Goal: Task Accomplishment & Management: Manage account settings

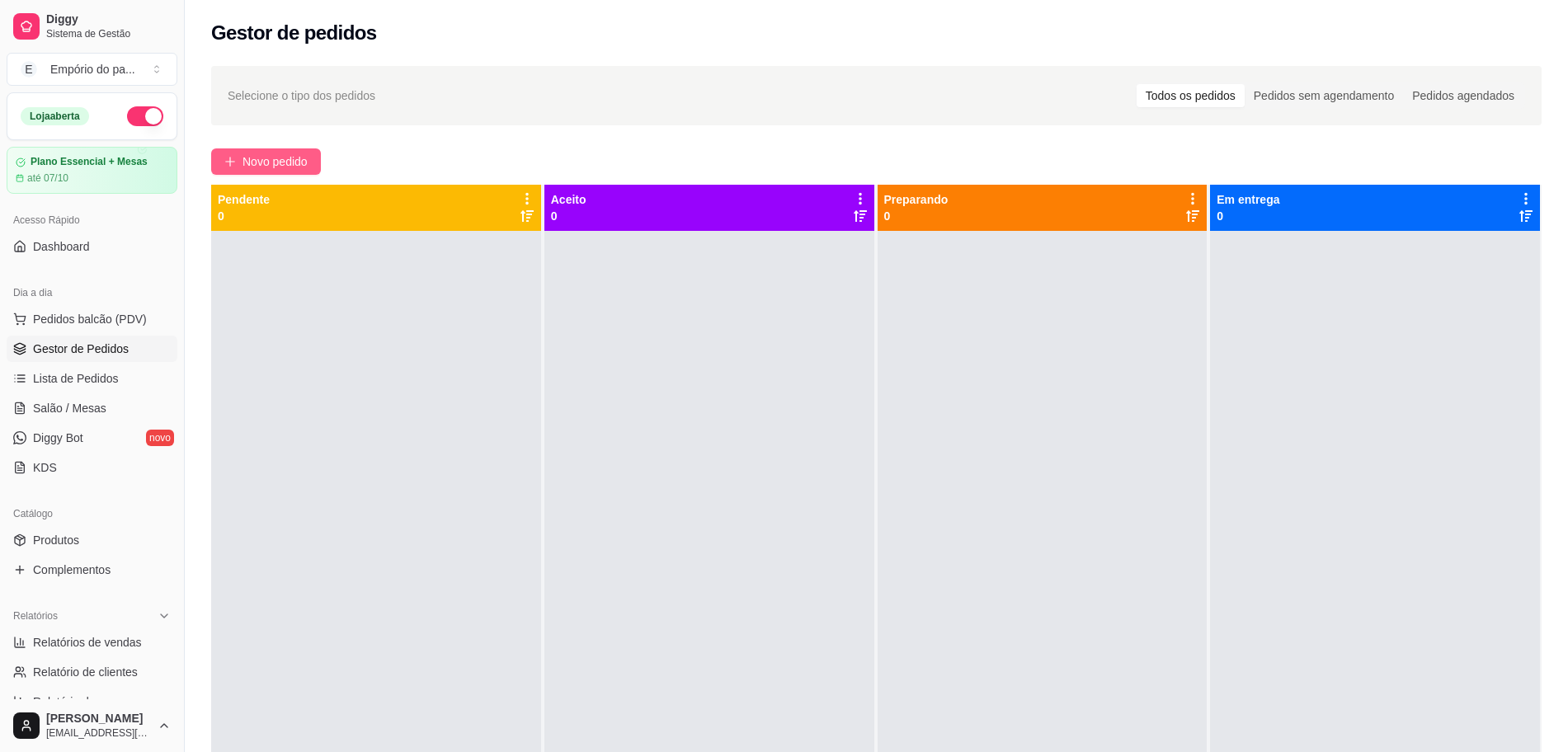
click at [282, 158] on span "Novo pedido" at bounding box center [274, 162] width 66 height 18
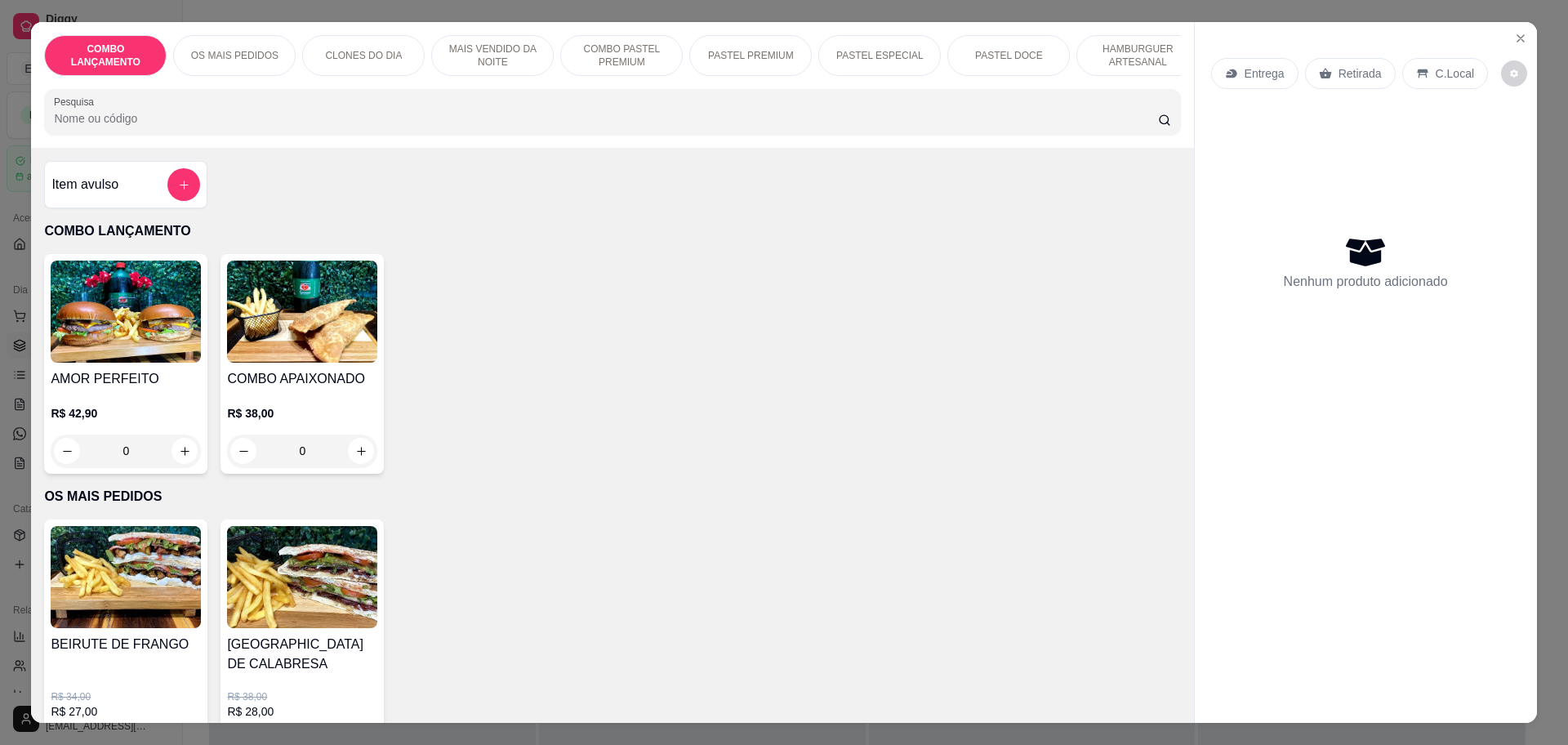
click at [1365, 72] on p "Retirada" at bounding box center [1360, 74] width 44 height 16
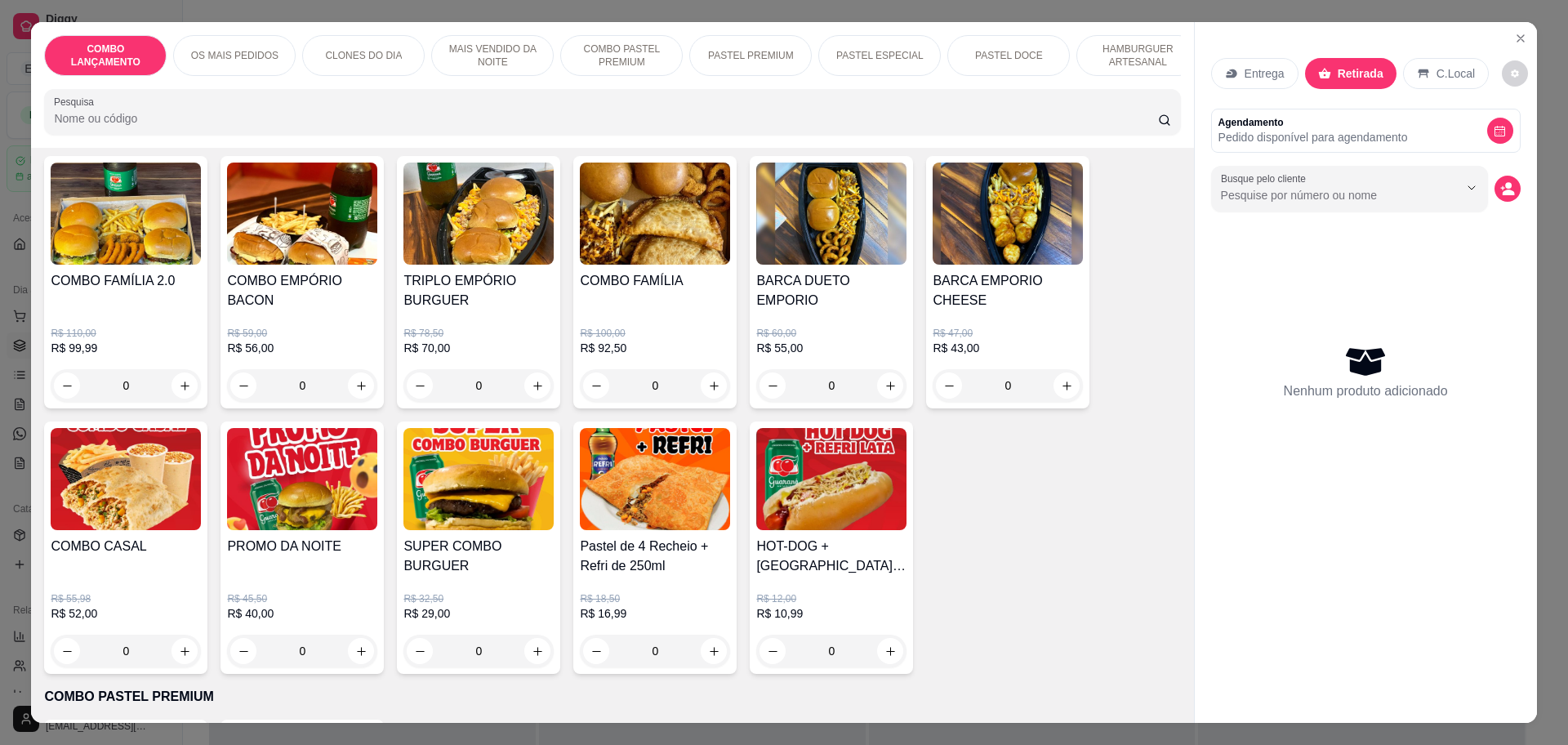
scroll to position [1021, 0]
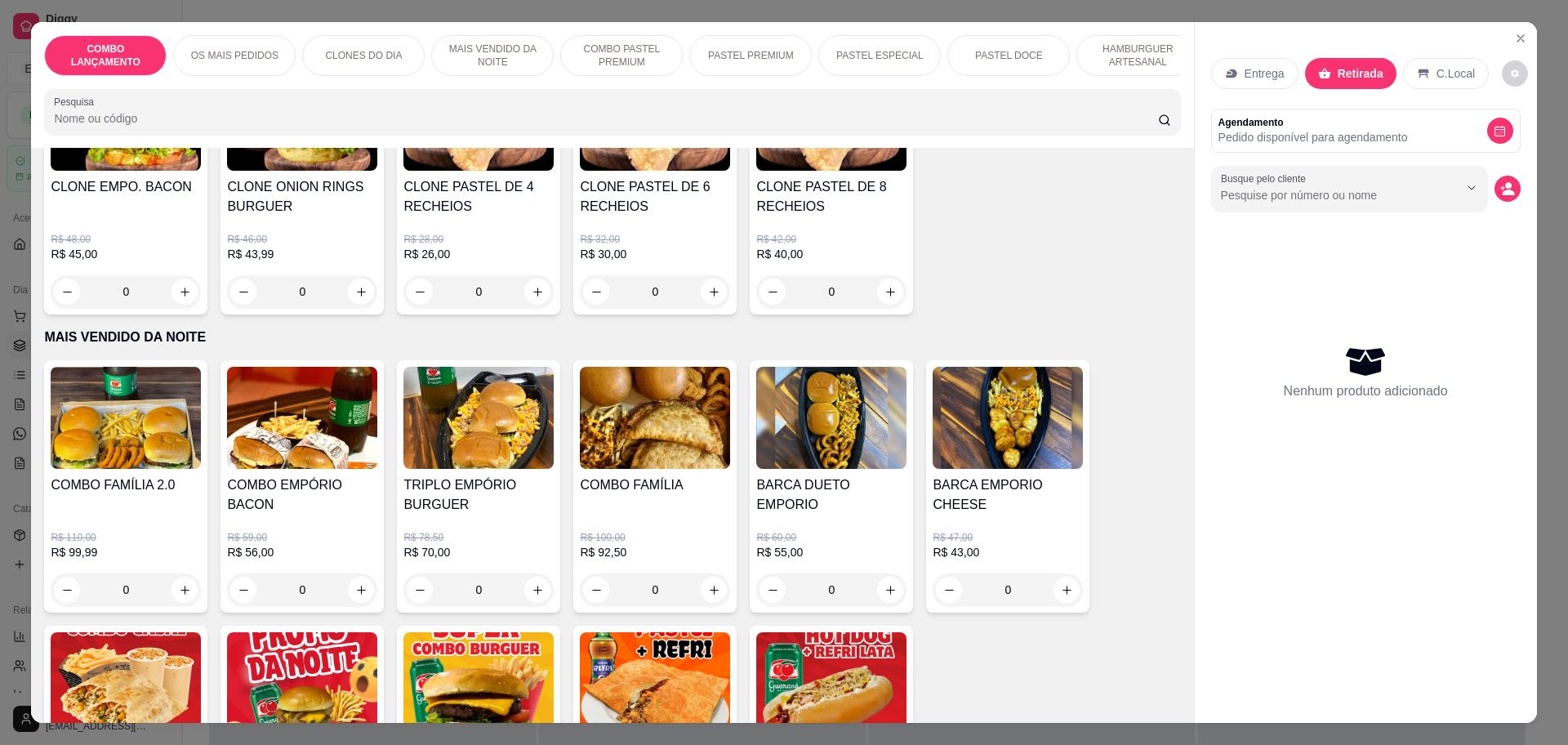
click at [1061, 573] on div "0" at bounding box center [1008, 590] width 150 height 33
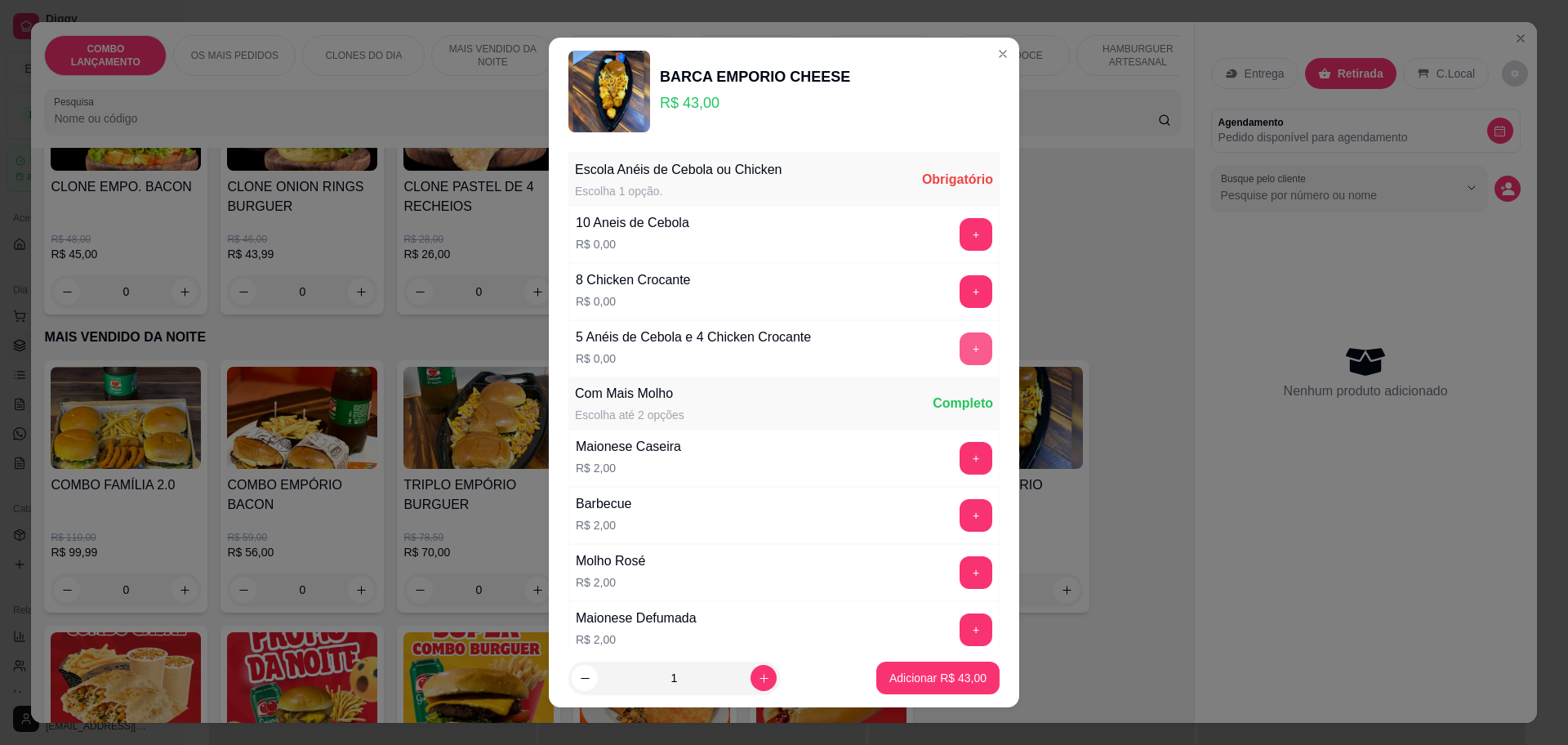
click at [960, 348] on button "+" at bounding box center [977, 349] width 33 height 33
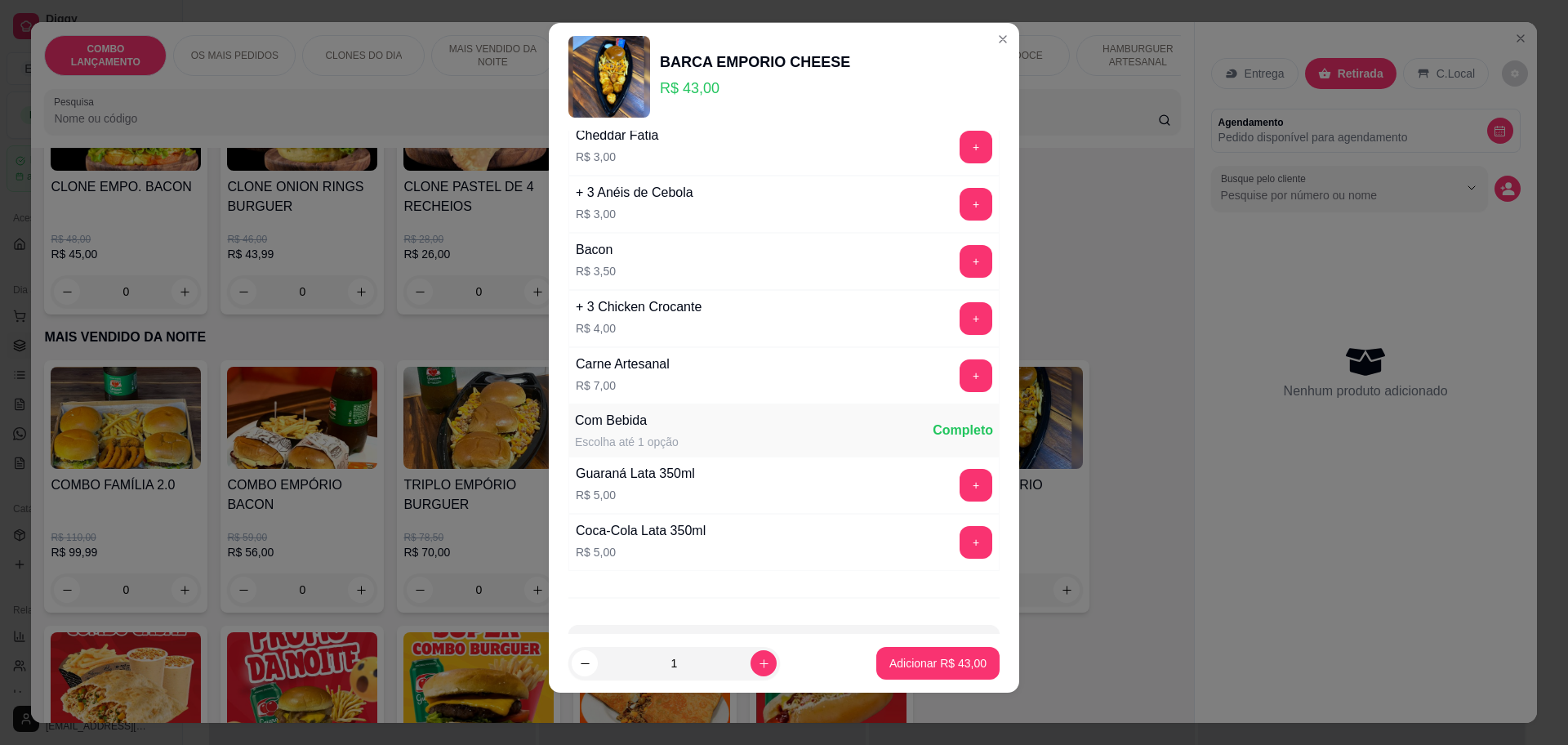
scroll to position [751, 0]
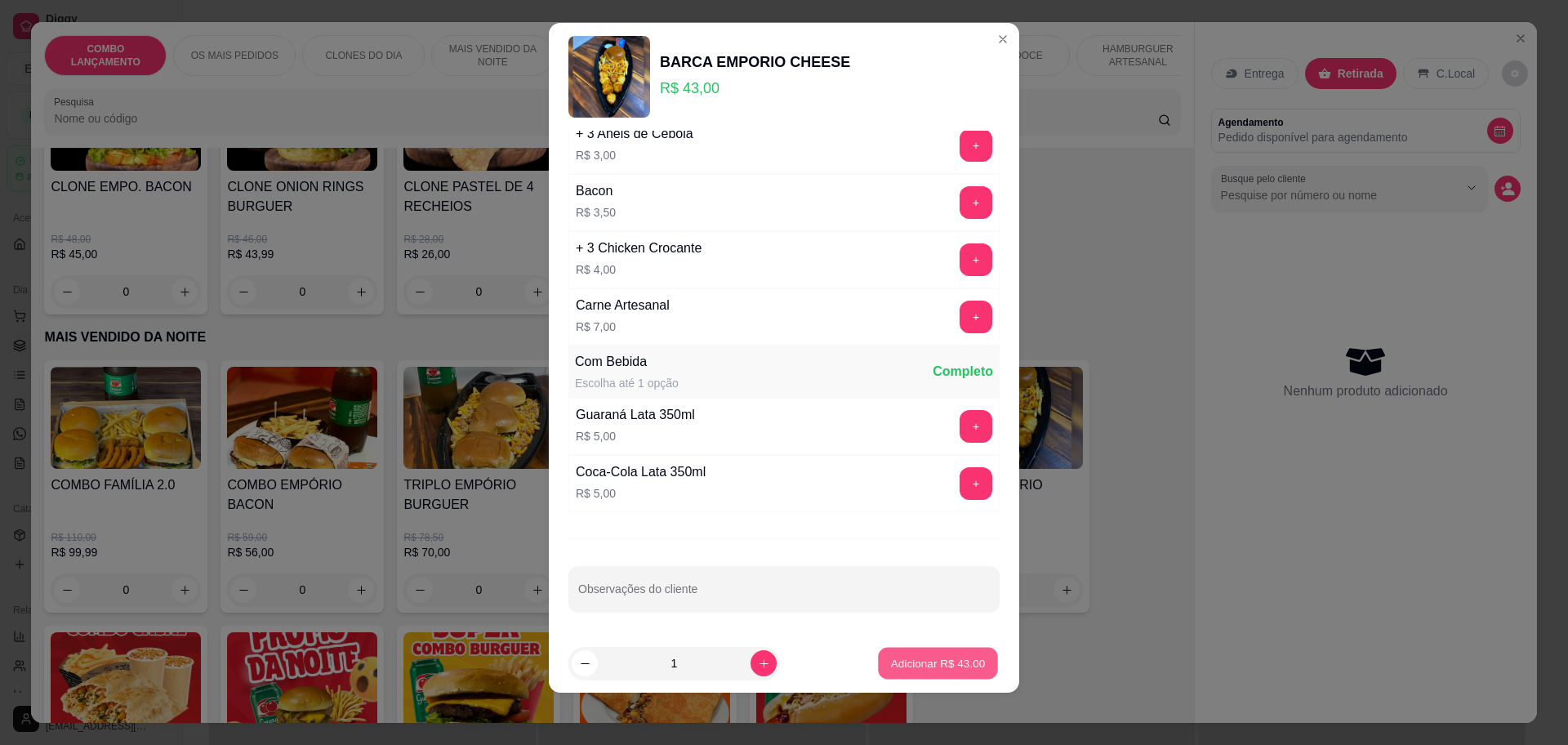
click at [935, 655] on button "Adicionar R$ 43,00" at bounding box center [938, 664] width 120 height 32
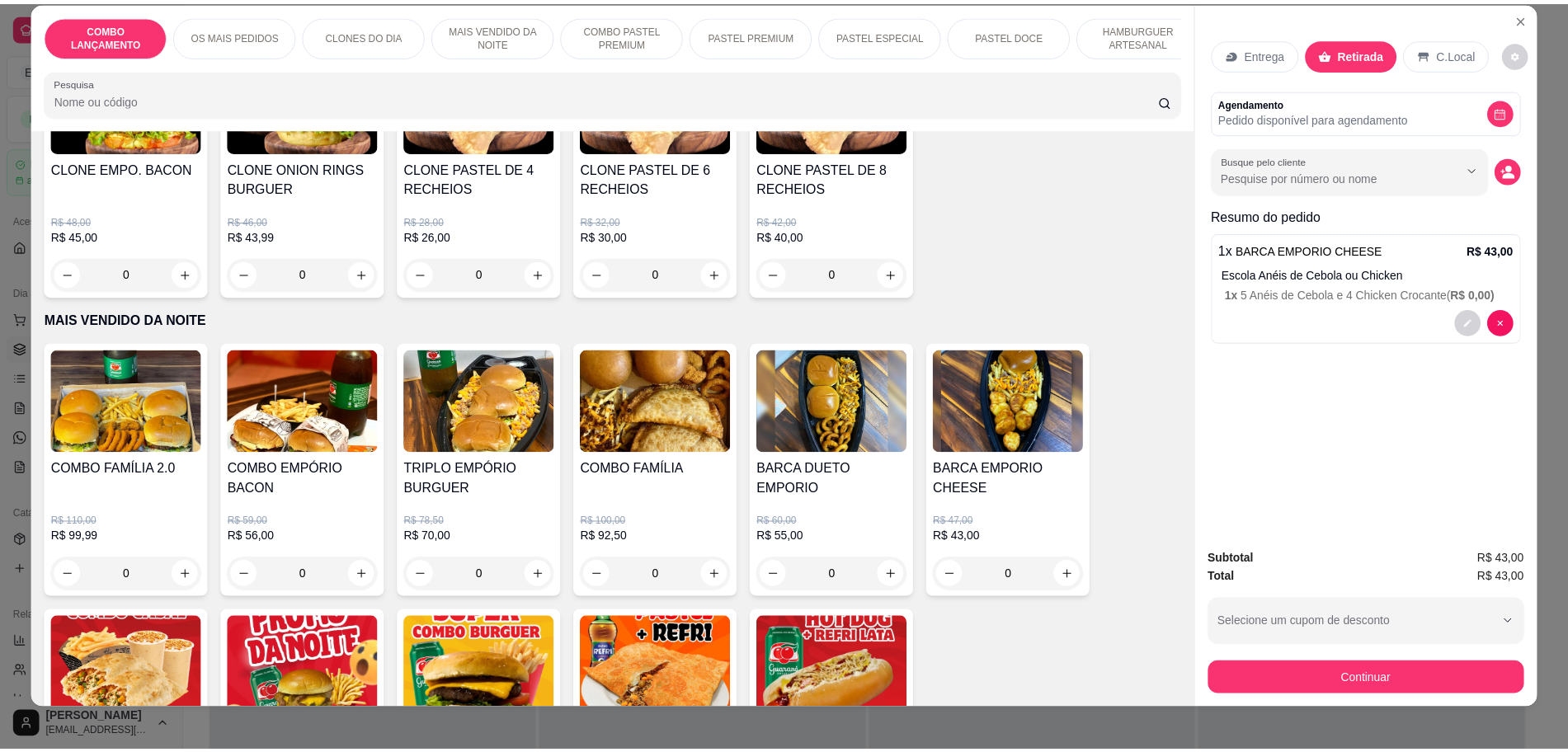
scroll to position [31, 0]
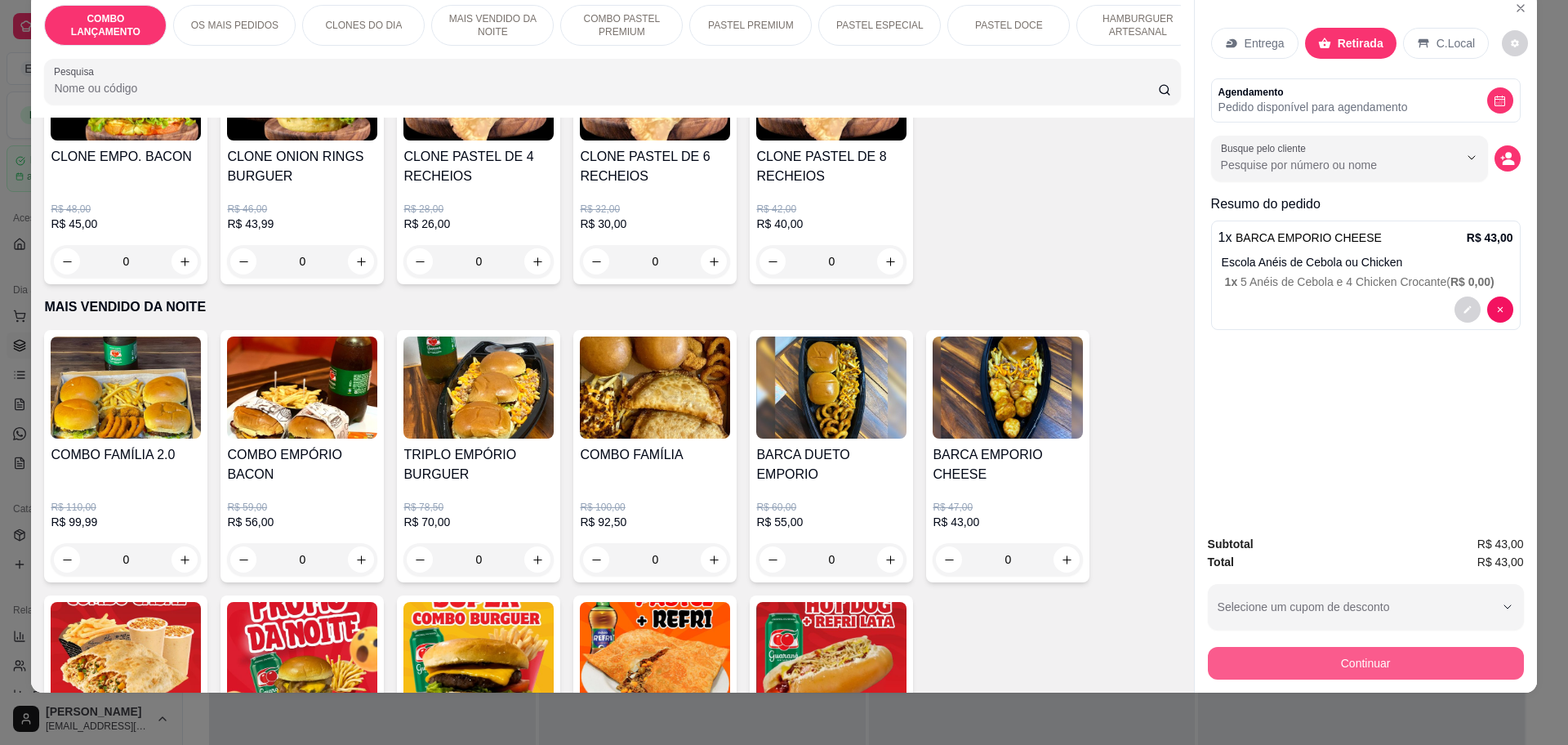
click at [1391, 658] on button "Continuar" at bounding box center [1366, 664] width 316 height 33
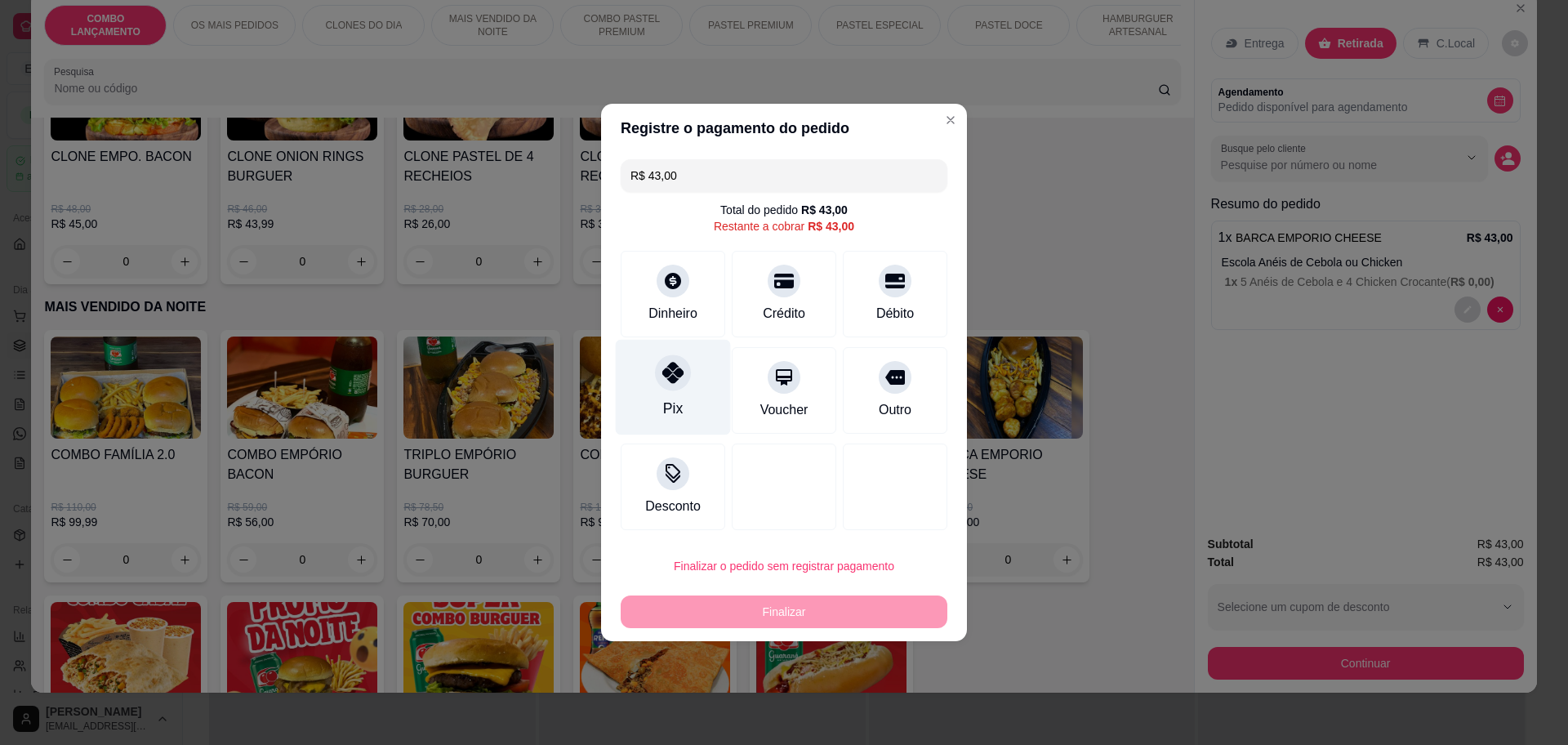
click at [687, 383] on div "Pix" at bounding box center [674, 388] width 115 height 95
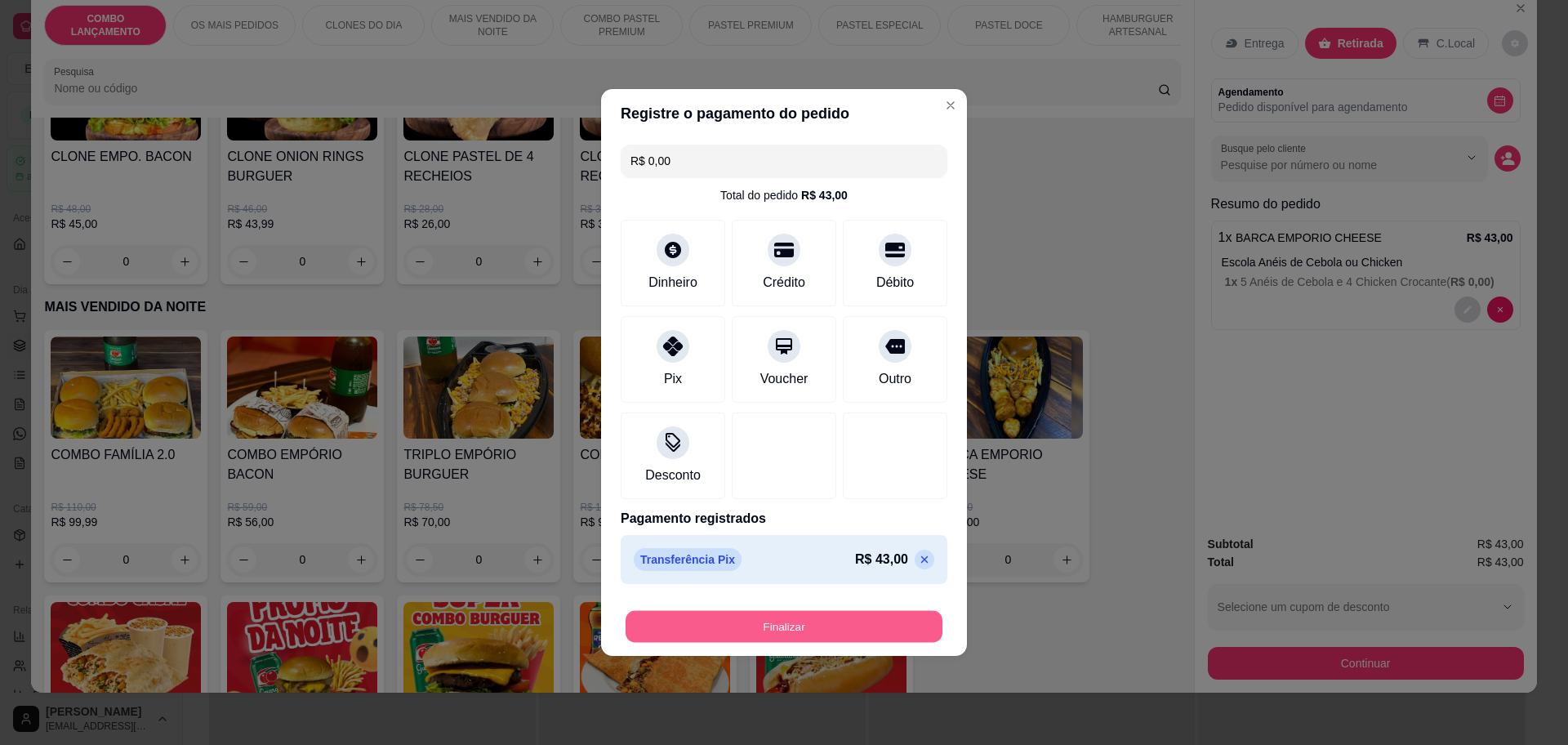
click at [881, 623] on button "Finalizar" at bounding box center [784, 627] width 317 height 32
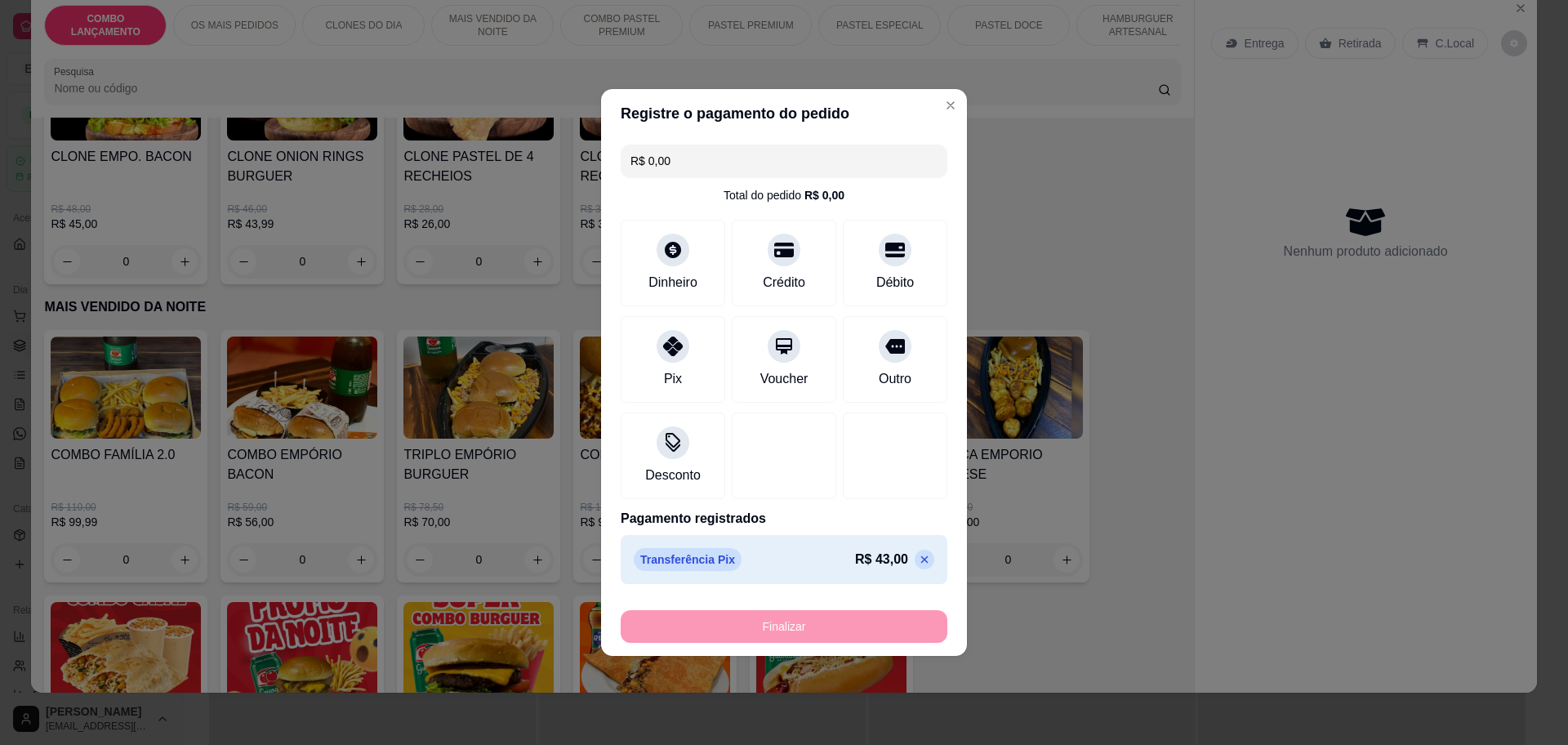
type input "-R$ 43,00"
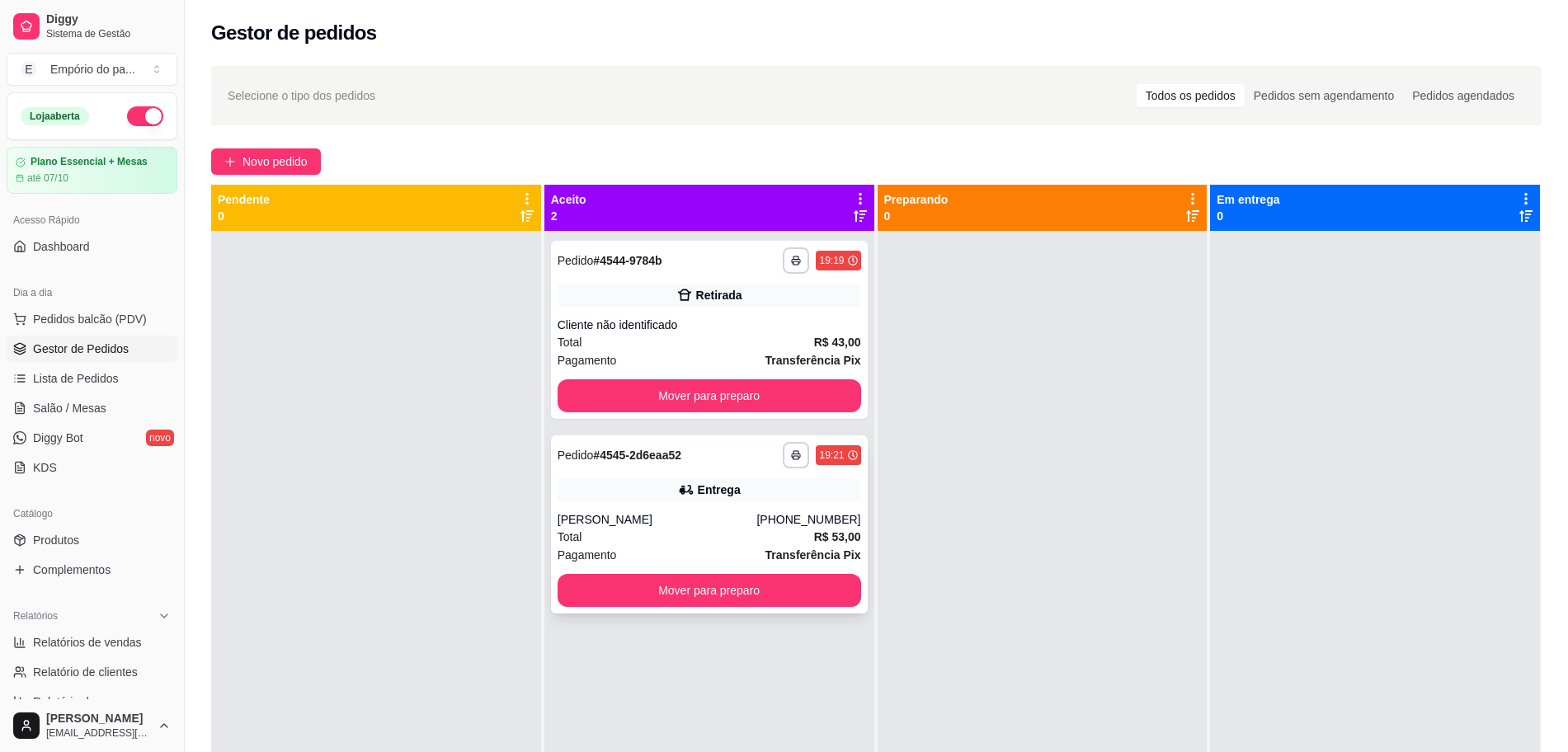
click at [677, 531] on div "Total R$ 53,00" at bounding box center [709, 536] width 303 height 18
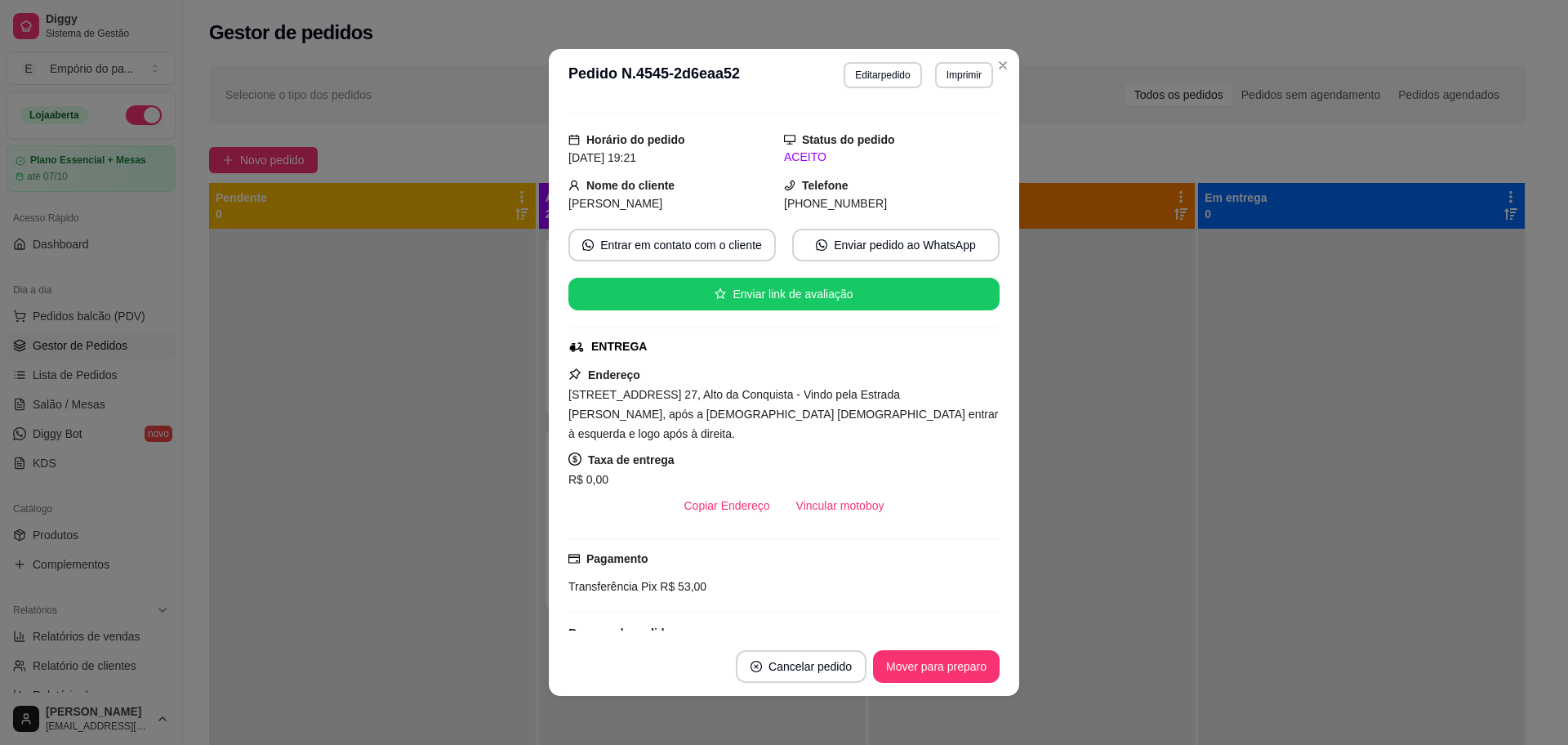
scroll to position [408, 0]
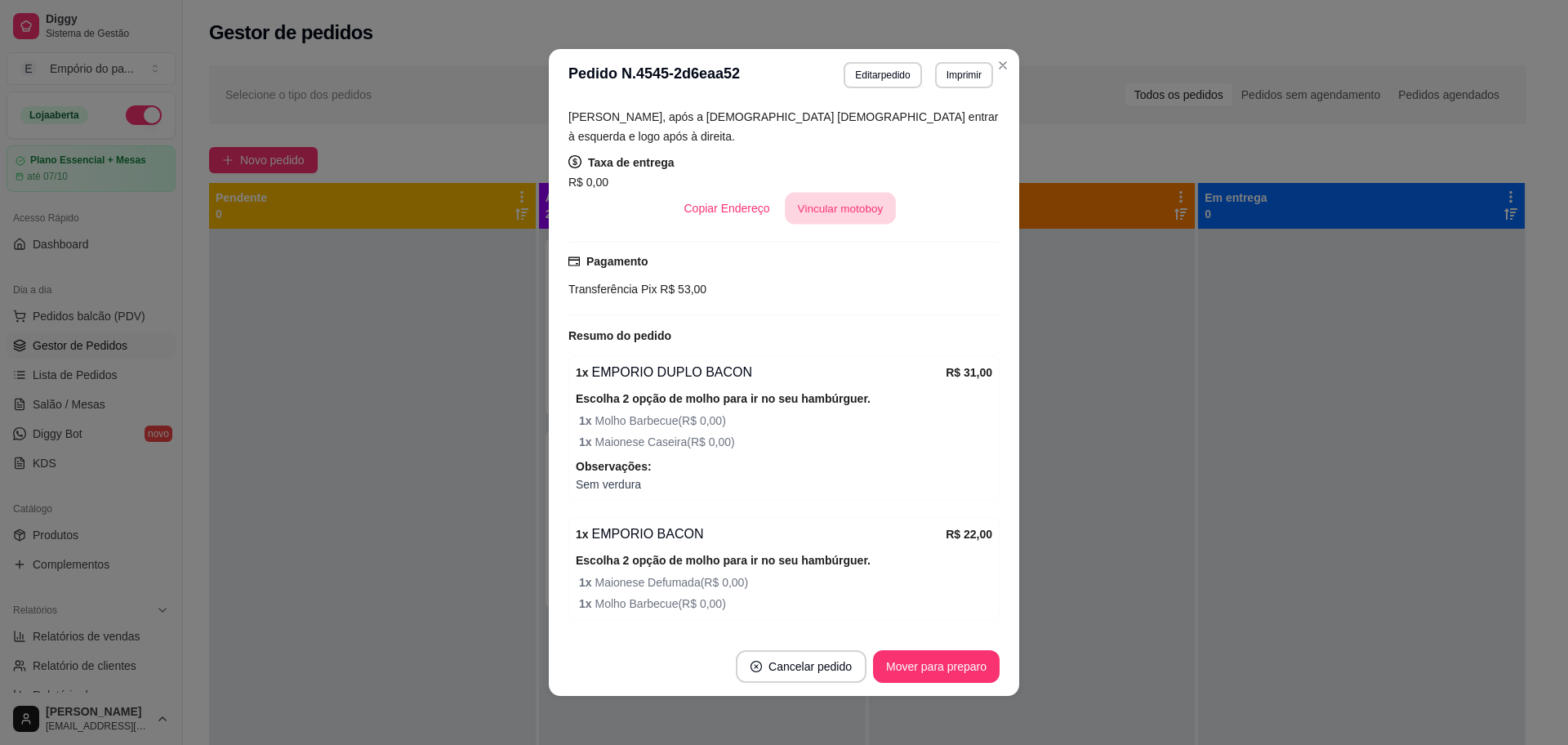
click at [812, 193] on button "Vincular motoboy" at bounding box center [840, 209] width 111 height 32
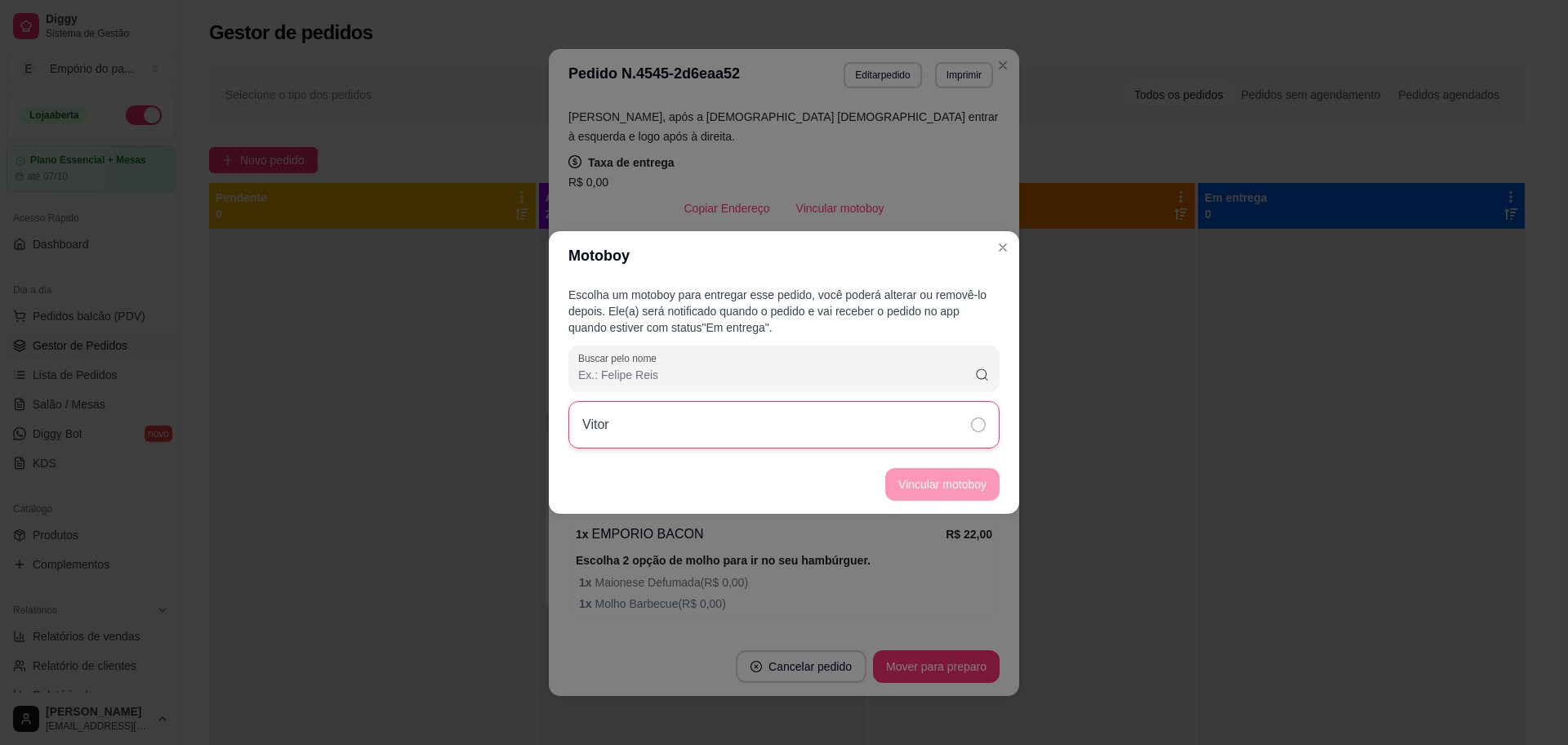
click at [963, 430] on div "Vitor" at bounding box center [784, 425] width 431 height 48
click at [973, 476] on button "Vincular motoboy" at bounding box center [942, 485] width 114 height 33
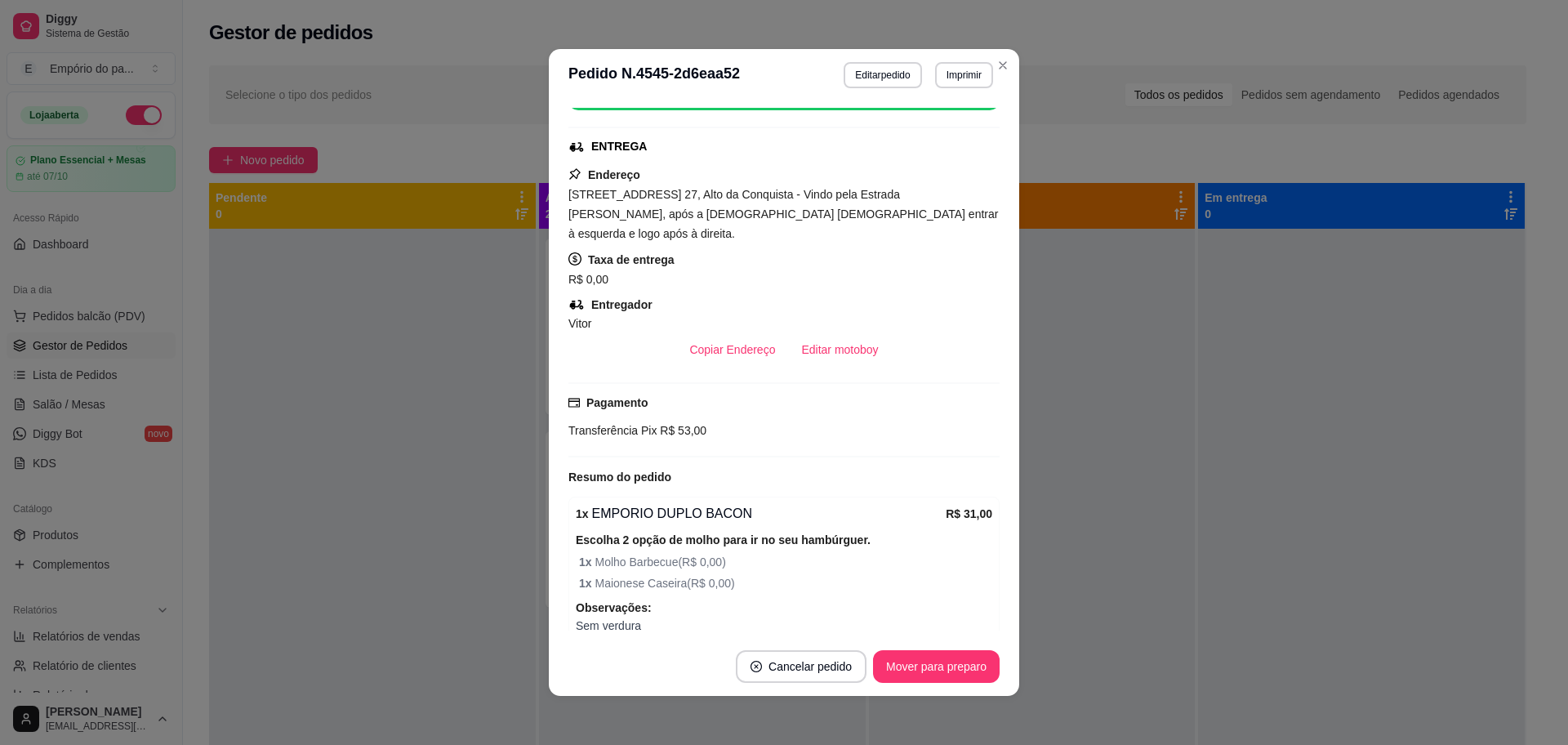
scroll to position [300, 0]
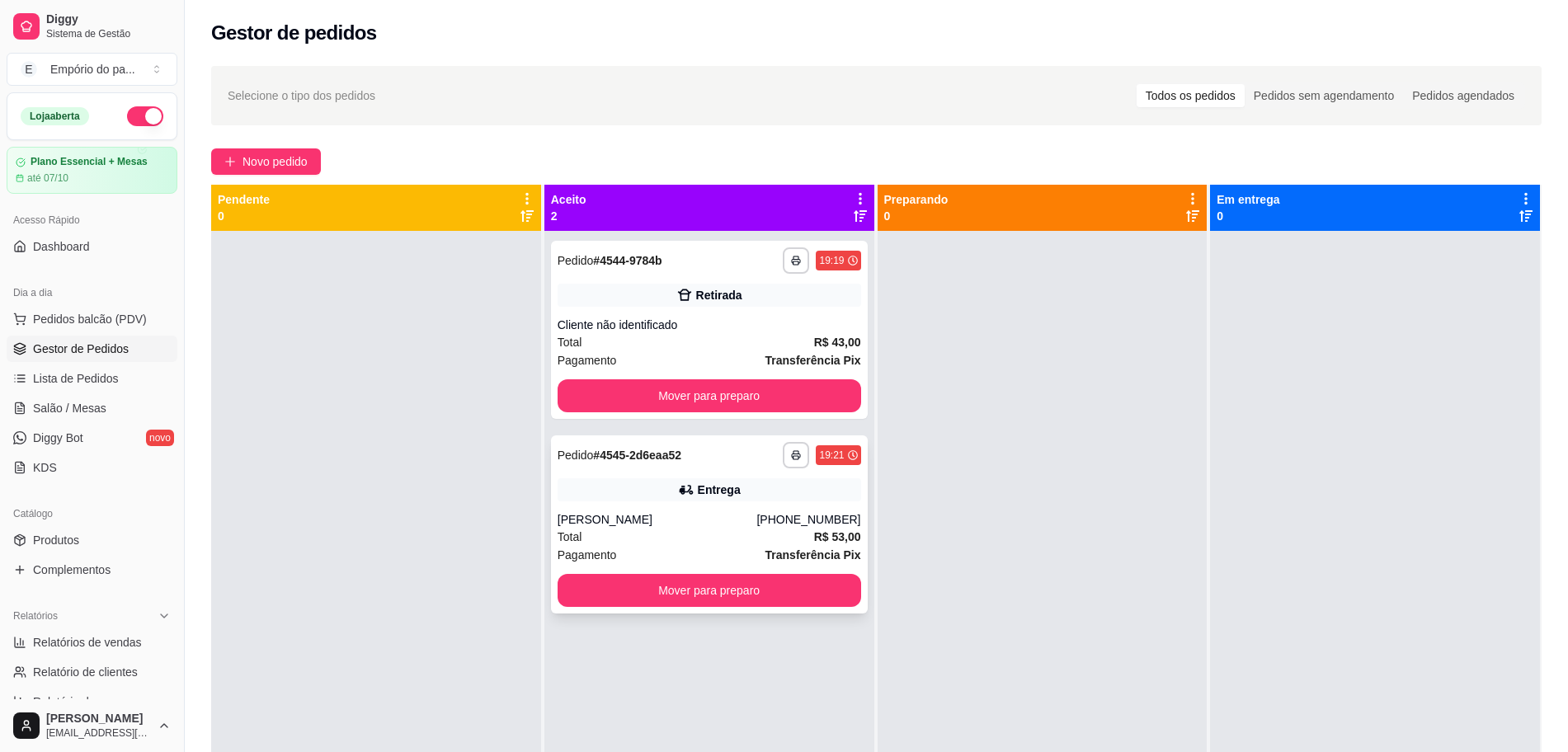
click at [750, 530] on div "Total R$ 53,00" at bounding box center [709, 536] width 303 height 18
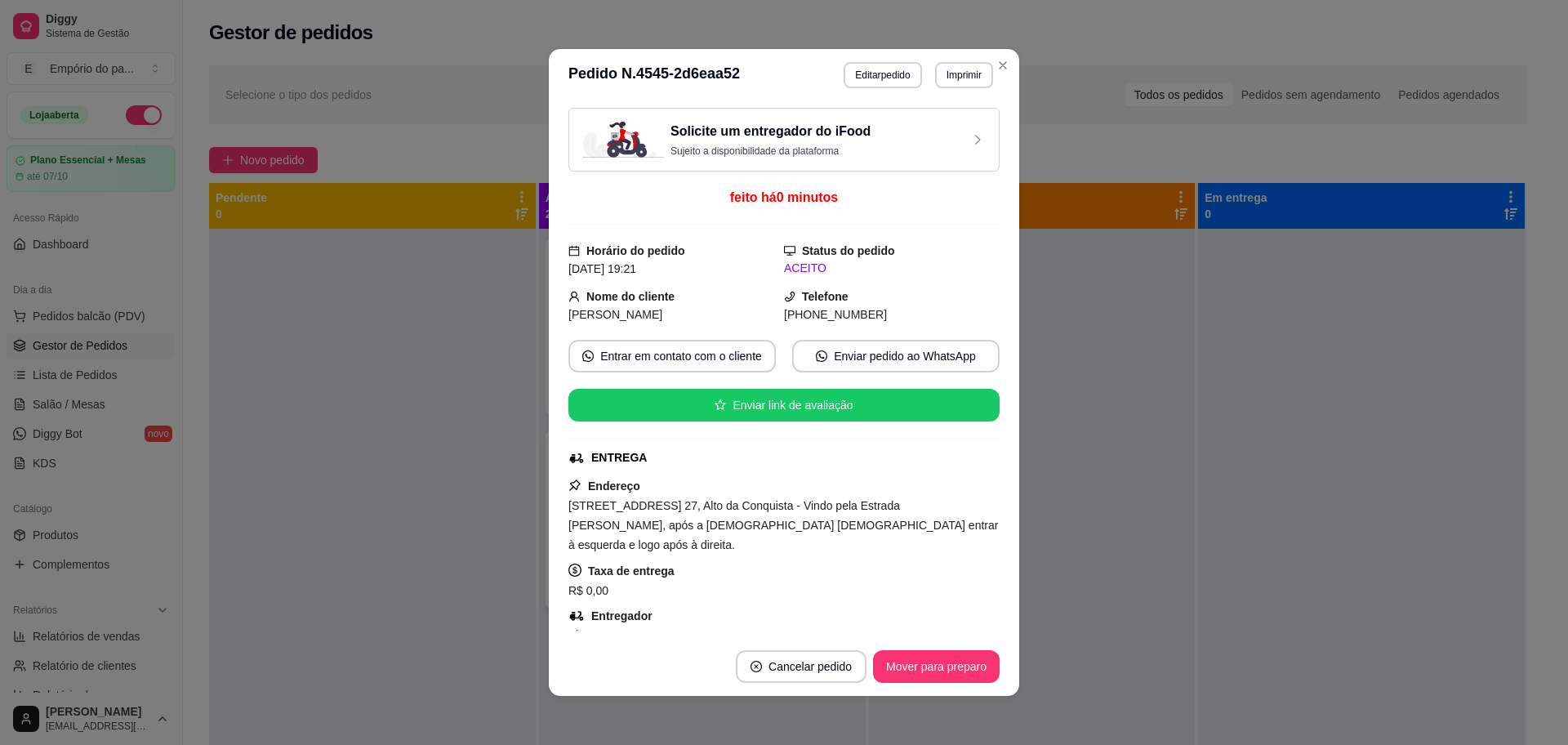
scroll to position [504, 0]
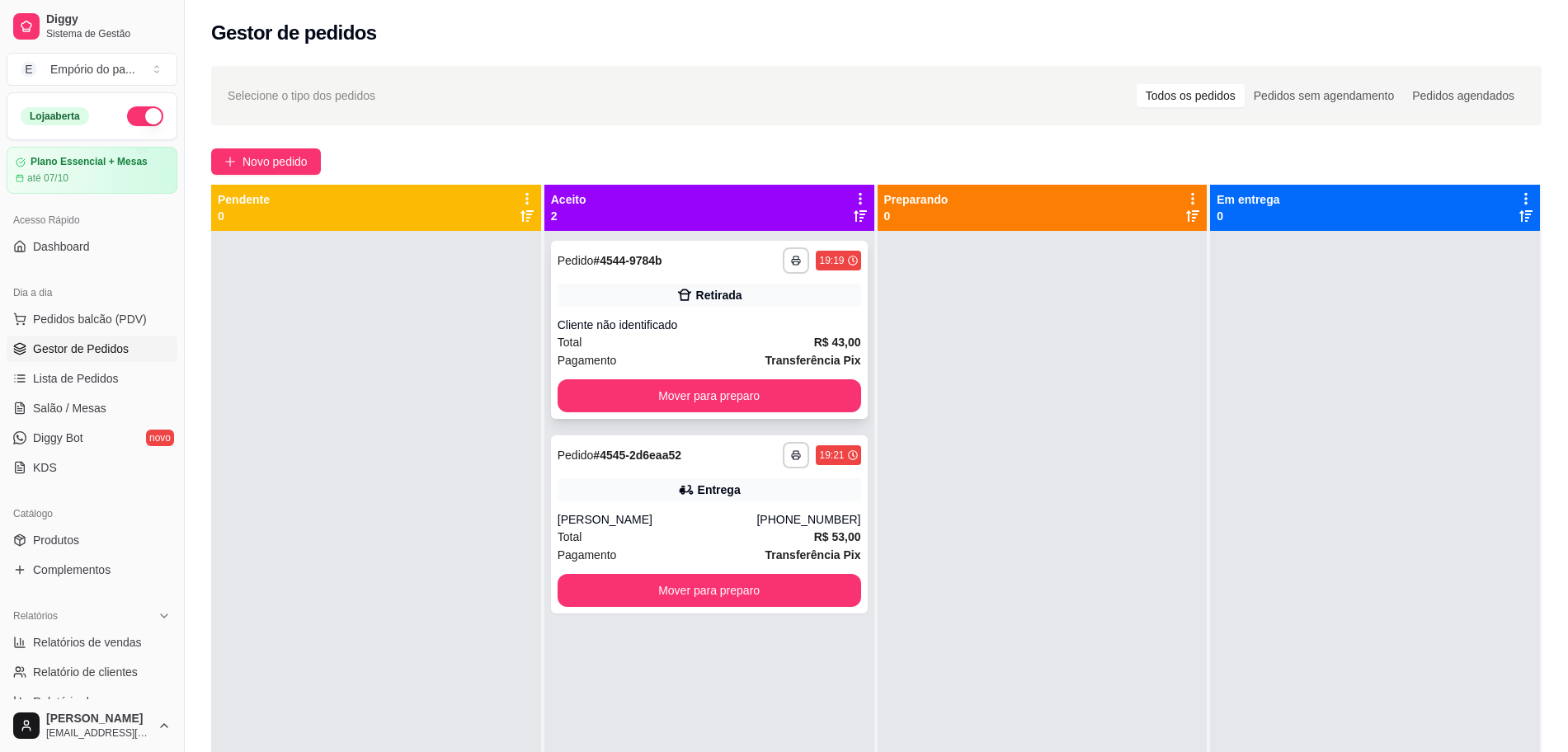
click at [691, 337] on div "Total R$ 43,00" at bounding box center [709, 342] width 303 height 18
click at [302, 151] on button "Novo pedido" at bounding box center [266, 162] width 109 height 27
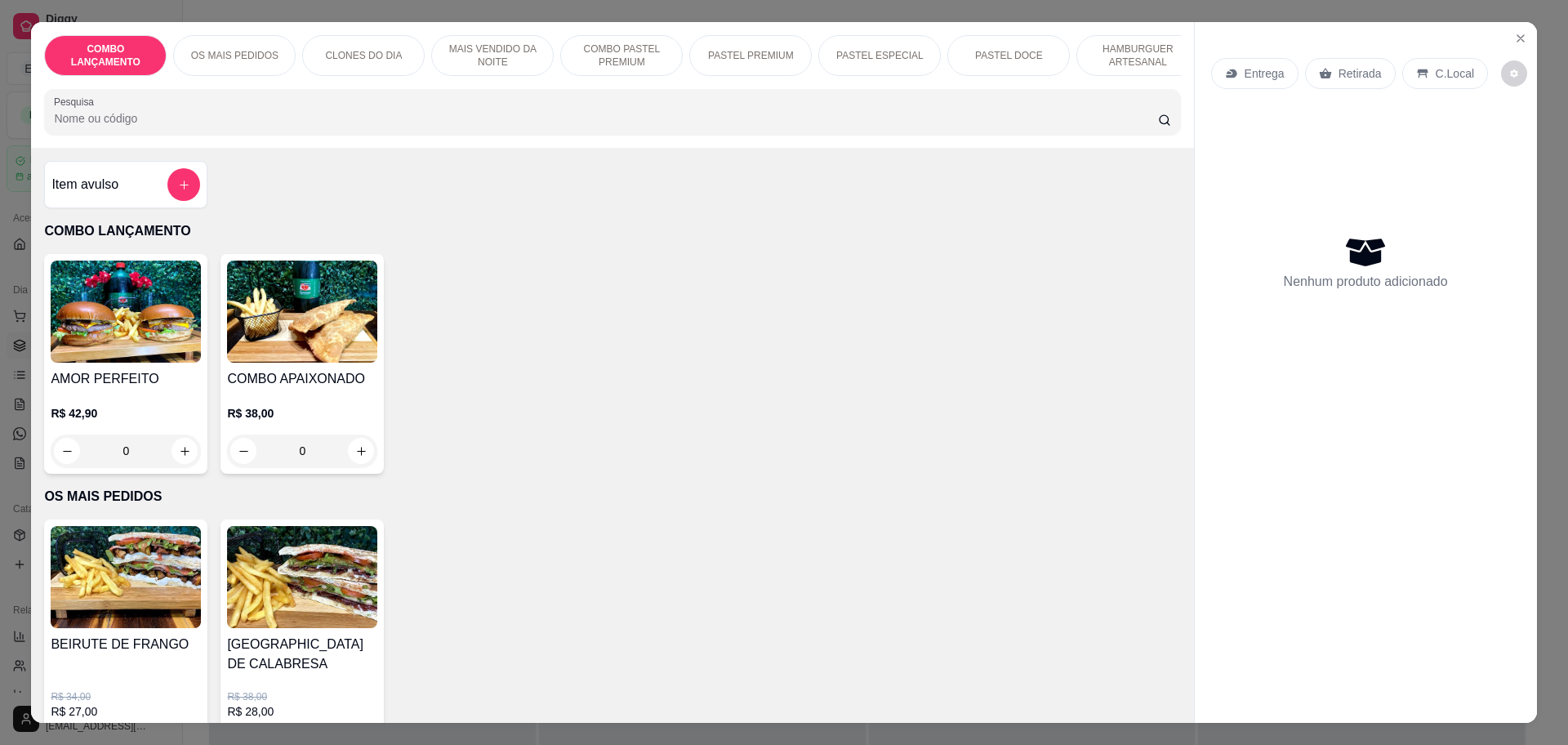
click at [1357, 74] on p "Retirada" at bounding box center [1360, 74] width 44 height 16
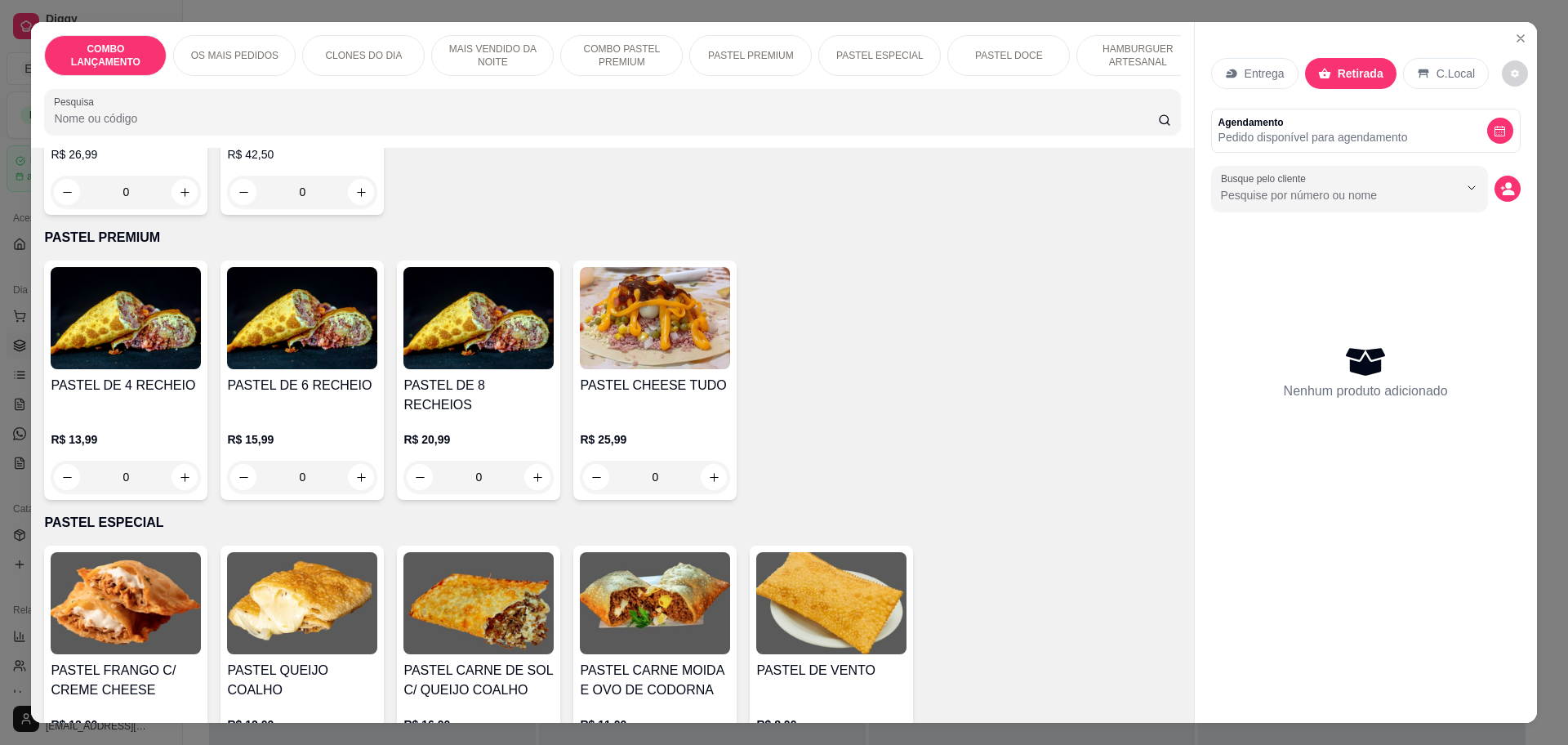
scroll to position [1838, 0]
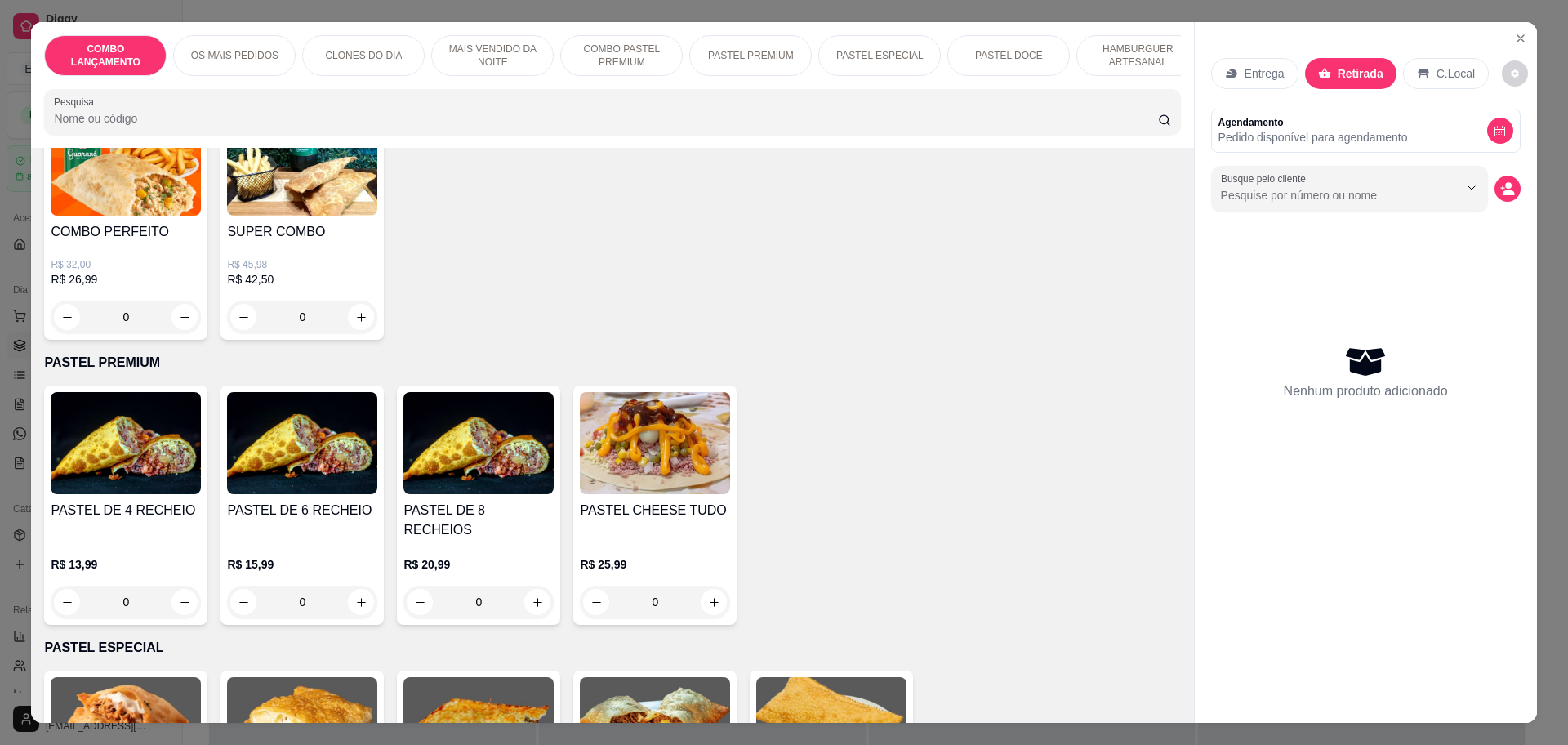
click at [177, 586] on div "0" at bounding box center [126, 602] width 150 height 33
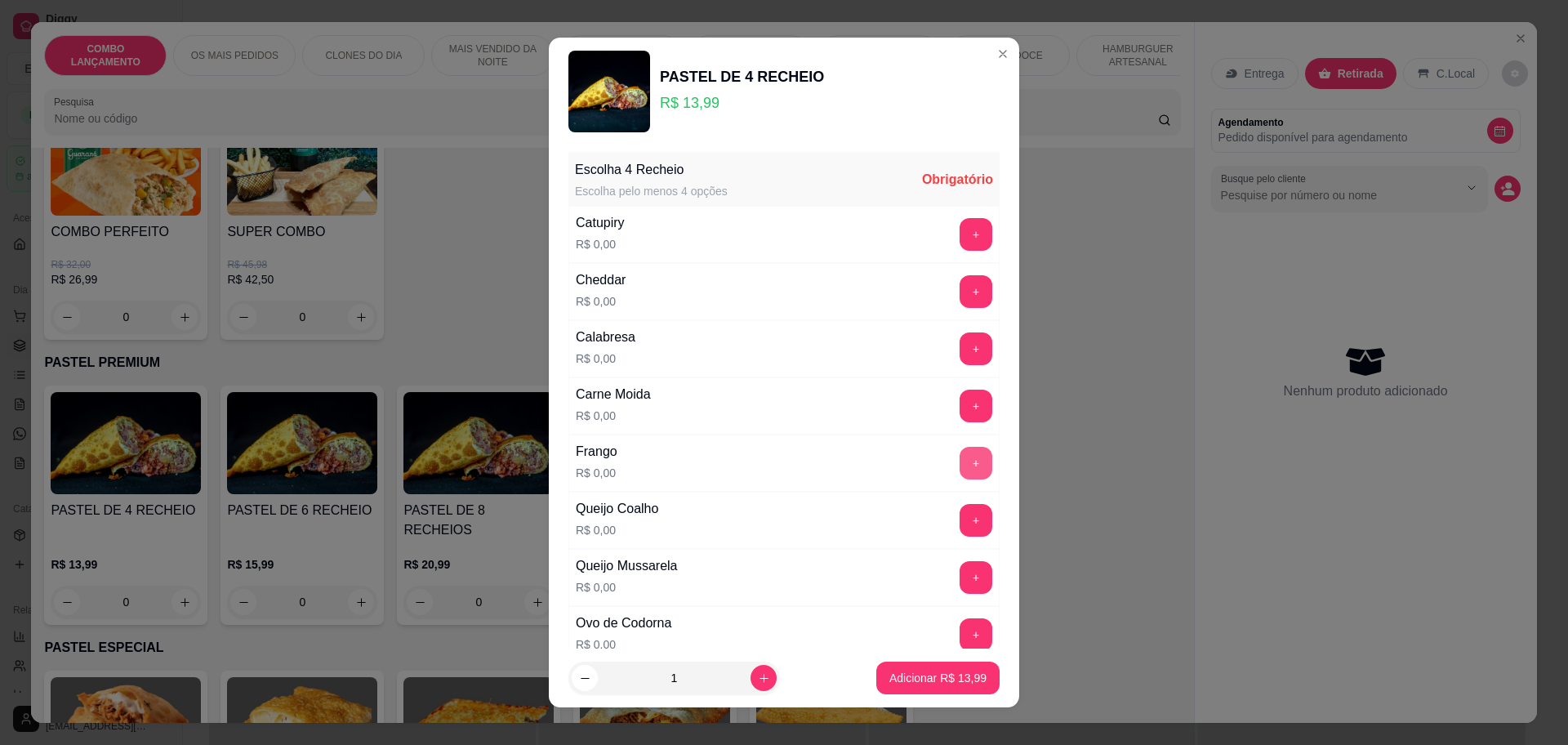
click at [960, 453] on button "+" at bounding box center [977, 463] width 33 height 33
click at [960, 525] on button "+" at bounding box center [977, 521] width 33 height 33
click at [960, 289] on button "+" at bounding box center [977, 292] width 33 height 33
click at [961, 336] on button "+" at bounding box center [977, 348] width 32 height 32
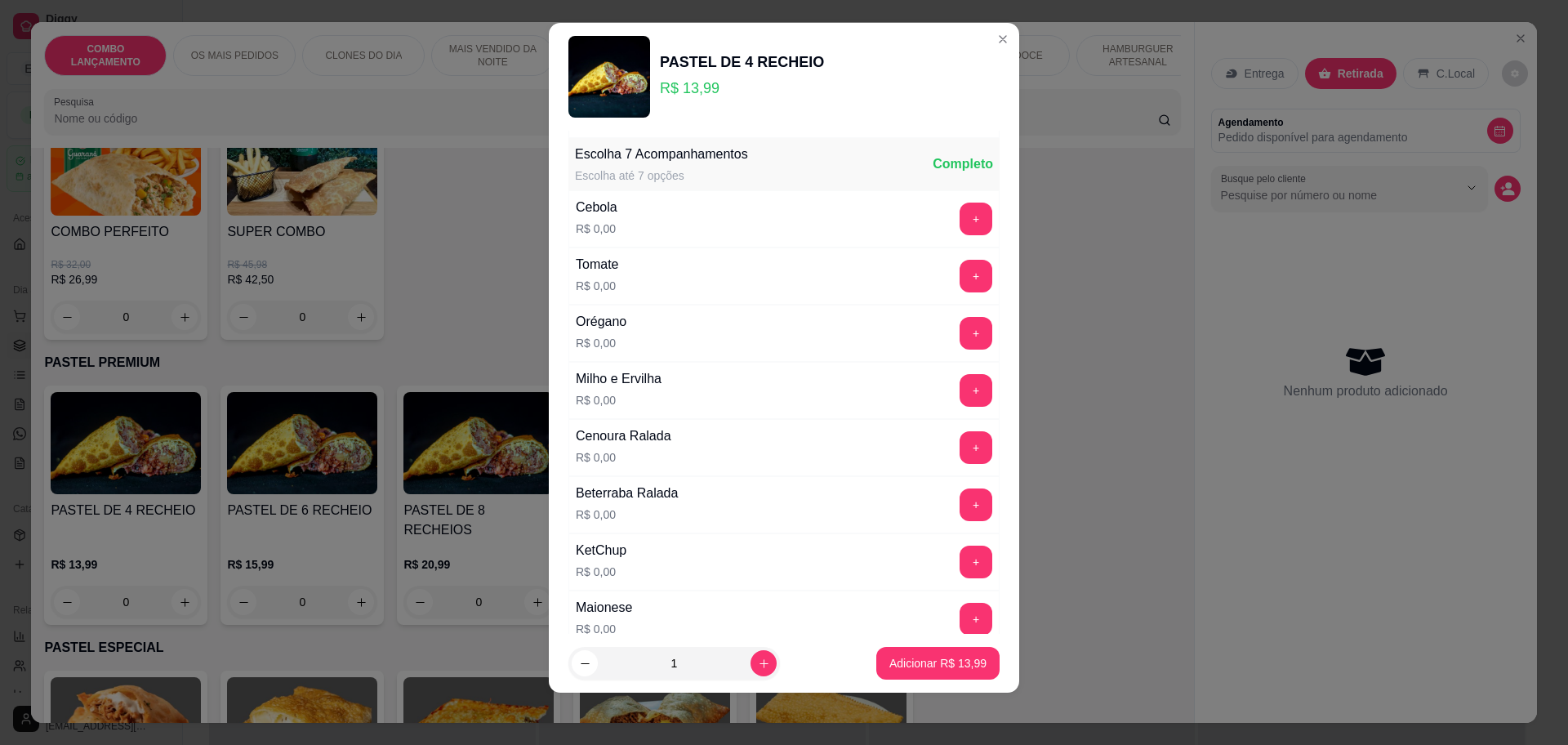
scroll to position [632, 0]
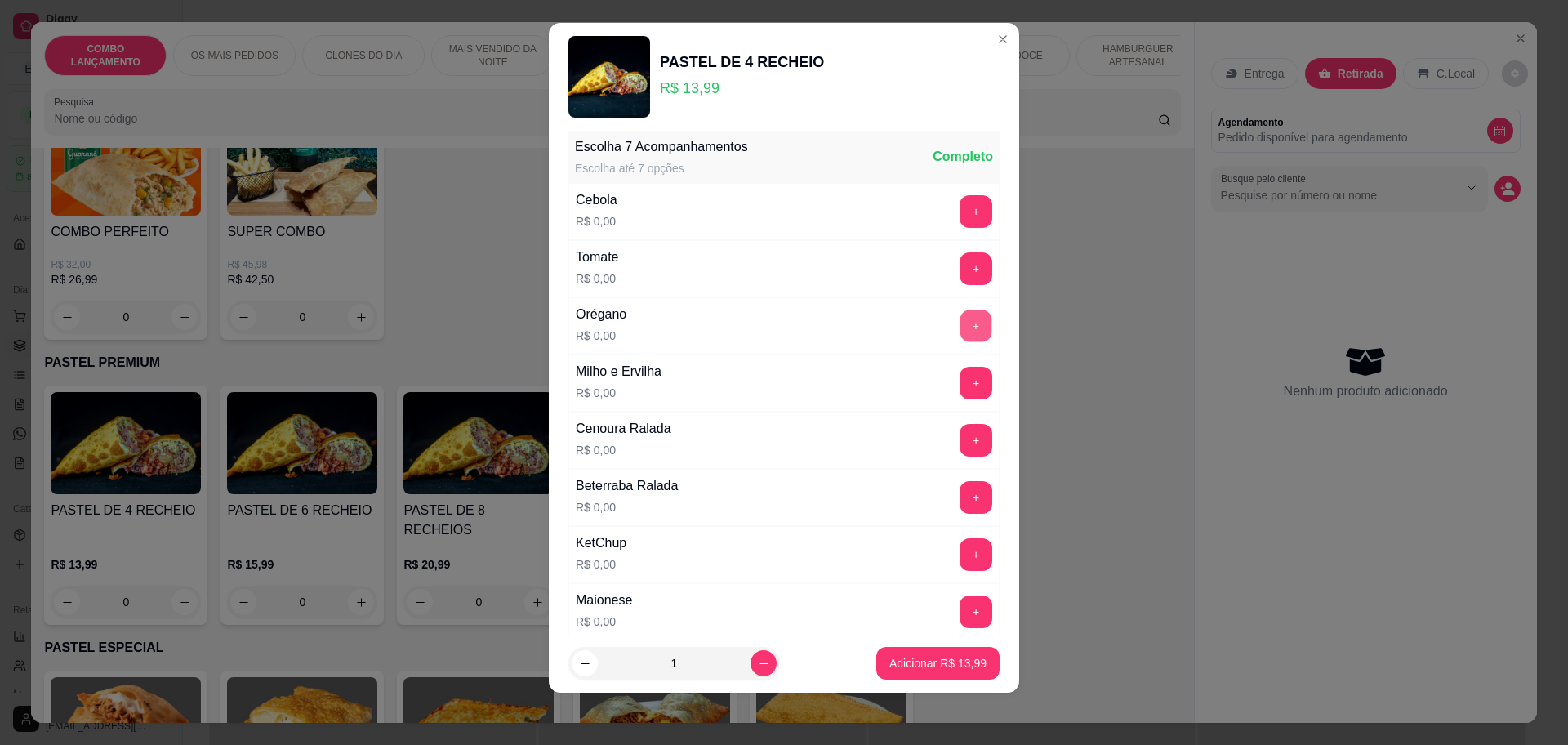
click at [961, 310] on button "+" at bounding box center [977, 325] width 32 height 32
click at [961, 379] on button "+" at bounding box center [977, 383] width 32 height 32
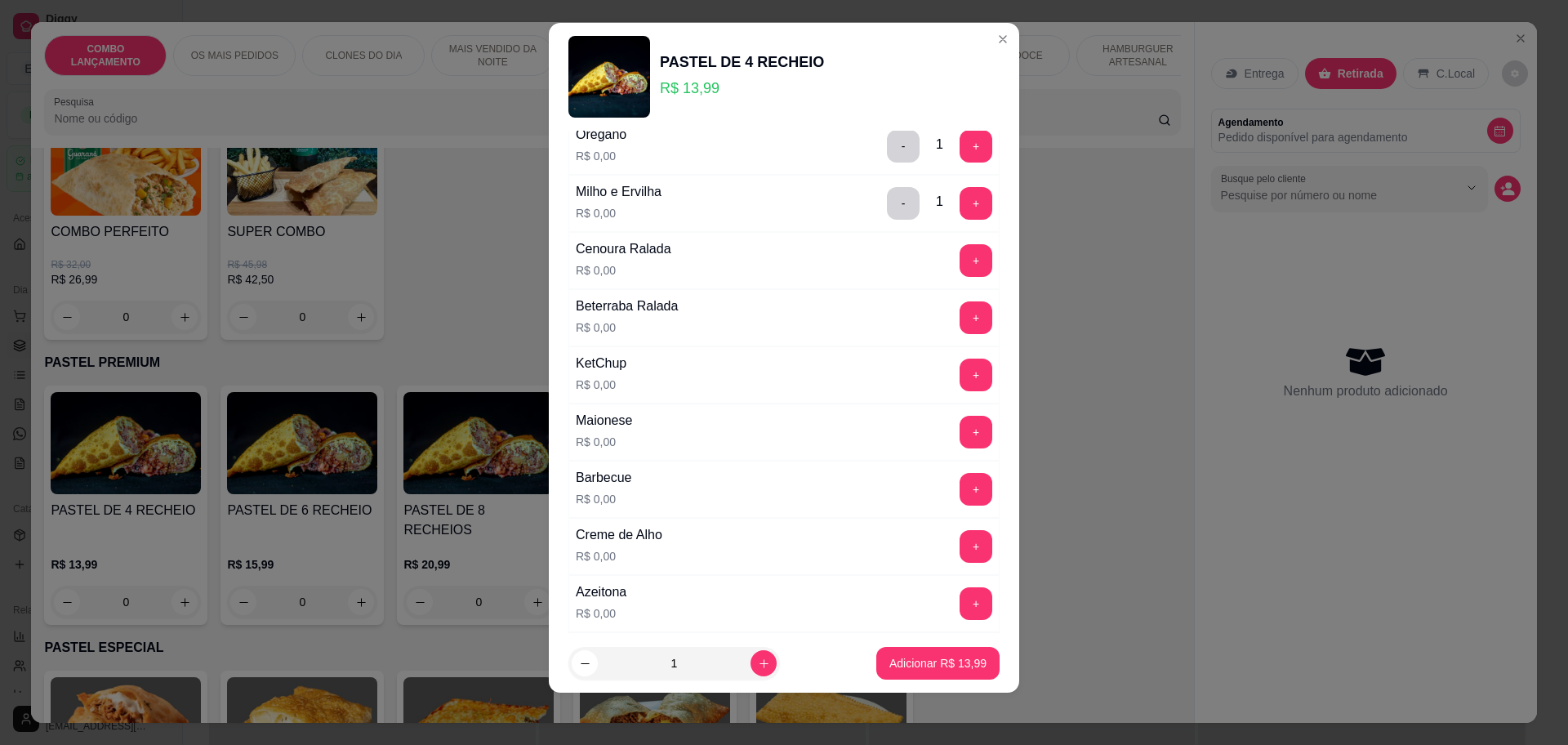
scroll to position [836, 0]
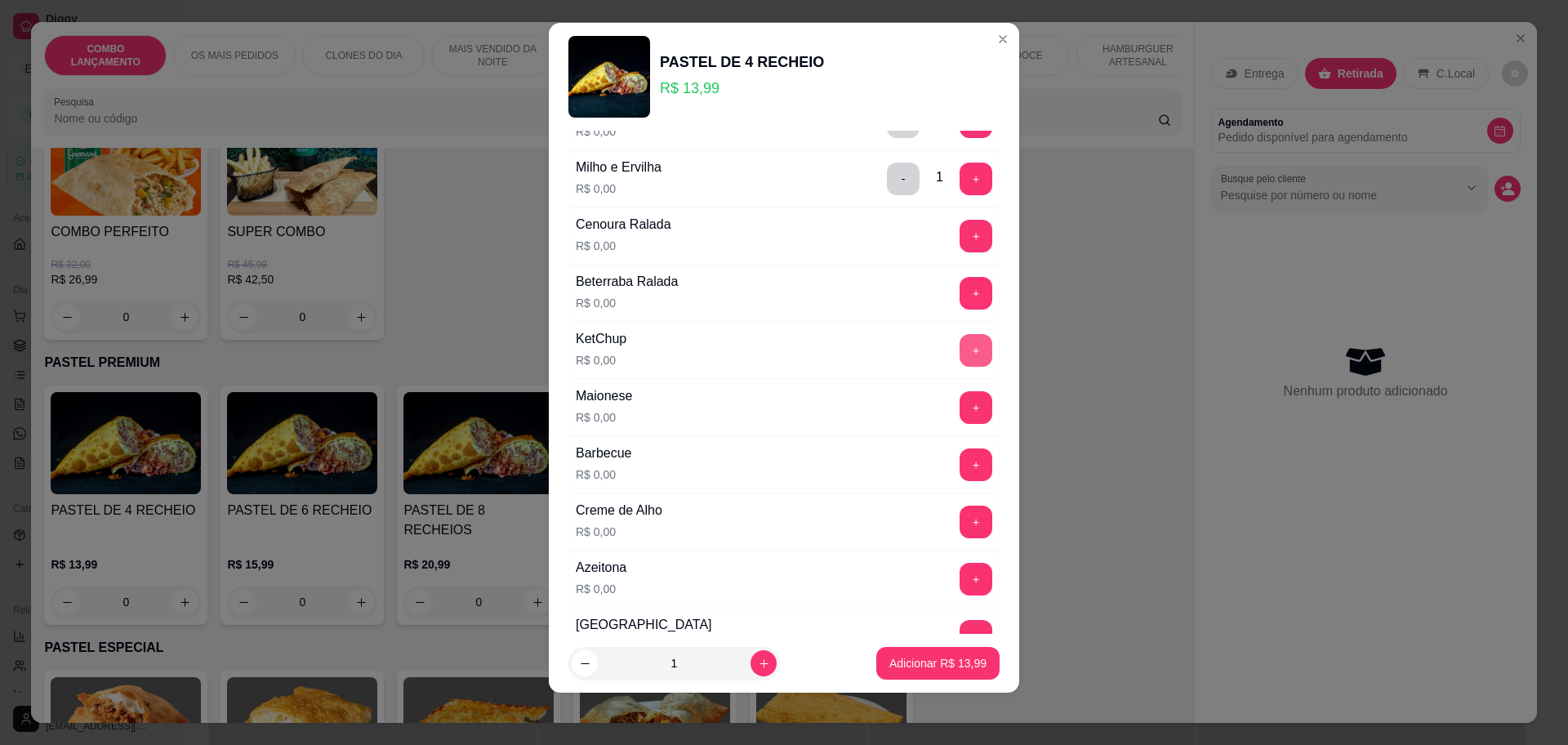
click at [960, 348] on button "+" at bounding box center [977, 351] width 33 height 33
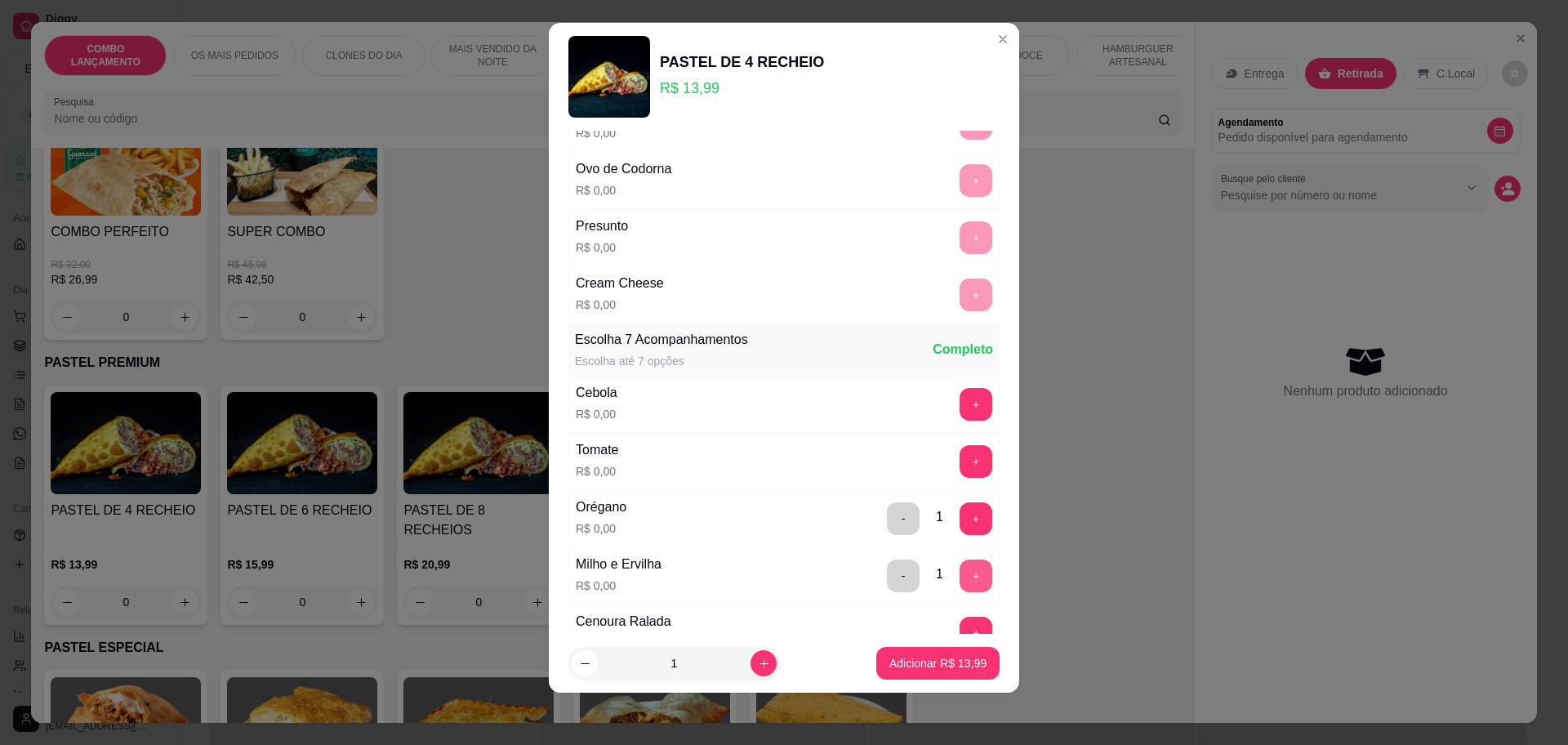
scroll to position [428, 0]
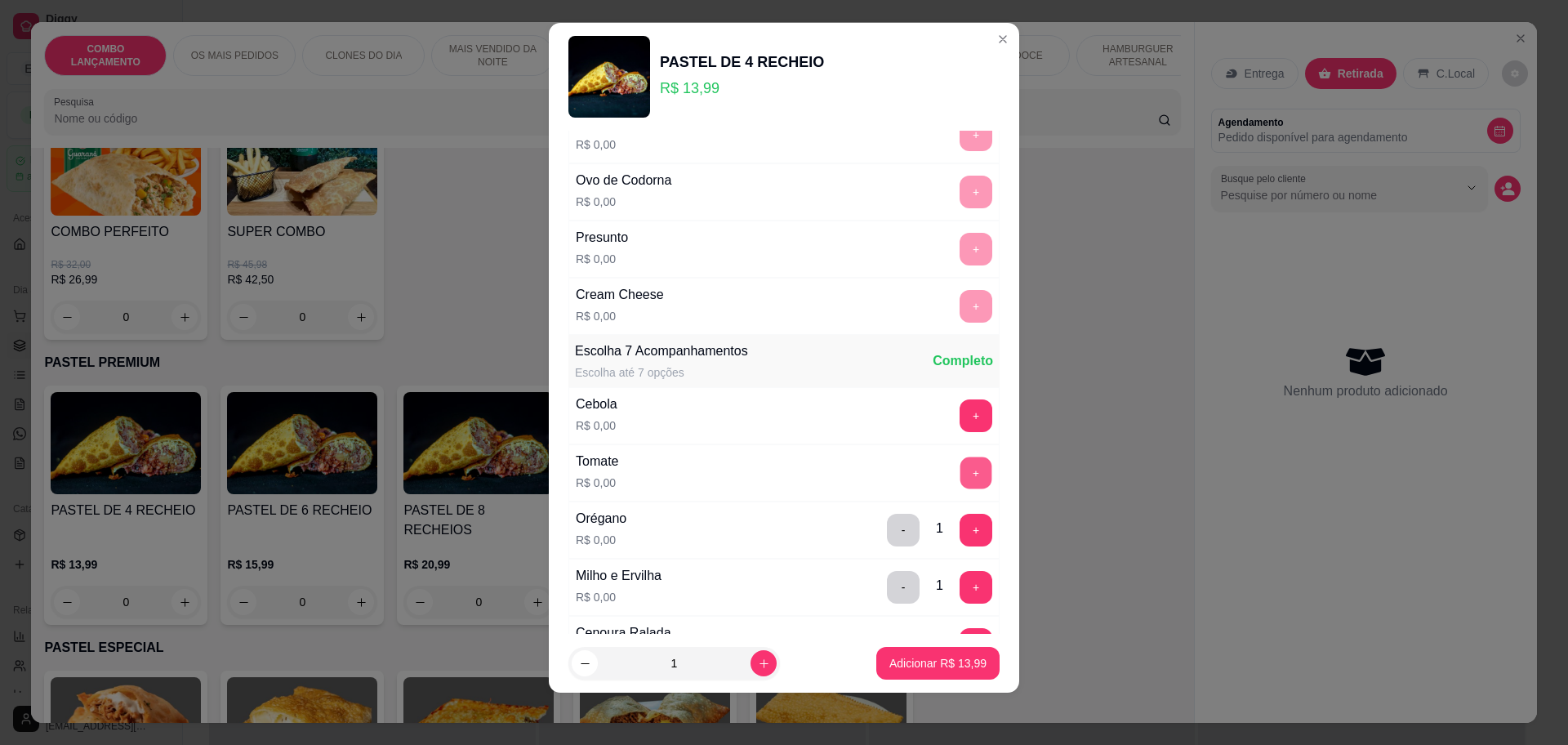
click at [961, 472] on button "+" at bounding box center [977, 472] width 32 height 32
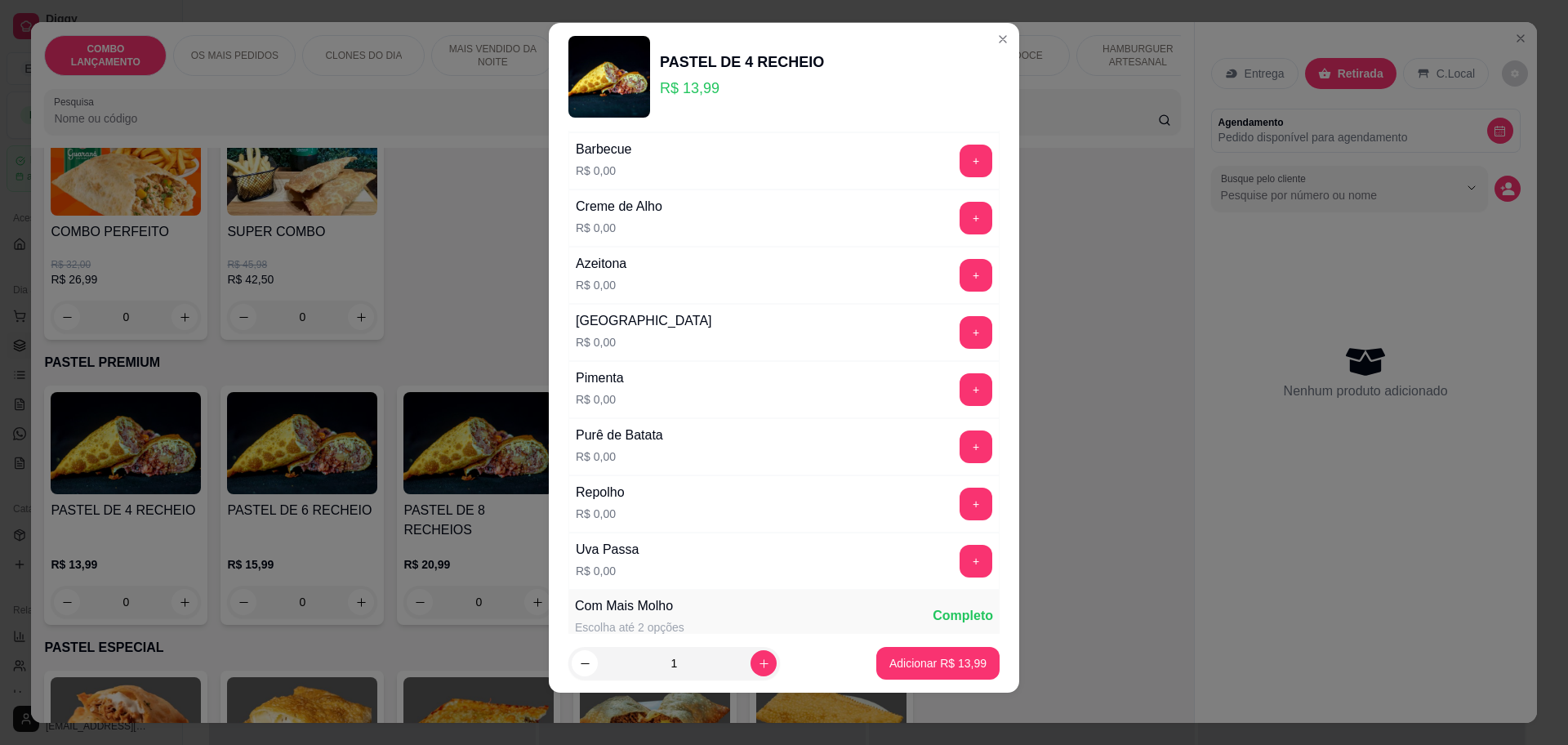
scroll to position [1143, 0]
click at [961, 494] on button "+" at bounding box center [977, 501] width 32 height 32
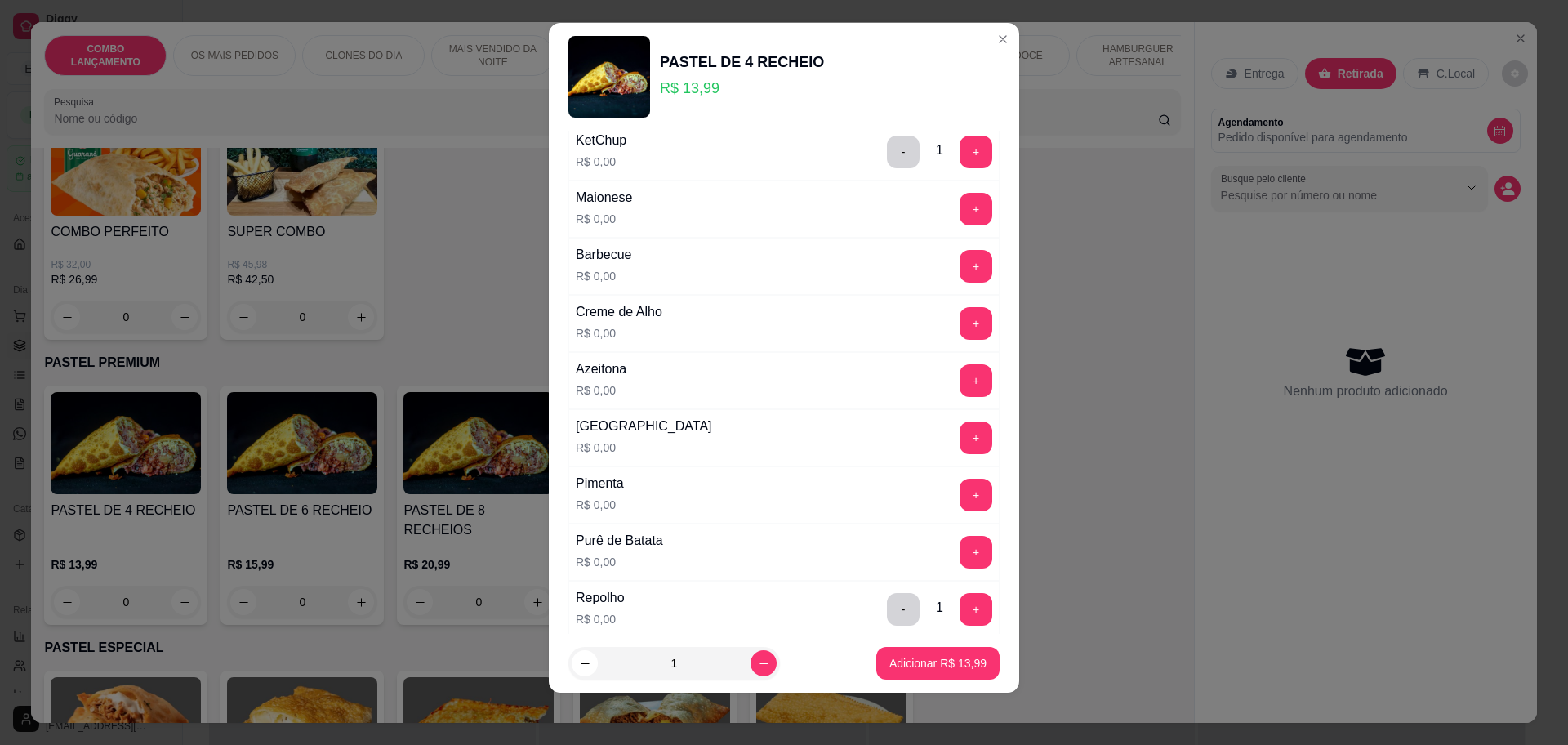
scroll to position [1041, 0]
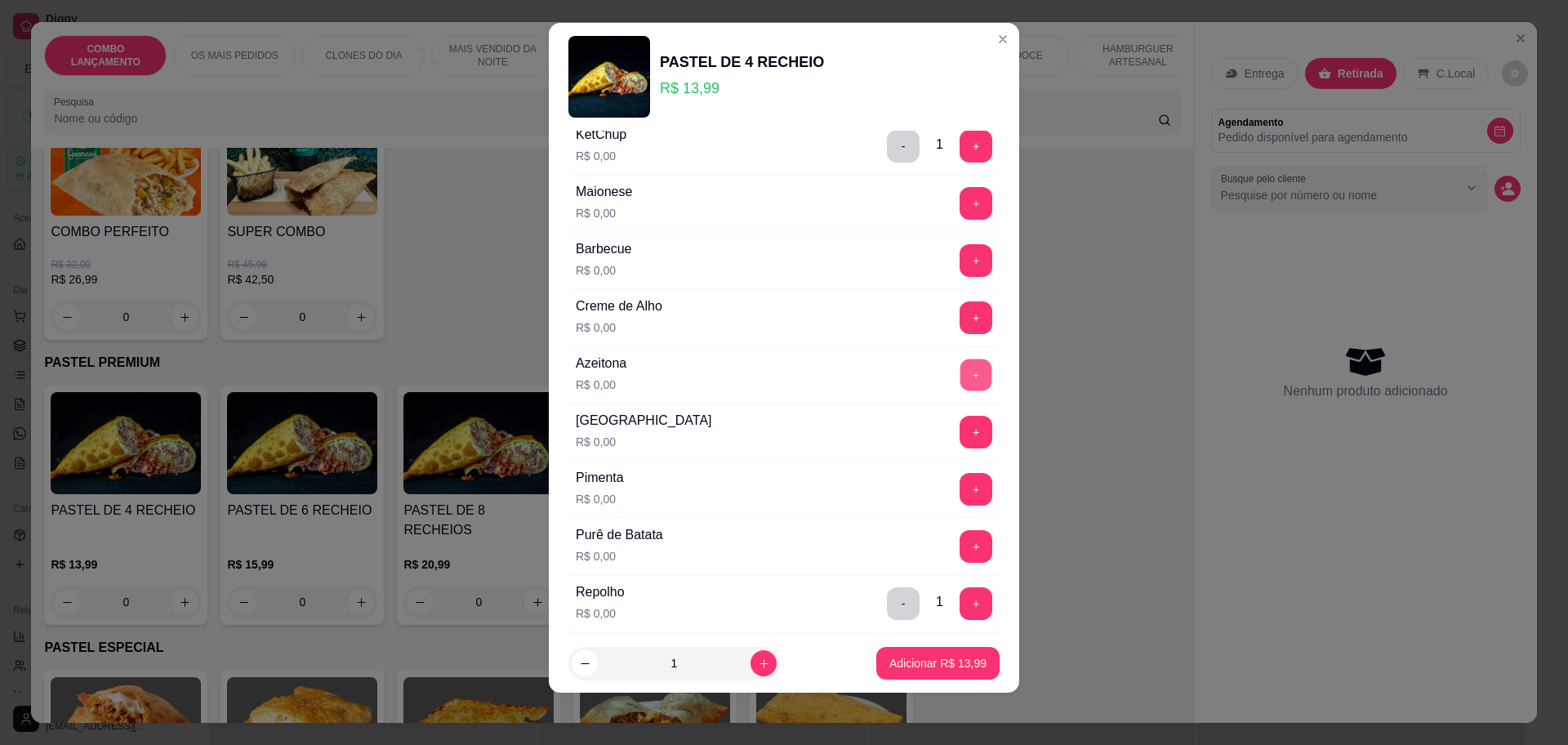
click at [961, 375] on button "+" at bounding box center [977, 375] width 32 height 32
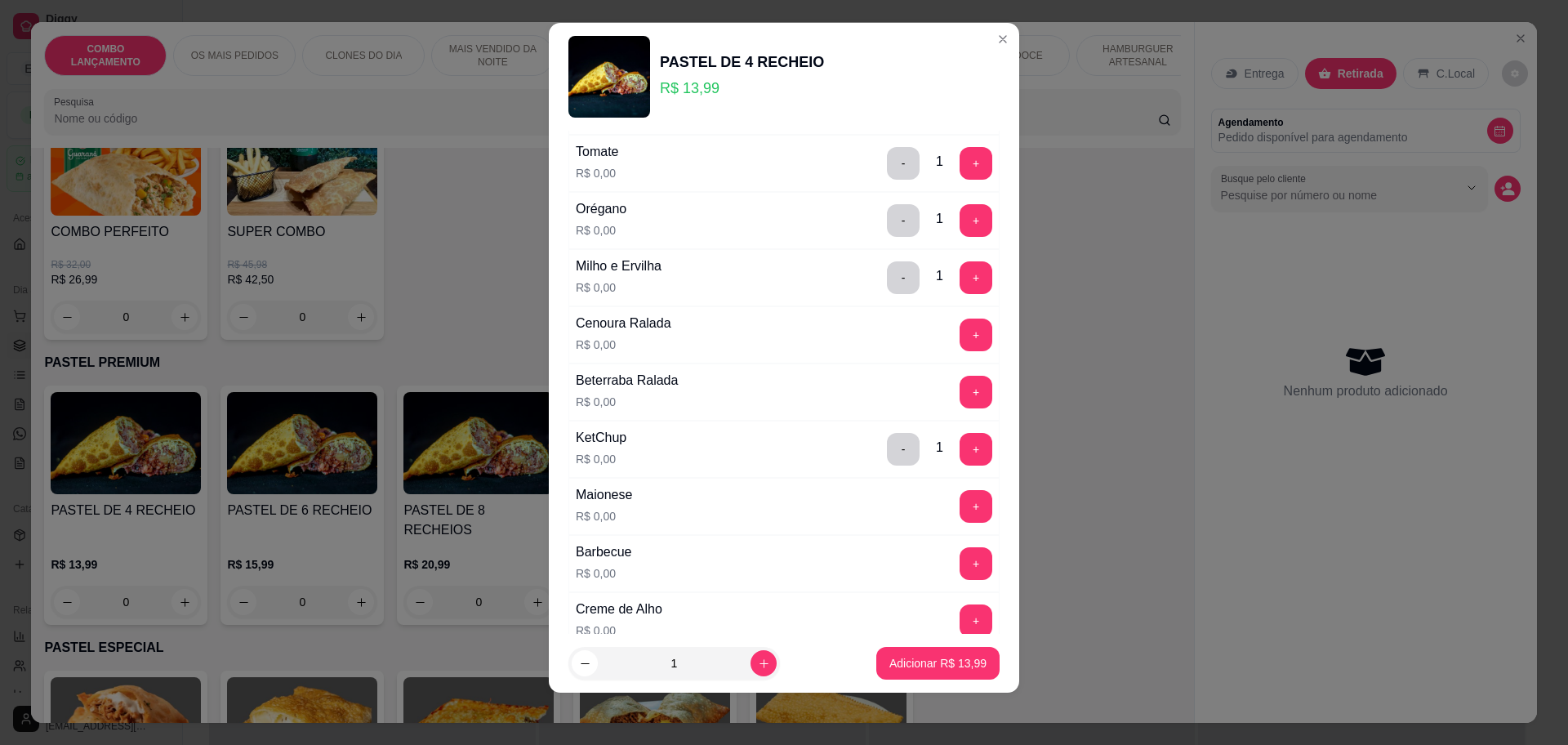
scroll to position [734, 0]
click at [961, 338] on button "+" at bounding box center [977, 338] width 32 height 32
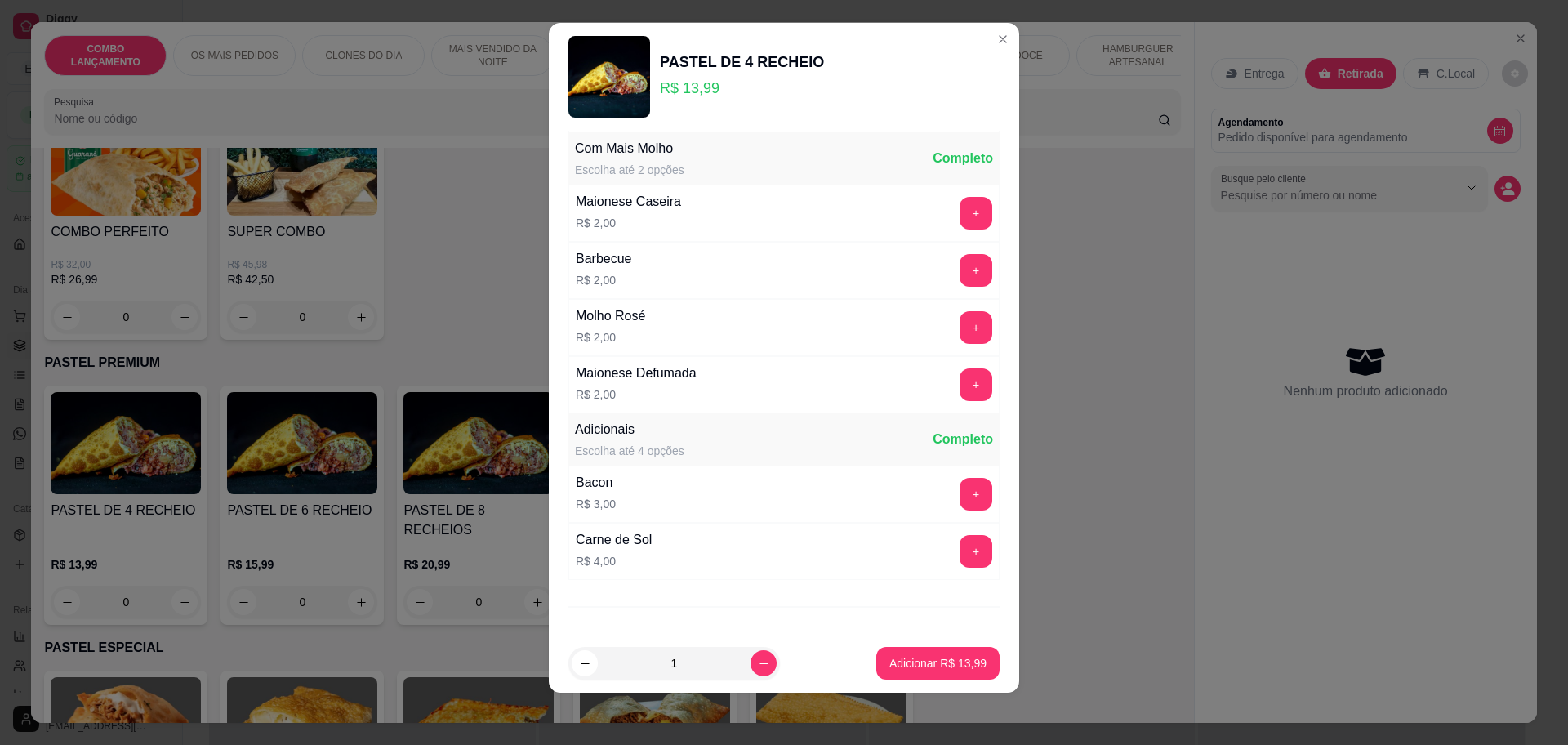
scroll to position [1599, 0]
click at [922, 659] on p "Adicionar R$ 13,99" at bounding box center [938, 664] width 94 height 16
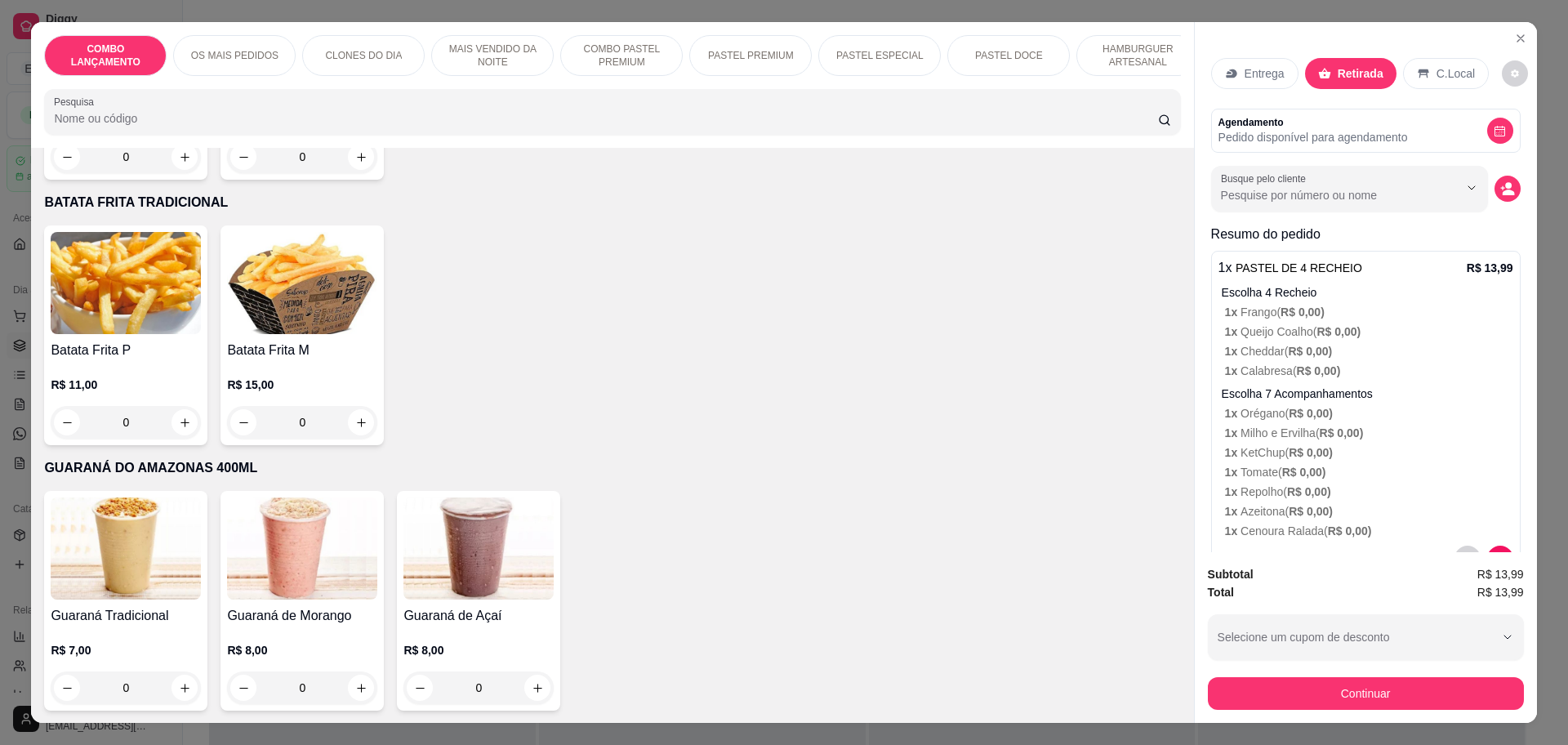
scroll to position [50, 0]
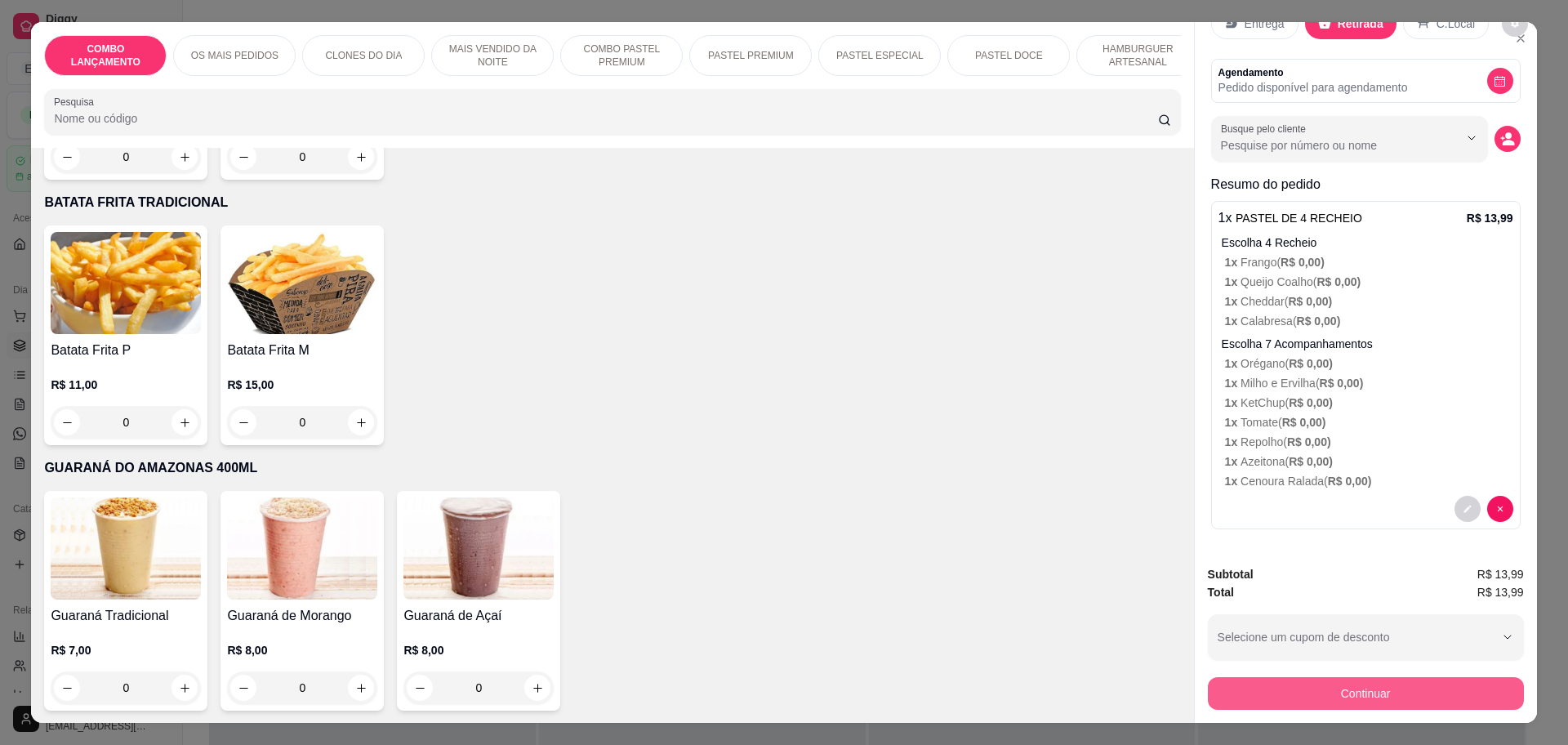
click at [1348, 688] on button "Continuar" at bounding box center [1366, 693] width 316 height 33
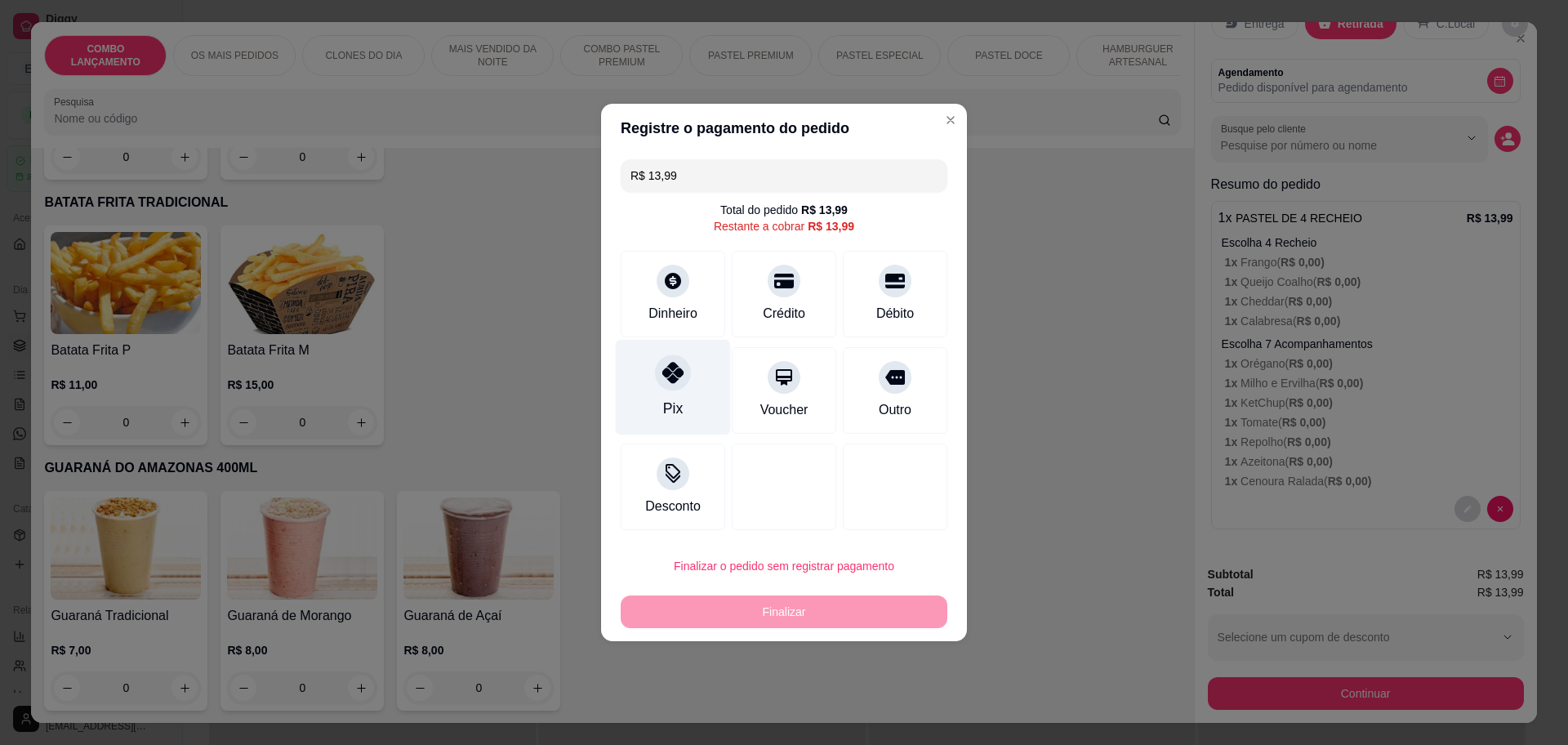
click at [688, 371] on div "Pix" at bounding box center [674, 388] width 115 height 95
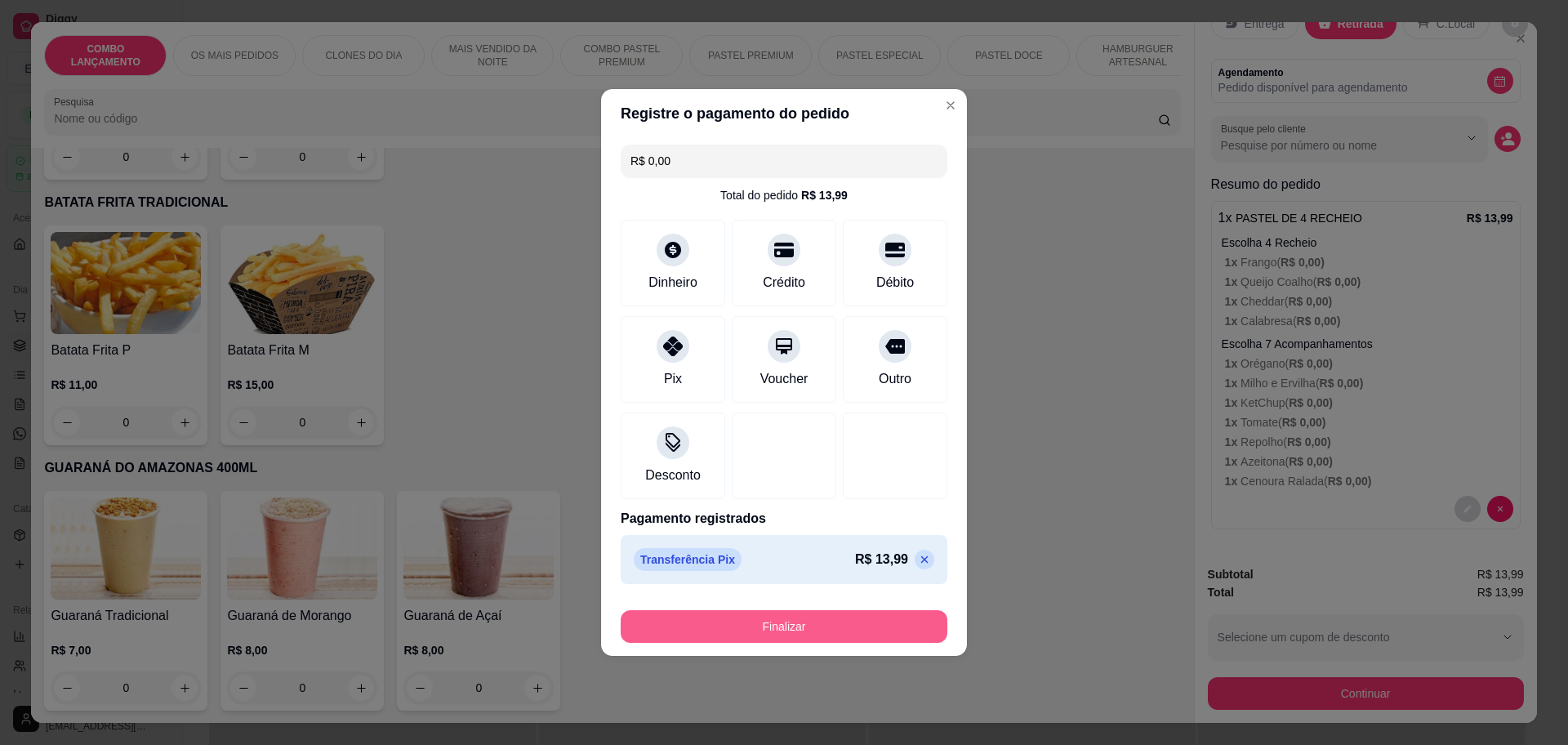
click at [797, 624] on button "Finalizar" at bounding box center [784, 627] width 327 height 33
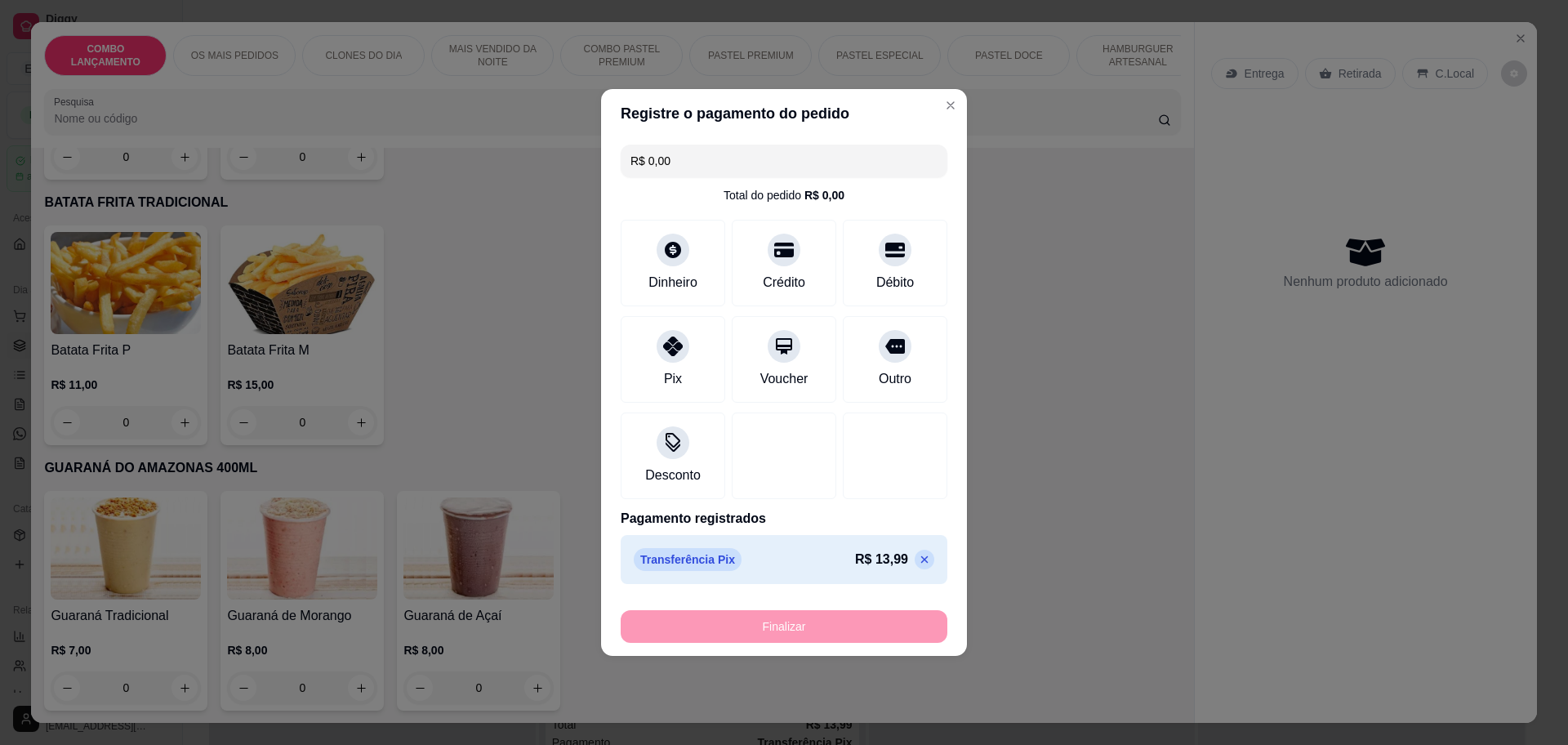
type input "-R$ 13,99"
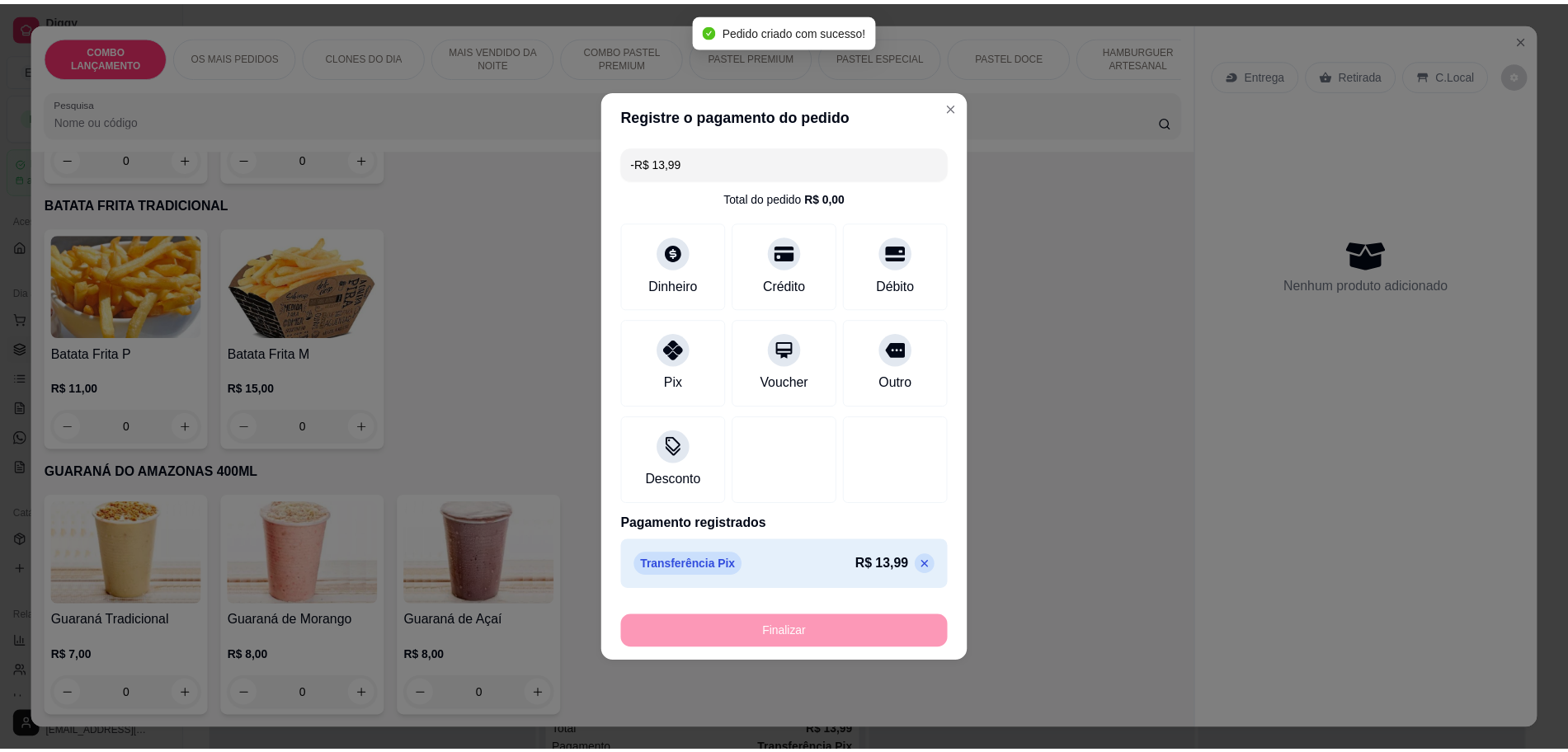
scroll to position [0, 0]
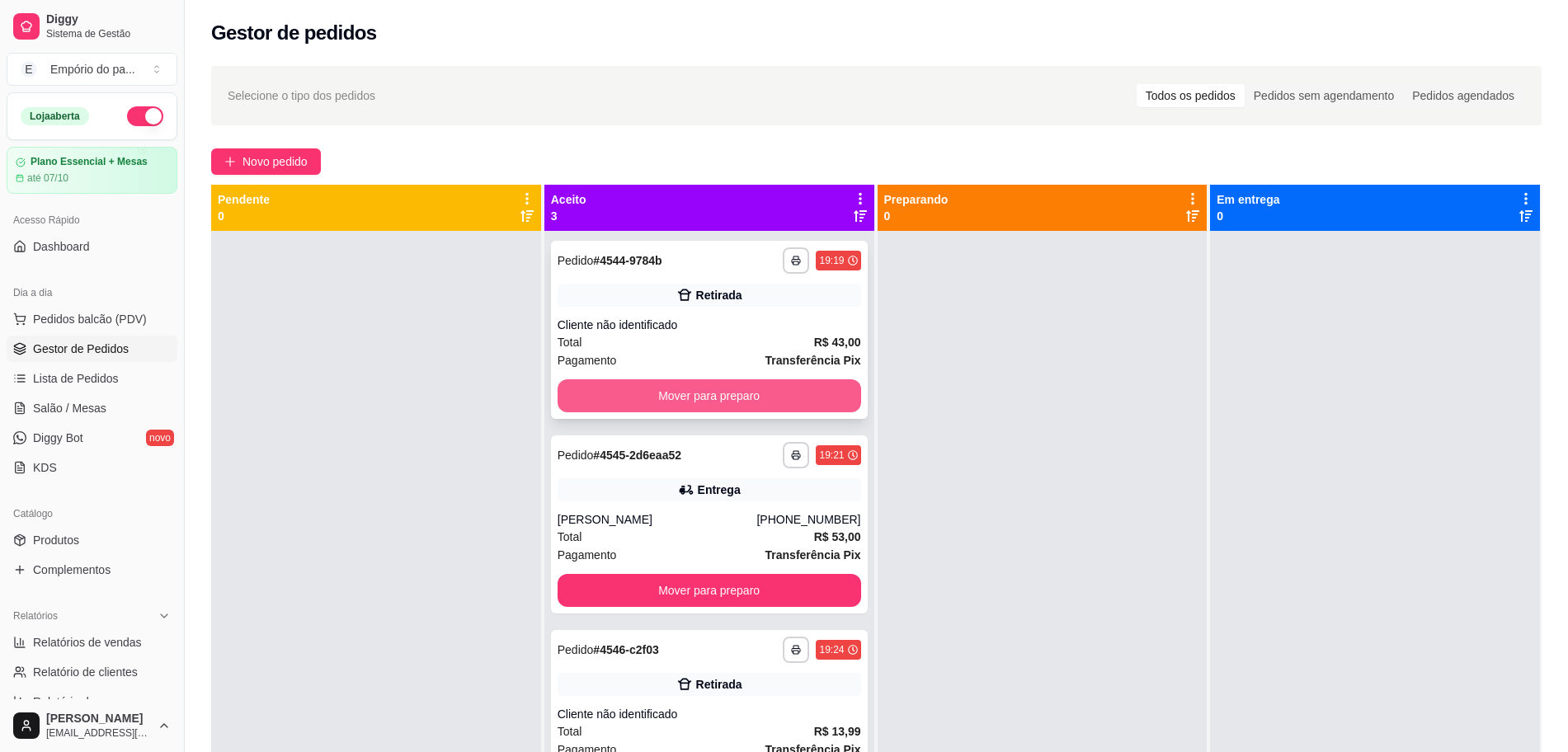
click at [776, 384] on button "Mover para preparo" at bounding box center [709, 395] width 303 height 33
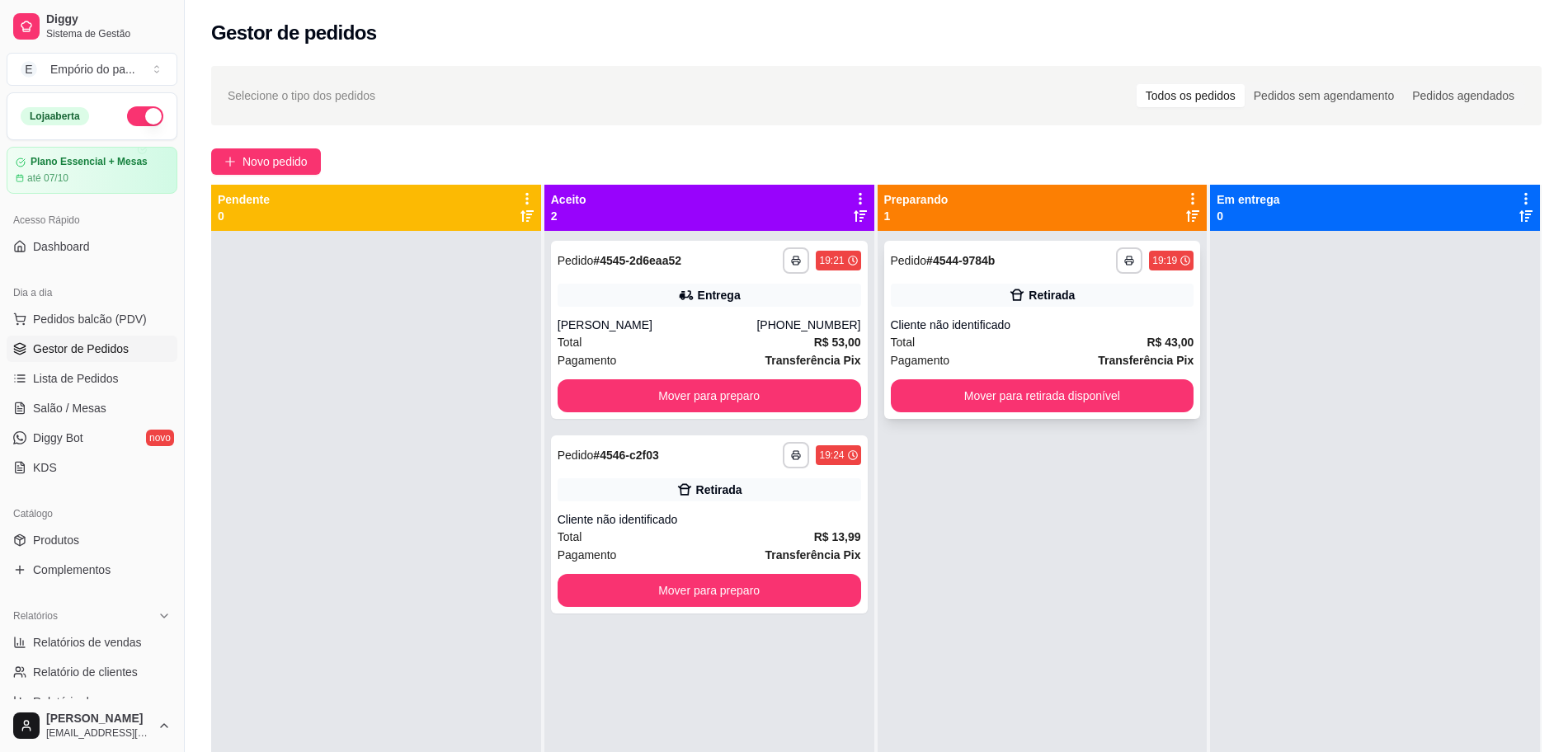
click at [964, 329] on div "Cliente não identificado" at bounding box center [1042, 325] width 303 height 17
click at [279, 155] on span "Novo pedido" at bounding box center [274, 162] width 66 height 18
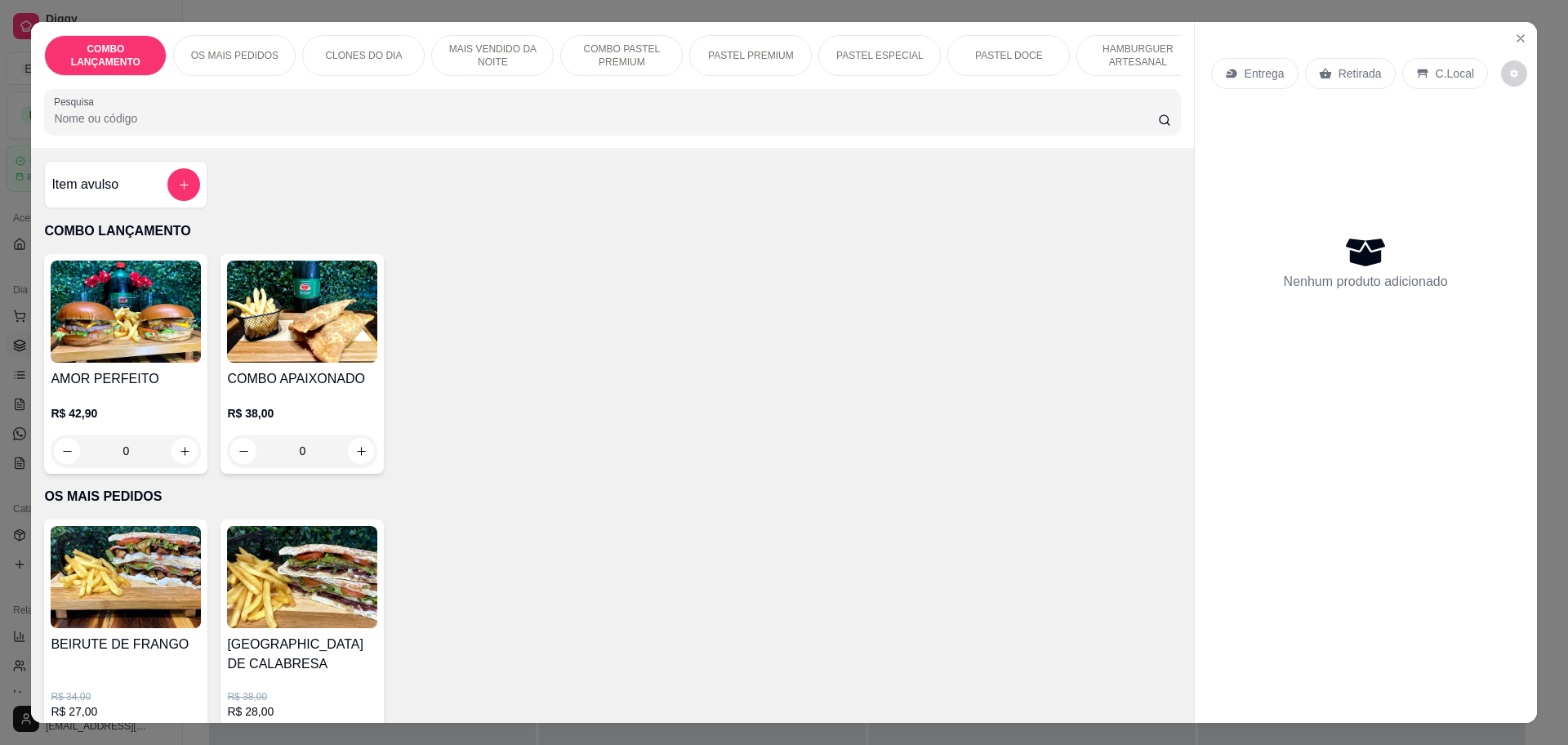
click at [1339, 71] on p "Retirada" at bounding box center [1360, 74] width 44 height 16
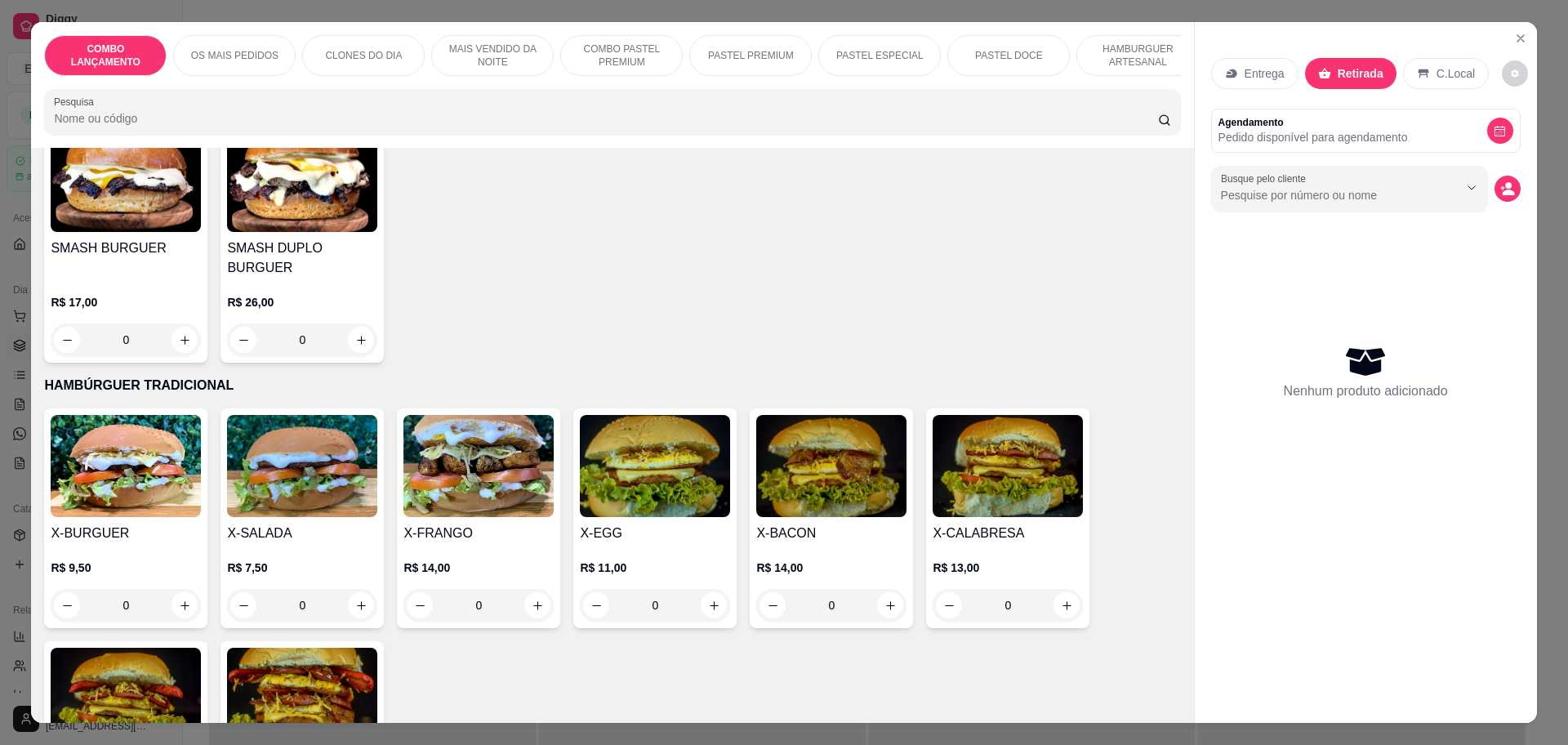
scroll to position [3576, 0]
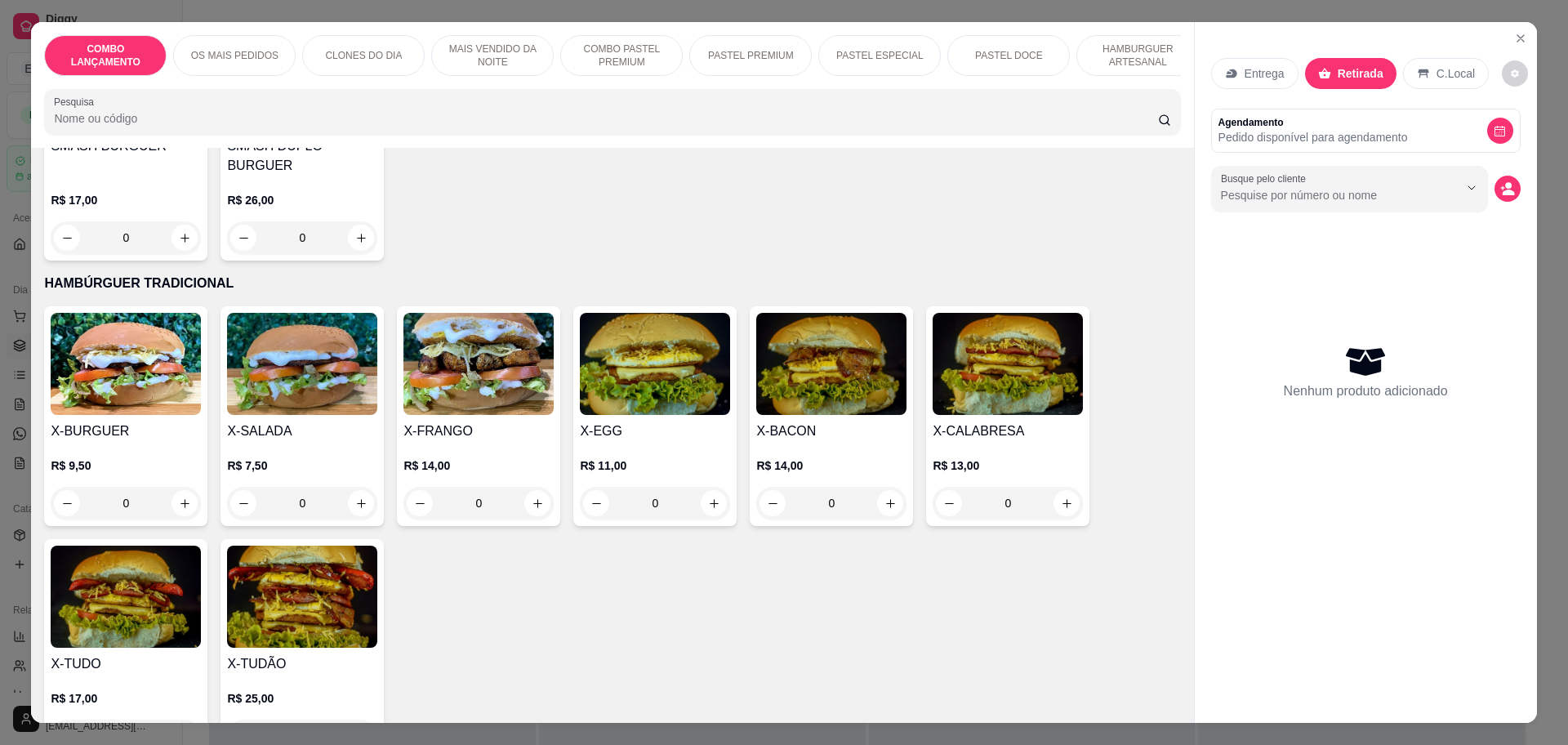
click at [177, 720] on div "0" at bounding box center [126, 736] width 150 height 33
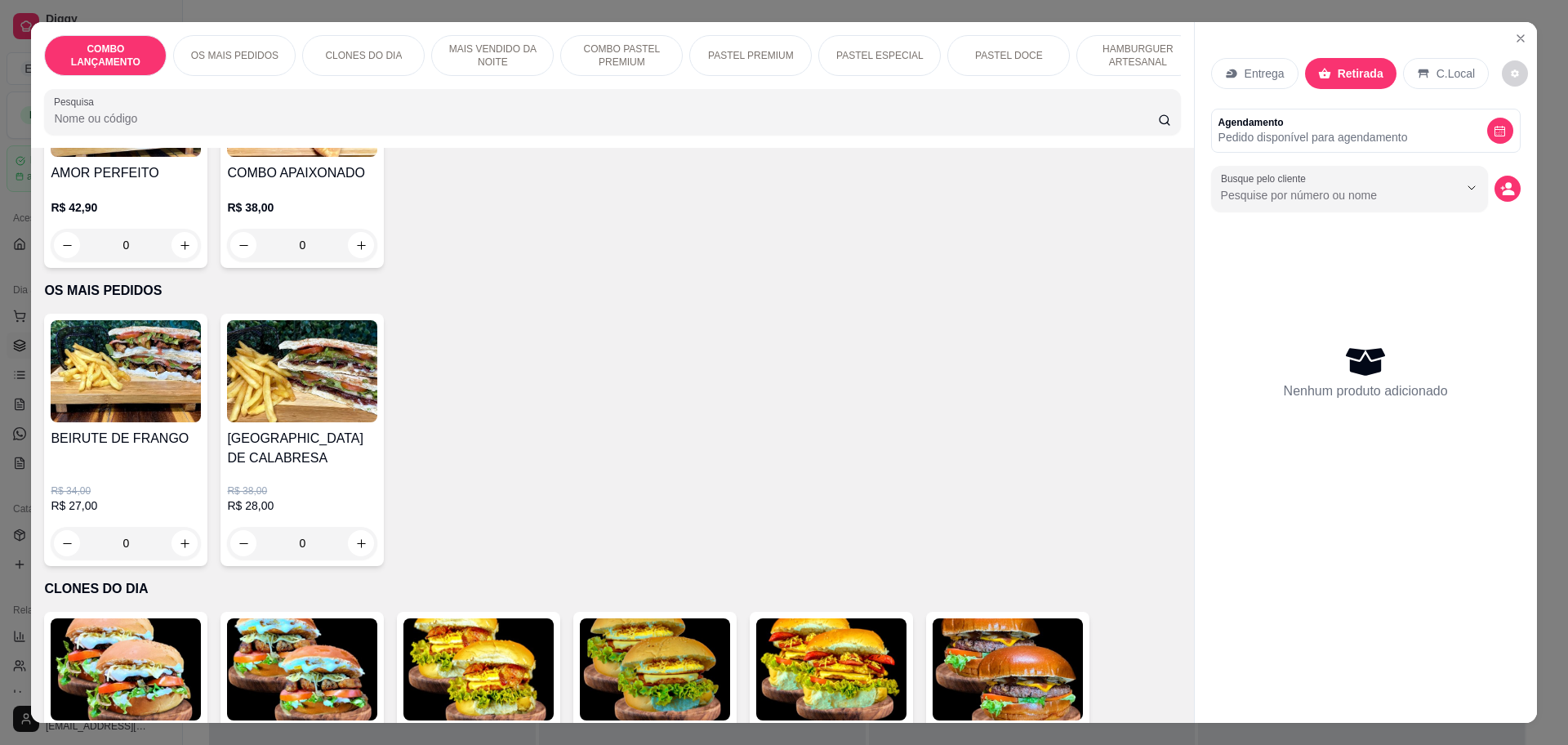
scroll to position [513, 0]
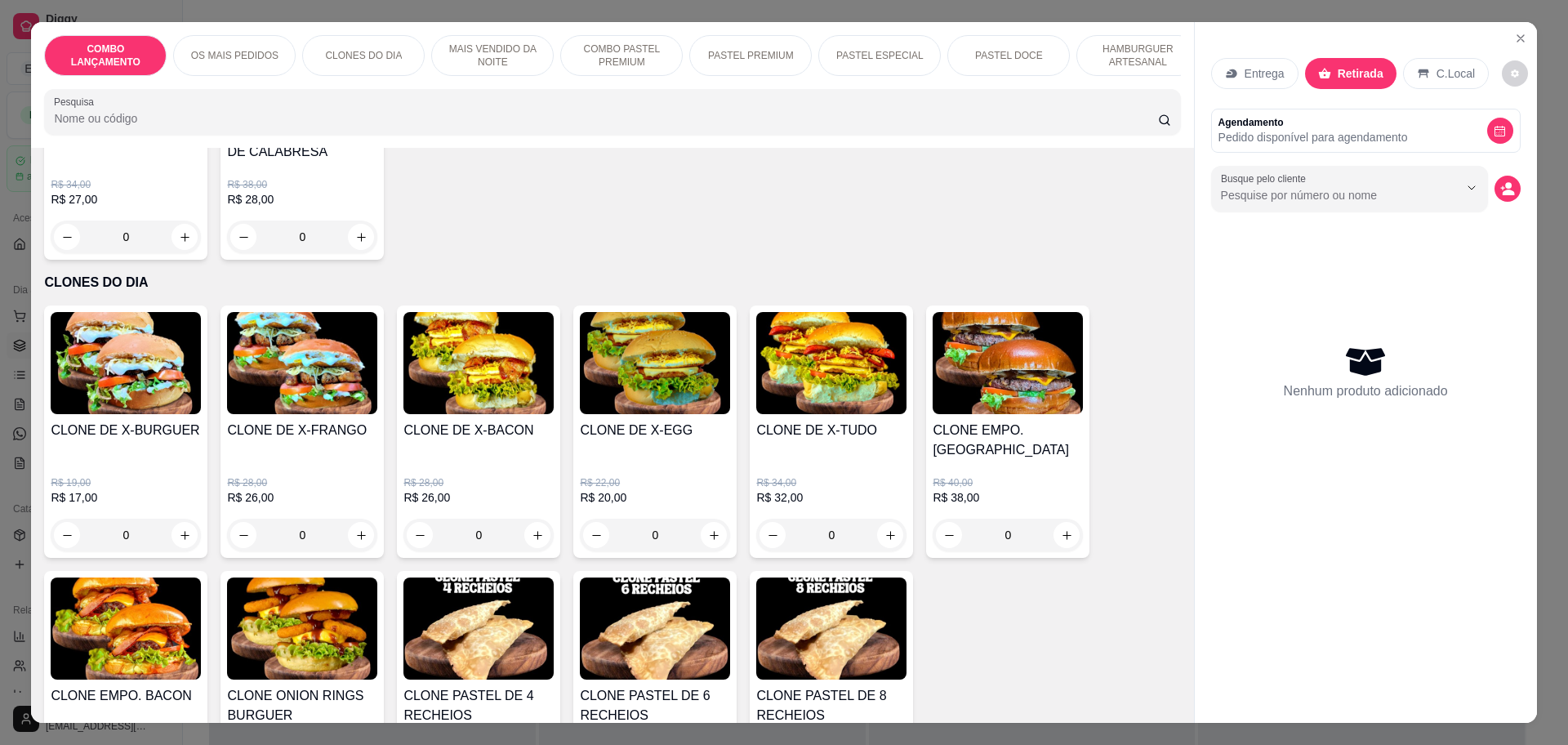
click at [880, 519] on div "0" at bounding box center [831, 536] width 150 height 33
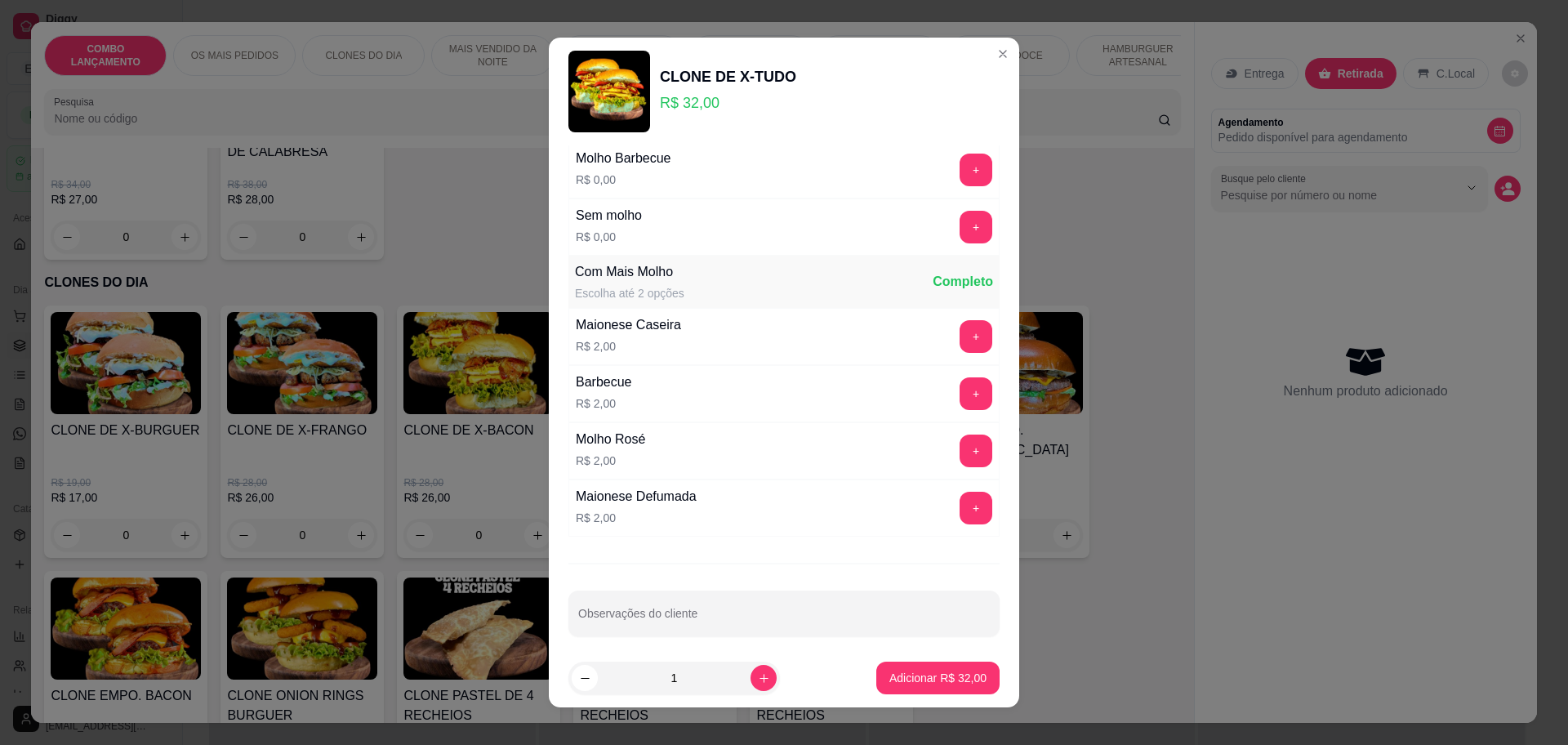
scroll to position [265, 0]
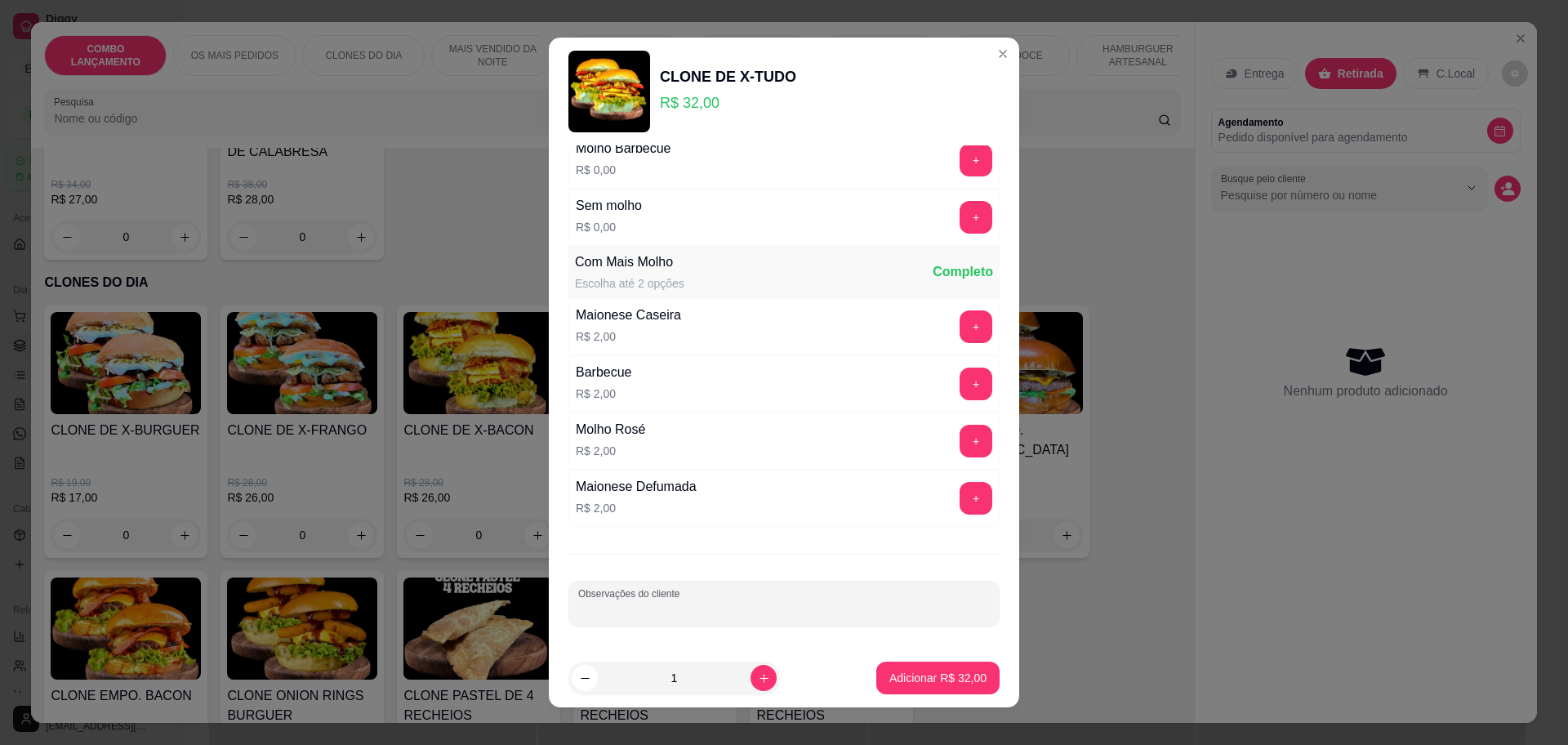
click at [701, 609] on input "Observações do cliente" at bounding box center [784, 610] width 412 height 16
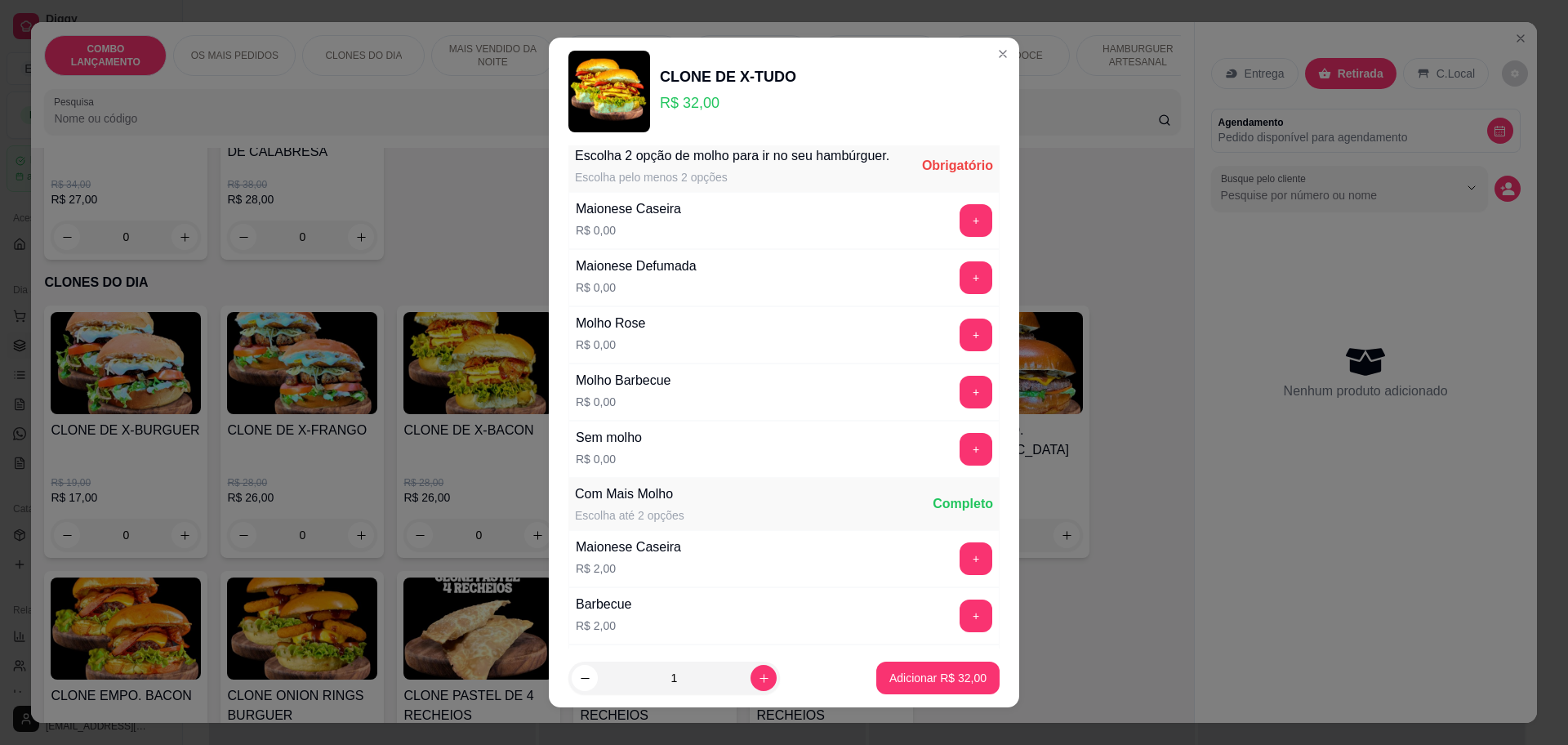
scroll to position [0, 0]
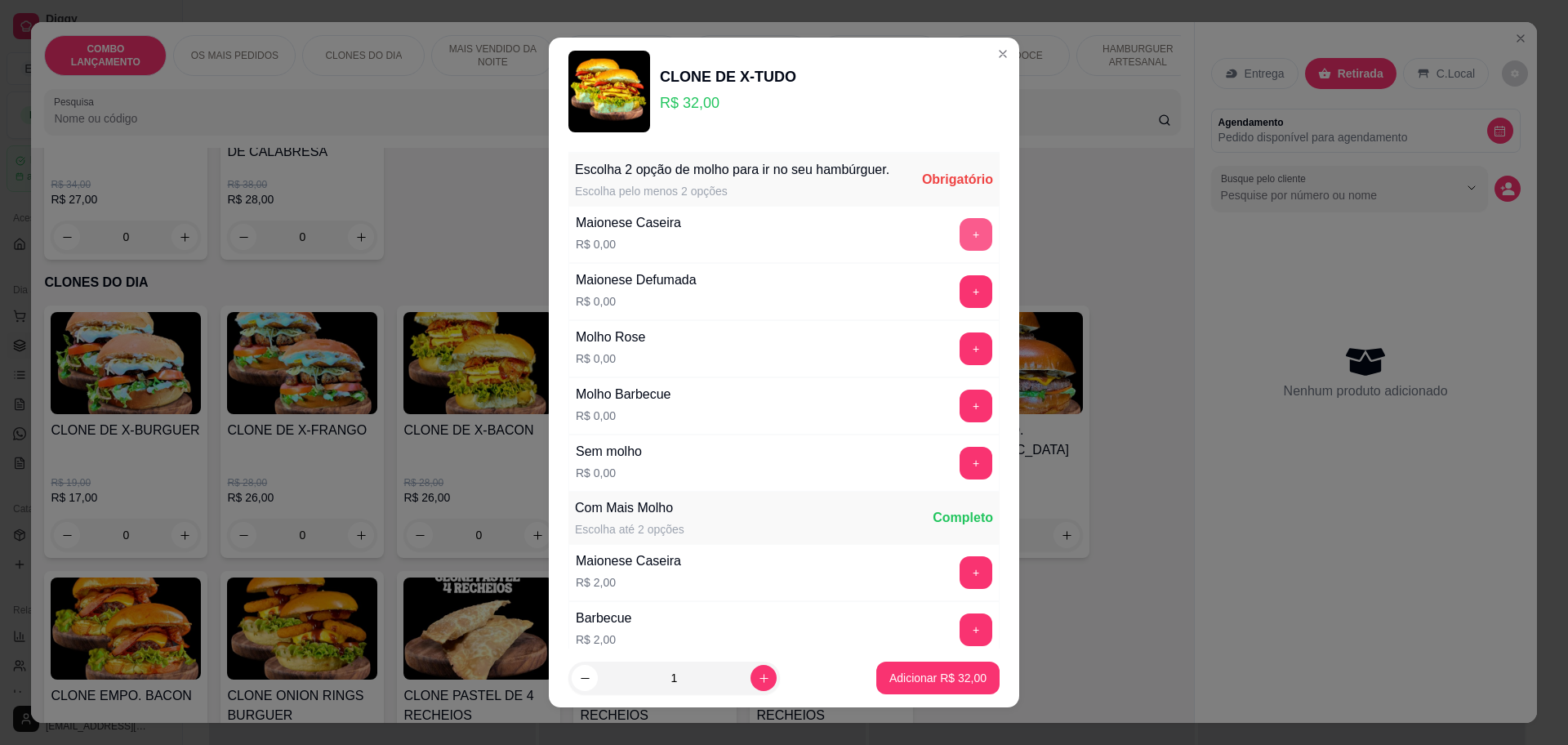
type input "um sem verduraa"
click at [960, 251] on button "+" at bounding box center [977, 235] width 33 height 33
click at [961, 250] on button "+" at bounding box center [977, 234] width 32 height 32
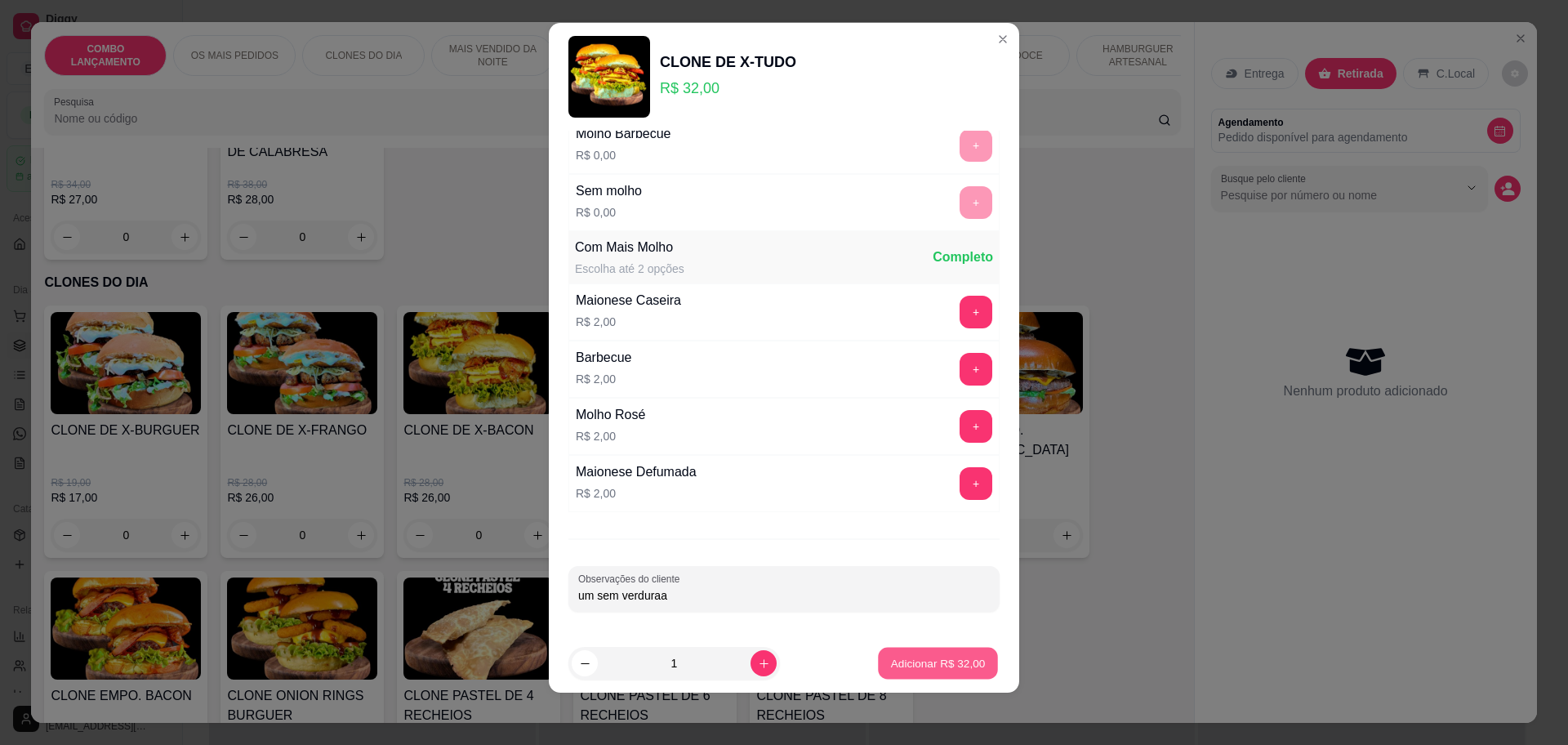
click at [903, 670] on p "Adicionar R$ 32,00" at bounding box center [938, 664] width 94 height 16
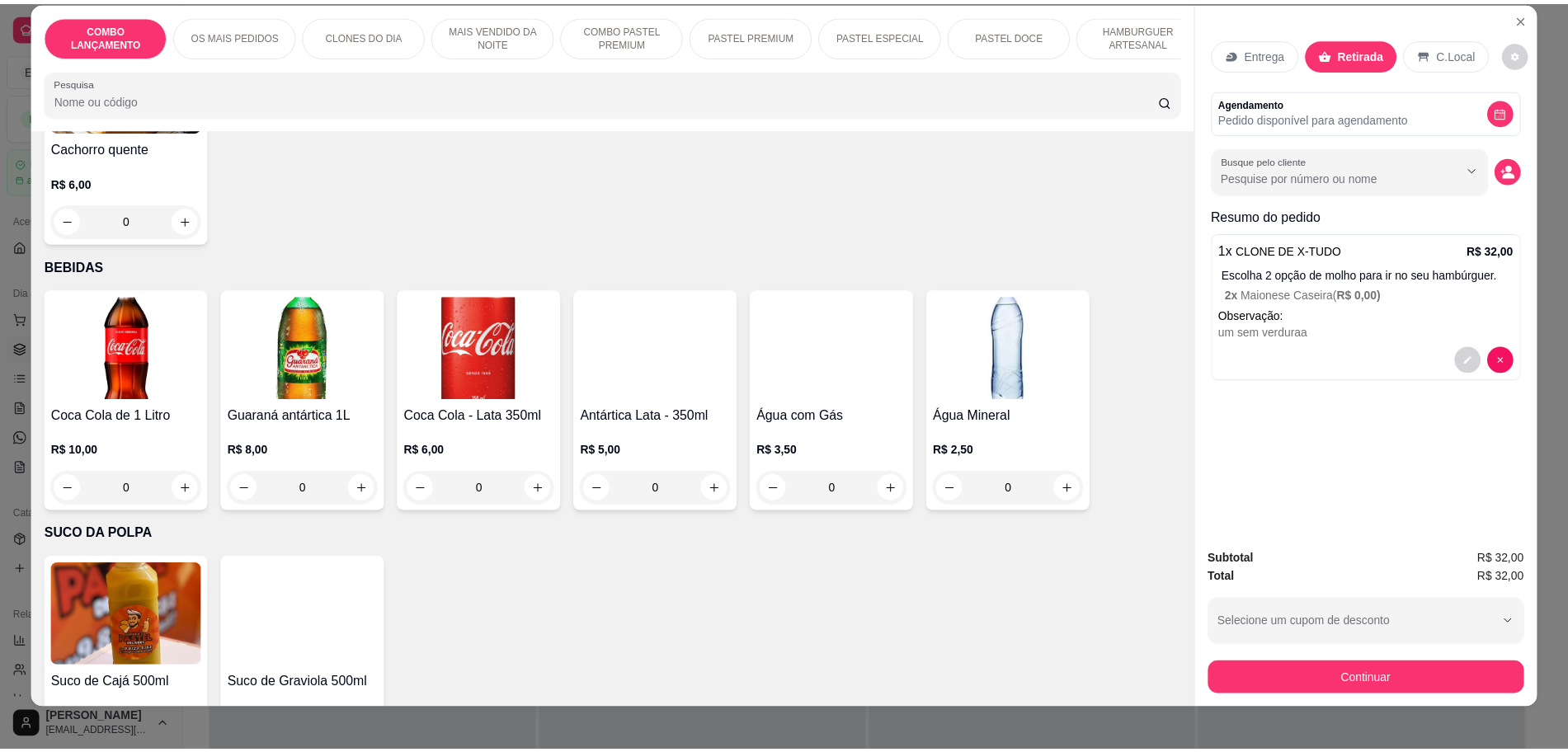
scroll to position [31, 0]
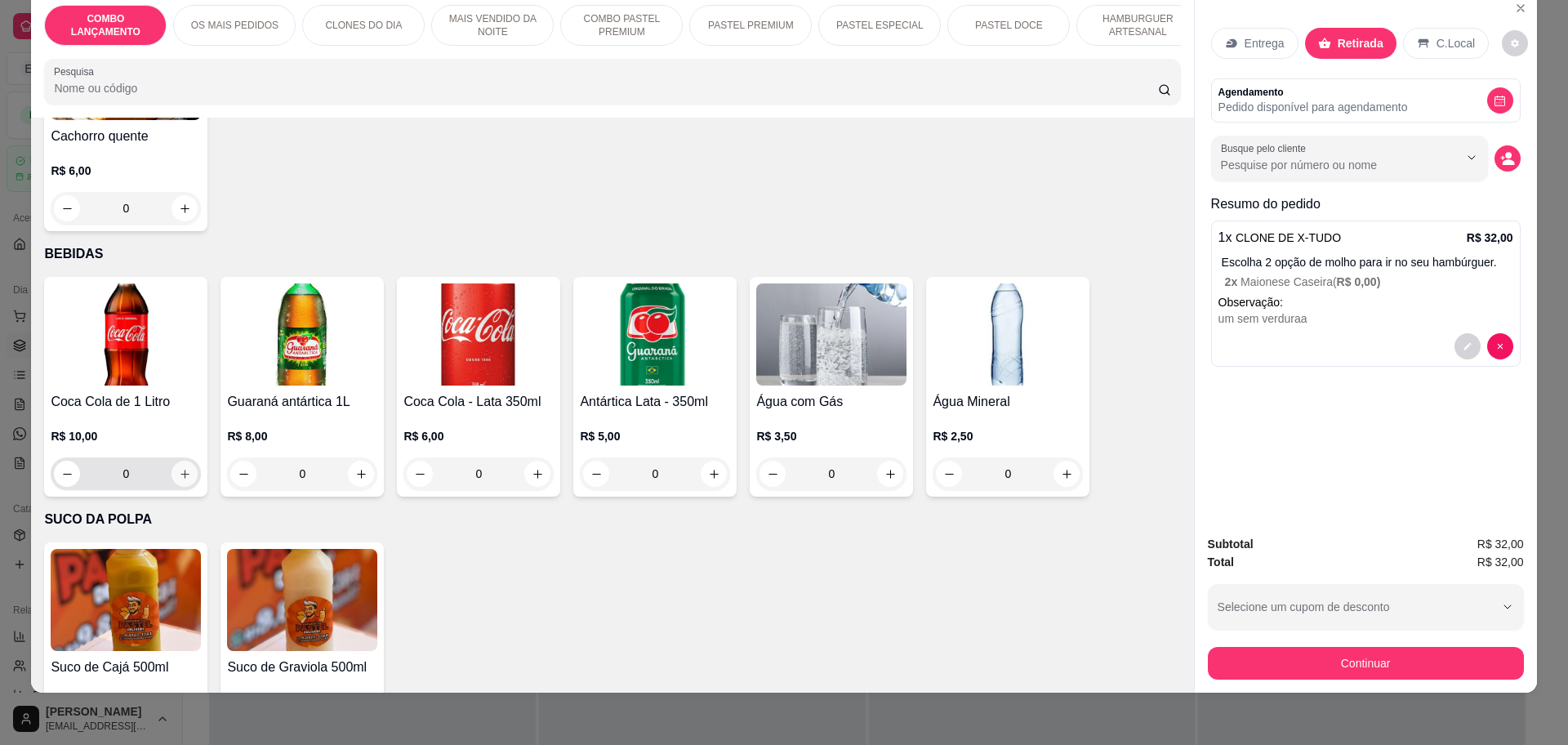
click at [179, 468] on icon "increase-product-quantity" at bounding box center [185, 474] width 12 height 12
type input "1"
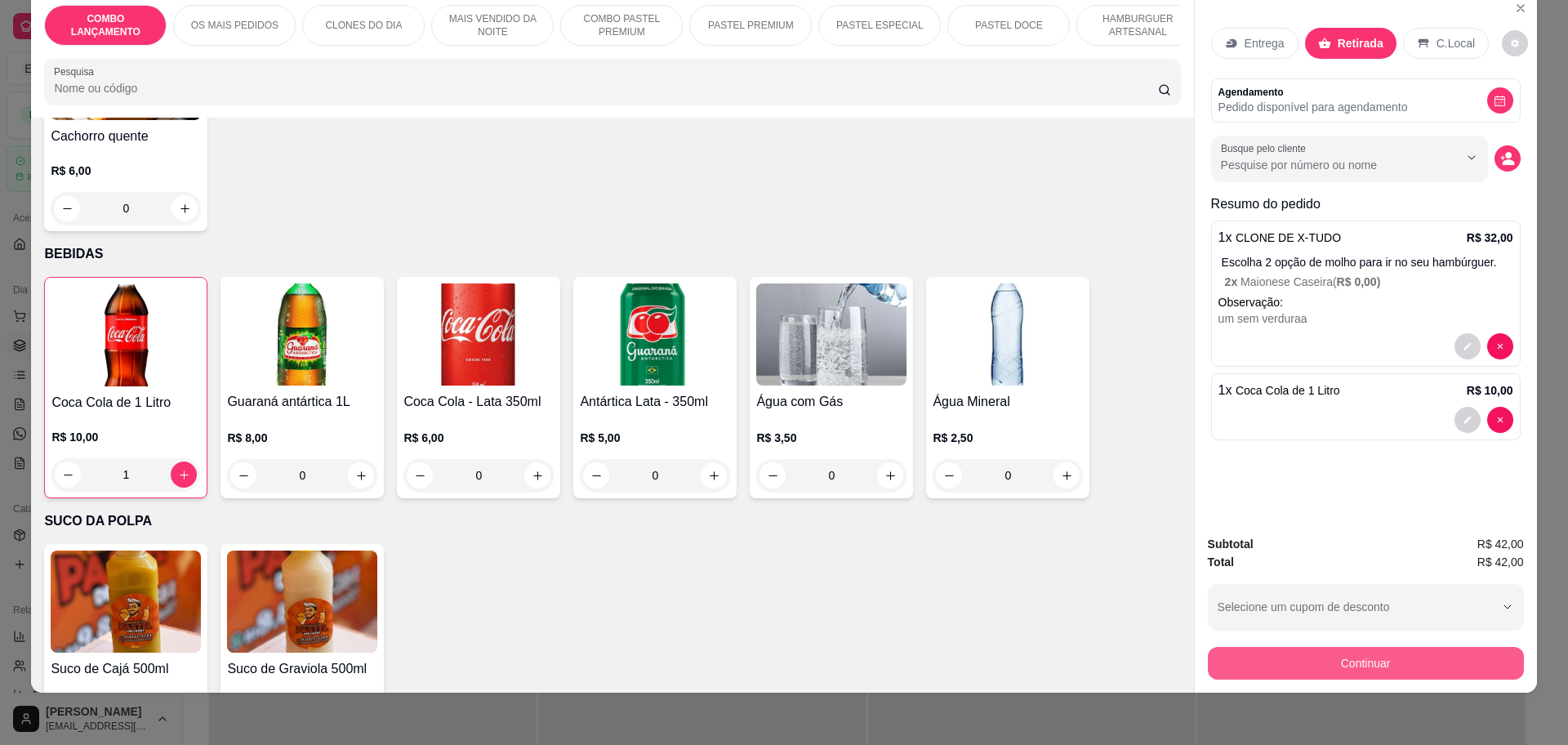
click at [1390, 657] on button "Continuar" at bounding box center [1366, 664] width 316 height 33
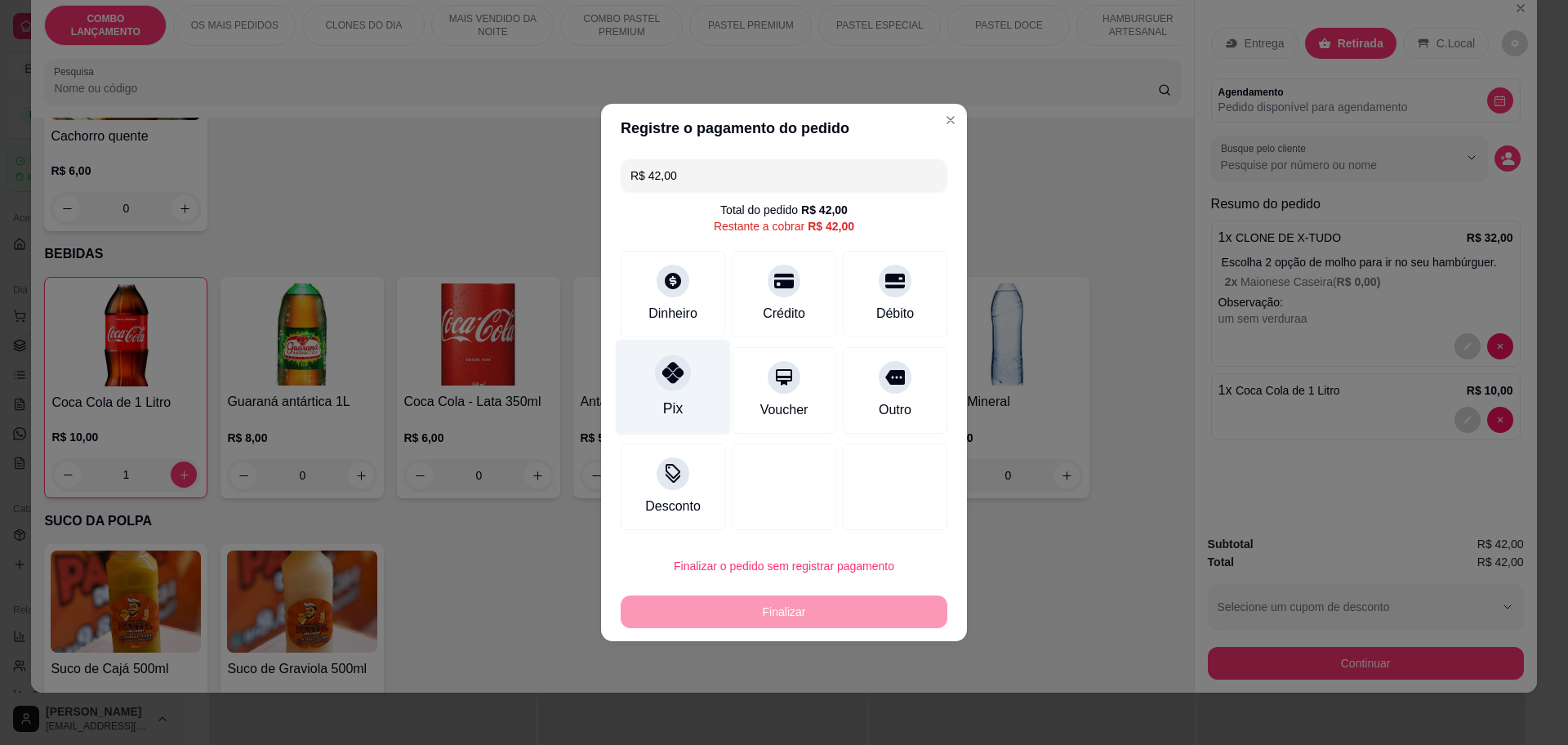
click at [674, 371] on icon at bounding box center [674, 373] width 21 height 21
type input "R$ 0,00"
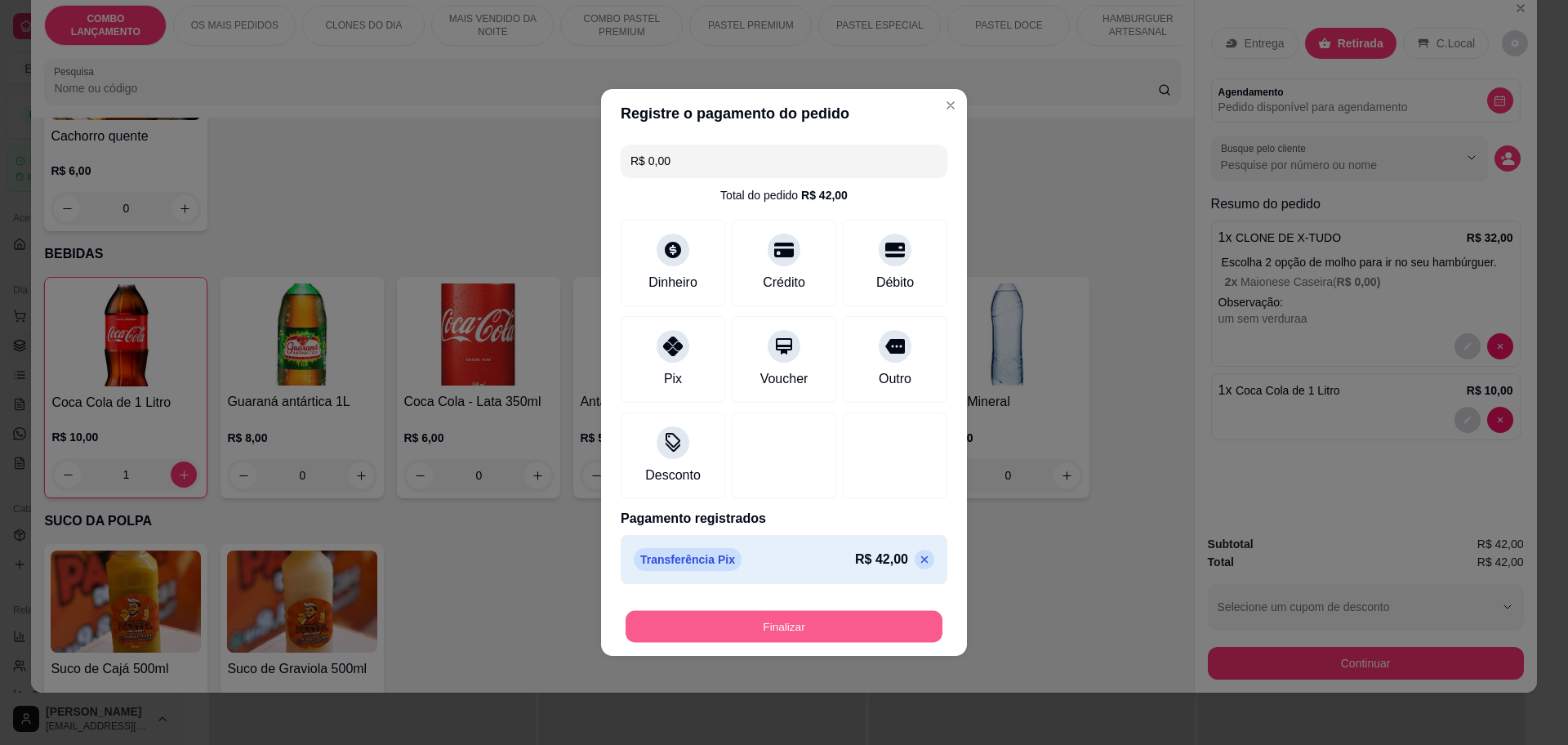
click at [783, 614] on button "Finalizar" at bounding box center [784, 627] width 317 height 32
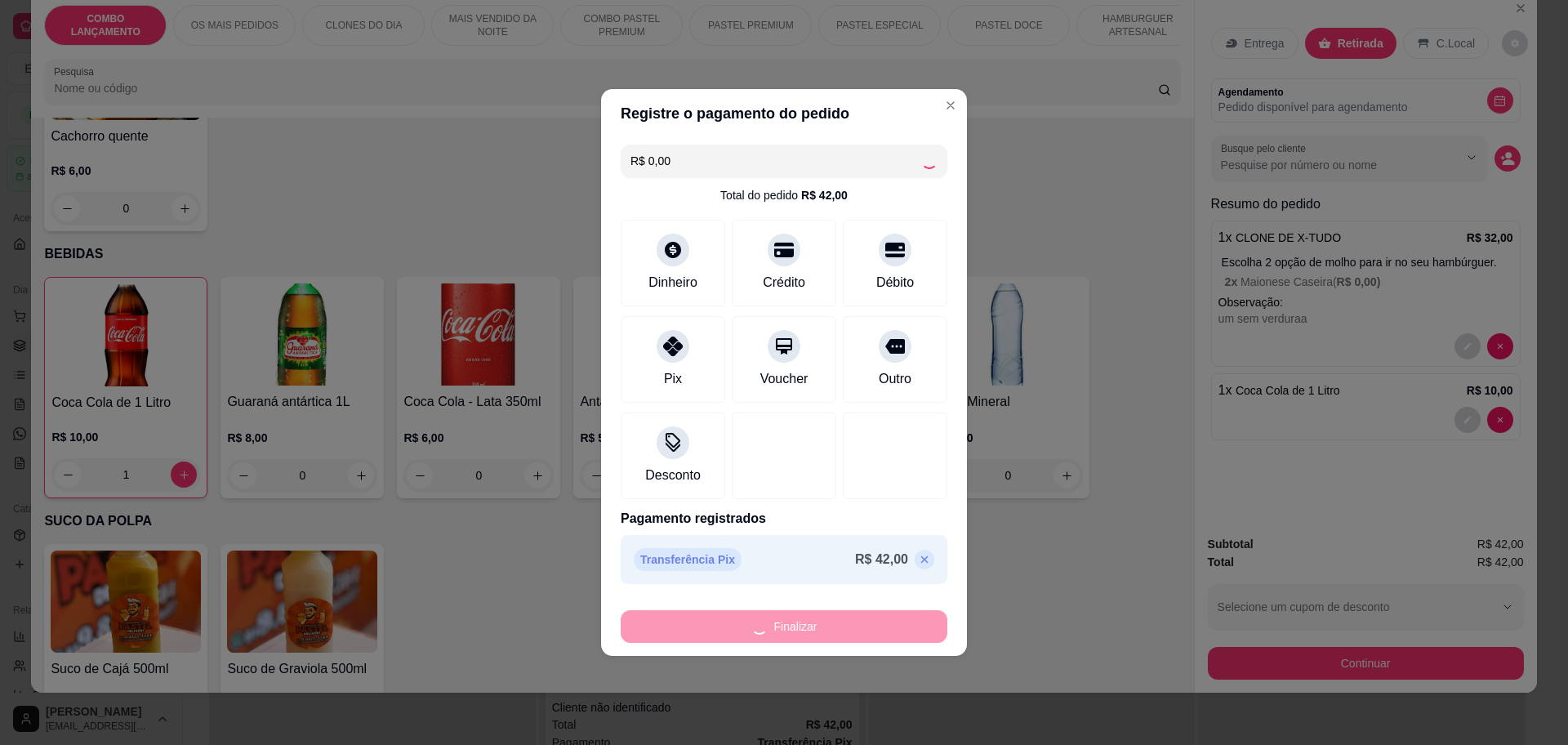
type input "0"
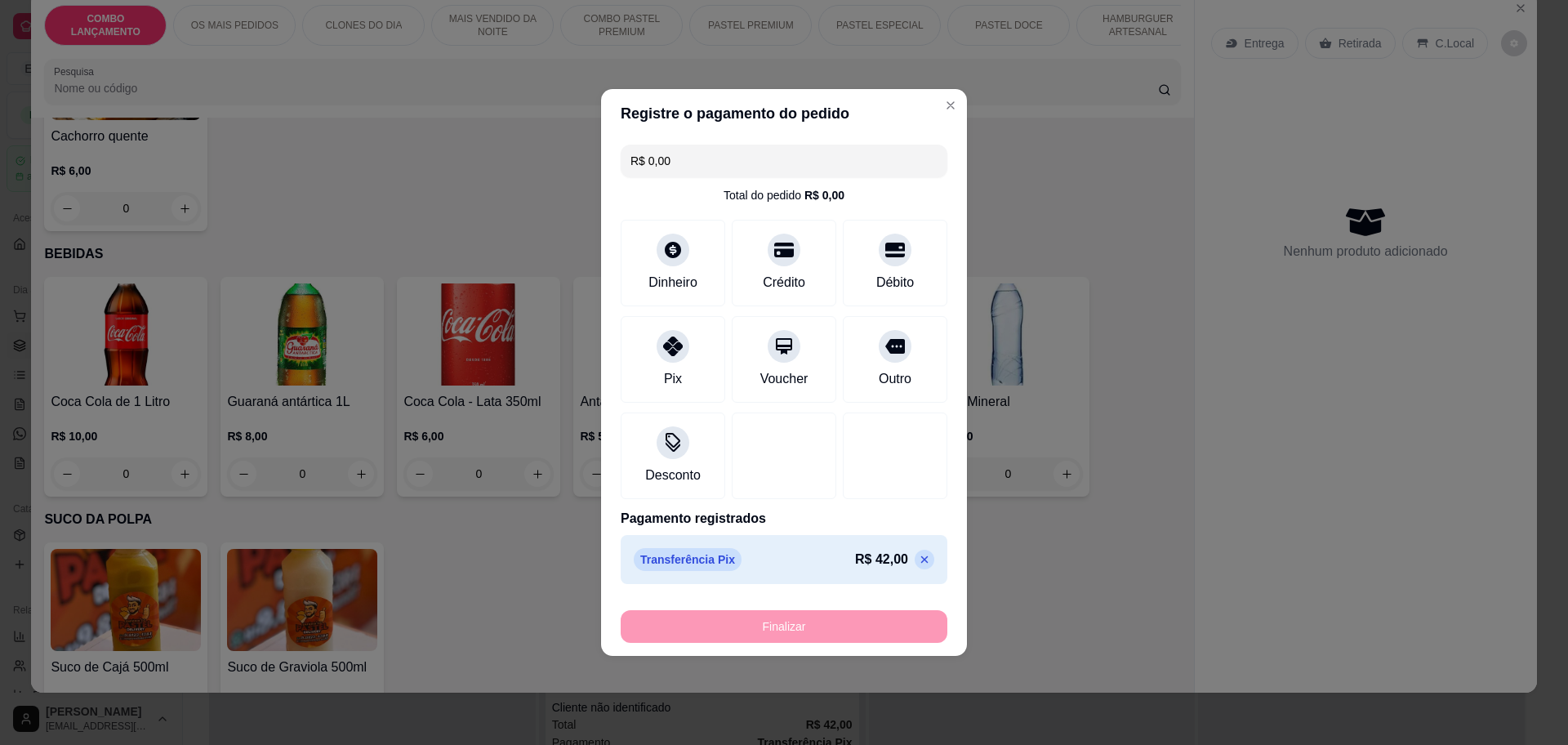
type input "-R$ 42,00"
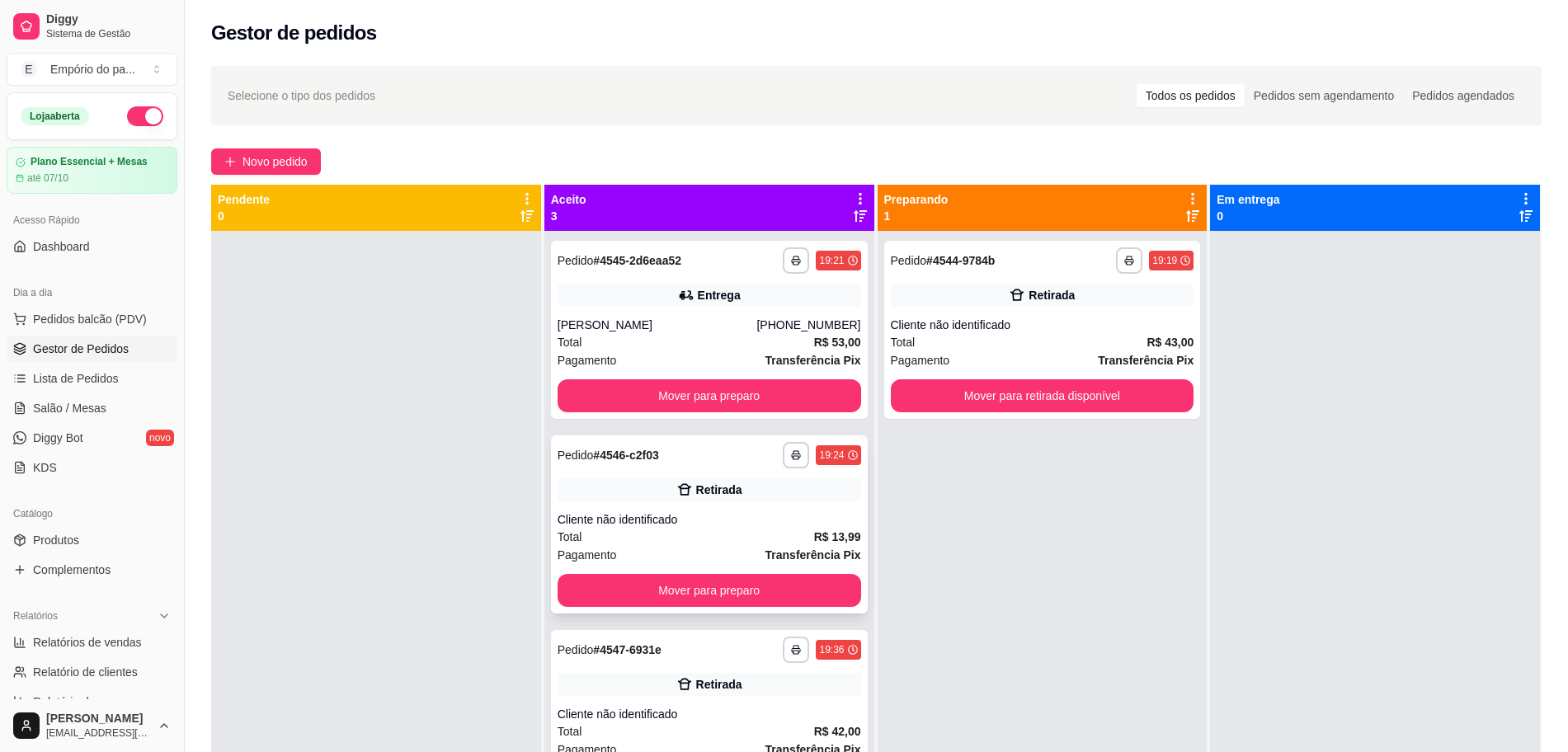
scroll to position [46, 0]
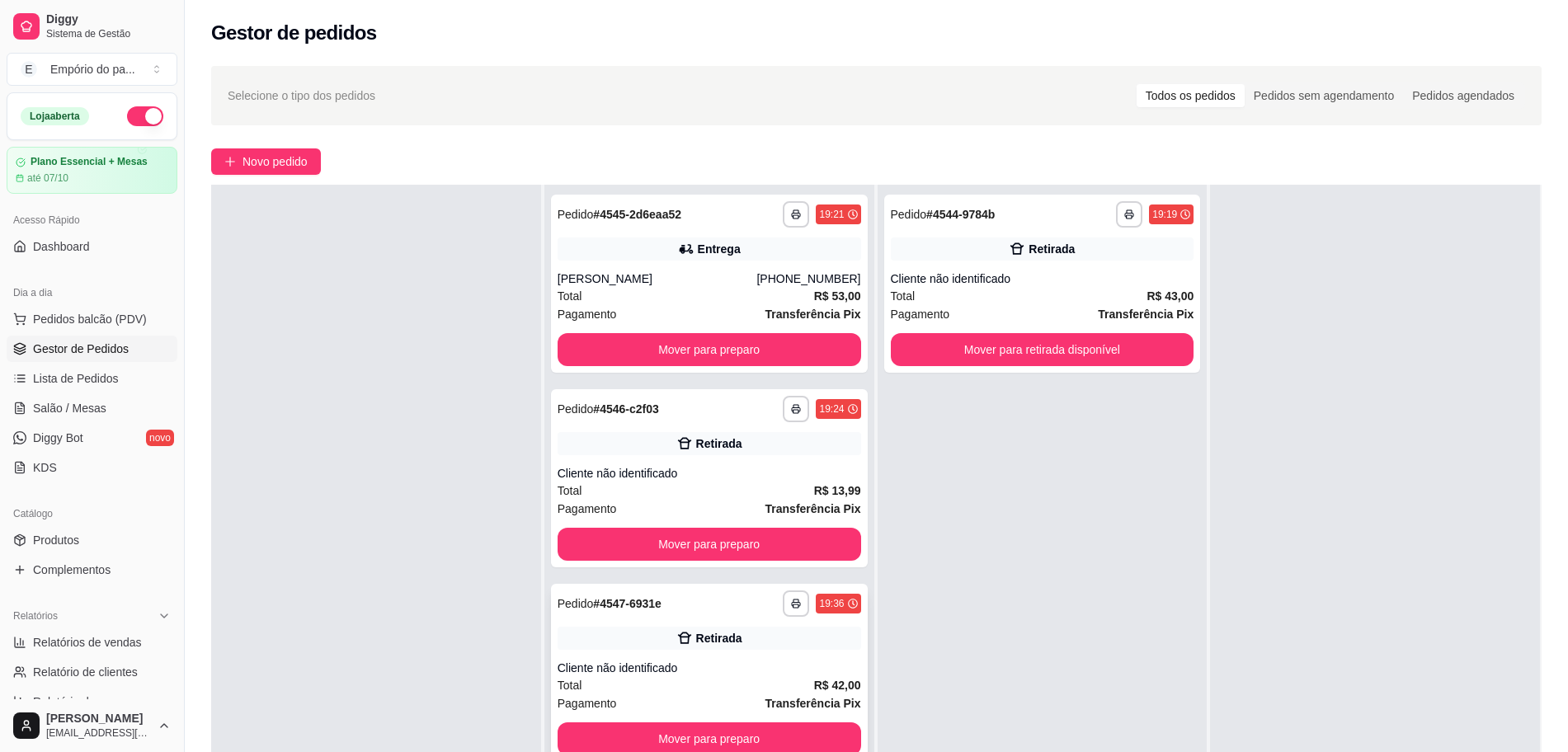
click at [704, 672] on div "Cliente não identificado" at bounding box center [709, 668] width 303 height 17
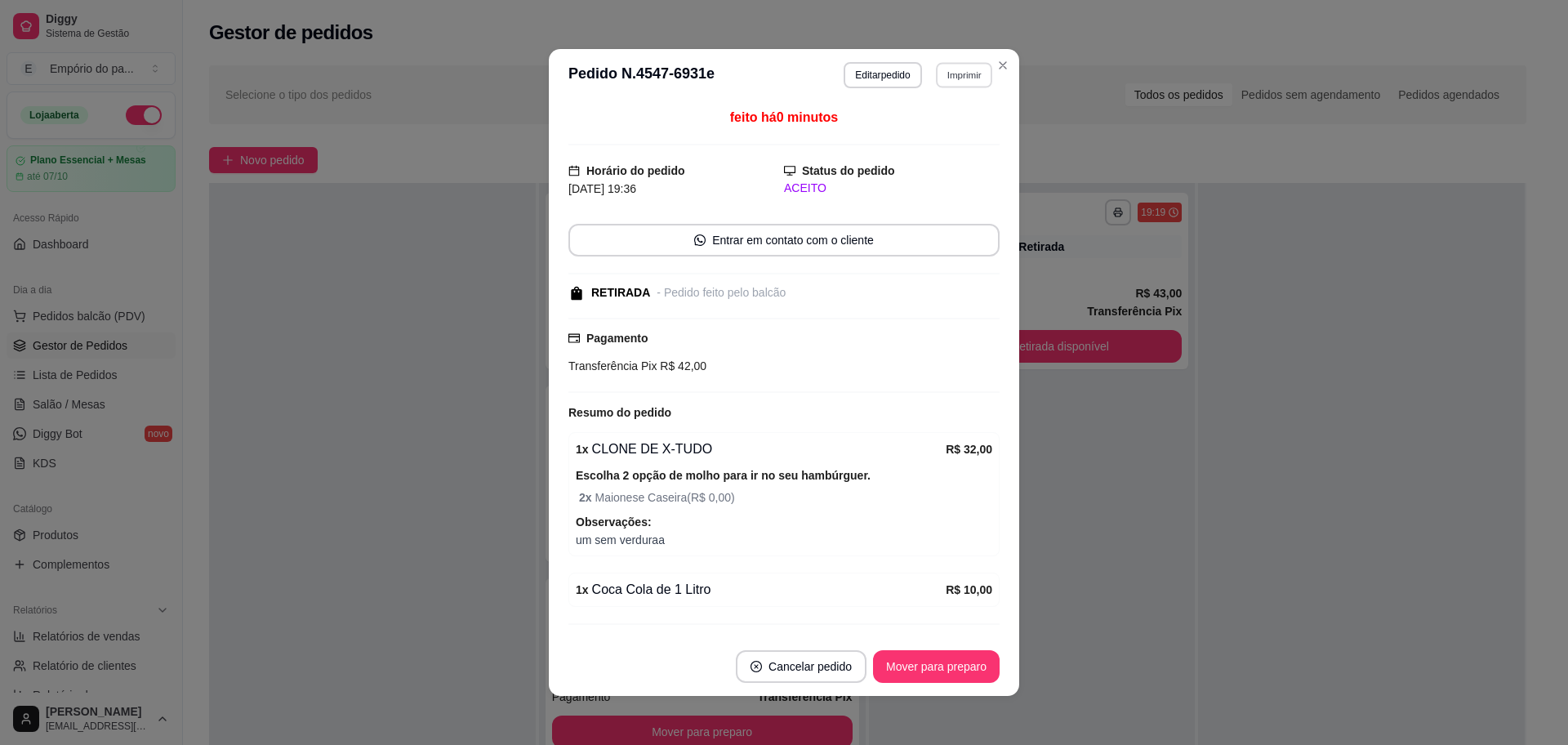
click at [956, 69] on button "Imprimir" at bounding box center [964, 75] width 57 height 25
click at [922, 133] on button "IMPRESSORA" at bounding box center [927, 132] width 118 height 26
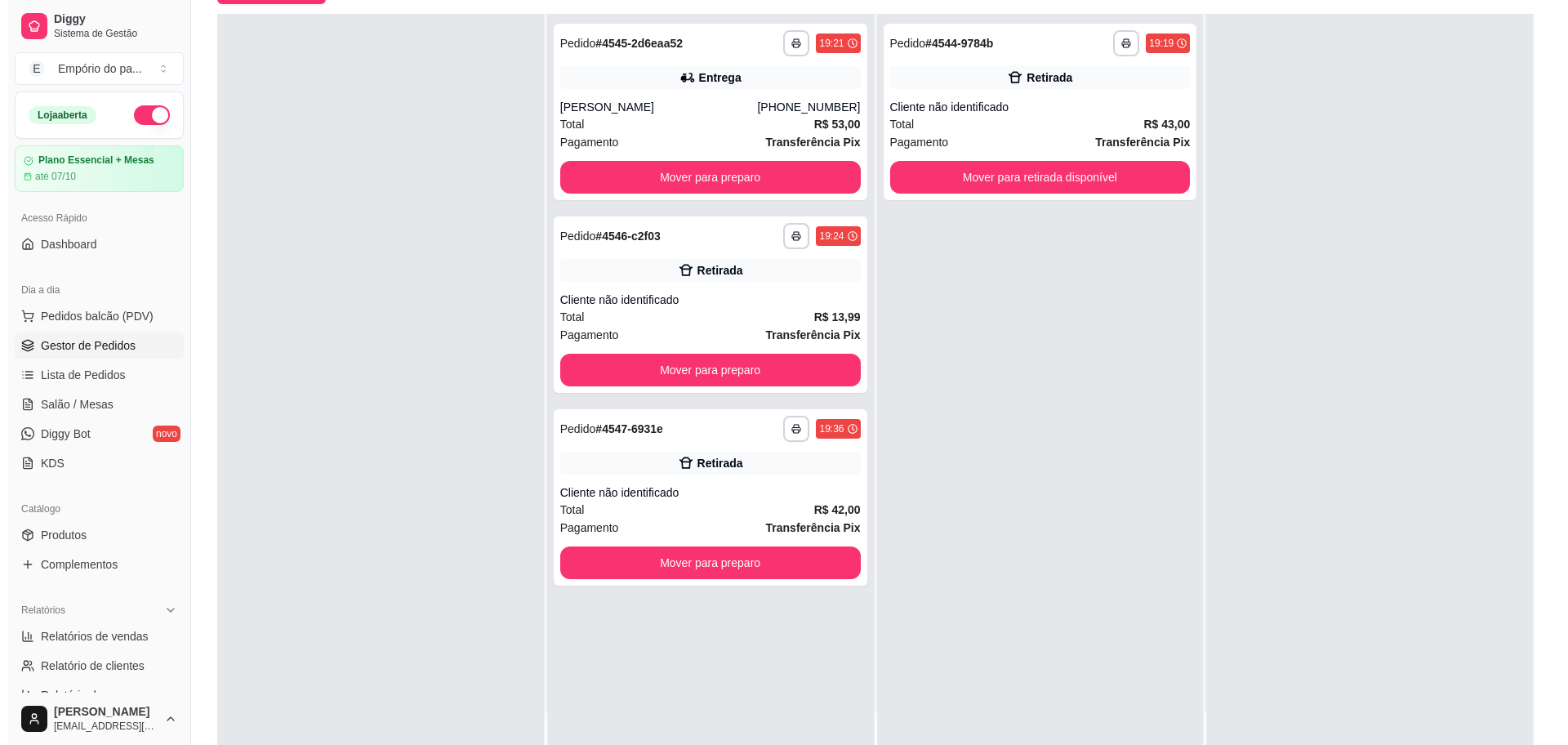
scroll to position [205, 0]
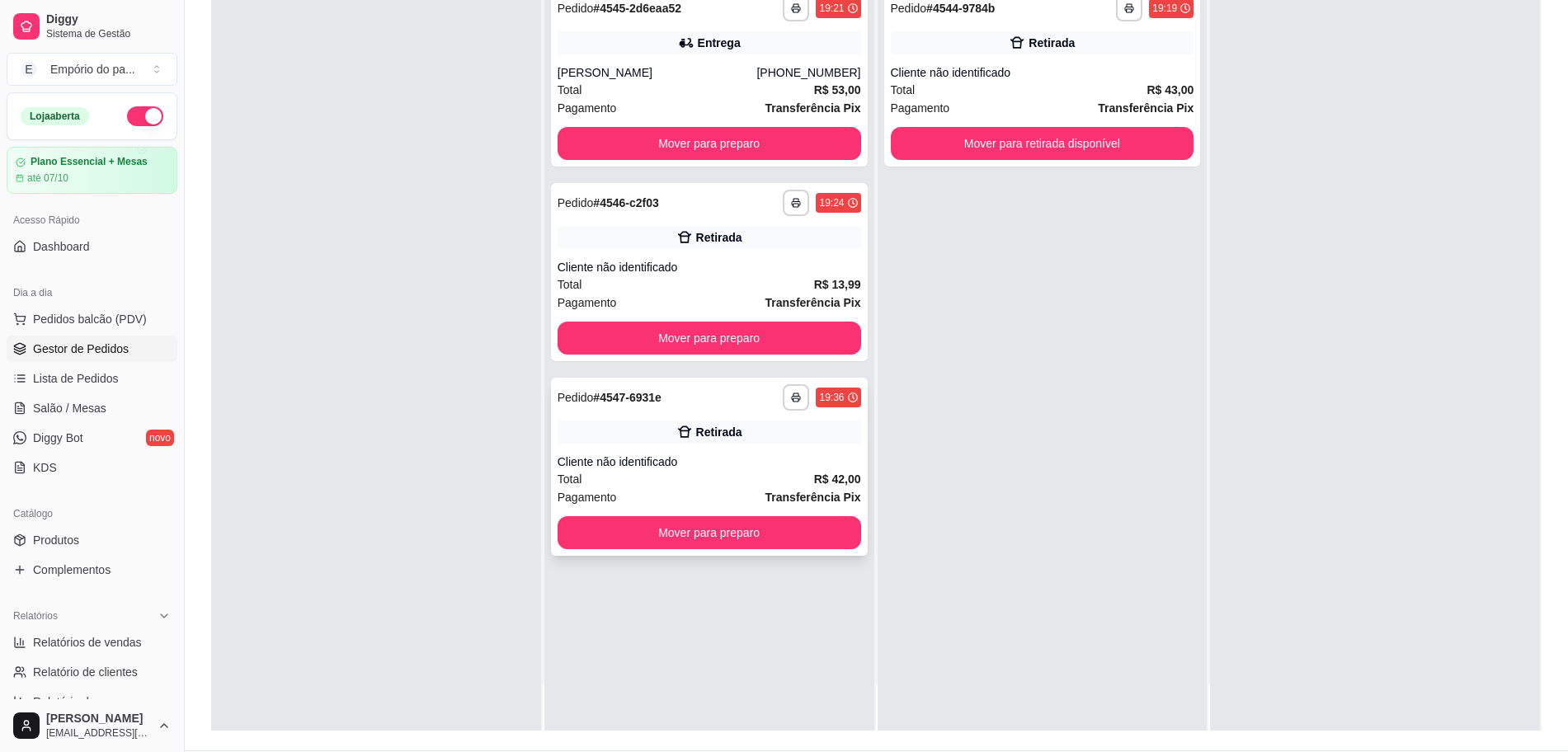
click at [645, 465] on div "Cliente não identificado" at bounding box center [709, 462] width 303 height 17
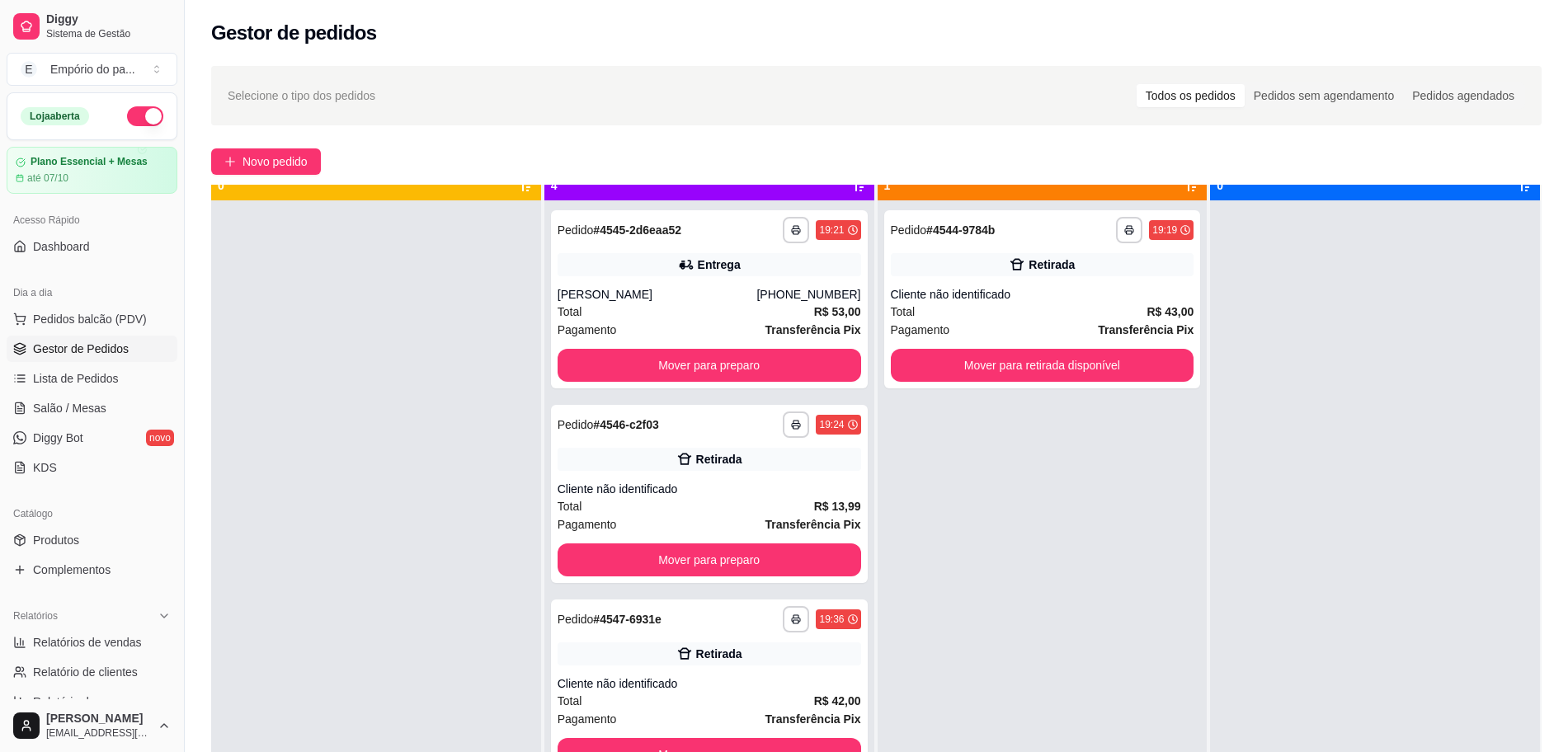
scroll to position [46, 0]
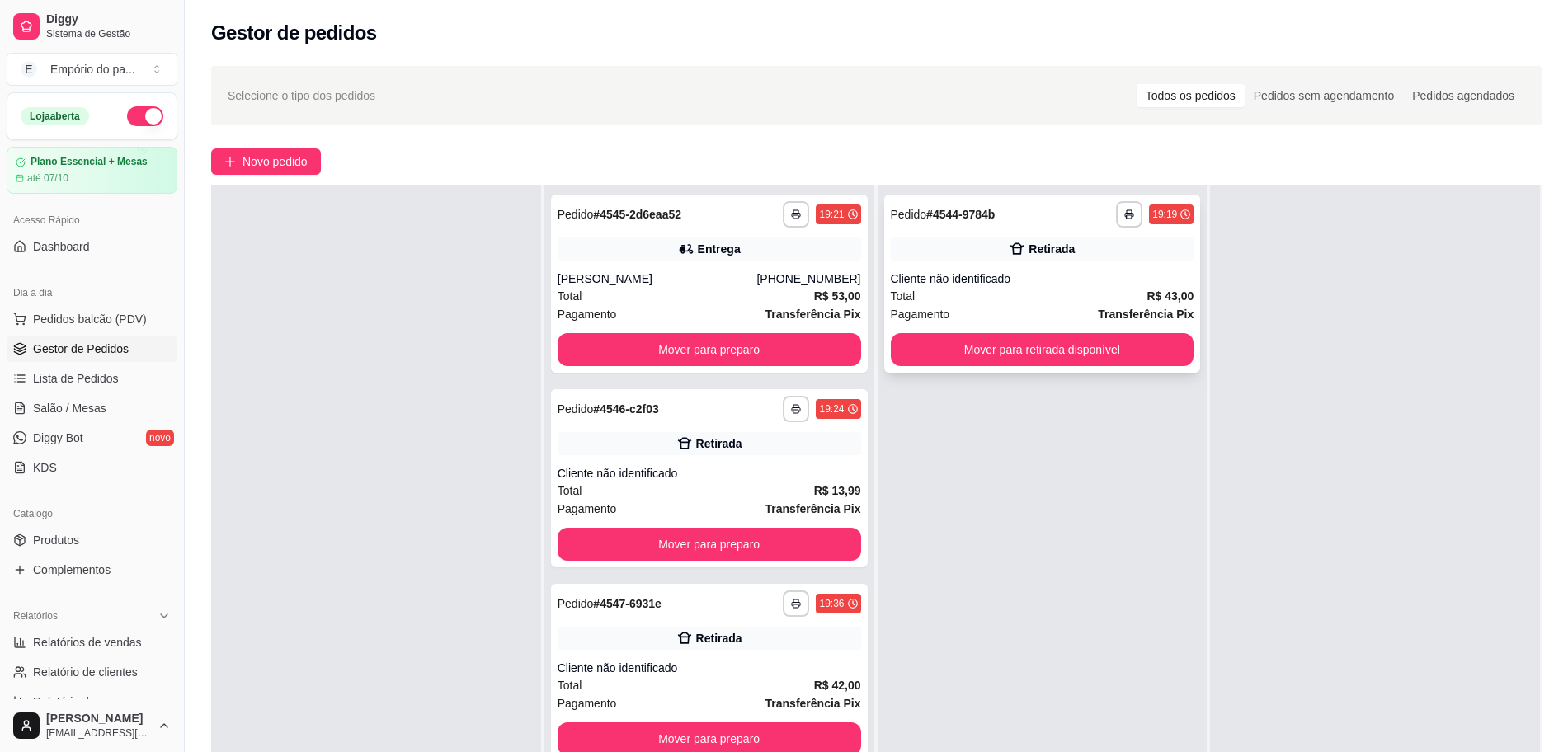
click at [1020, 287] on div "Total R$ 43,00" at bounding box center [1042, 296] width 303 height 18
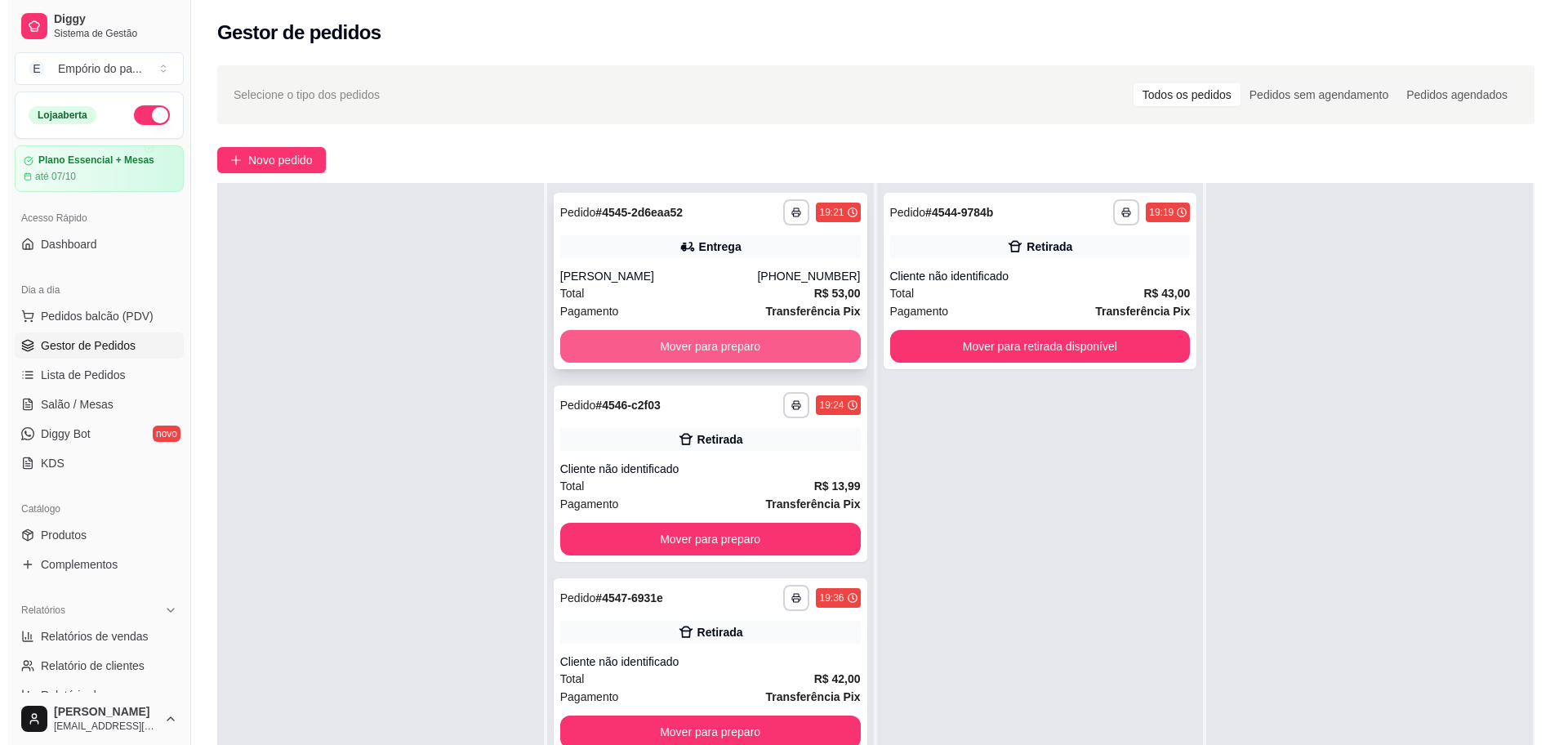
scroll to position [43, 0]
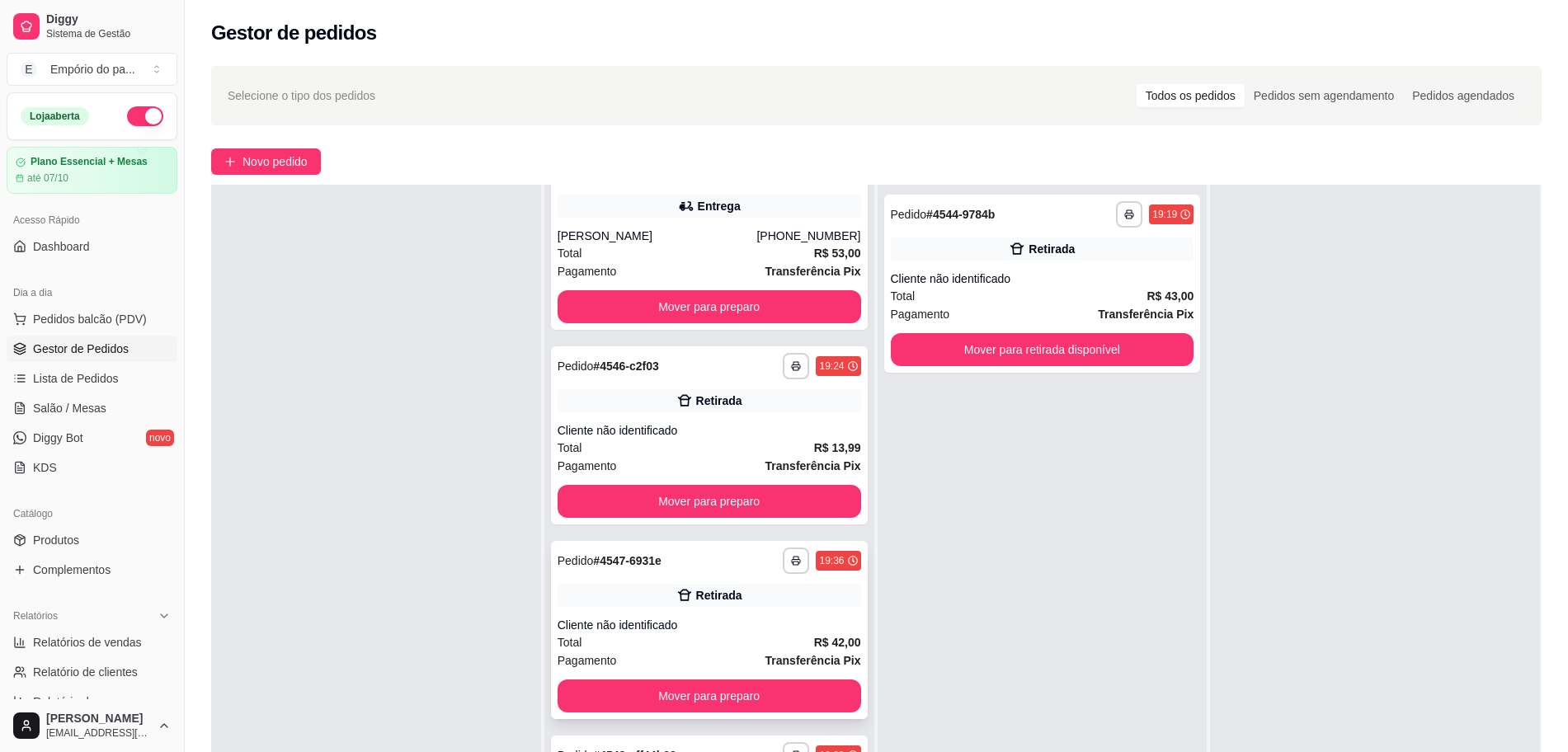
click at [651, 648] on div "Total R$ 42,00" at bounding box center [709, 643] width 303 height 18
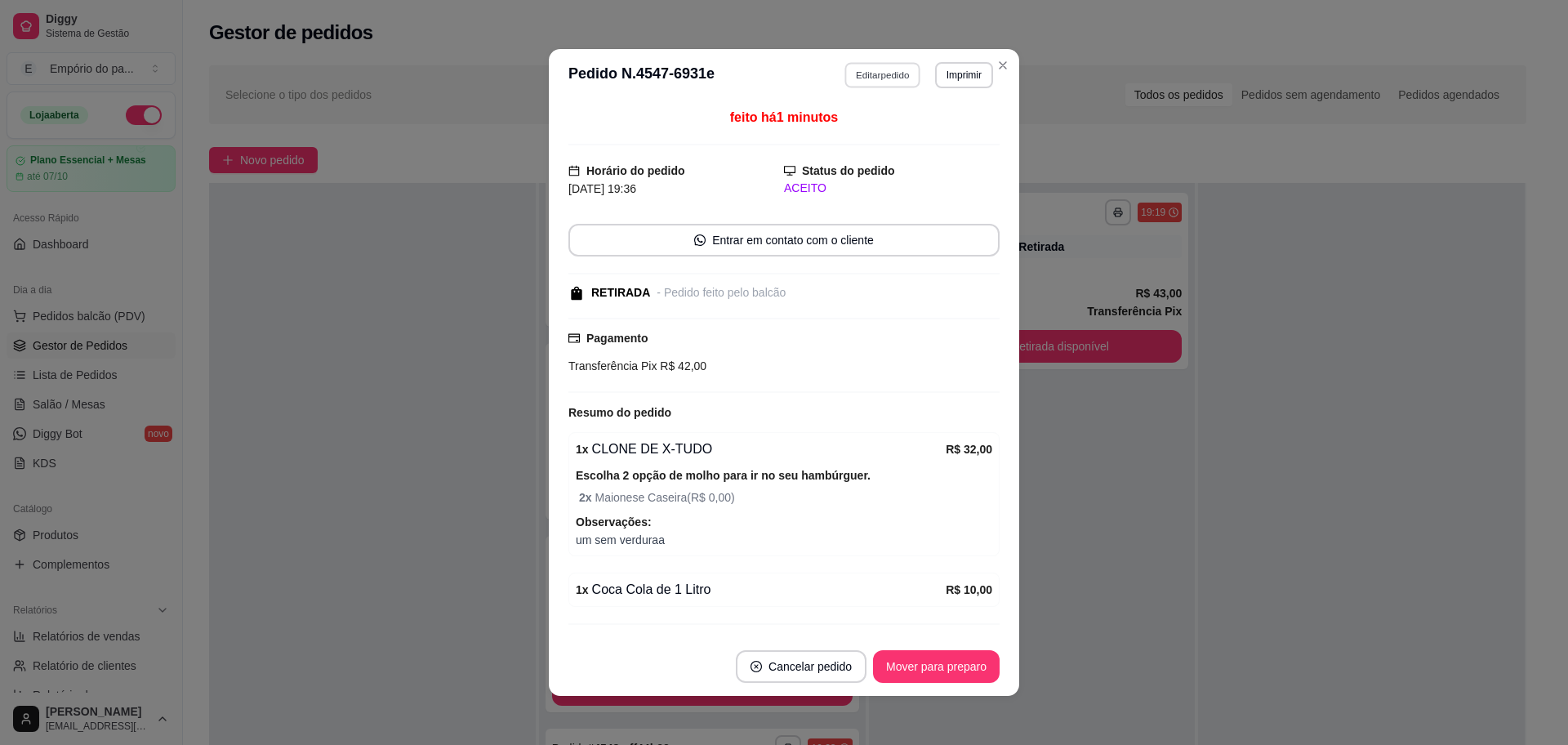
click at [875, 78] on button "Editar pedido" at bounding box center [883, 75] width 76 height 25
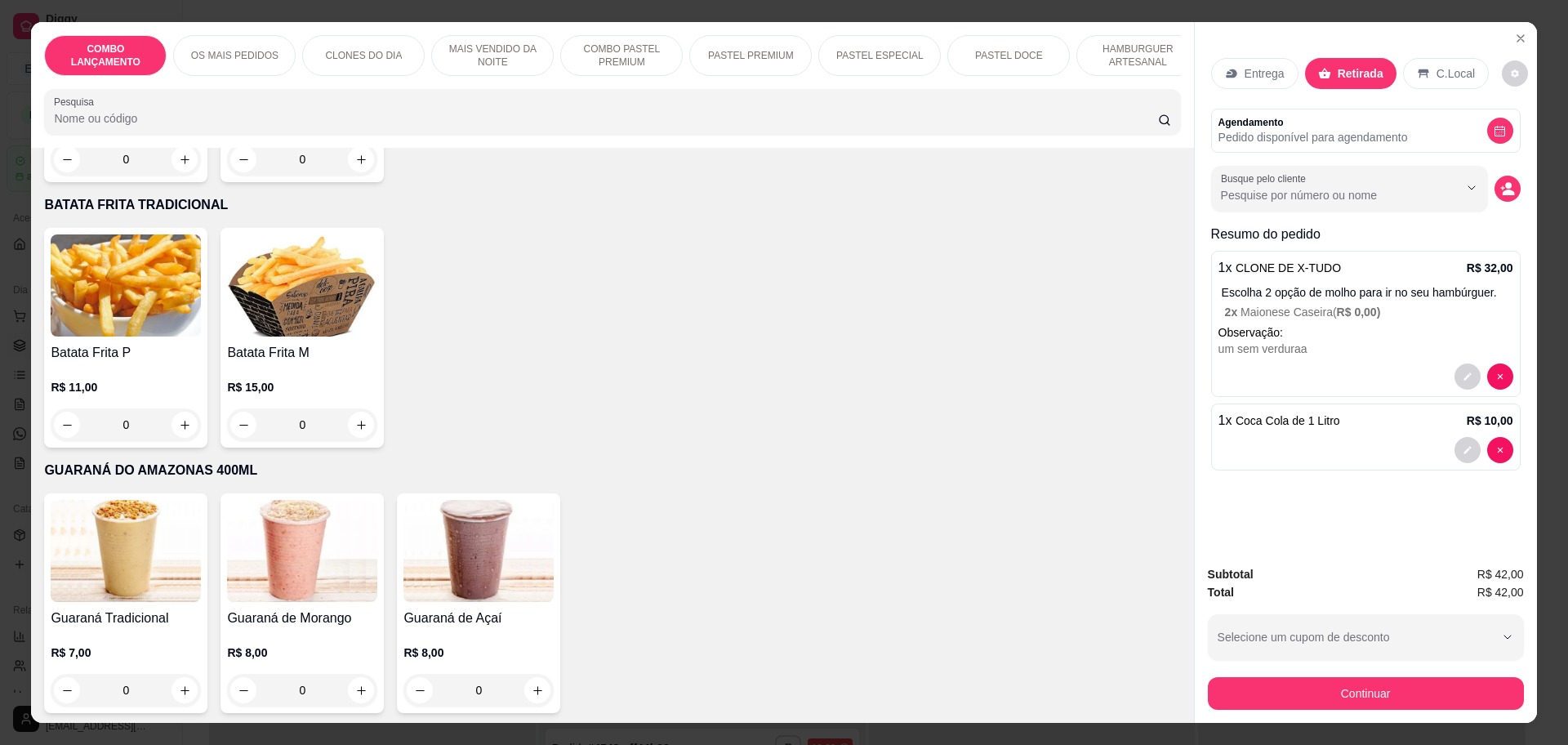
scroll to position [4496, 0]
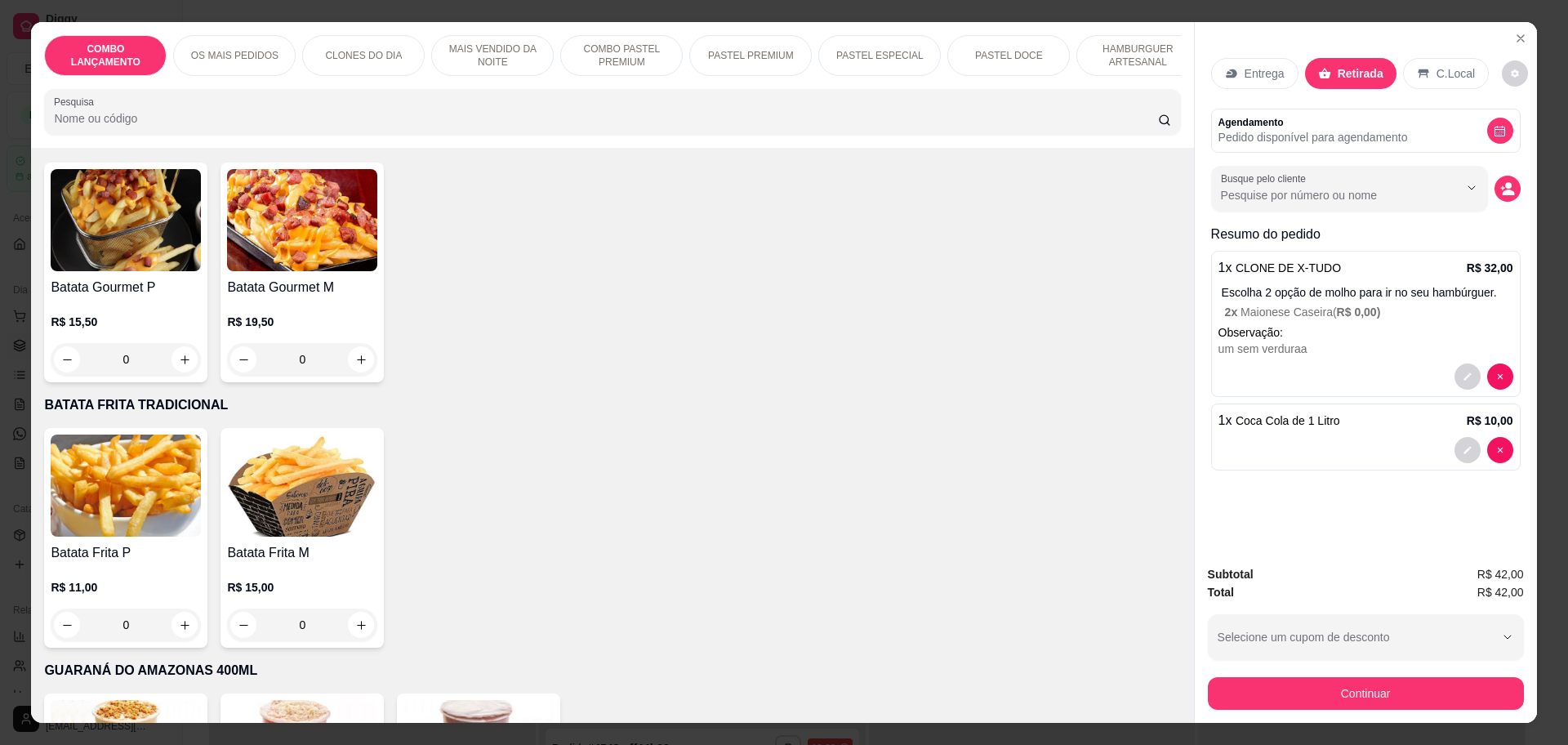
click at [181, 609] on div "0" at bounding box center [126, 625] width 150 height 33
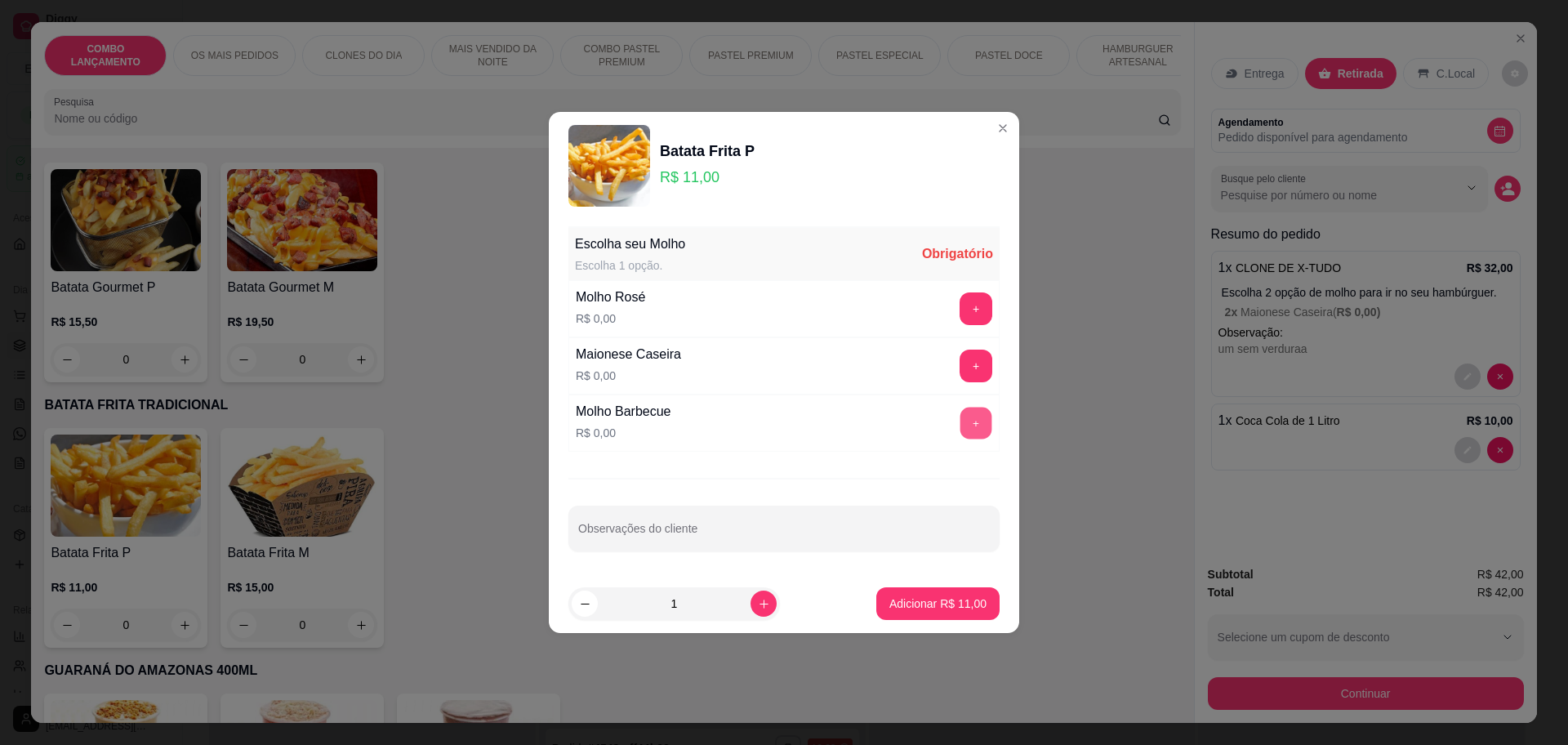
click at [971, 416] on button "+" at bounding box center [977, 423] width 32 height 32
click at [956, 600] on p "Adicionar R$ 11,00" at bounding box center [938, 604] width 97 height 16
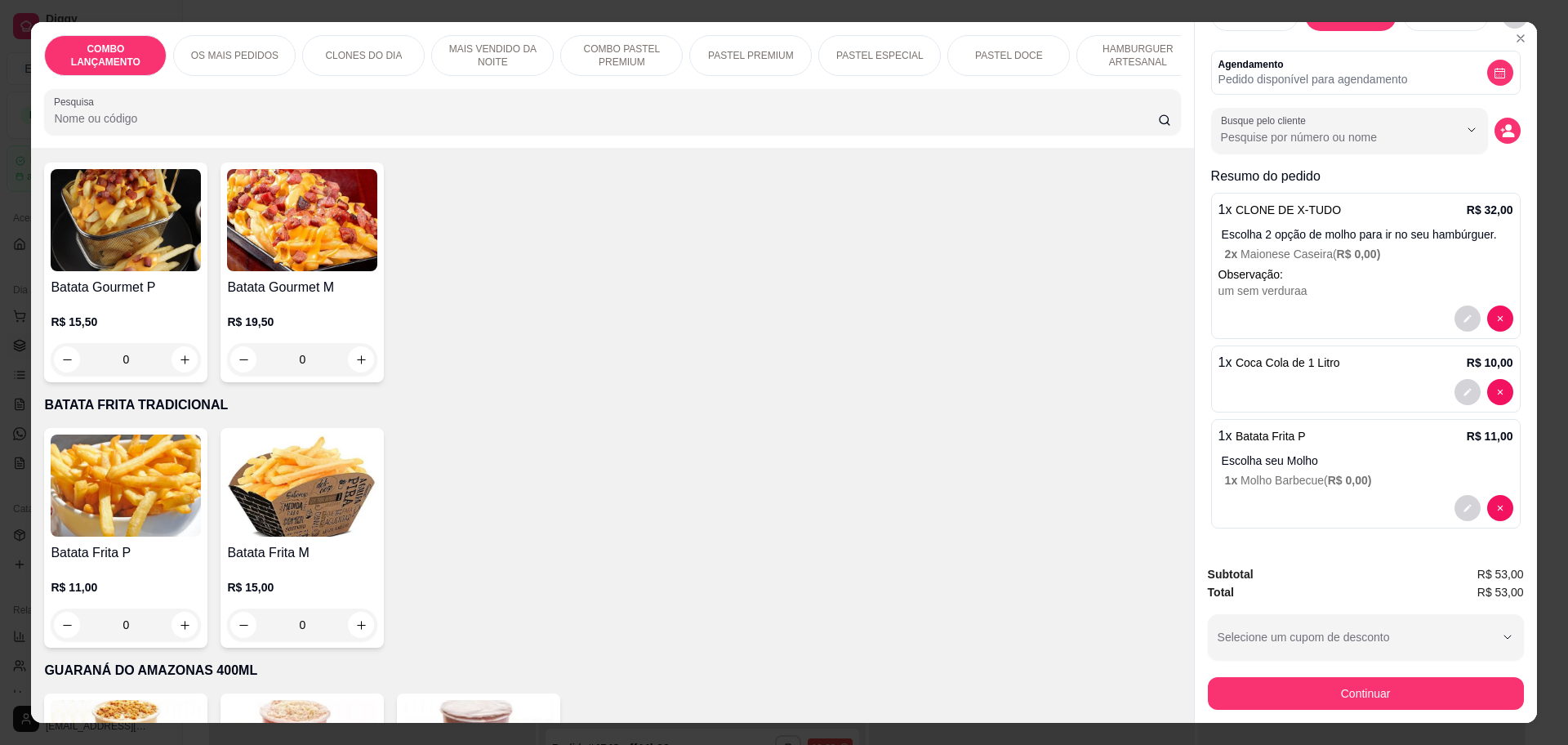
scroll to position [74, 0]
click at [1346, 696] on button "Continuar" at bounding box center [1366, 693] width 316 height 33
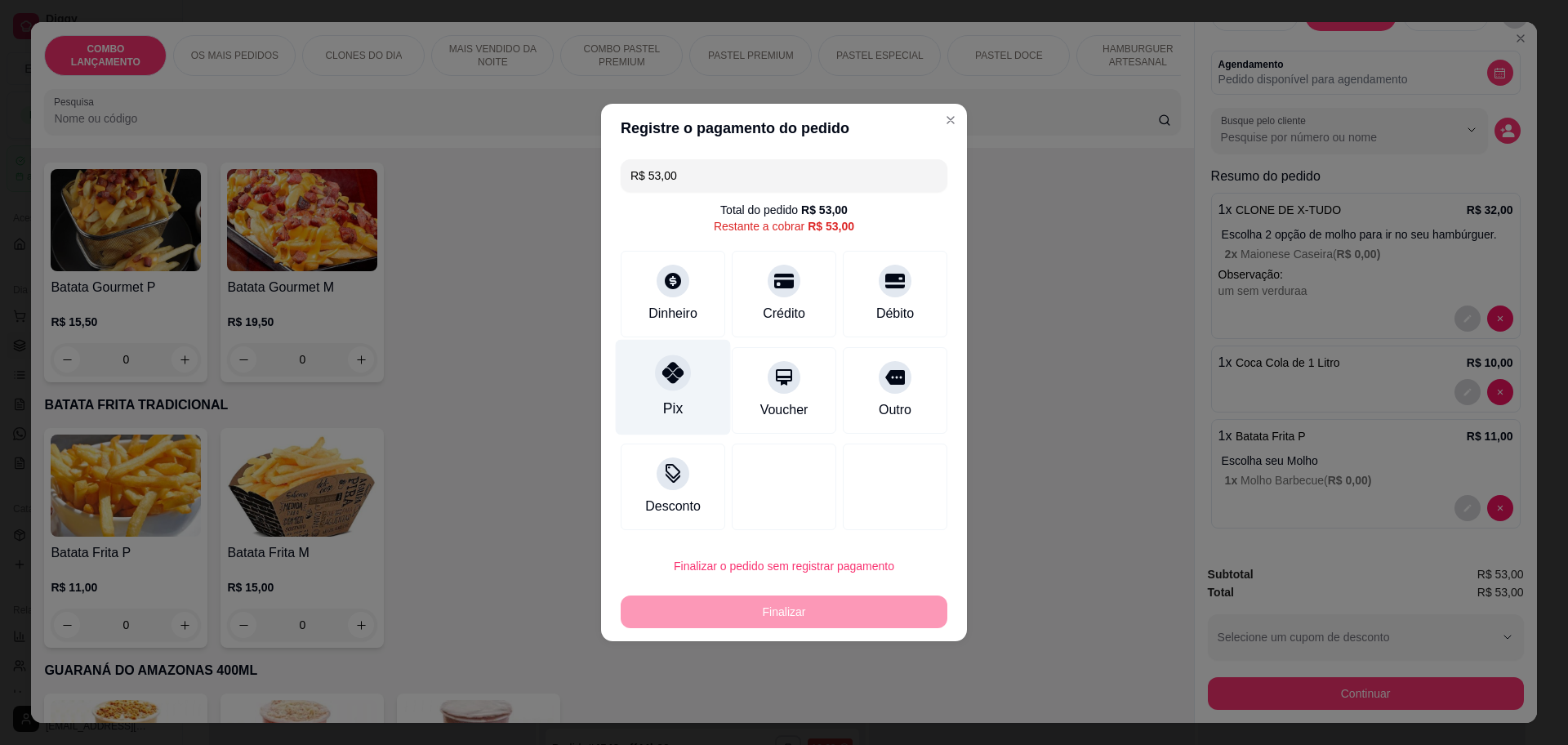
click at [649, 384] on div "Pix" at bounding box center [674, 388] width 115 height 95
type input "R$ 0,00"
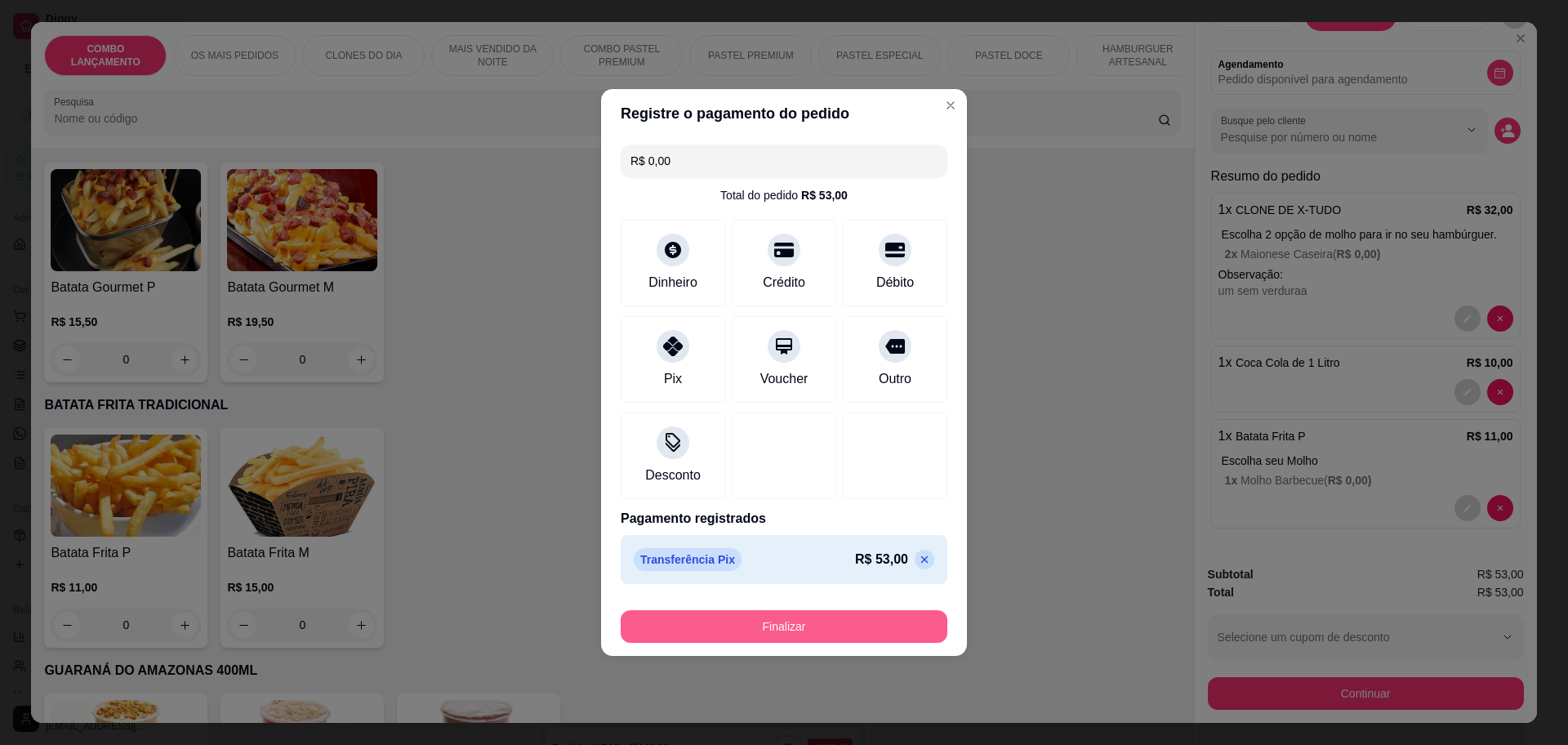
click at [817, 619] on button "Finalizar" at bounding box center [784, 627] width 327 height 33
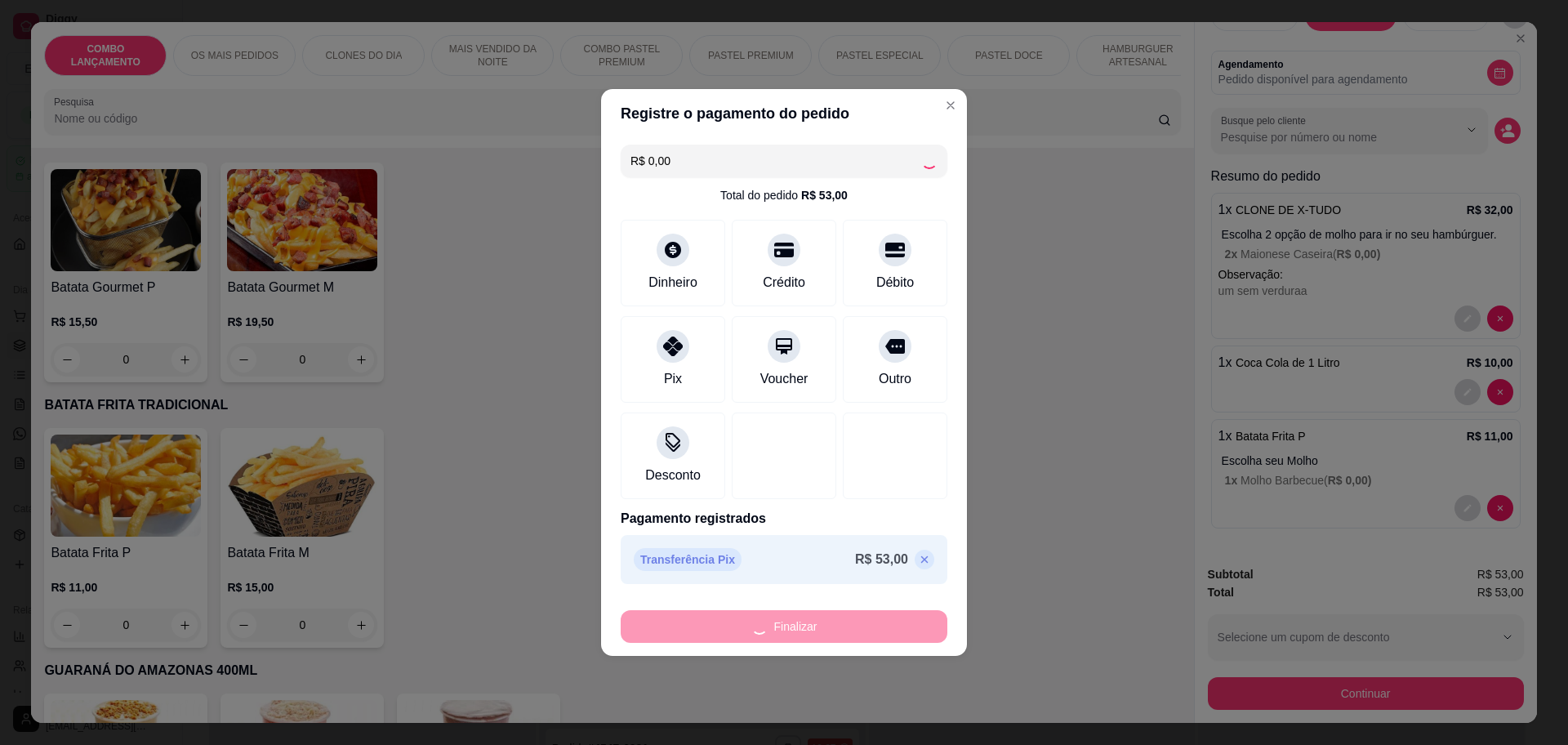
type input "0"
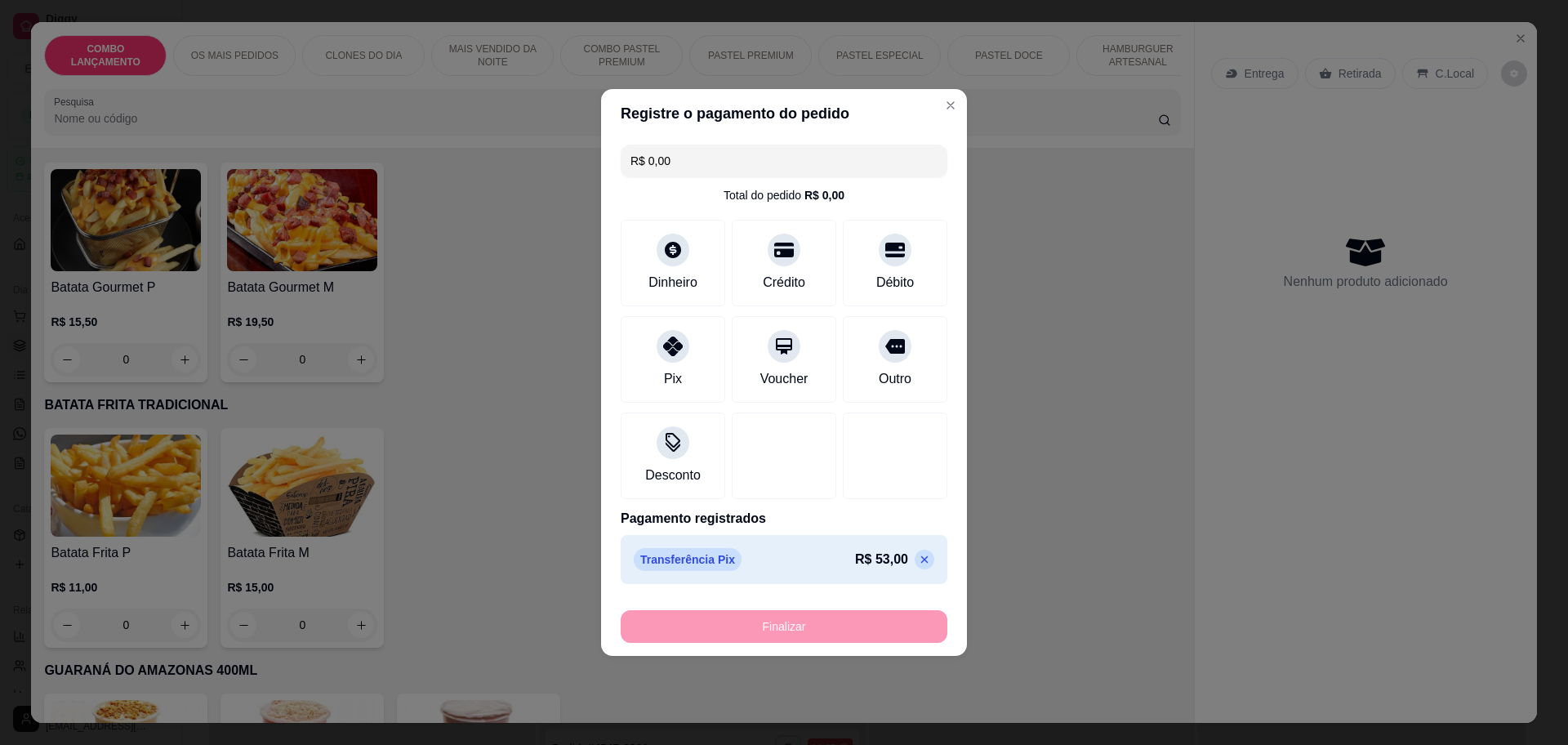
type input "-R$ 53,00"
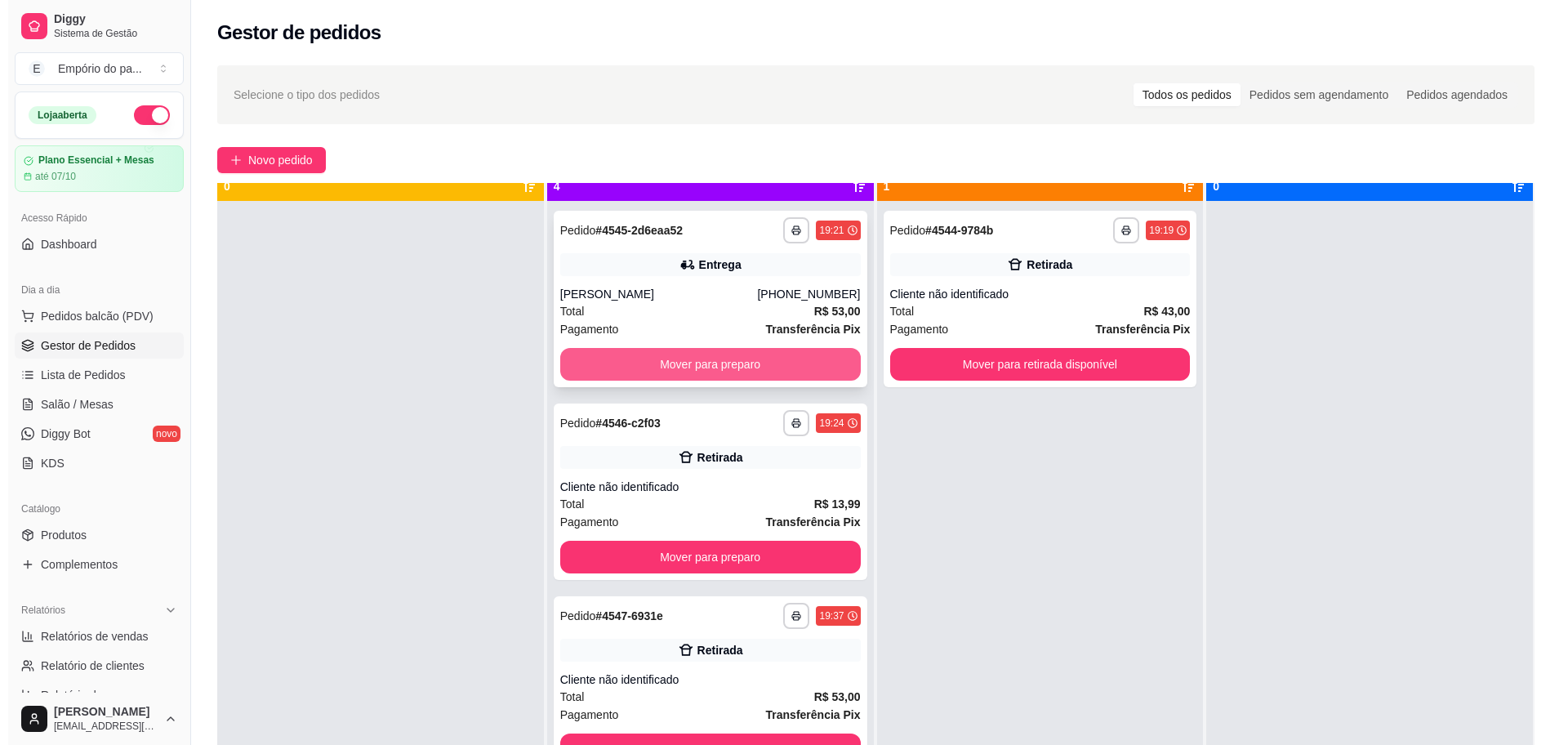
scroll to position [46, 0]
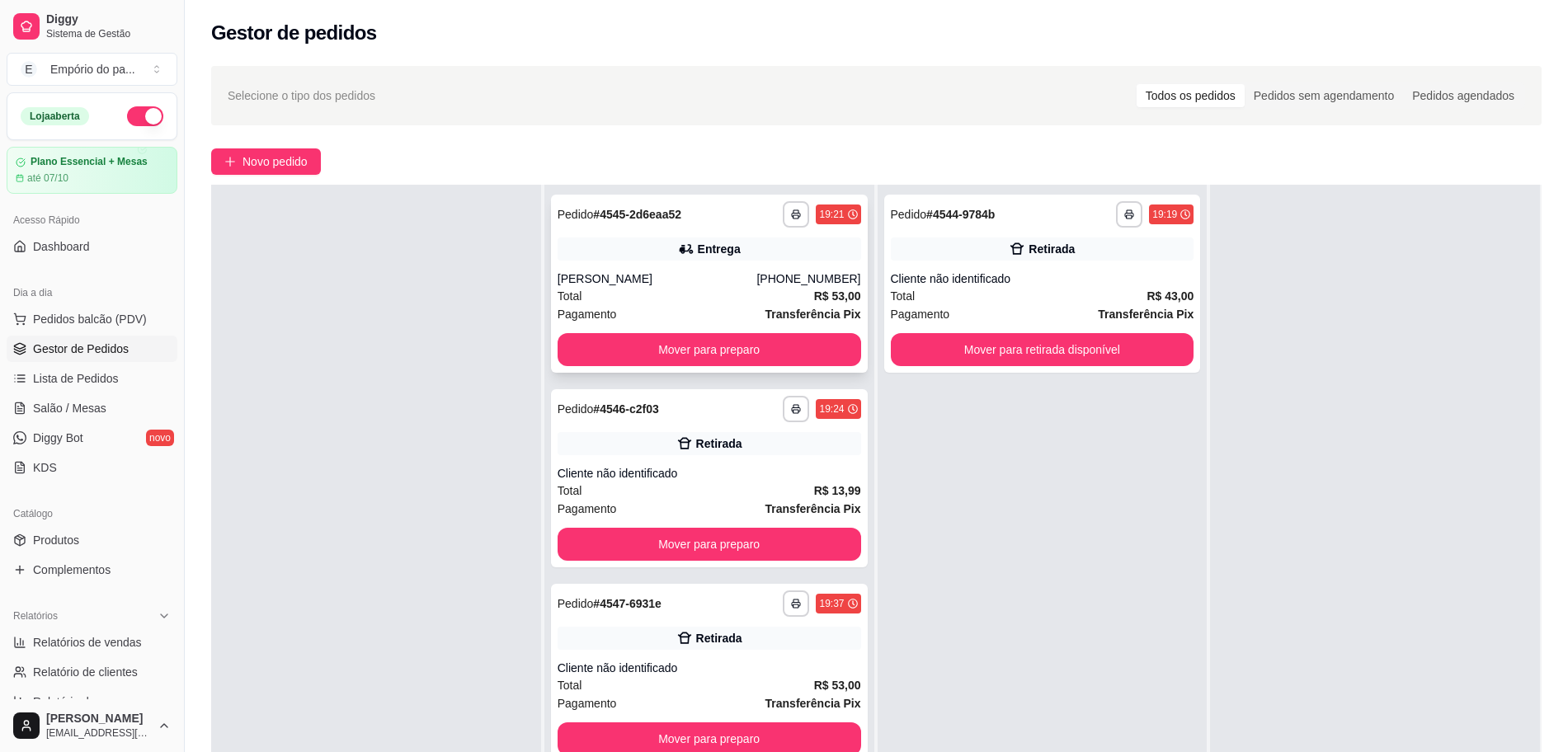
click at [672, 295] on div "Total R$ 53,00" at bounding box center [709, 296] width 303 height 18
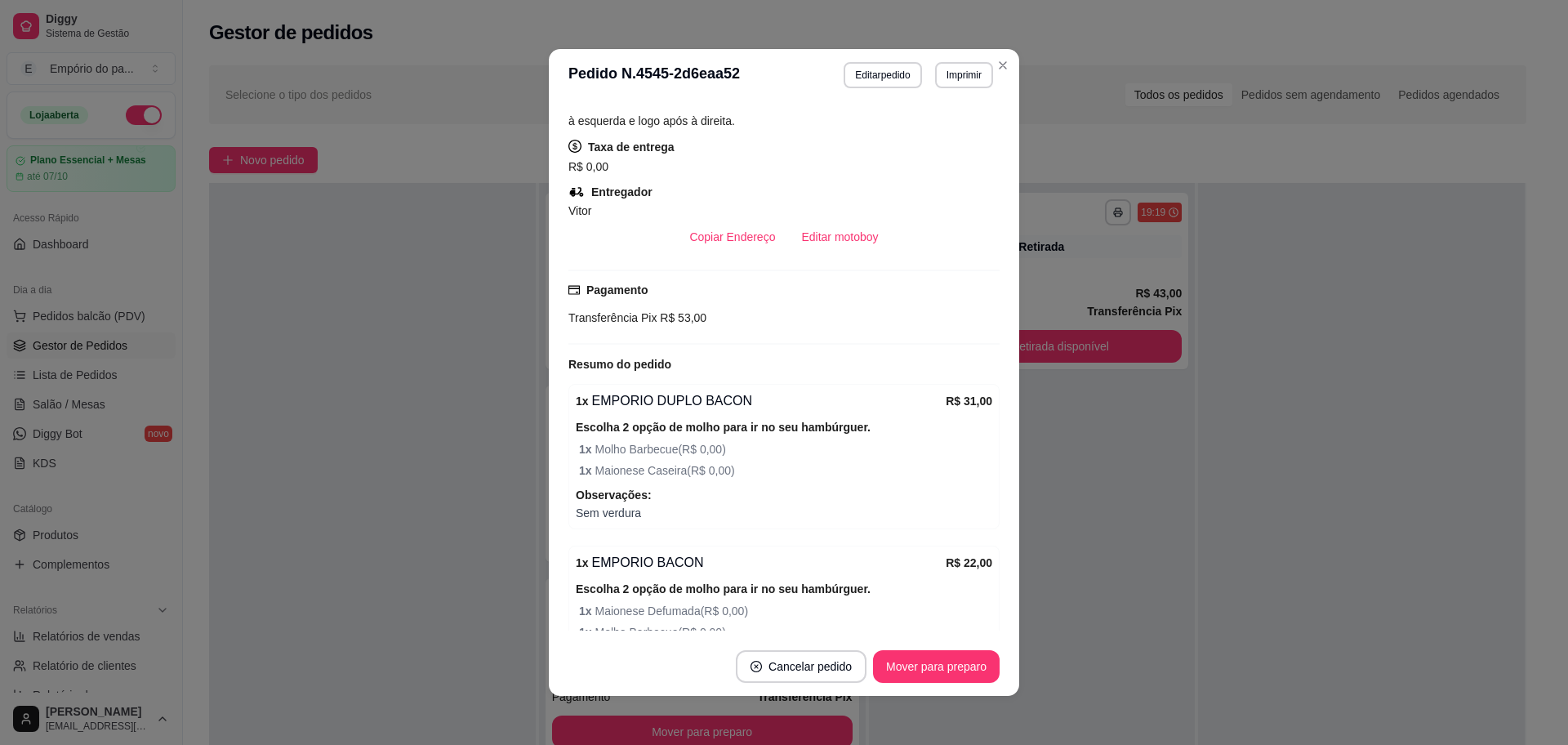
scroll to position [504, 0]
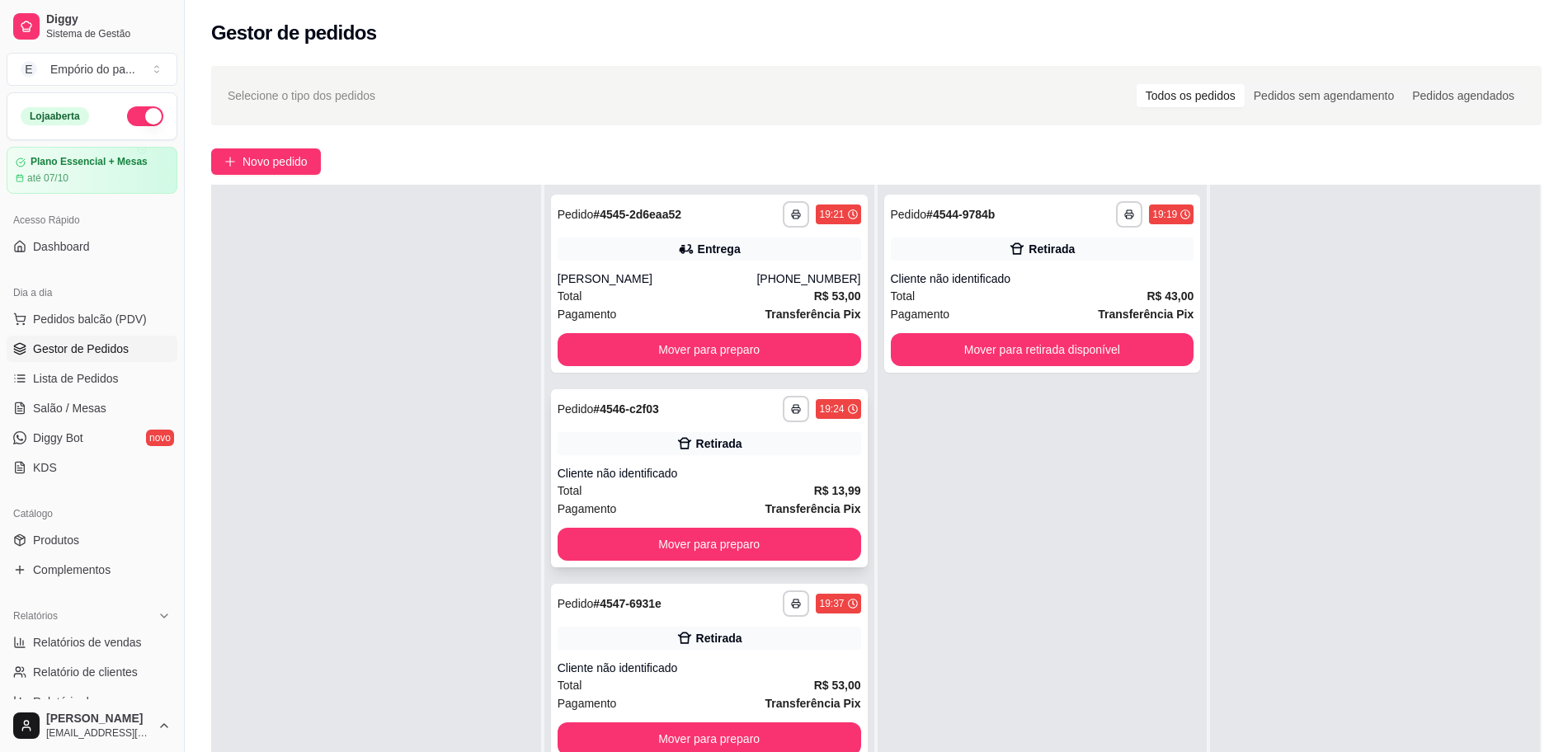
click at [674, 475] on div "Cliente não identificado" at bounding box center [709, 473] width 303 height 17
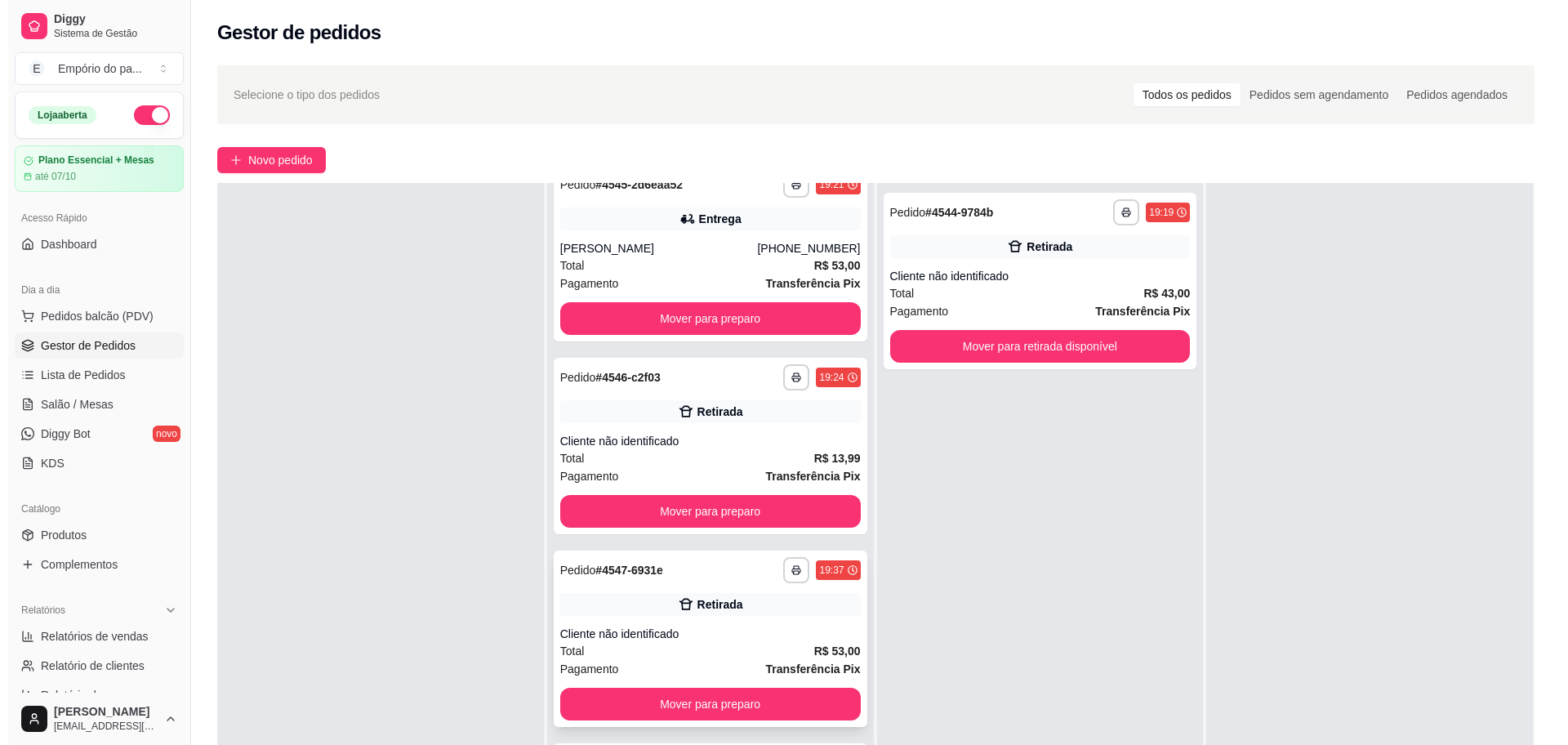
scroll to position [43, 0]
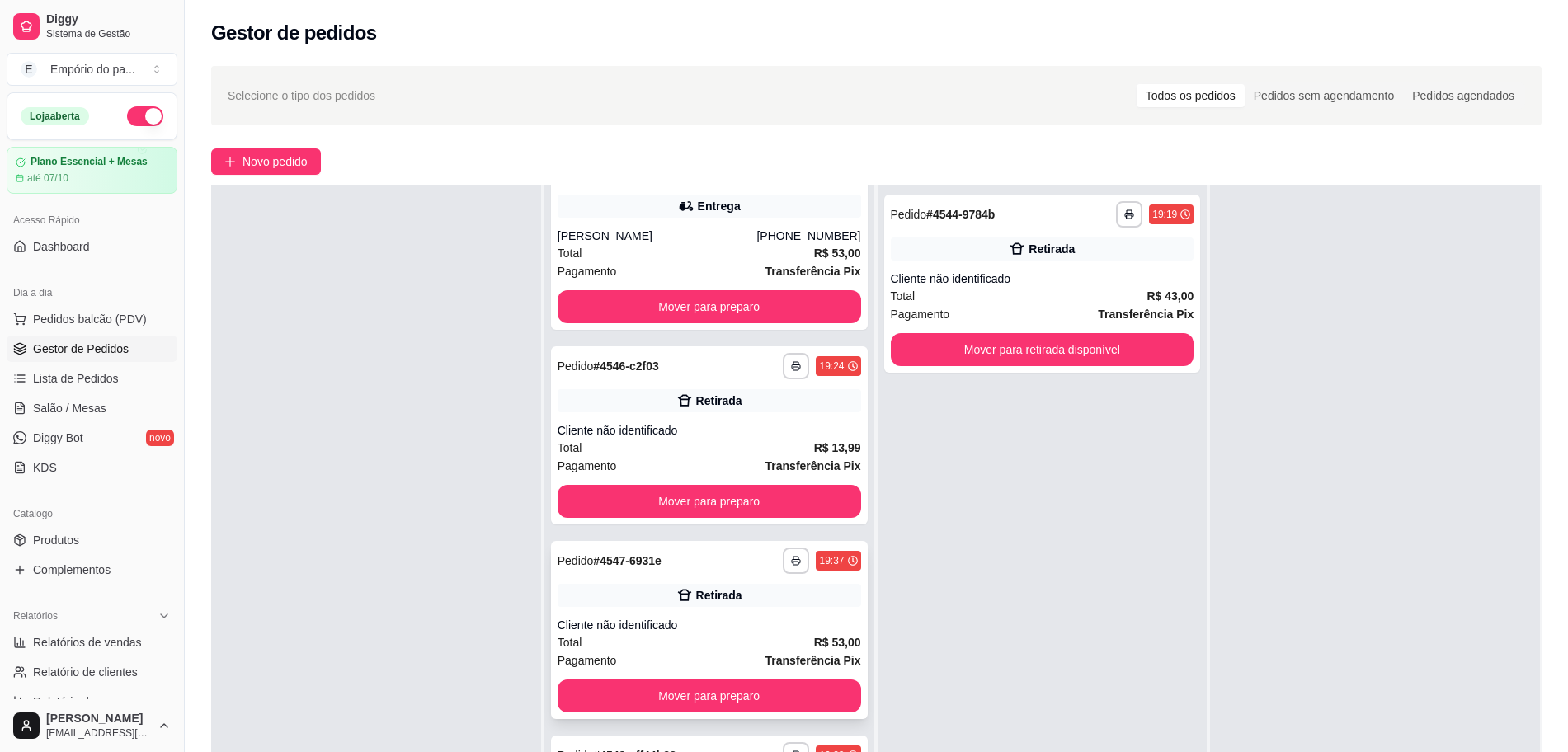
click at [687, 645] on div "Total R$ 53,00" at bounding box center [709, 643] width 303 height 18
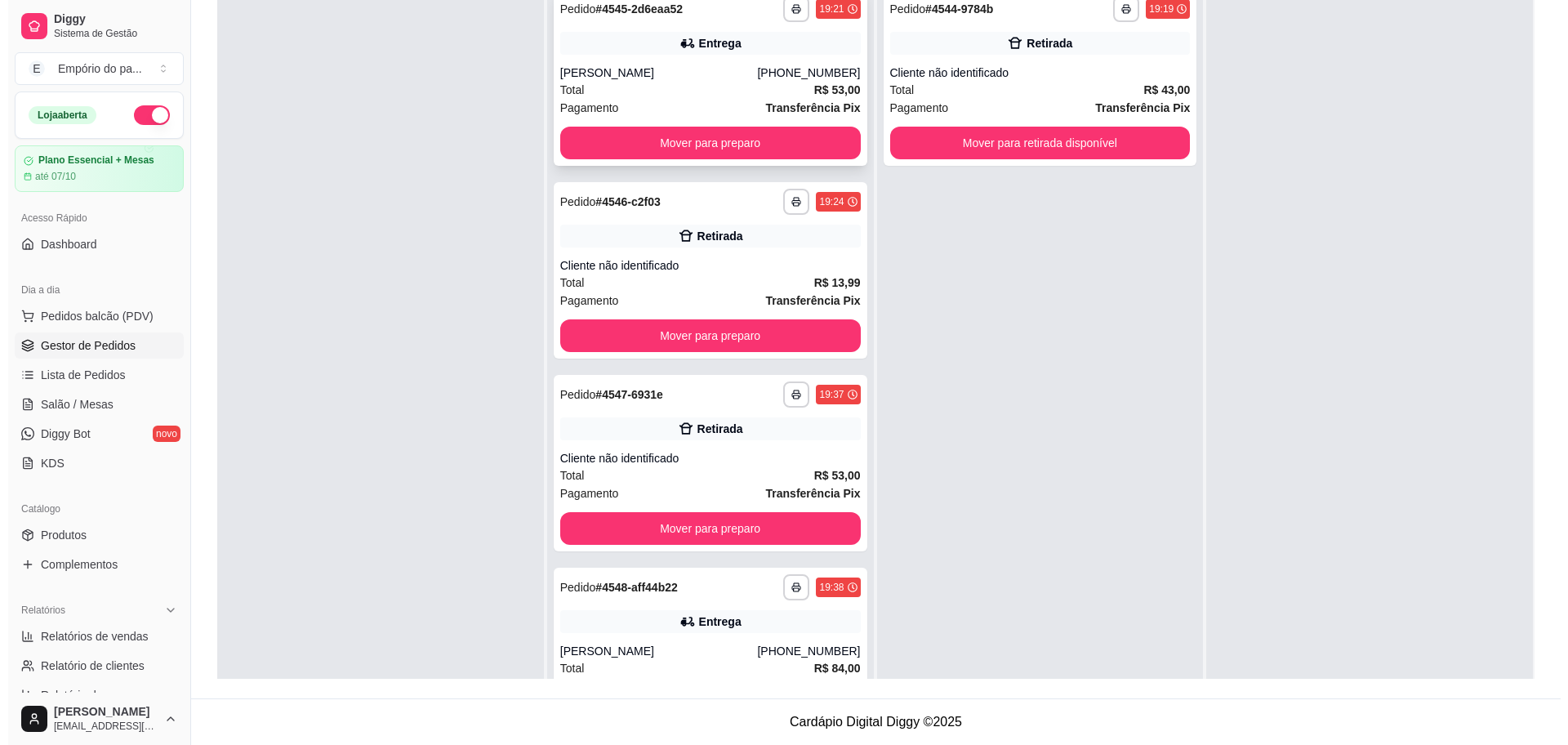
scroll to position [0, 0]
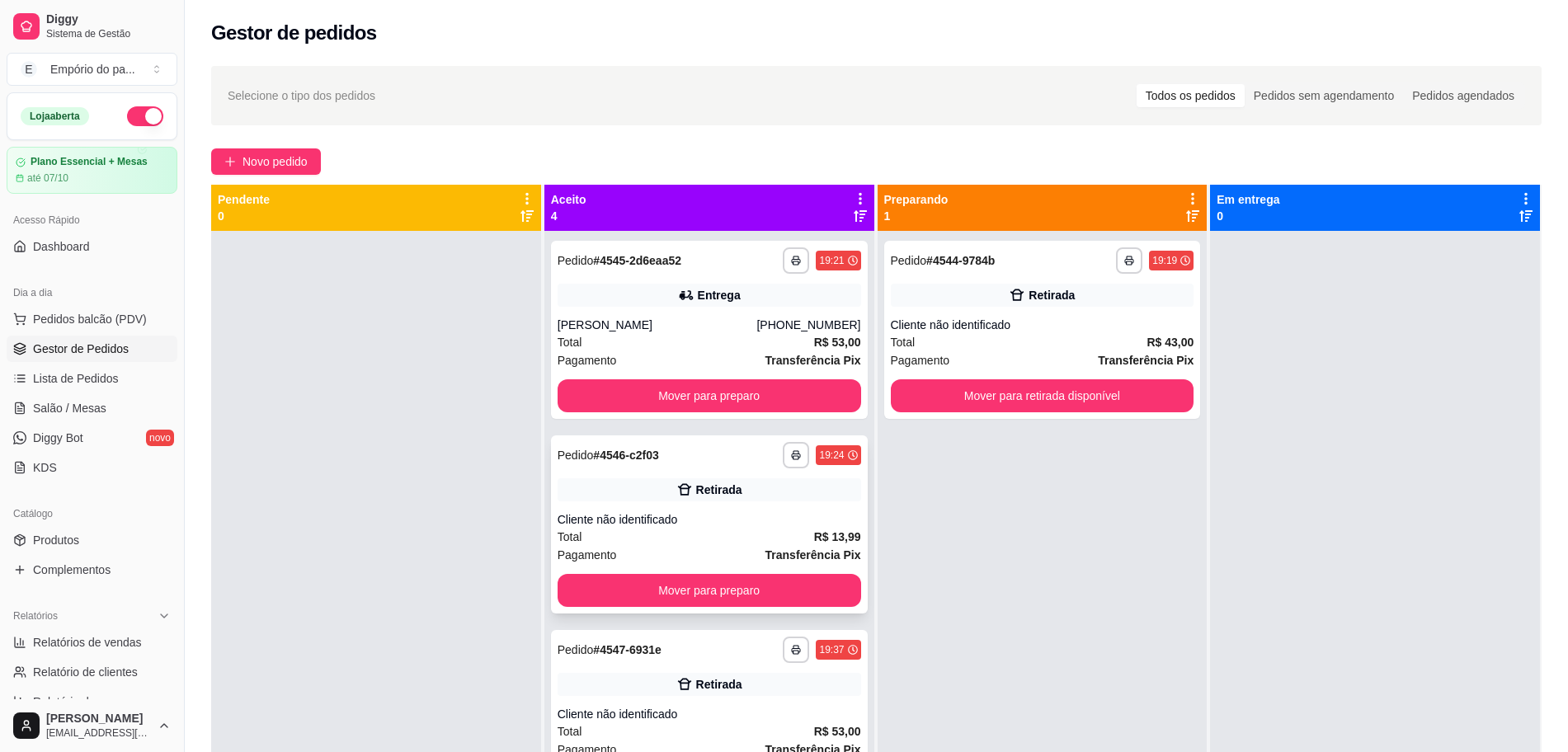
click at [677, 532] on div "Total R$ 13,99" at bounding box center [709, 536] width 303 height 18
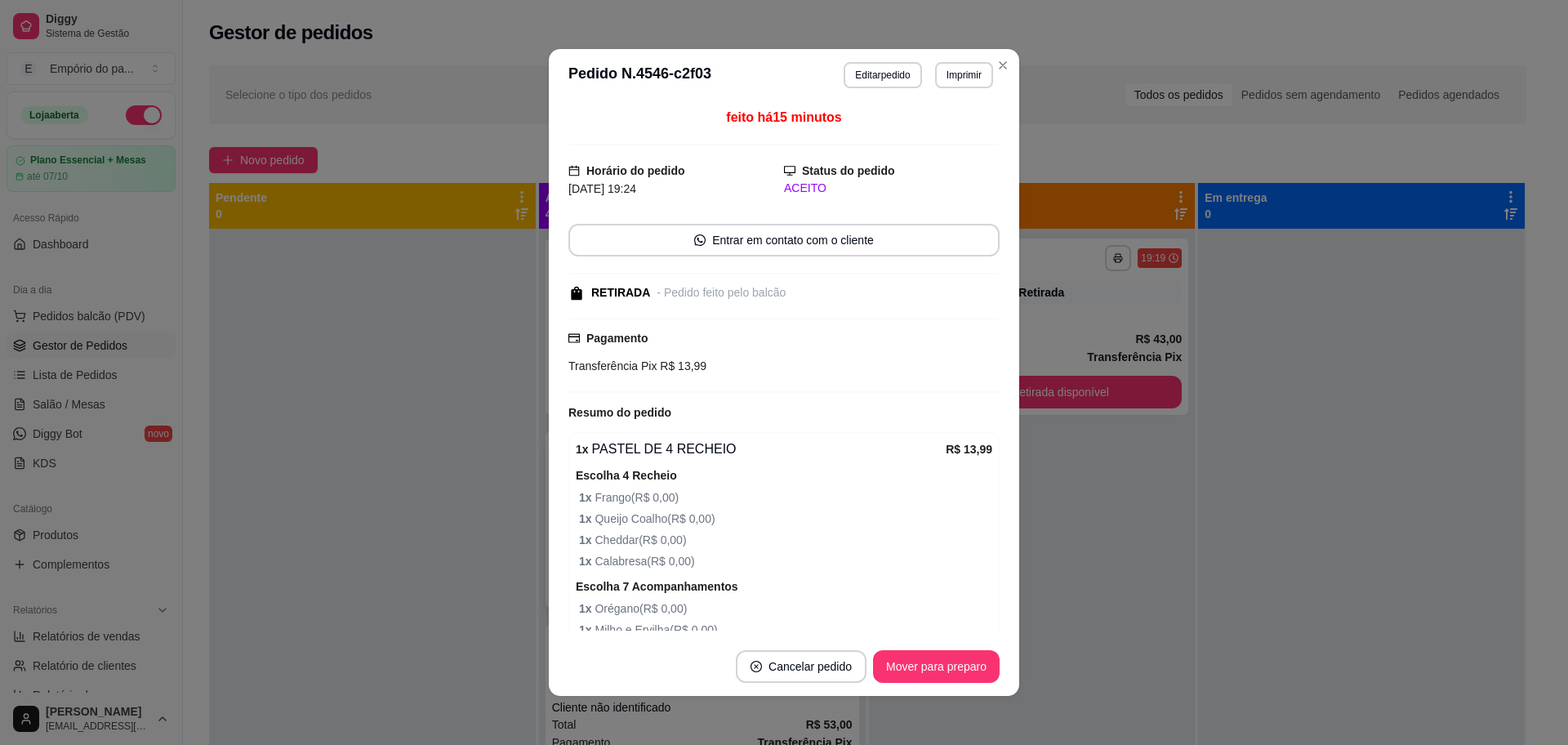
scroll to position [186, 0]
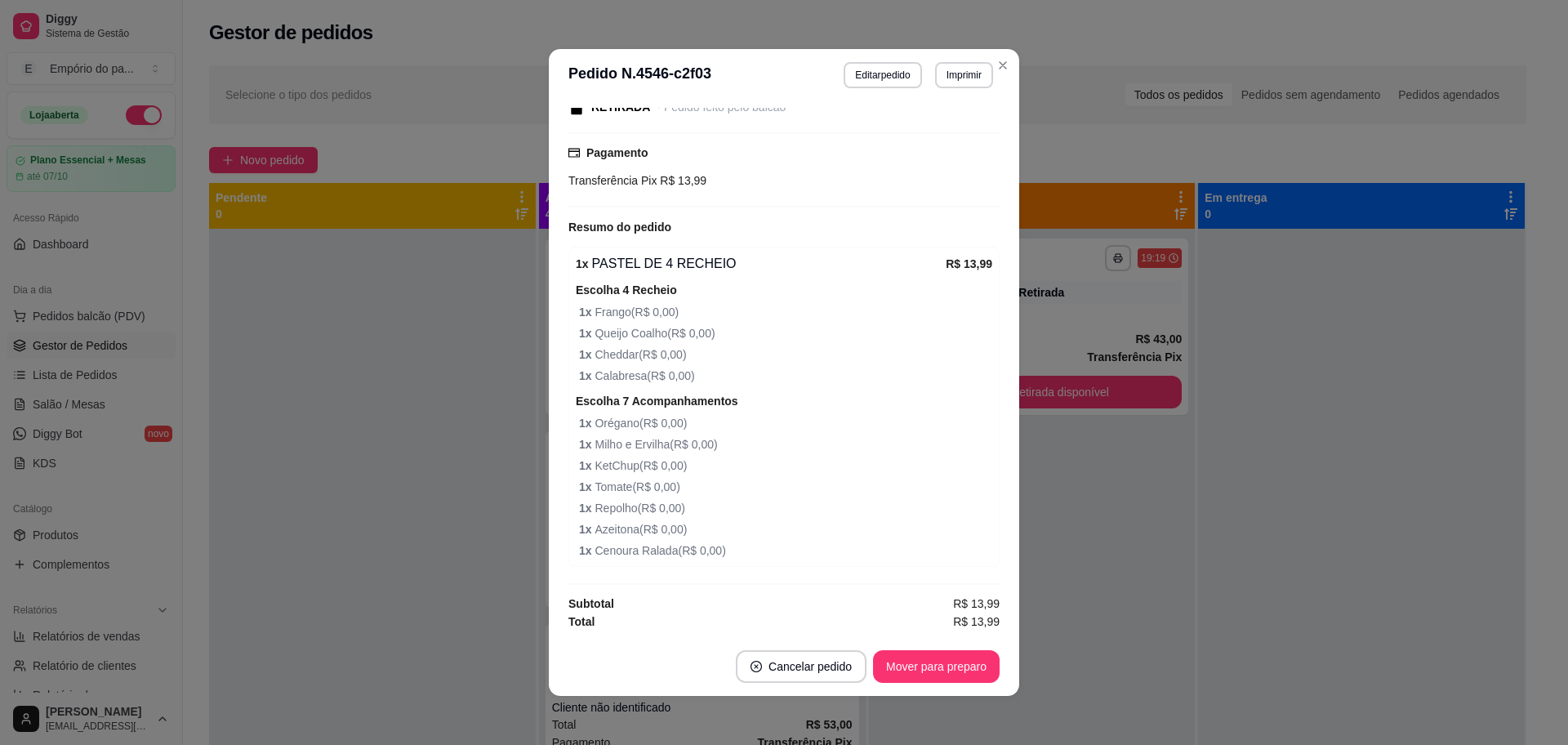
click at [549, 504] on div "feito há 15 minutos Horário do pedido [DATE] 19:24 Status do pedido ACEITO Entr…" at bounding box center [784, 369] width 471 height 536
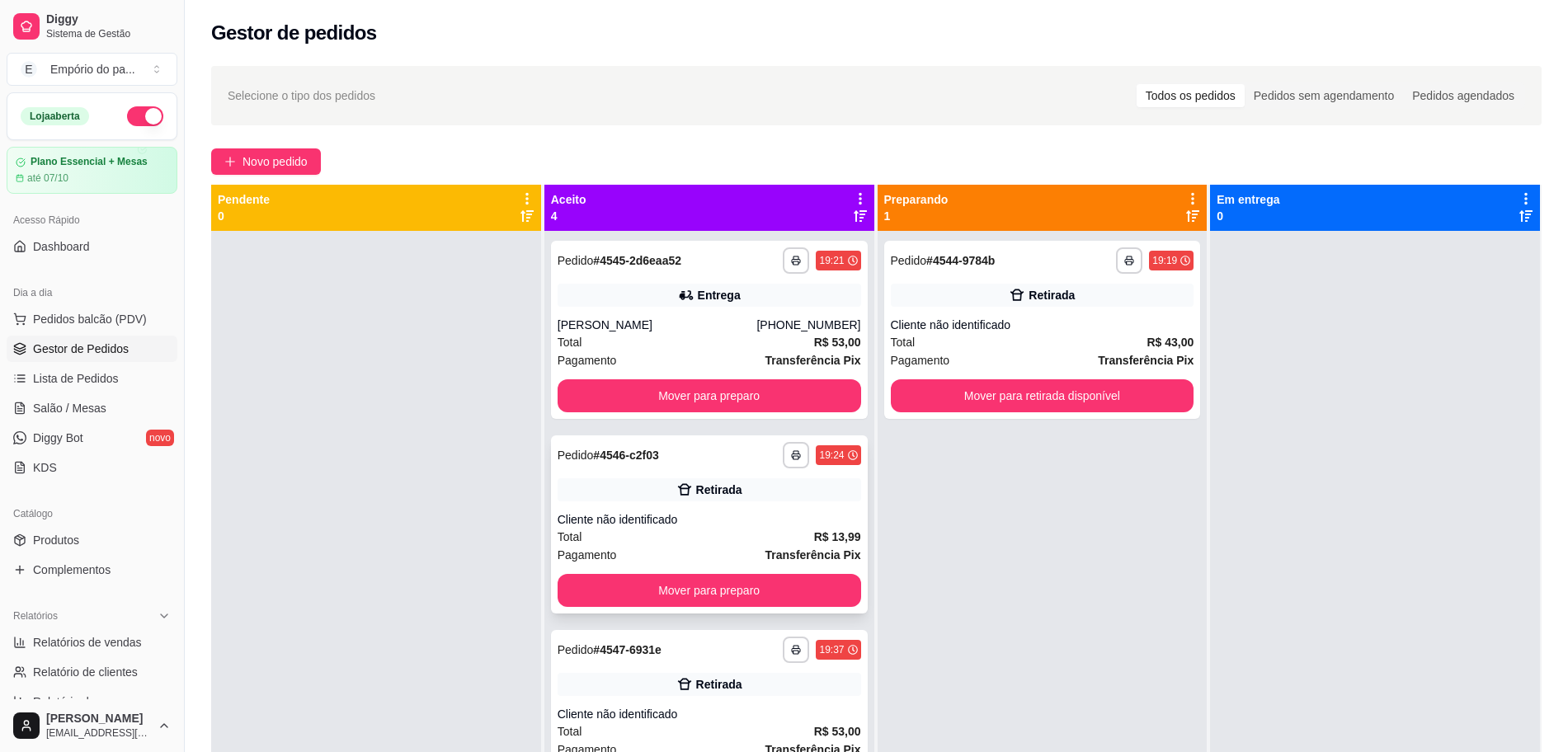
click at [694, 549] on div "Pagamento Transferência Pix" at bounding box center [709, 555] width 303 height 18
click at [697, 589] on button "Mover para preparo" at bounding box center [709, 590] width 303 height 33
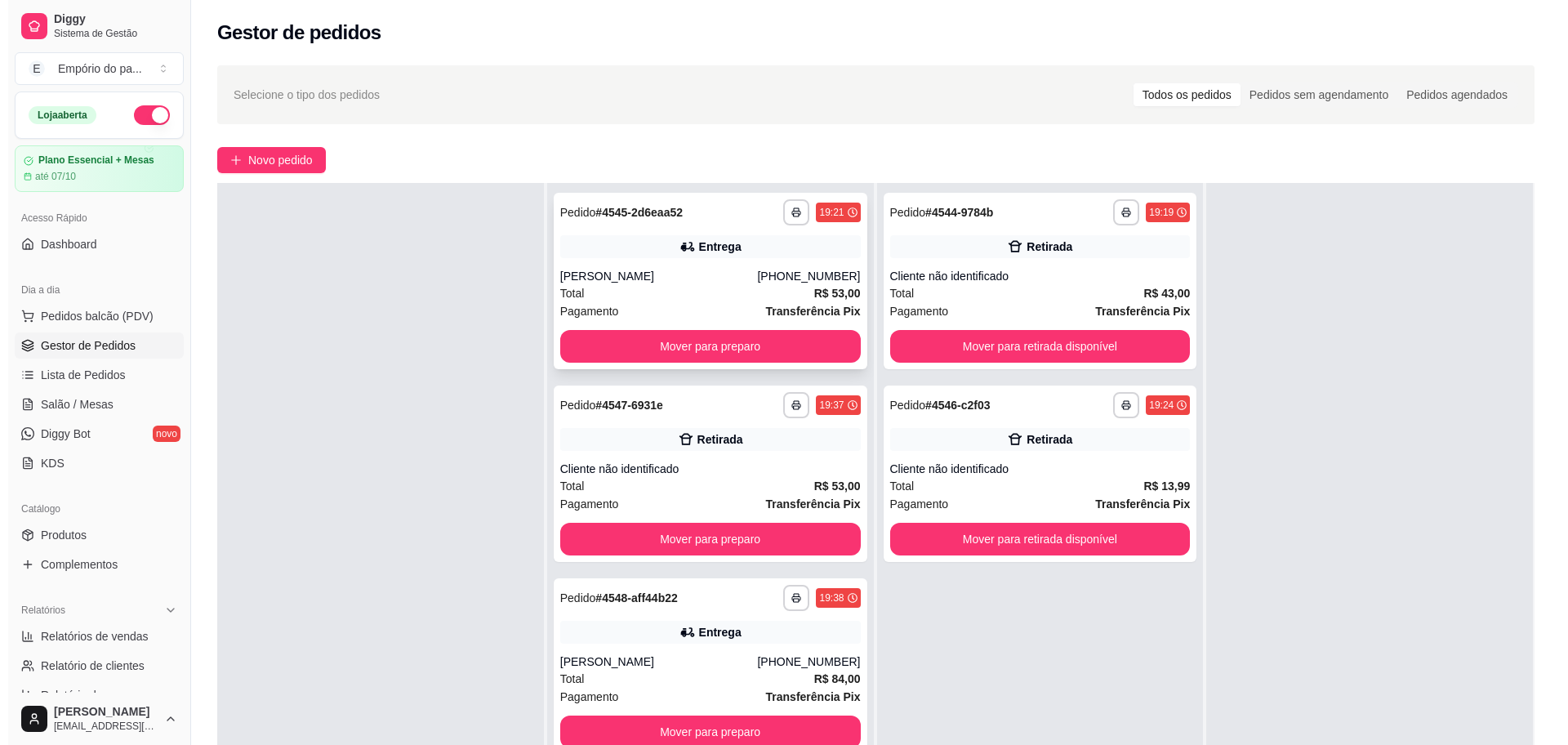
scroll to position [0, 0]
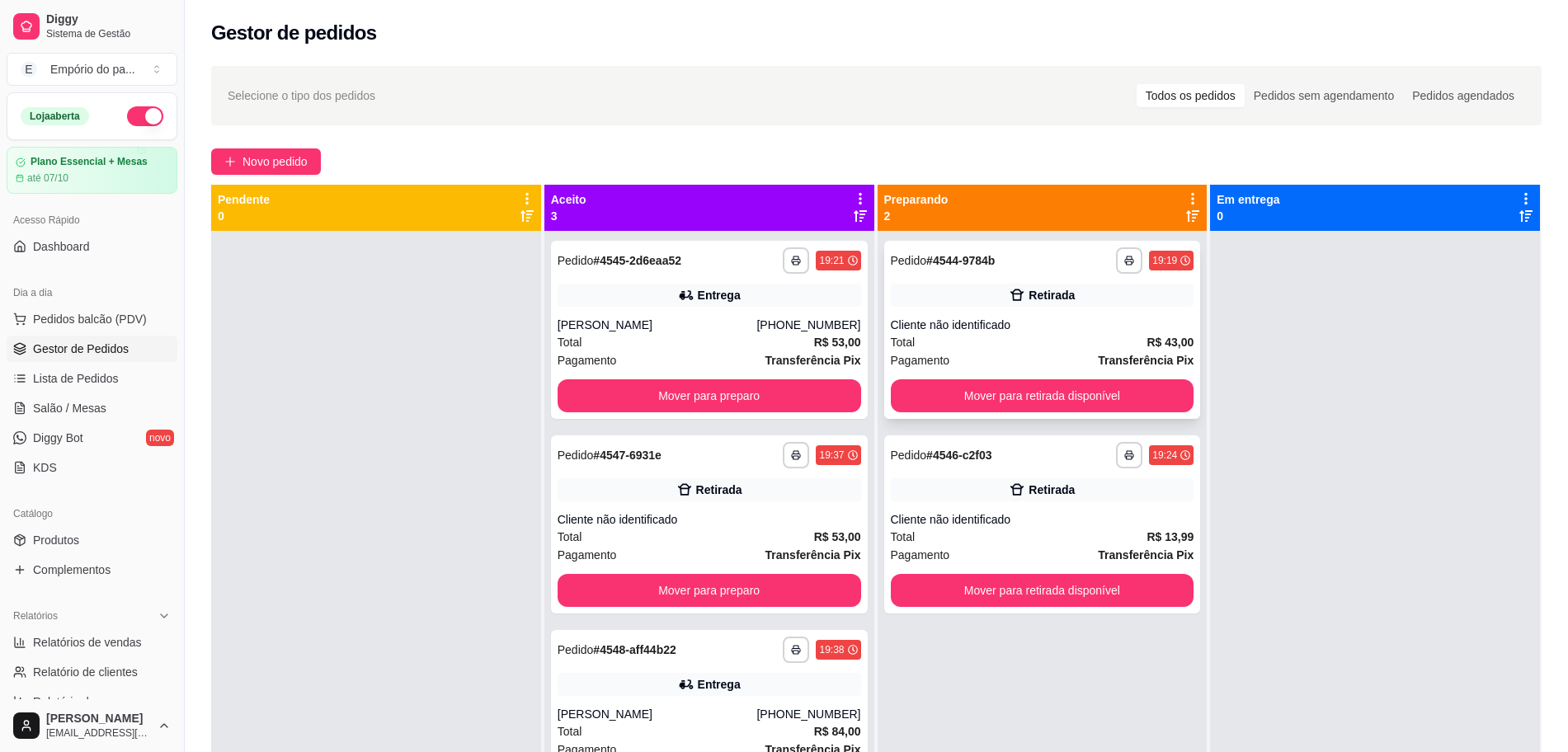
click at [1075, 342] on div "Total R$ 43,00" at bounding box center [1042, 342] width 303 height 18
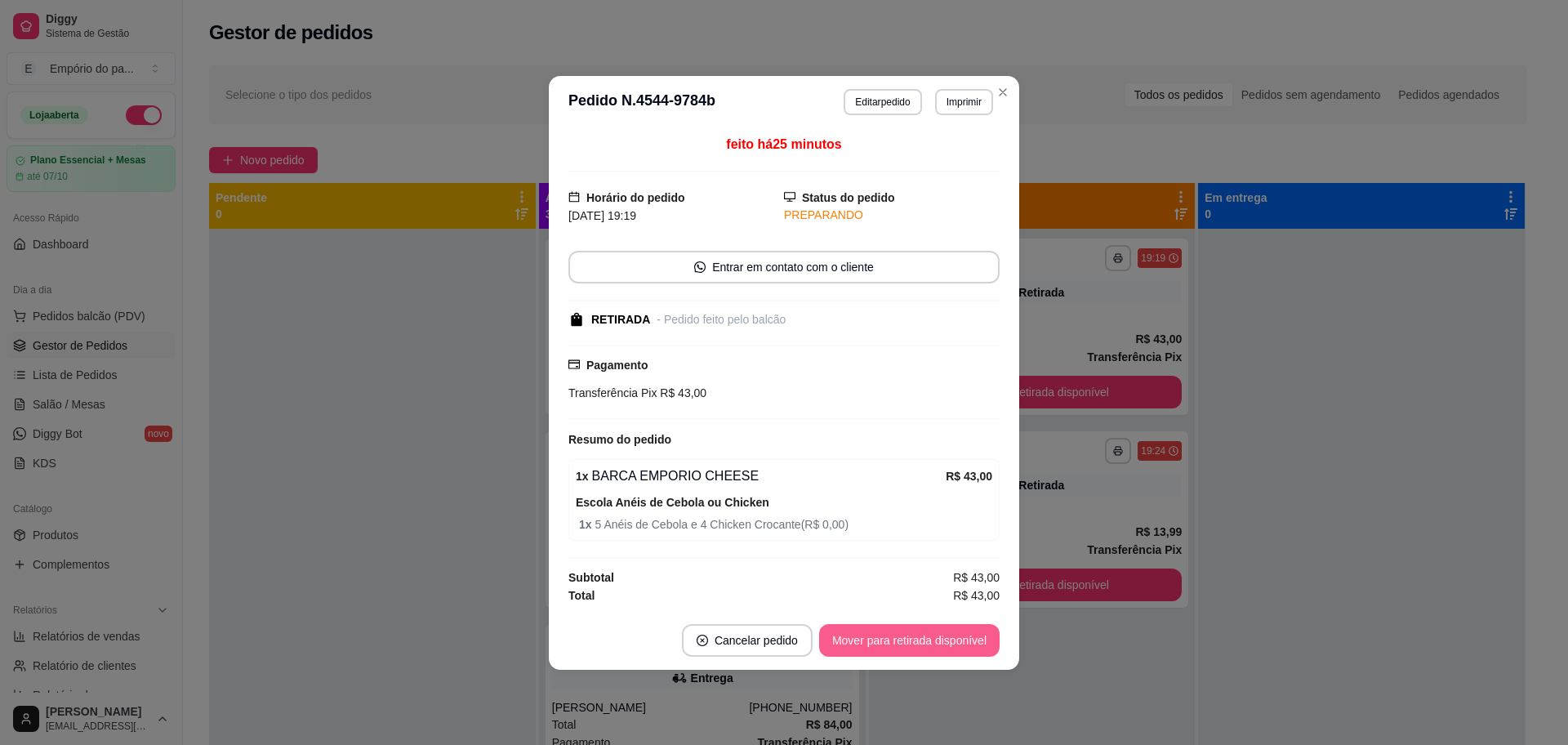
click at [924, 633] on button "Mover para retirada disponível" at bounding box center [909, 641] width 181 height 33
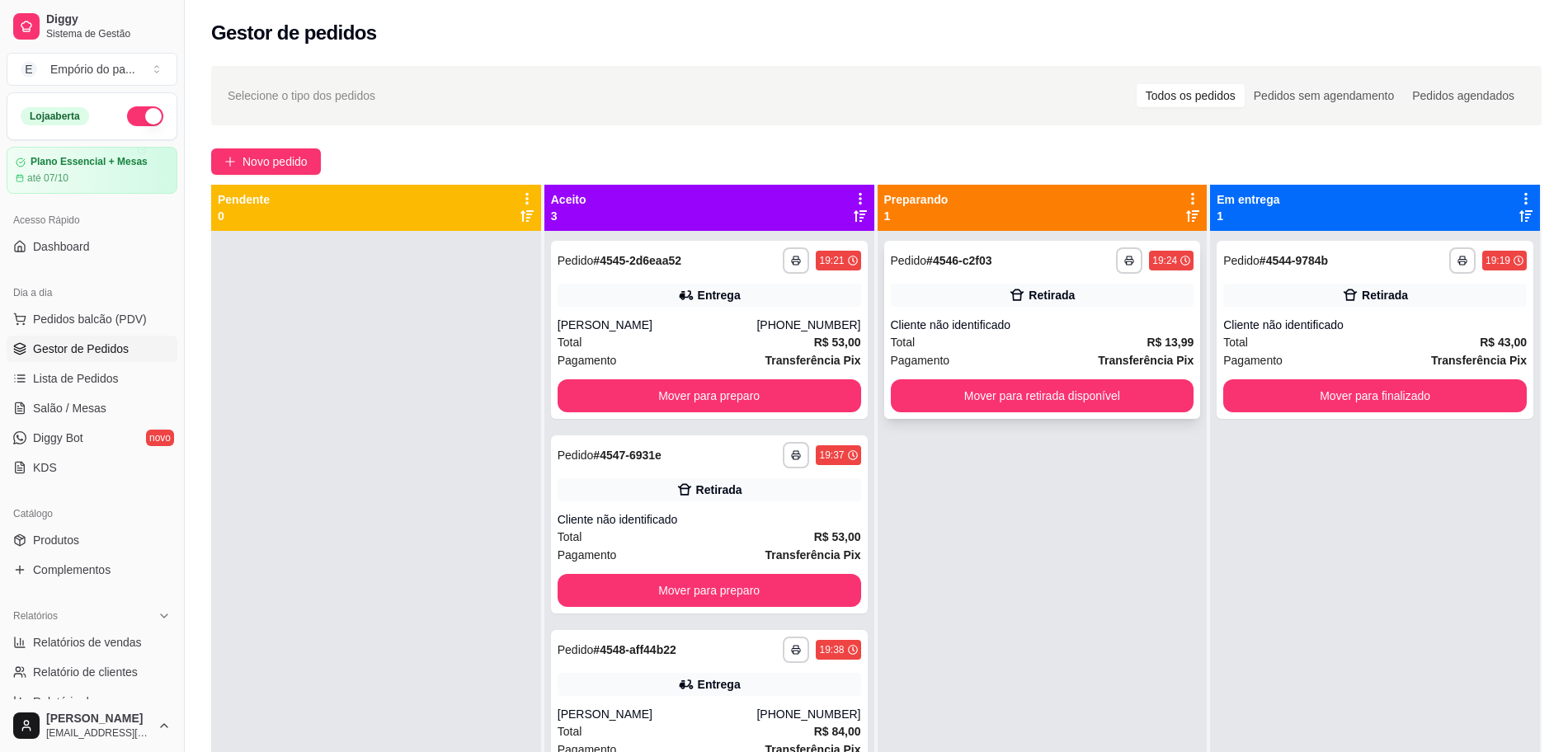
click at [1030, 342] on div "Total R$ 13,99" at bounding box center [1042, 342] width 303 height 18
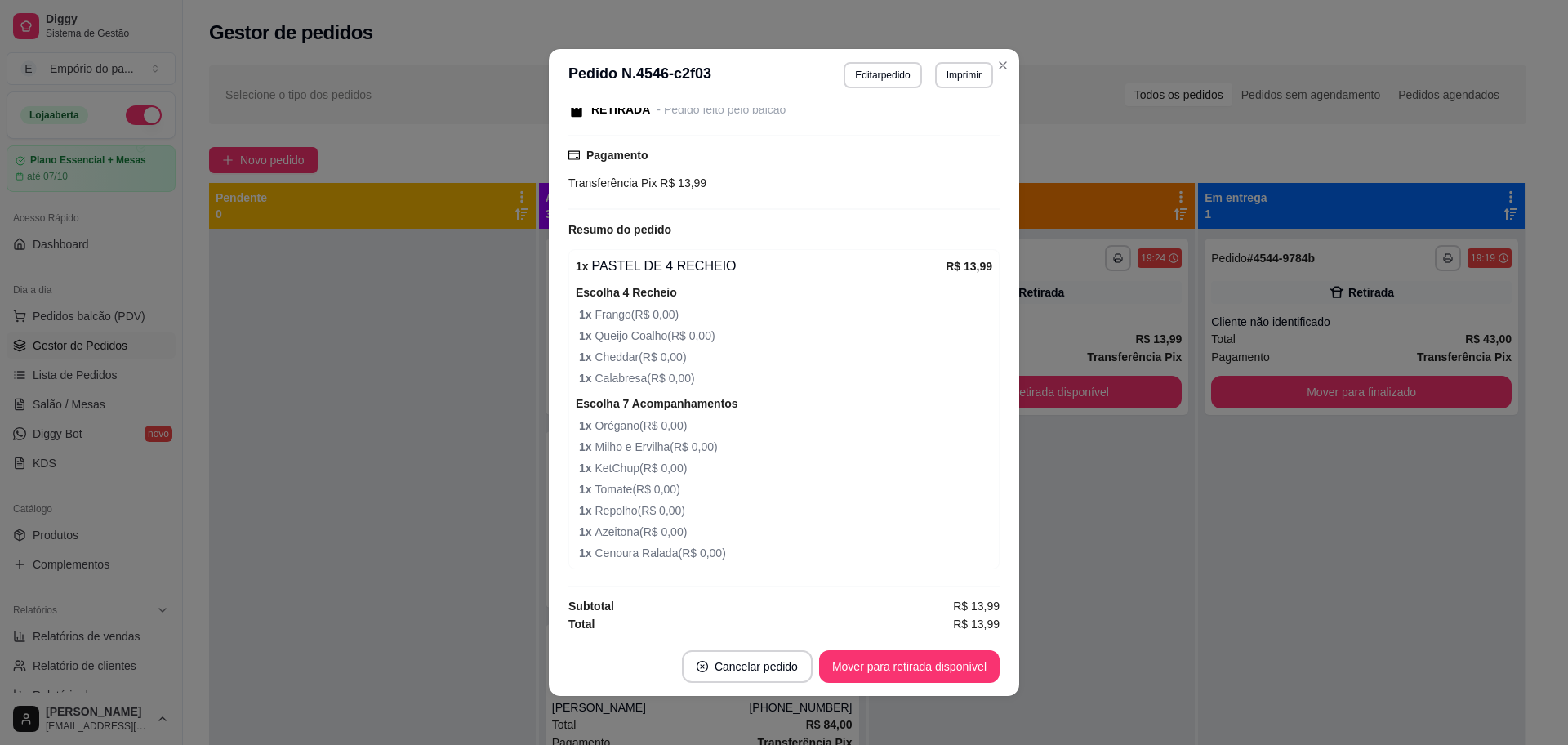
scroll to position [186, 0]
click at [913, 685] on footer "Cancelar pedido Mover para retirada disponível" at bounding box center [784, 667] width 471 height 59
click at [917, 654] on button "Mover para retirada disponível" at bounding box center [909, 667] width 181 height 33
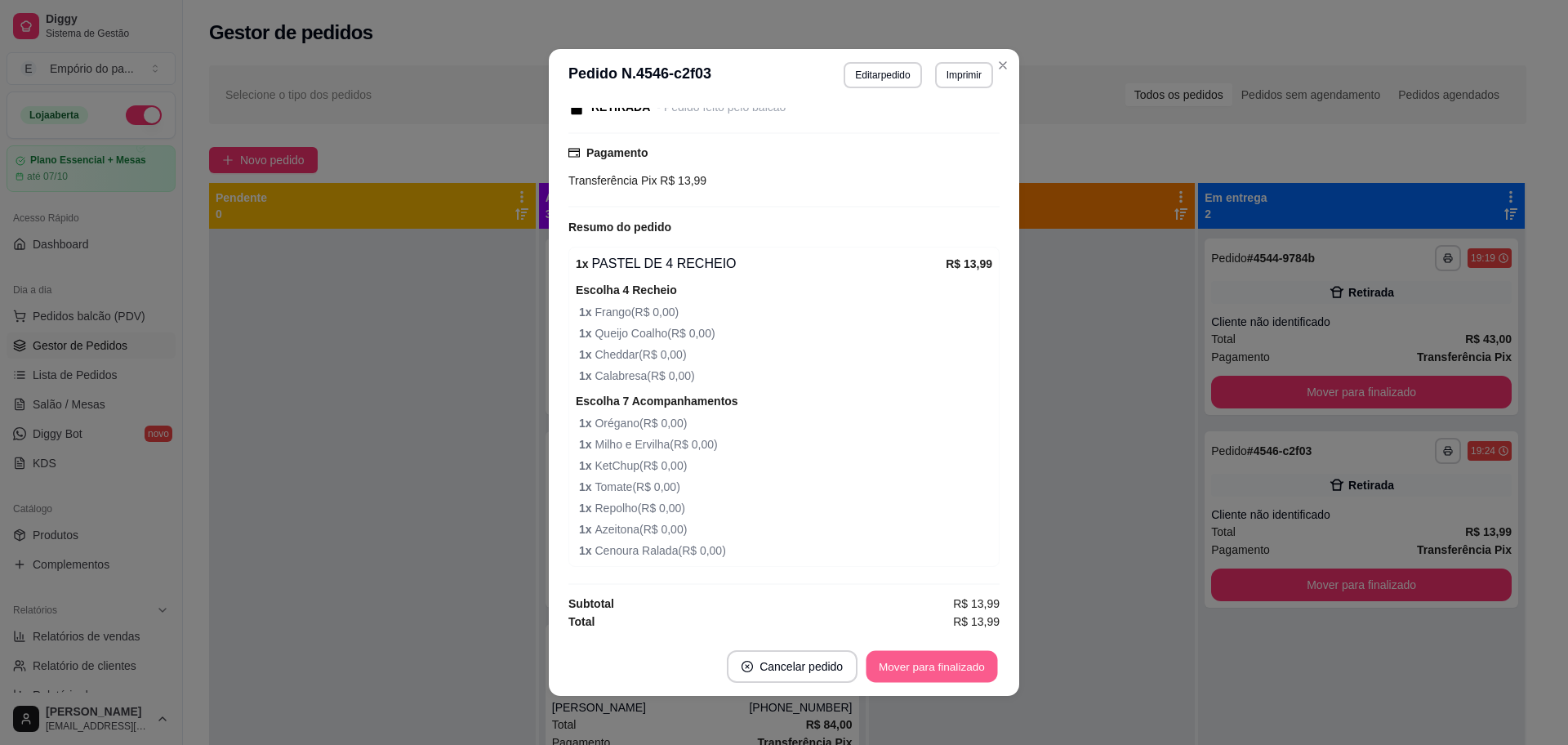
click at [921, 652] on button "Mover para finalizado" at bounding box center [932, 667] width 131 height 32
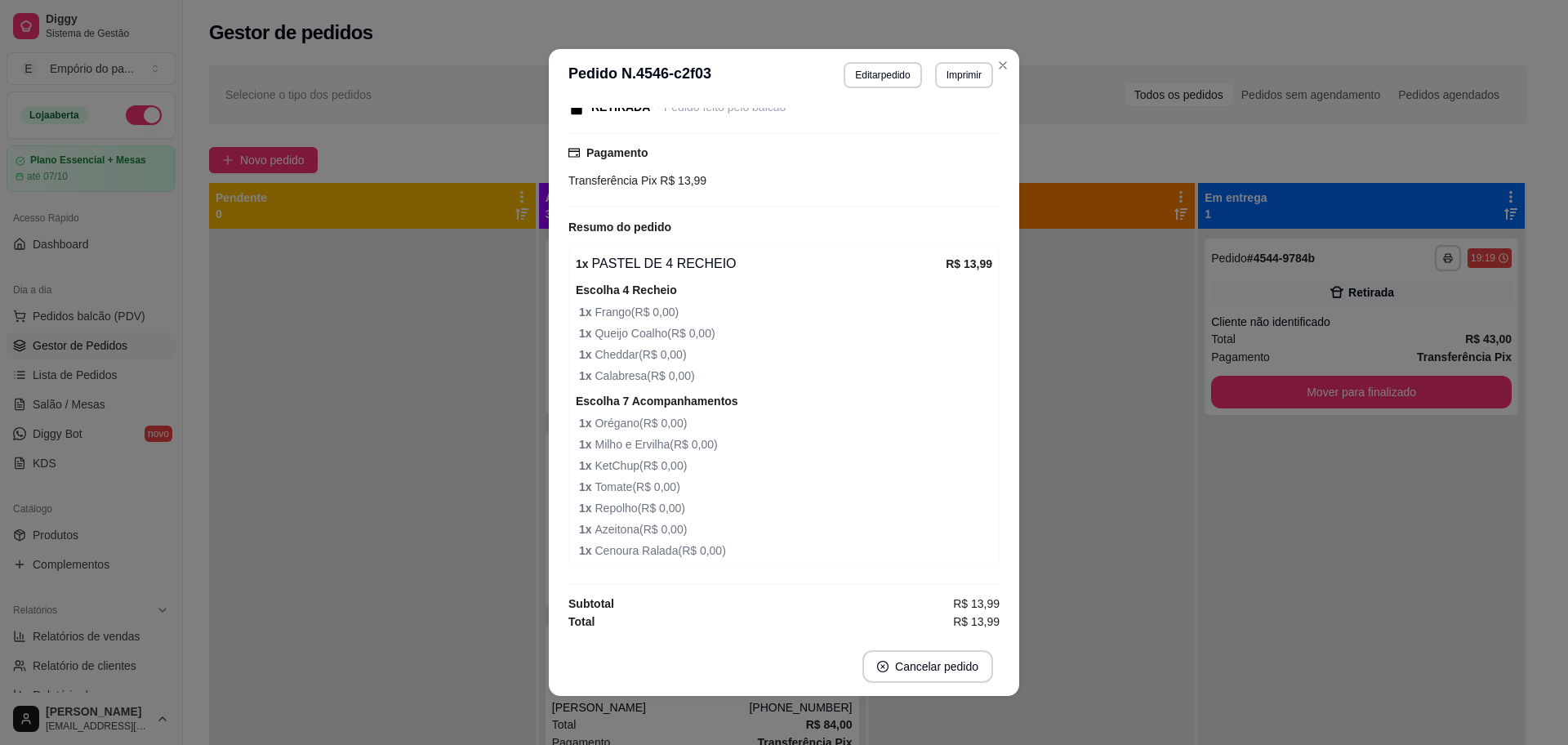
scroll to position [115, 0]
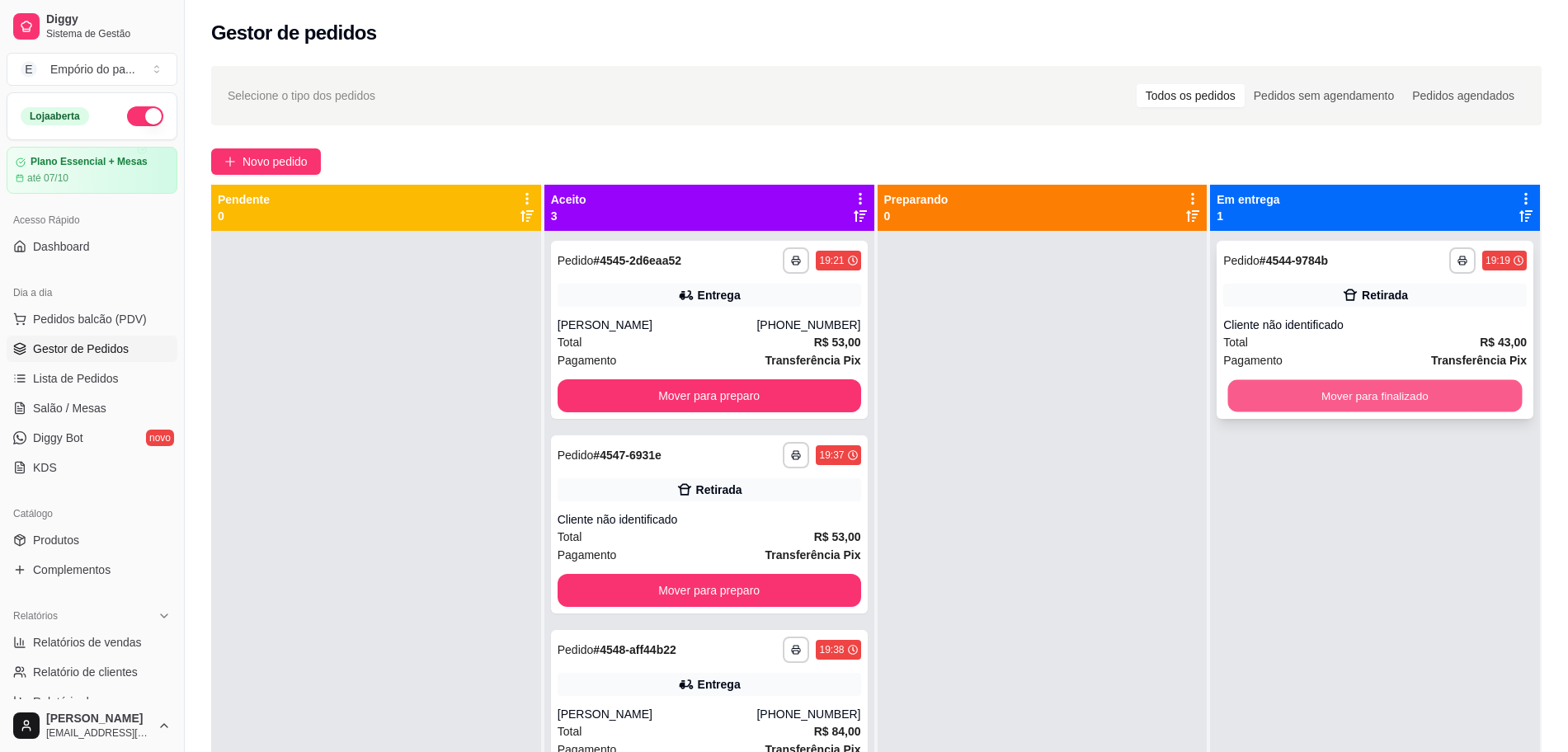
click at [1423, 400] on button "Mover para finalizado" at bounding box center [1375, 395] width 294 height 32
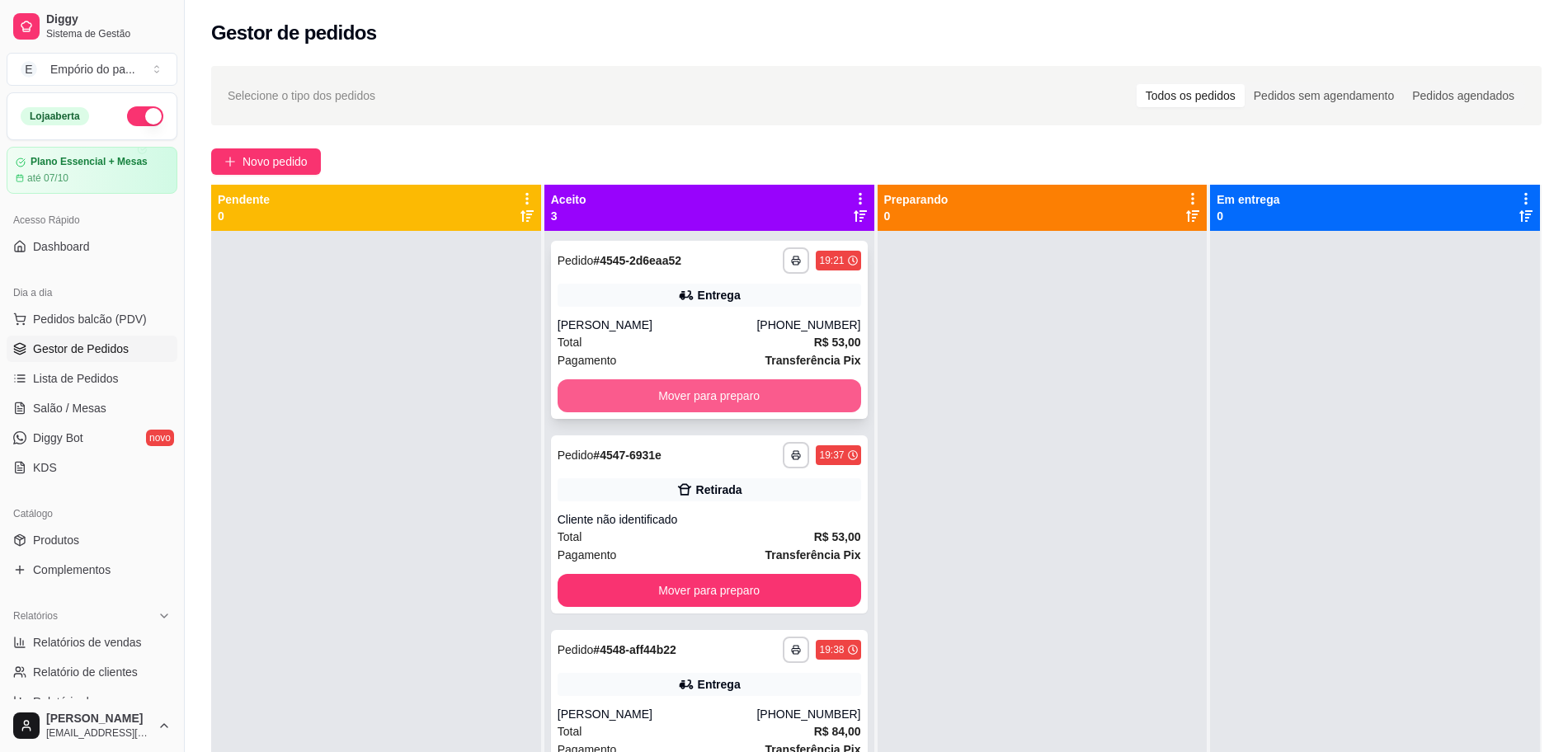
click at [690, 397] on button "Mover para preparo" at bounding box center [709, 395] width 303 height 33
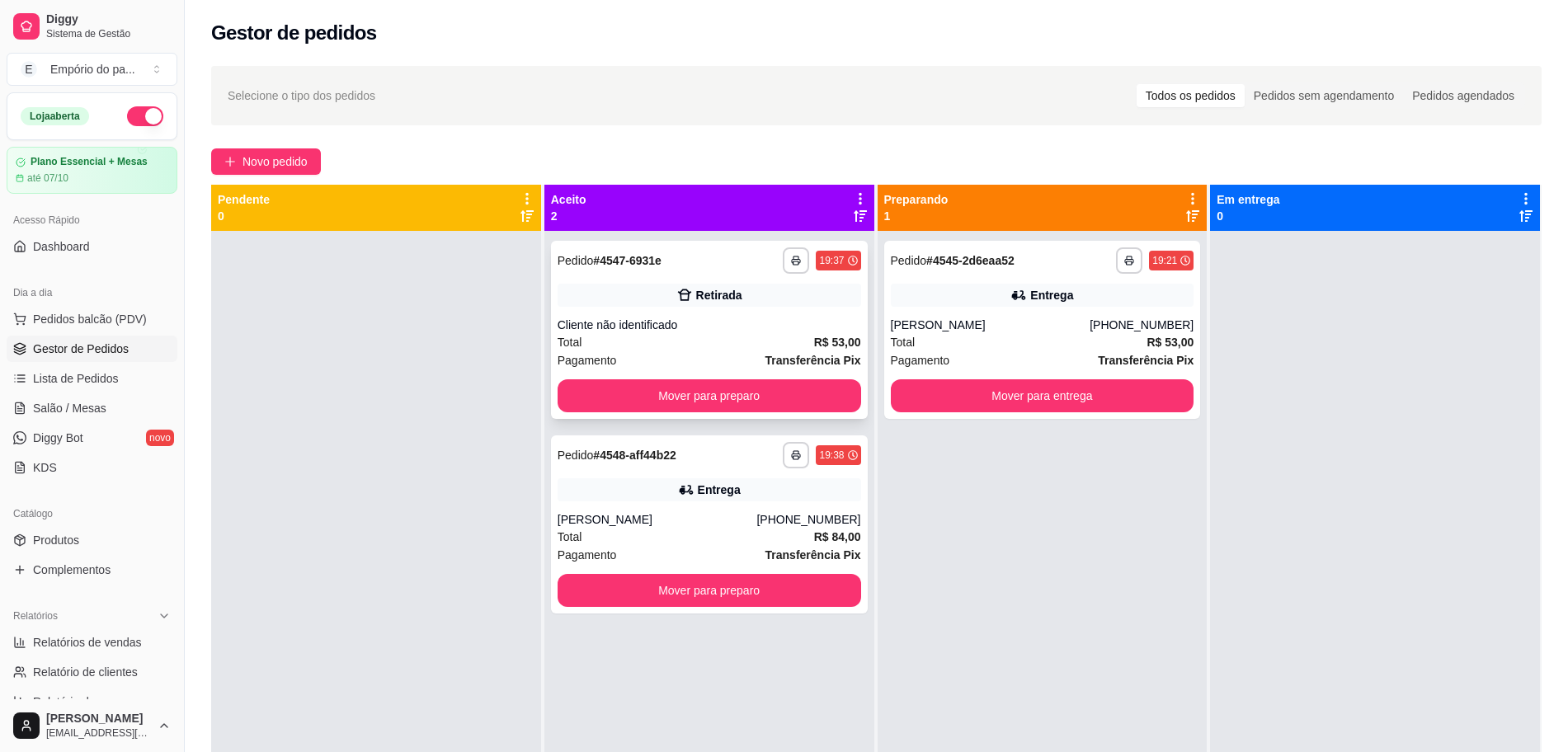
click at [695, 326] on div "Cliente não identificado" at bounding box center [709, 325] width 303 height 17
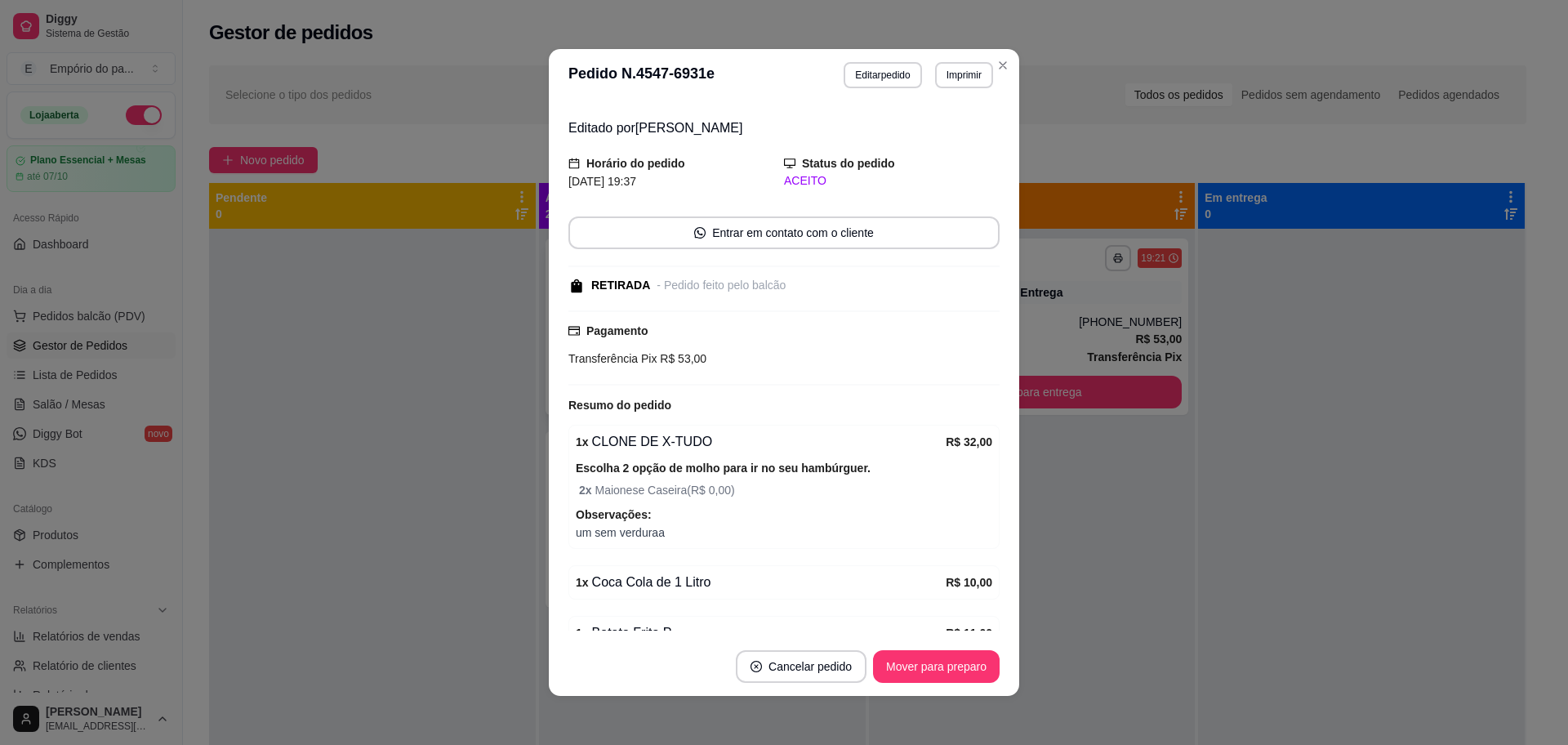
scroll to position [174, 0]
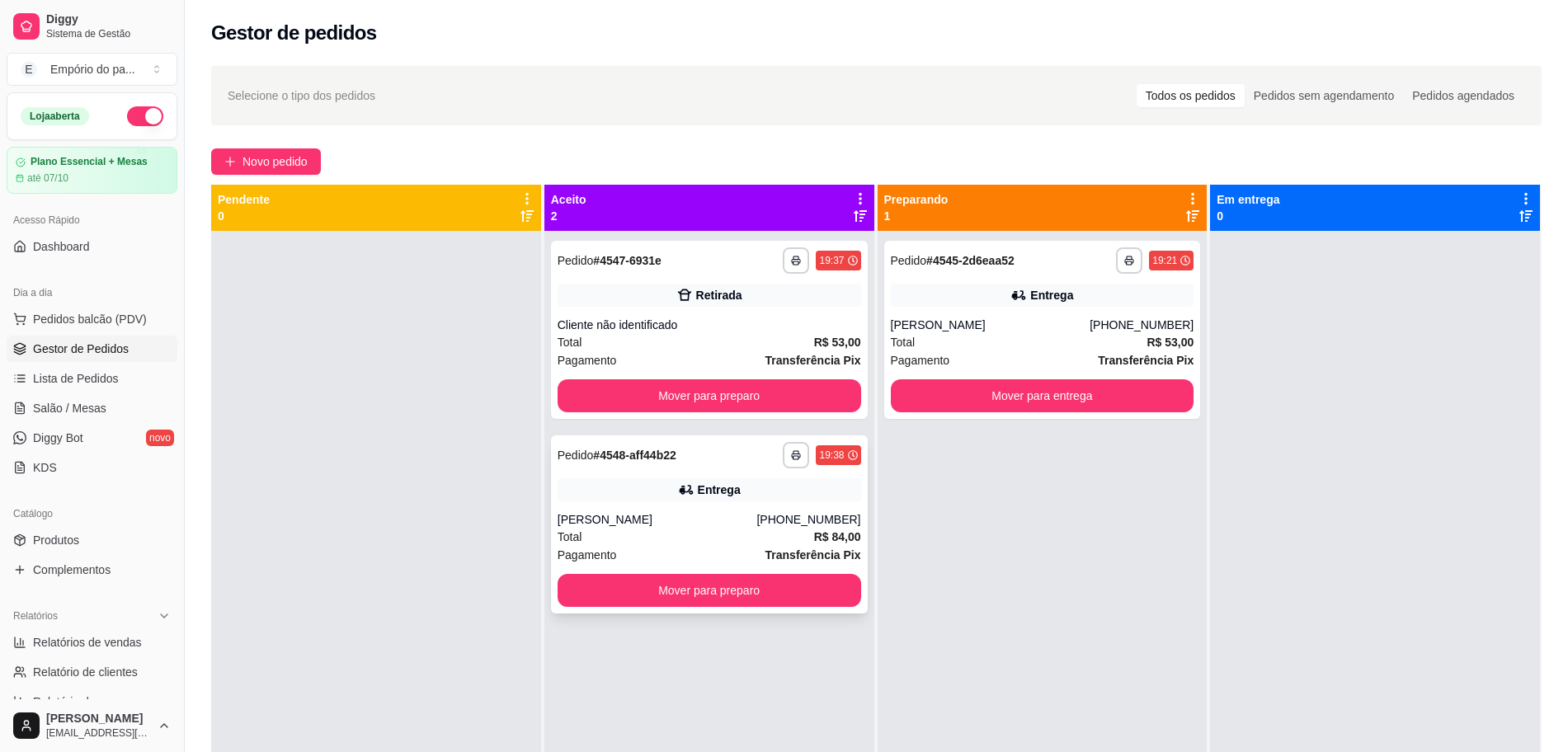
click at [692, 513] on div "[PERSON_NAME]" at bounding box center [657, 520] width 200 height 17
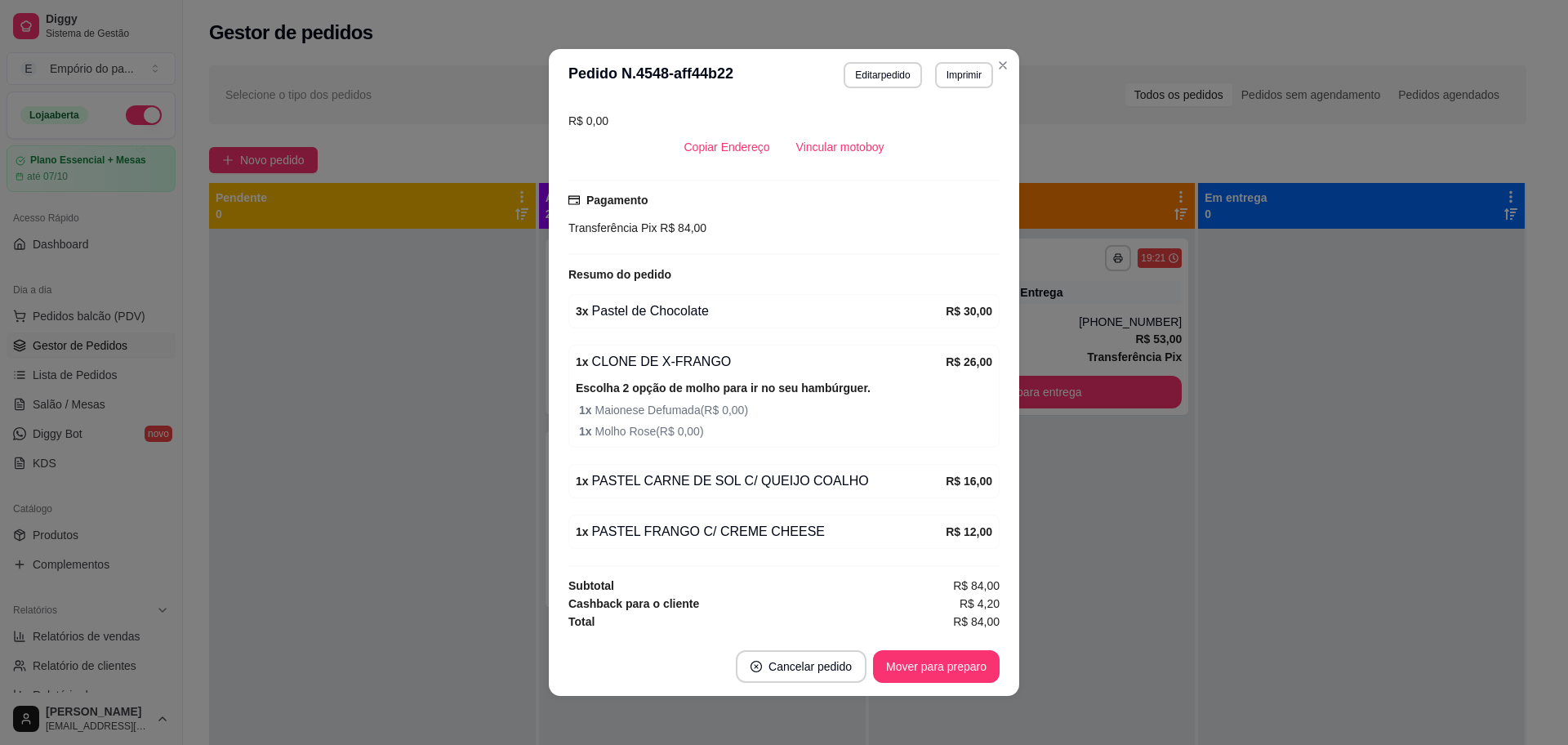
scroll to position [3, 0]
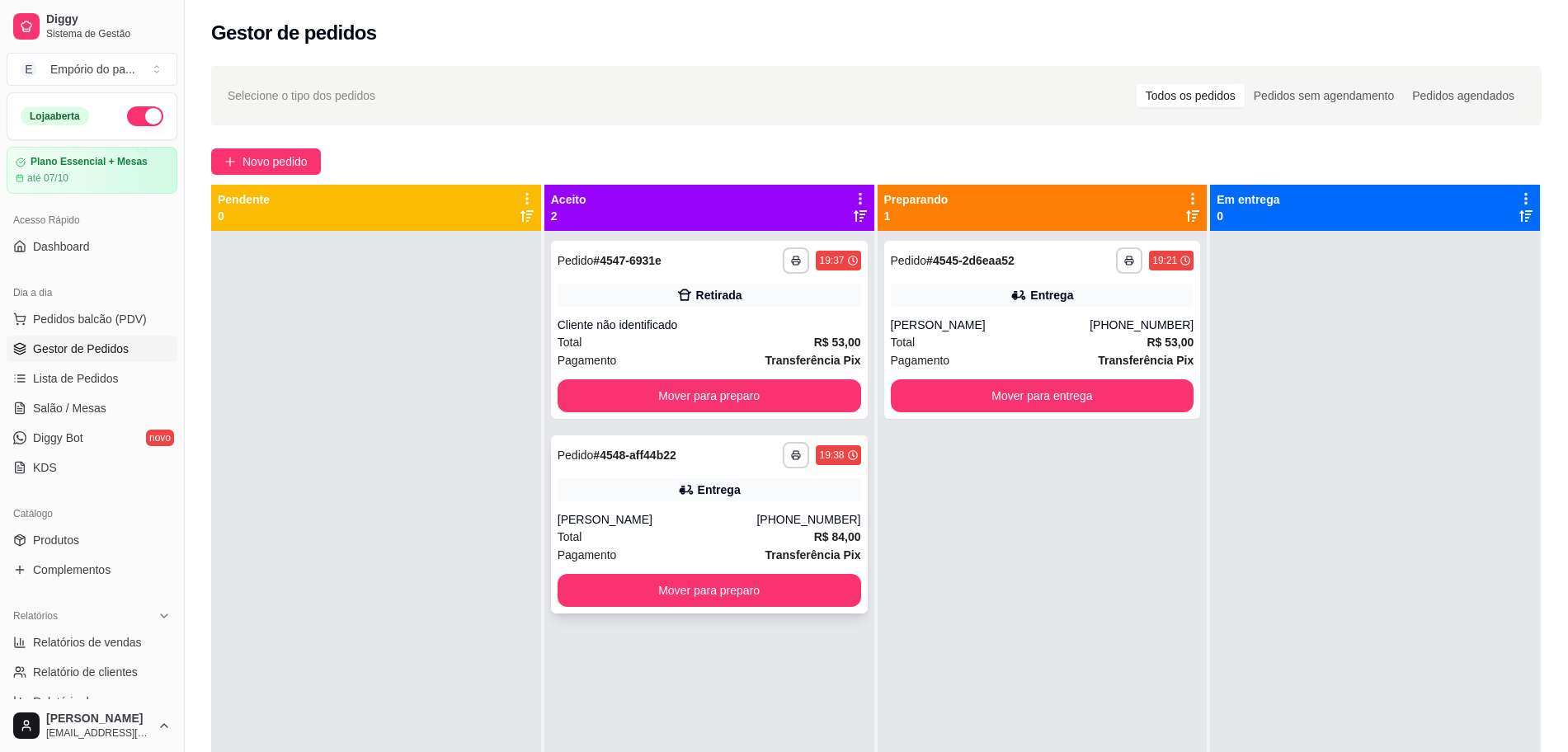
click at [740, 533] on div "Total R$ 84,00" at bounding box center [709, 536] width 303 height 18
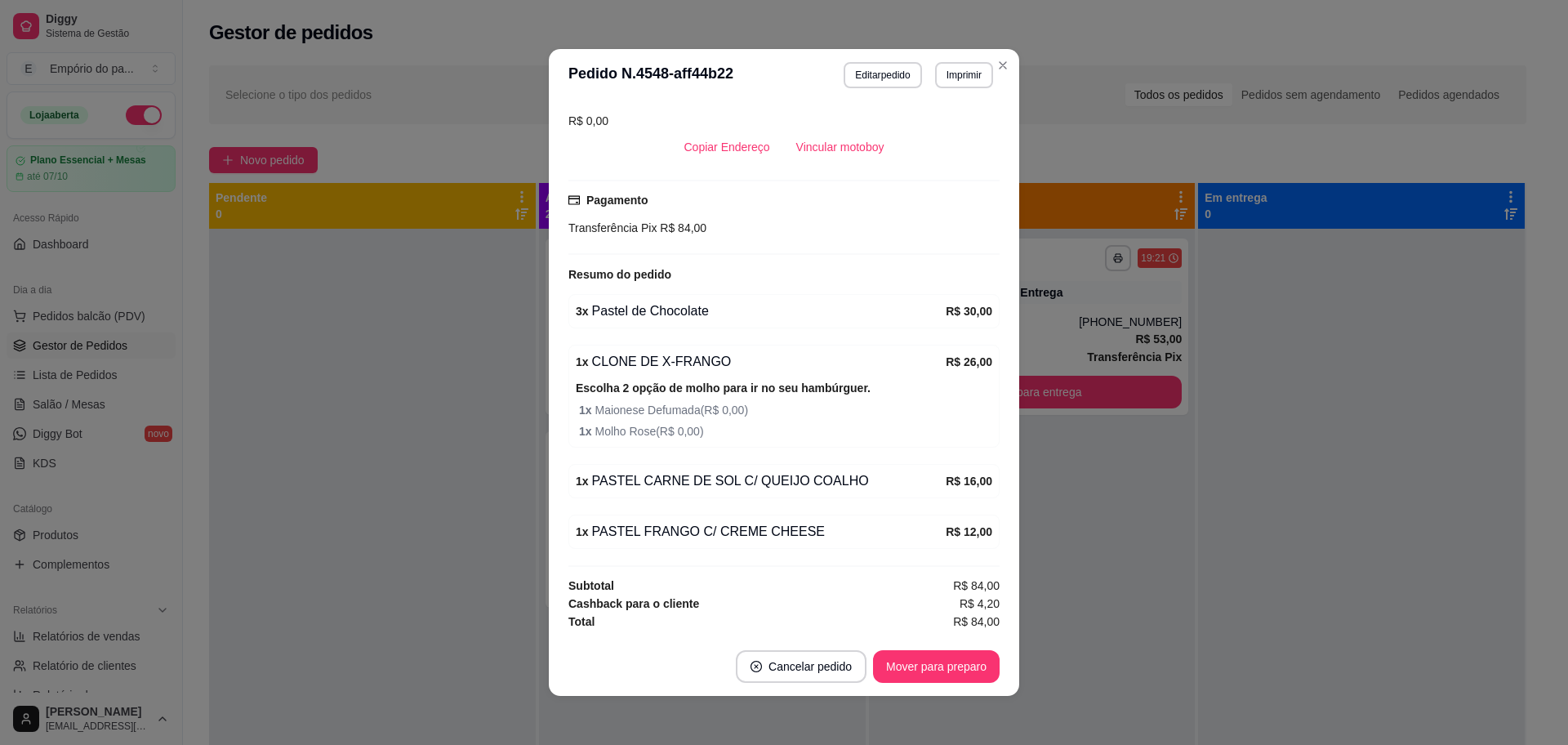
scroll to position [329, 0]
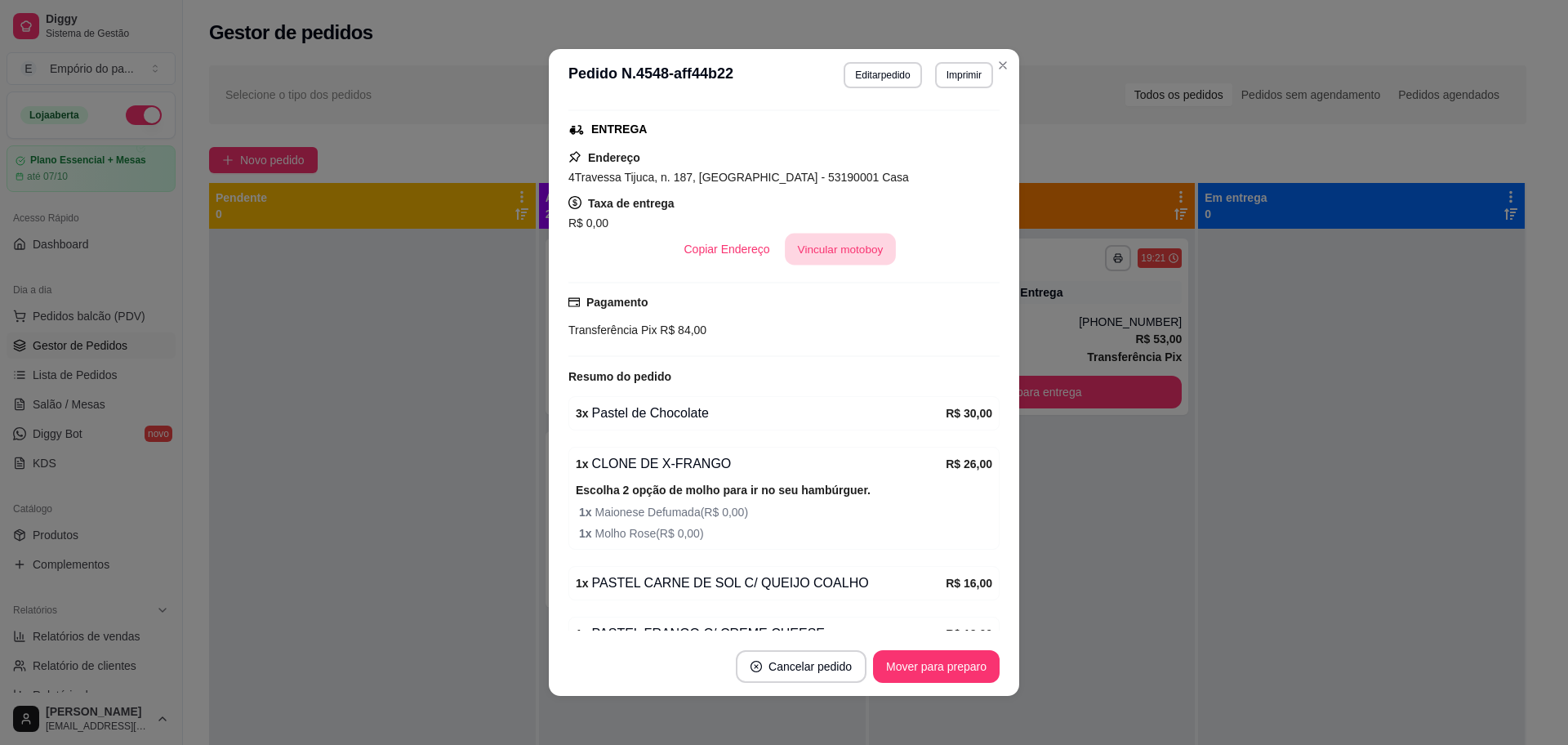
click at [852, 250] on button "Vincular motoboy" at bounding box center [840, 249] width 111 height 32
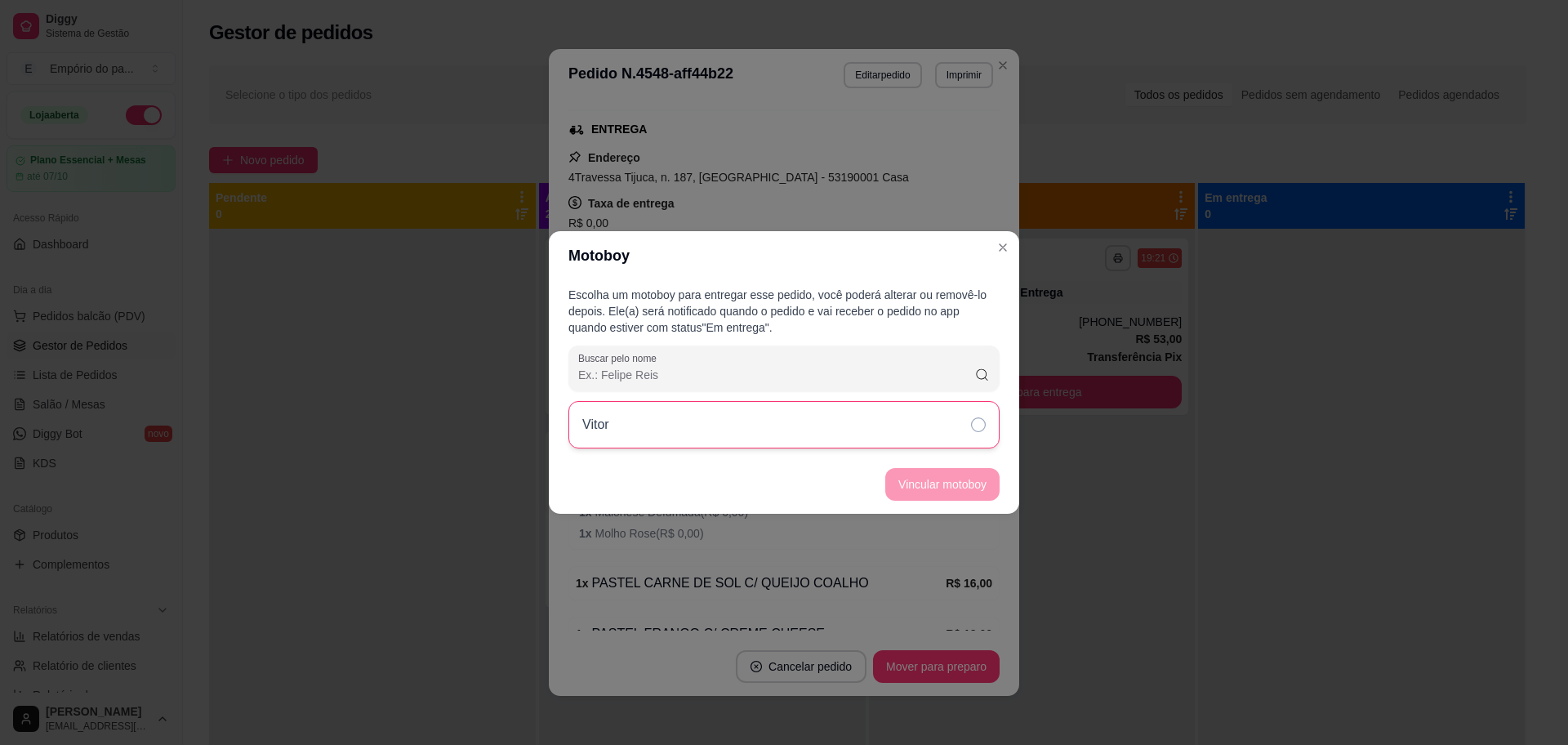
click at [959, 428] on div "Vitor" at bounding box center [784, 425] width 431 height 48
click at [953, 488] on button "Vincular motoboy" at bounding box center [942, 485] width 111 height 32
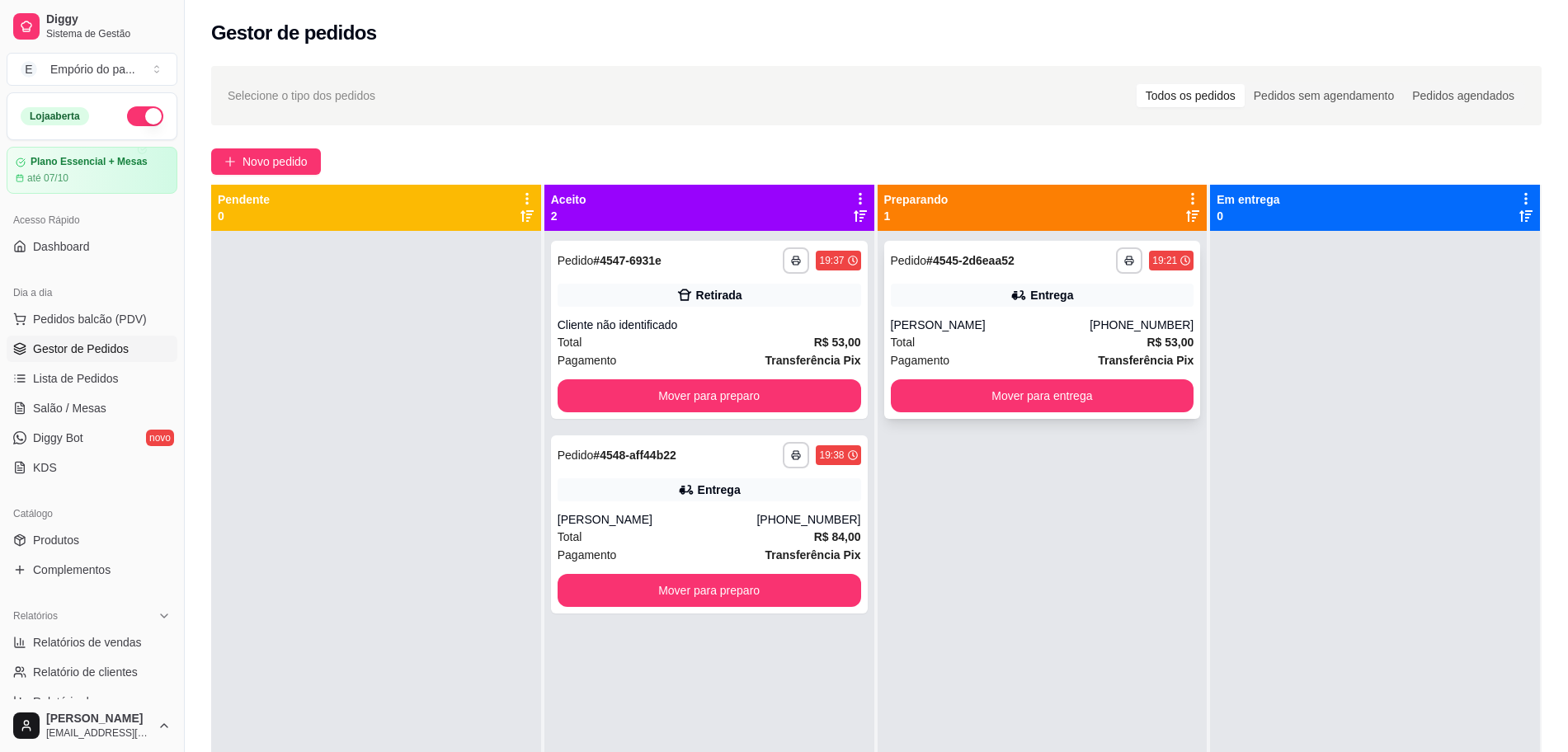
click at [1061, 347] on div "Total R$ 53,00" at bounding box center [1042, 342] width 303 height 18
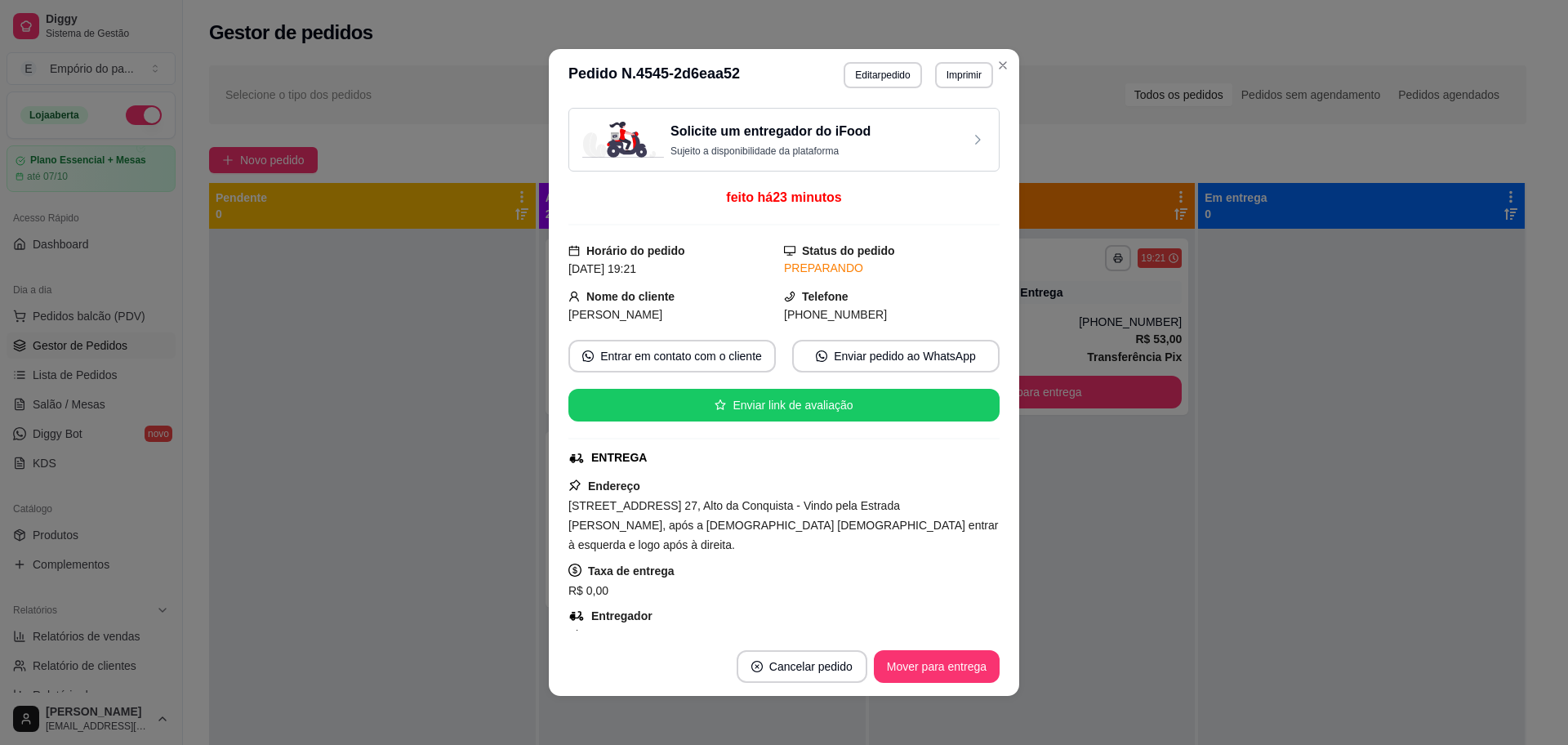
scroll to position [306, 0]
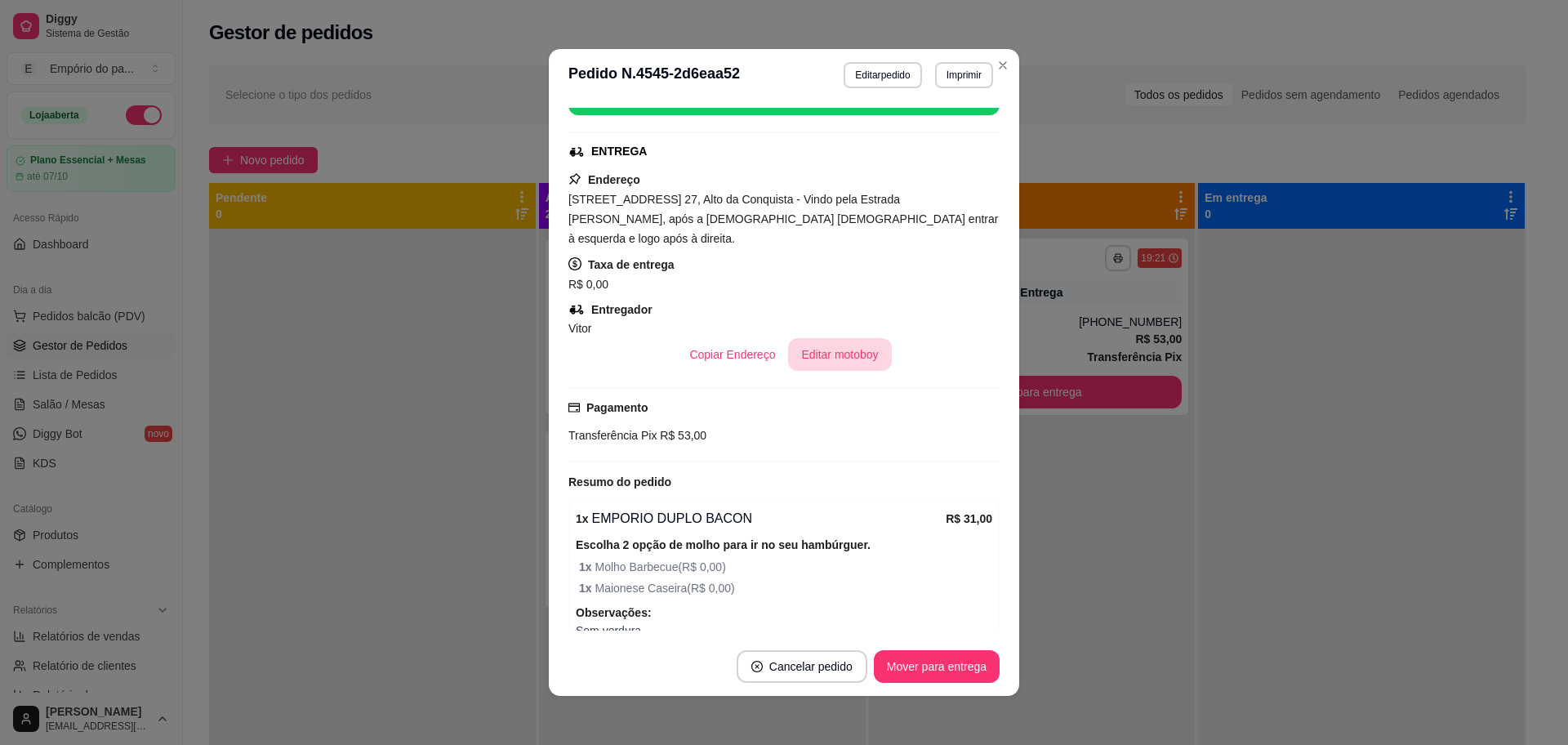
click at [825, 338] on button "Editar motoboy" at bounding box center [839, 355] width 103 height 33
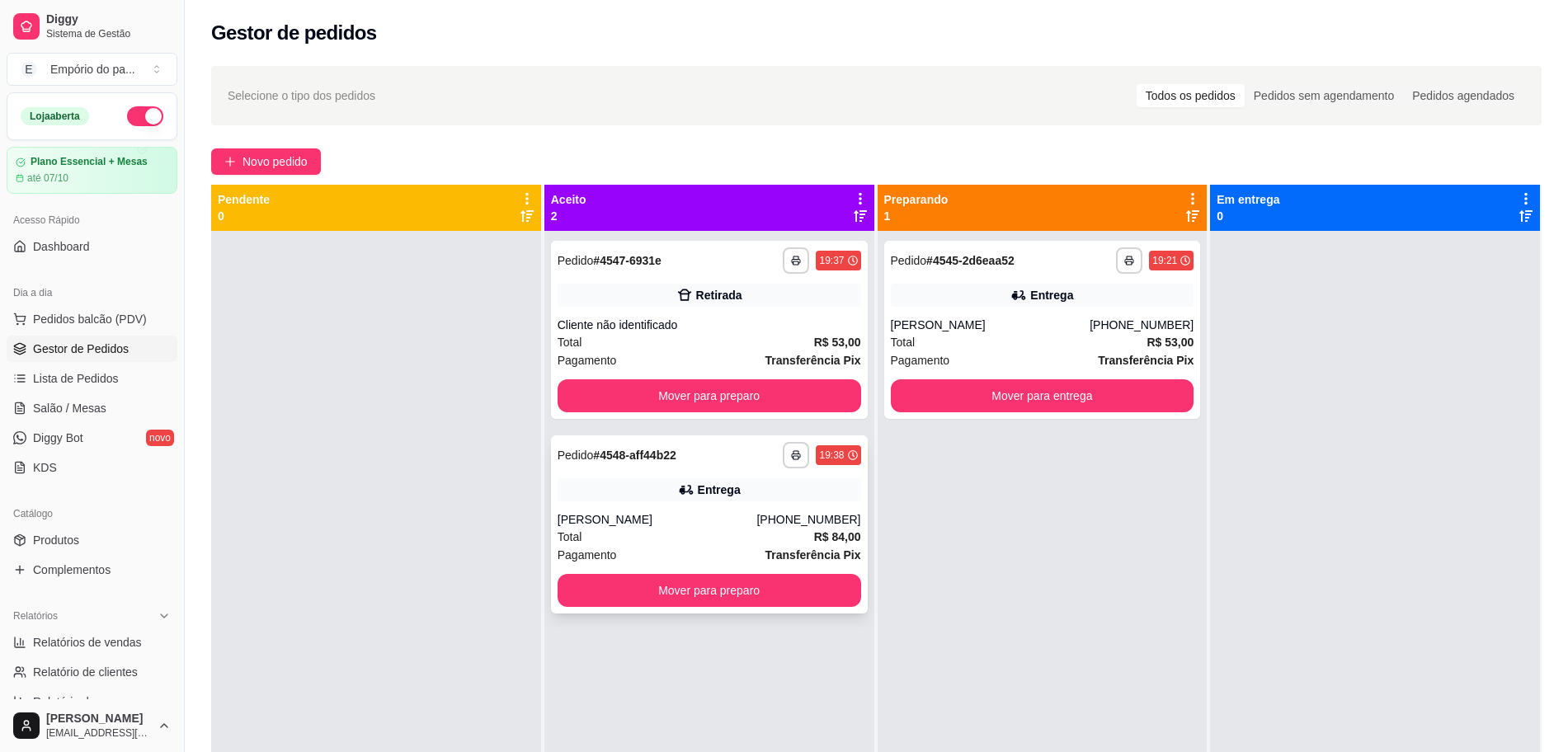
click at [687, 526] on div "[PERSON_NAME]" at bounding box center [657, 520] width 200 height 17
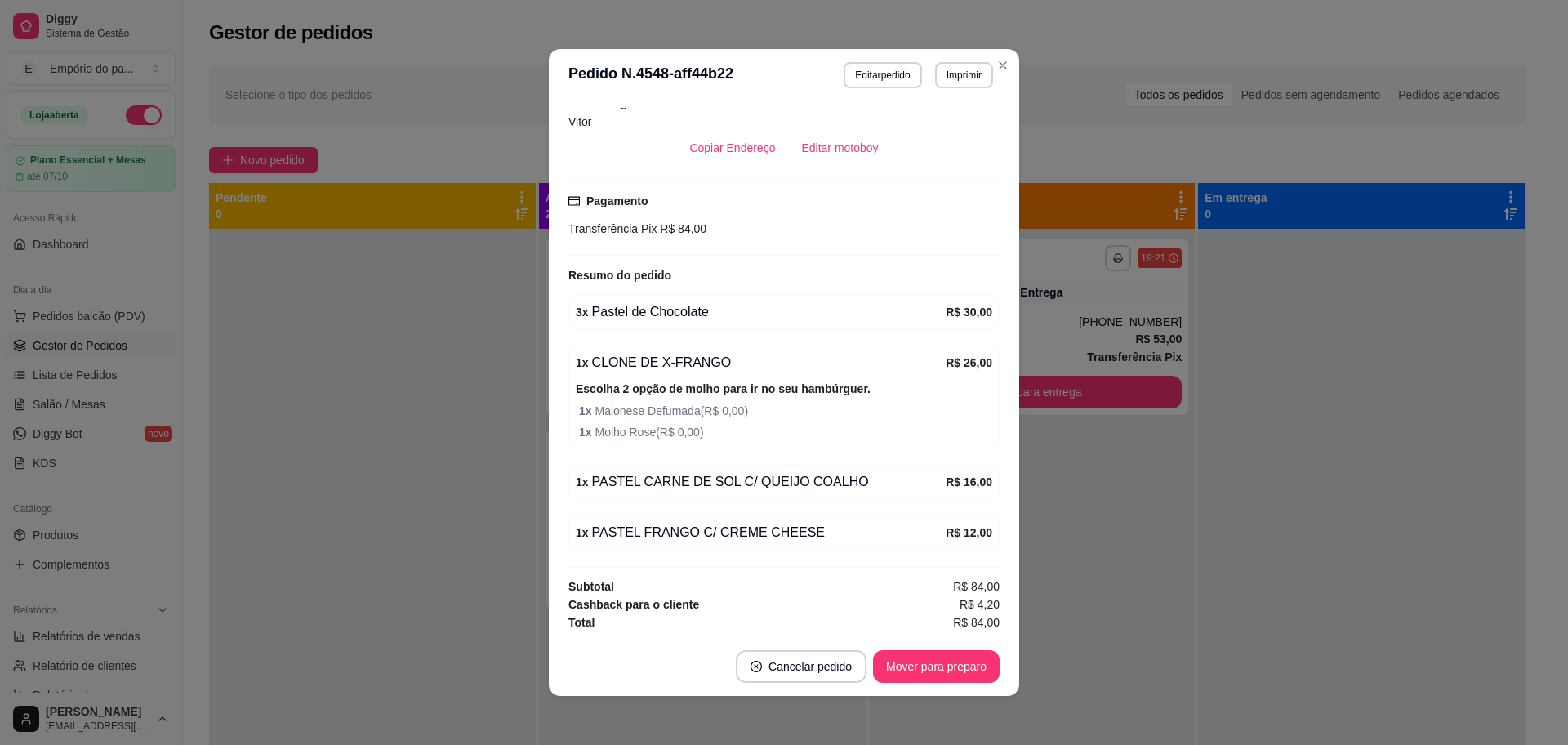
scroll to position [475, 0]
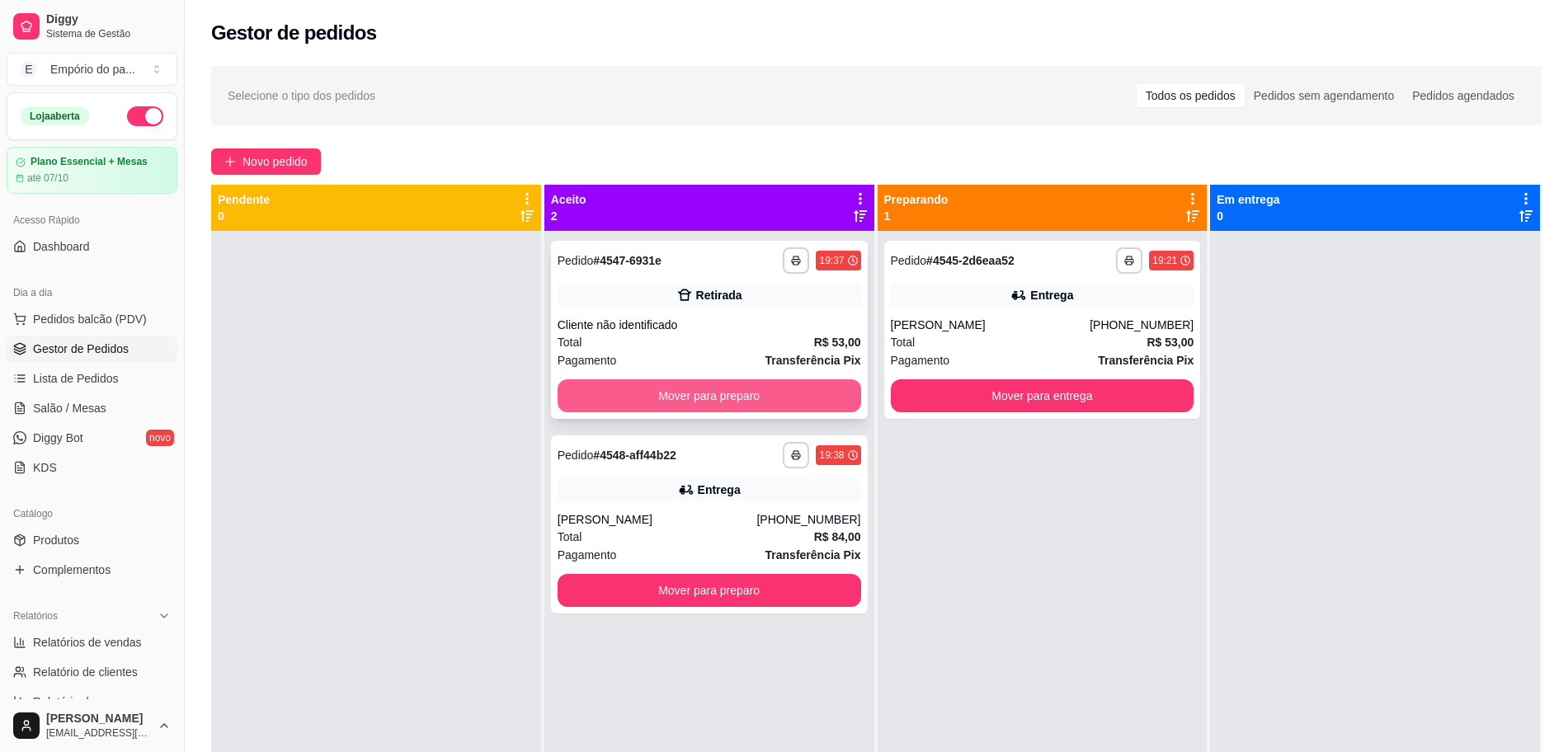
click at [792, 389] on button "Mover para preparo" at bounding box center [709, 395] width 303 height 33
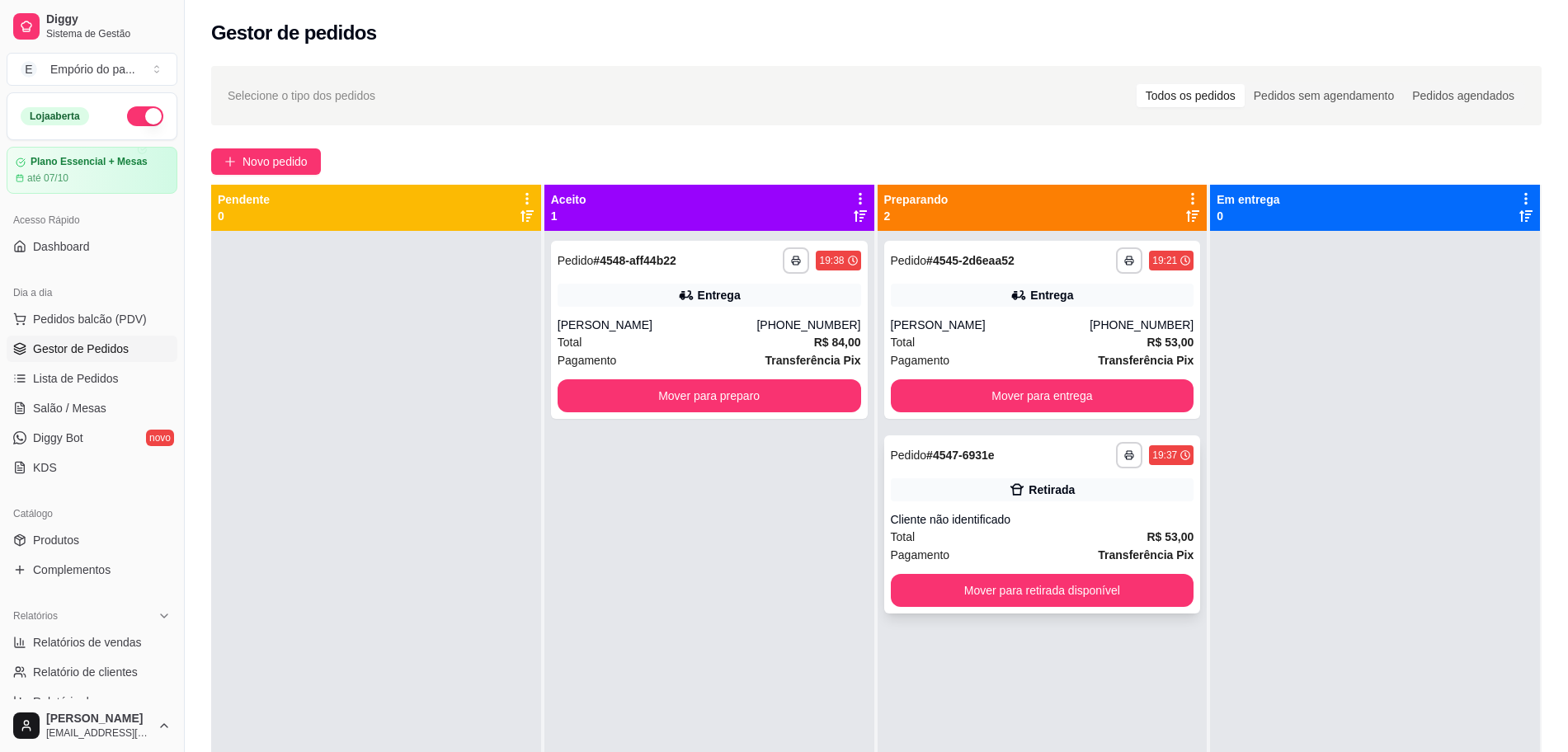
click at [1056, 522] on div "Cliente não identificado" at bounding box center [1042, 520] width 303 height 17
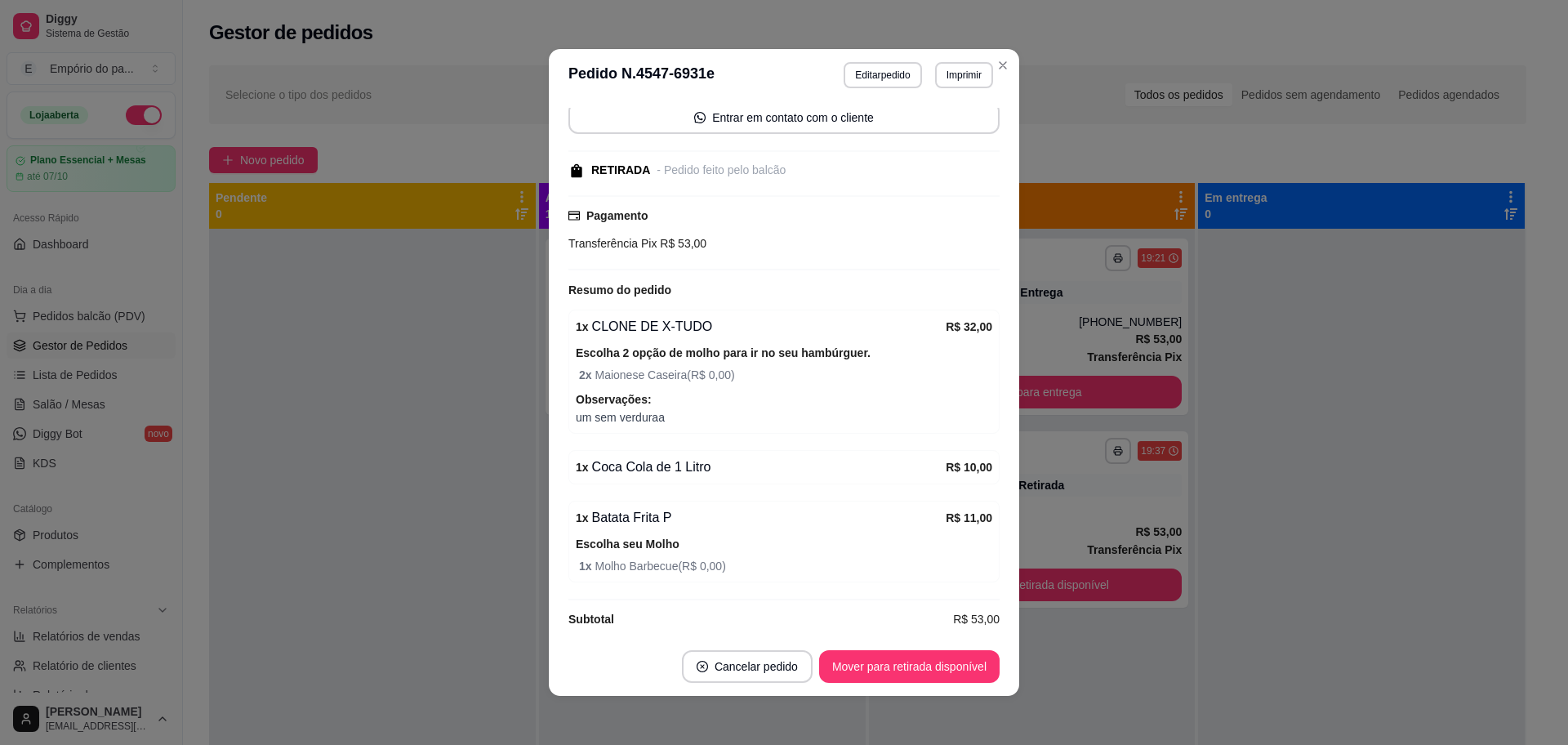
scroll to position [174, 0]
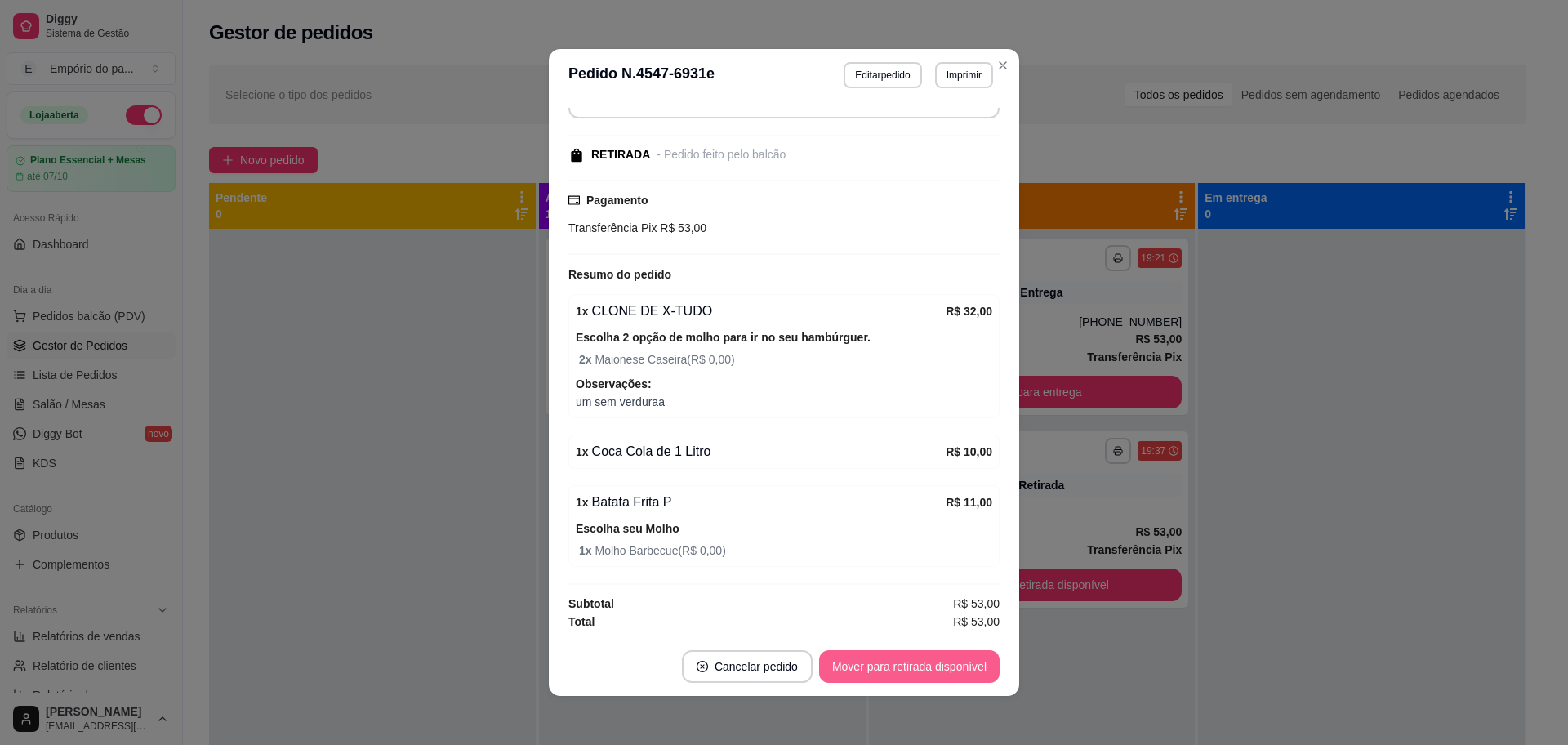
click at [957, 659] on button "Mover para retirada disponível" at bounding box center [909, 667] width 181 height 33
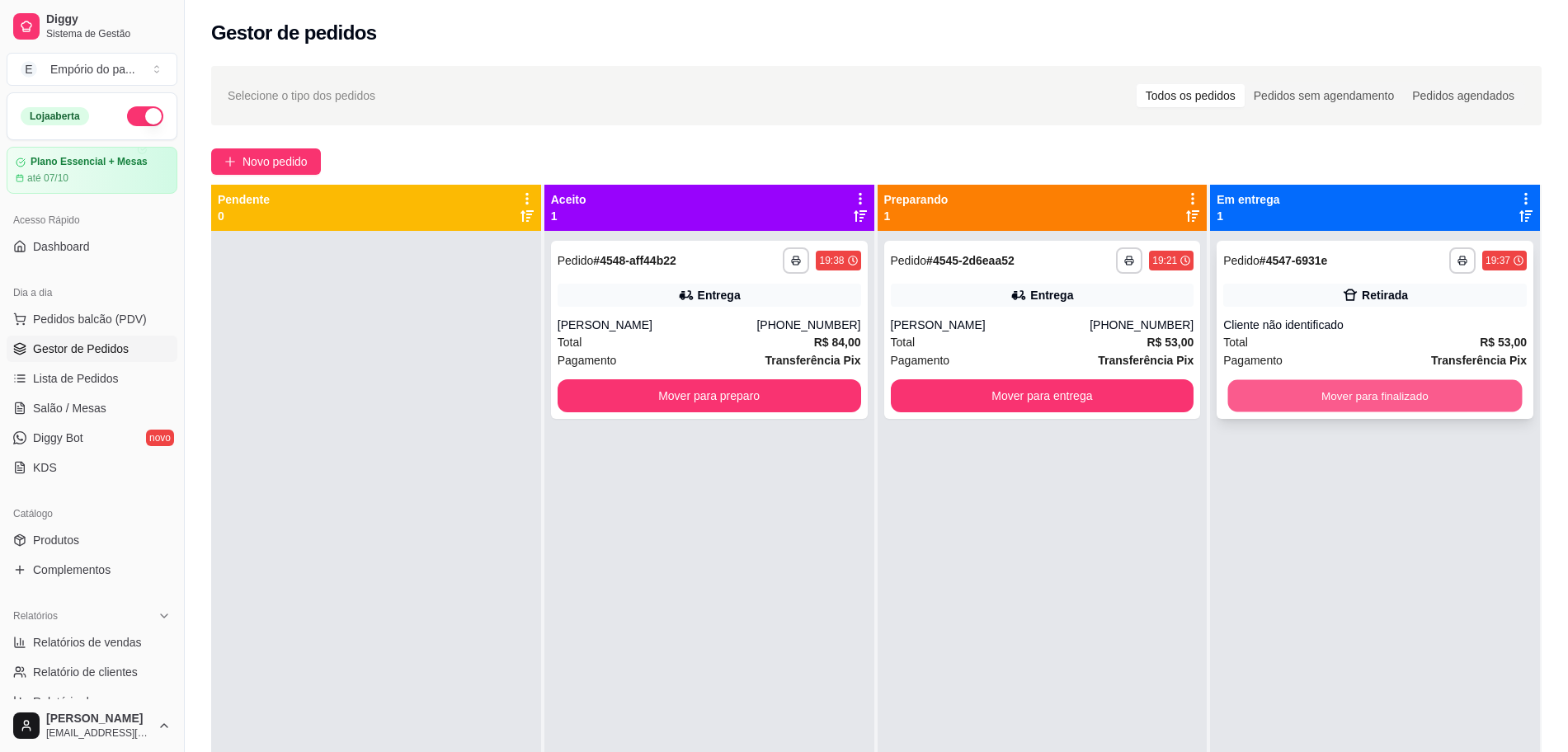
click at [1278, 383] on button "Mover para finalizado" at bounding box center [1375, 395] width 294 height 32
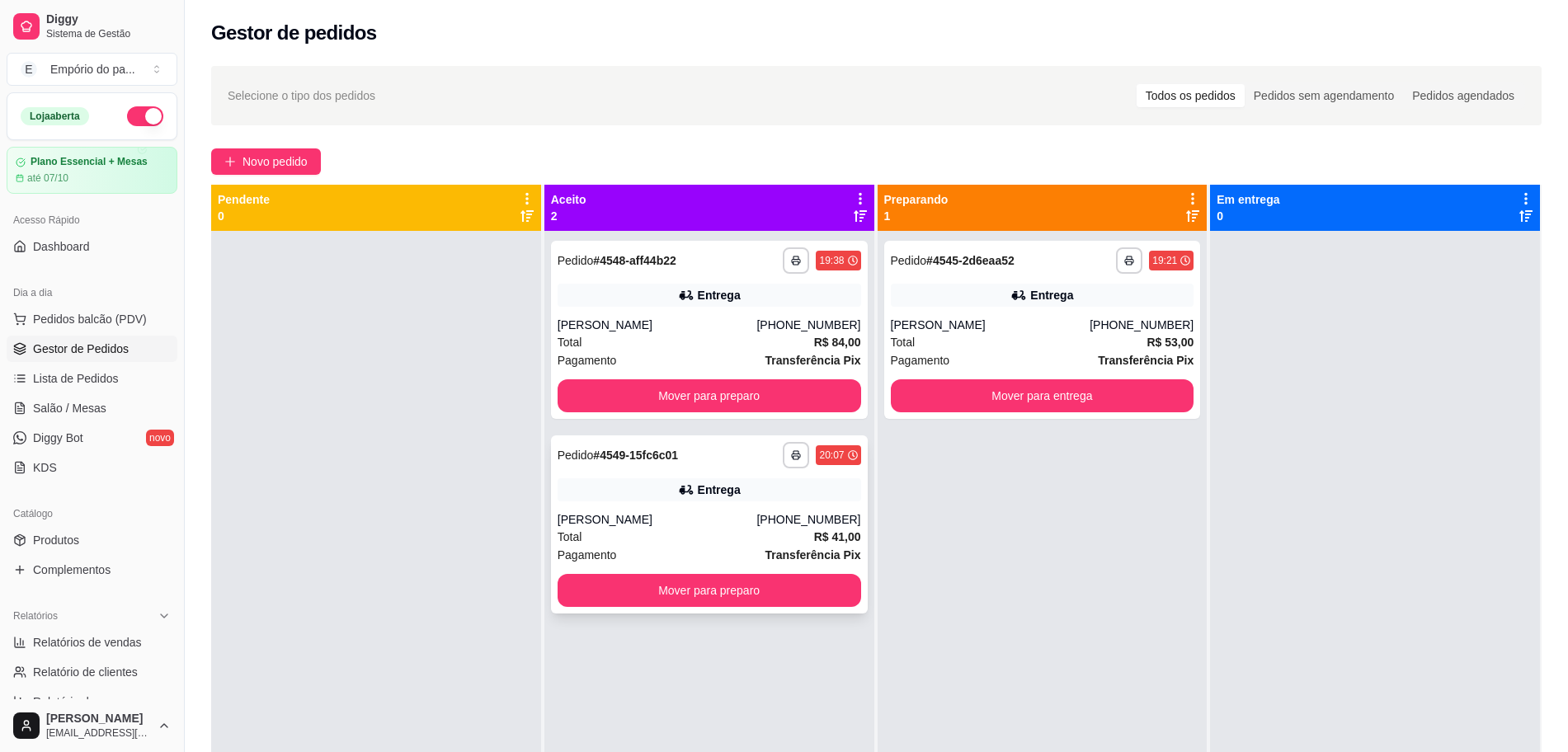
click at [668, 531] on div "Total R$ 41,00" at bounding box center [709, 536] width 303 height 18
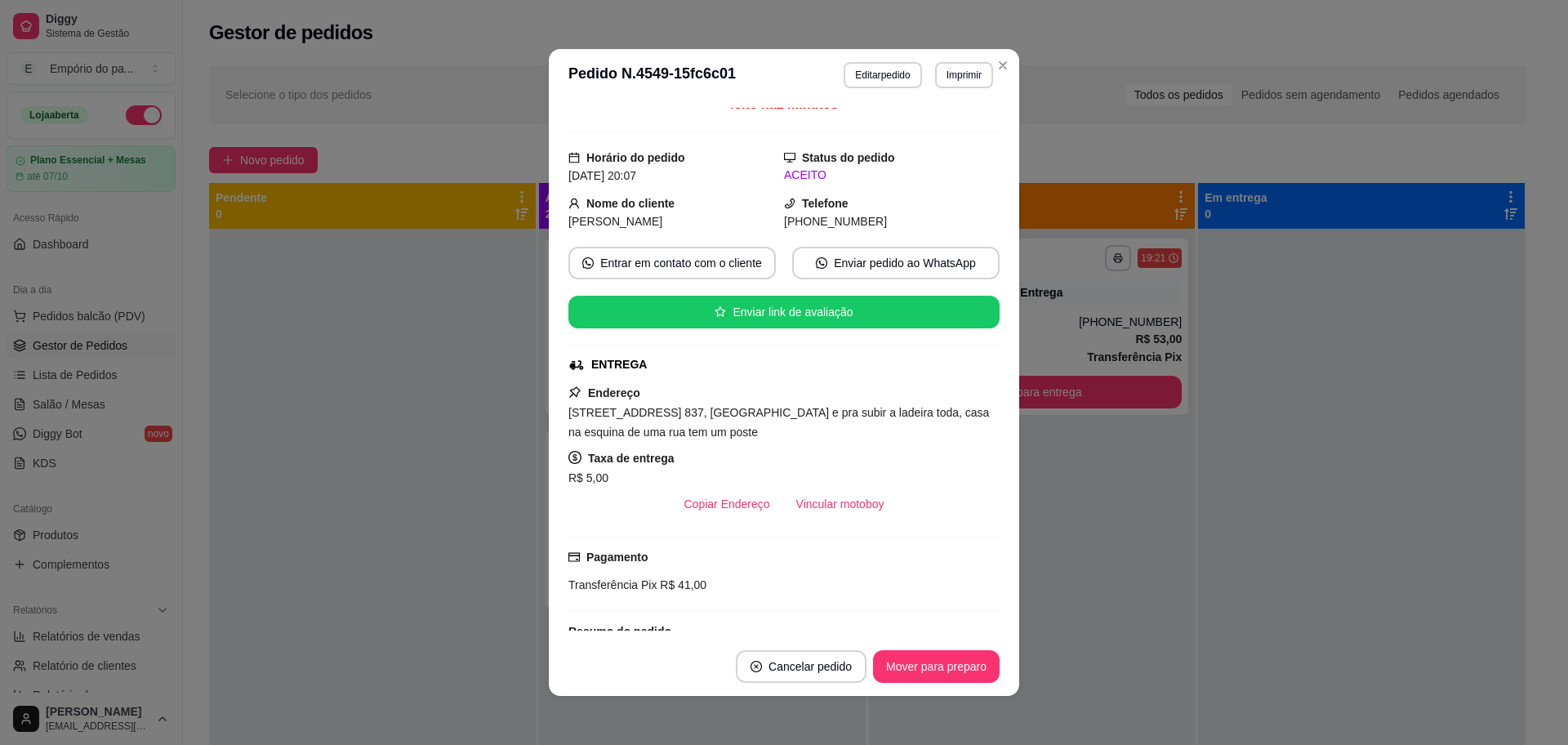
scroll to position [102, 0]
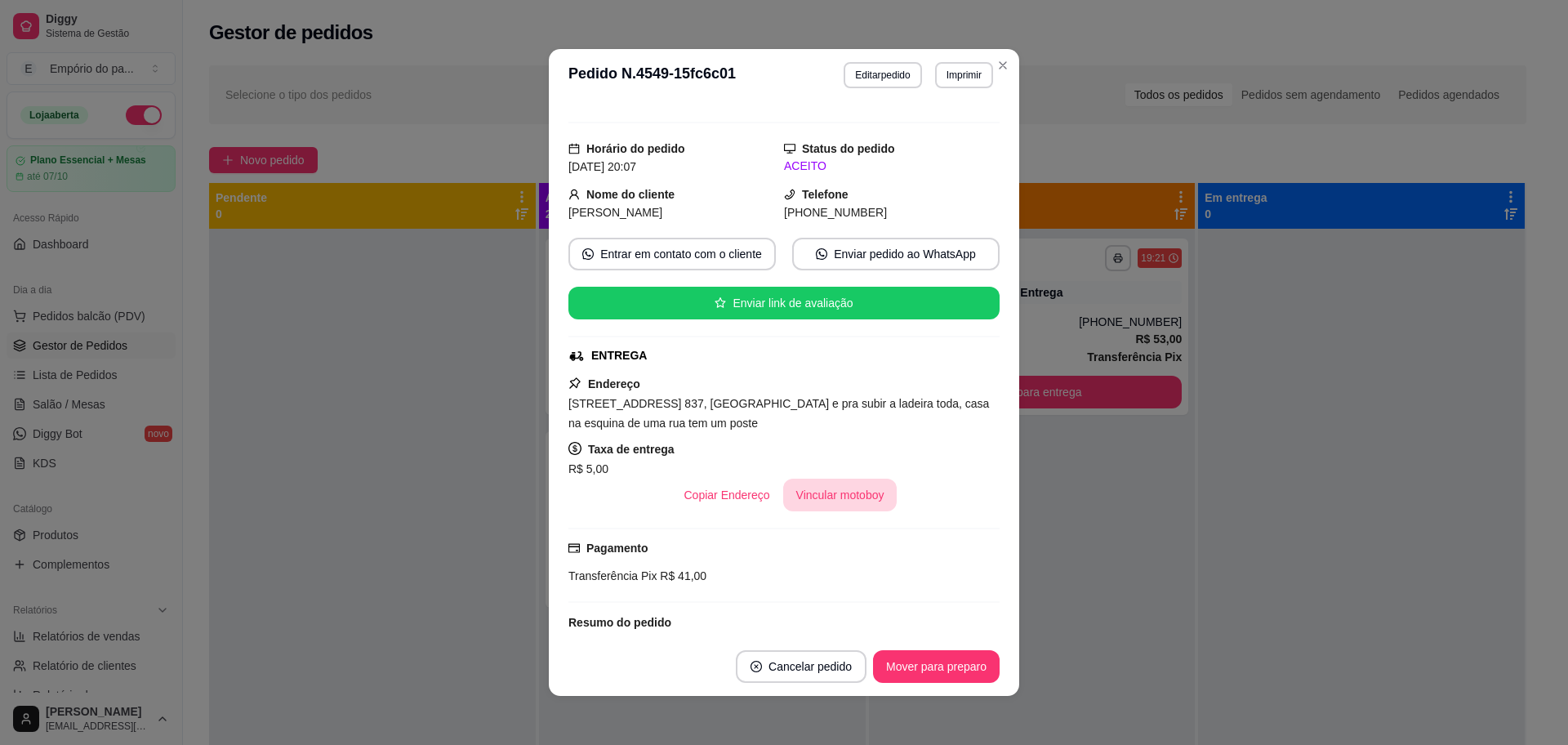
click at [829, 494] on button "Vincular motoboy" at bounding box center [840, 495] width 114 height 33
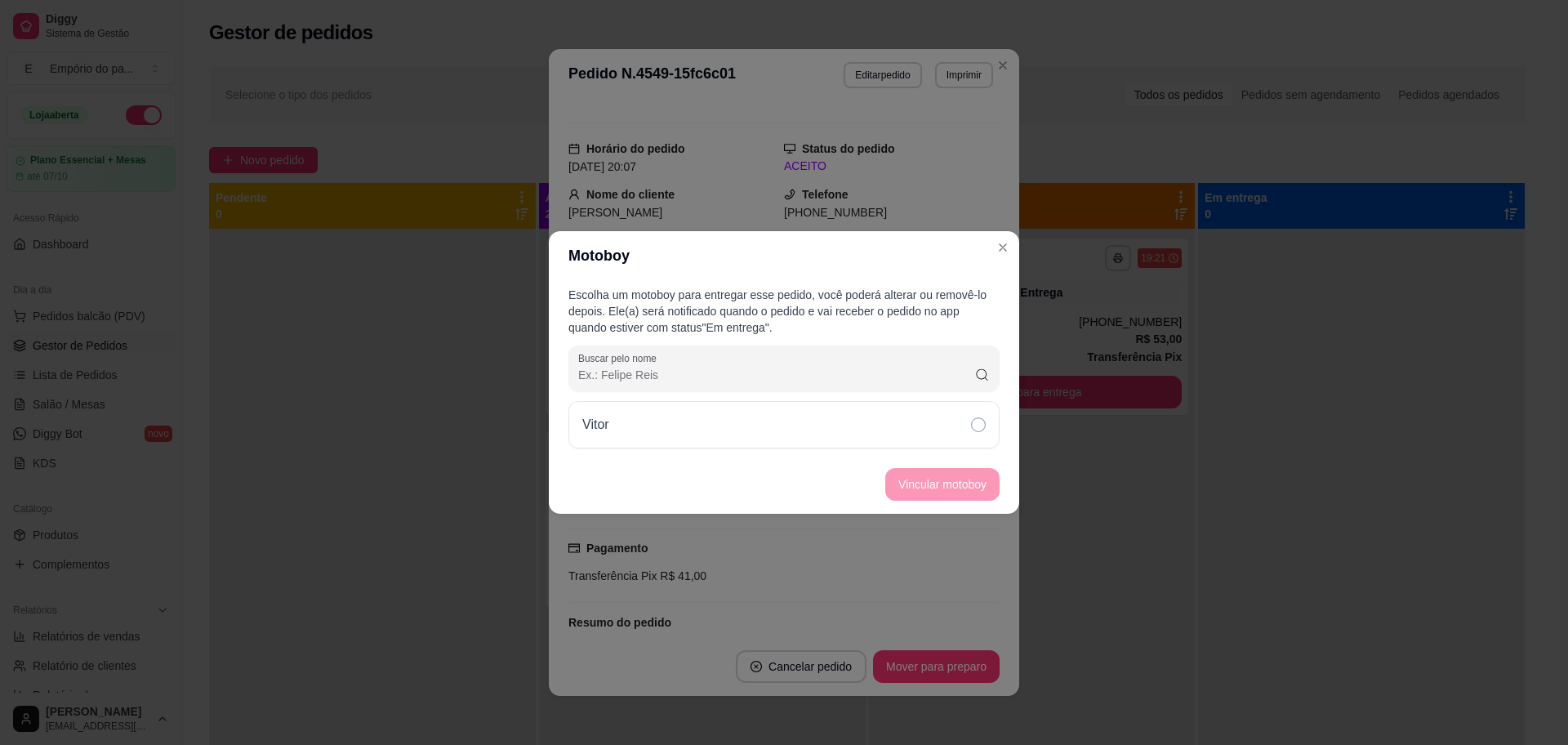
click at [881, 425] on div "Vitor" at bounding box center [784, 425] width 431 height 48
click at [902, 475] on button "Vincular motoboy" at bounding box center [942, 485] width 114 height 33
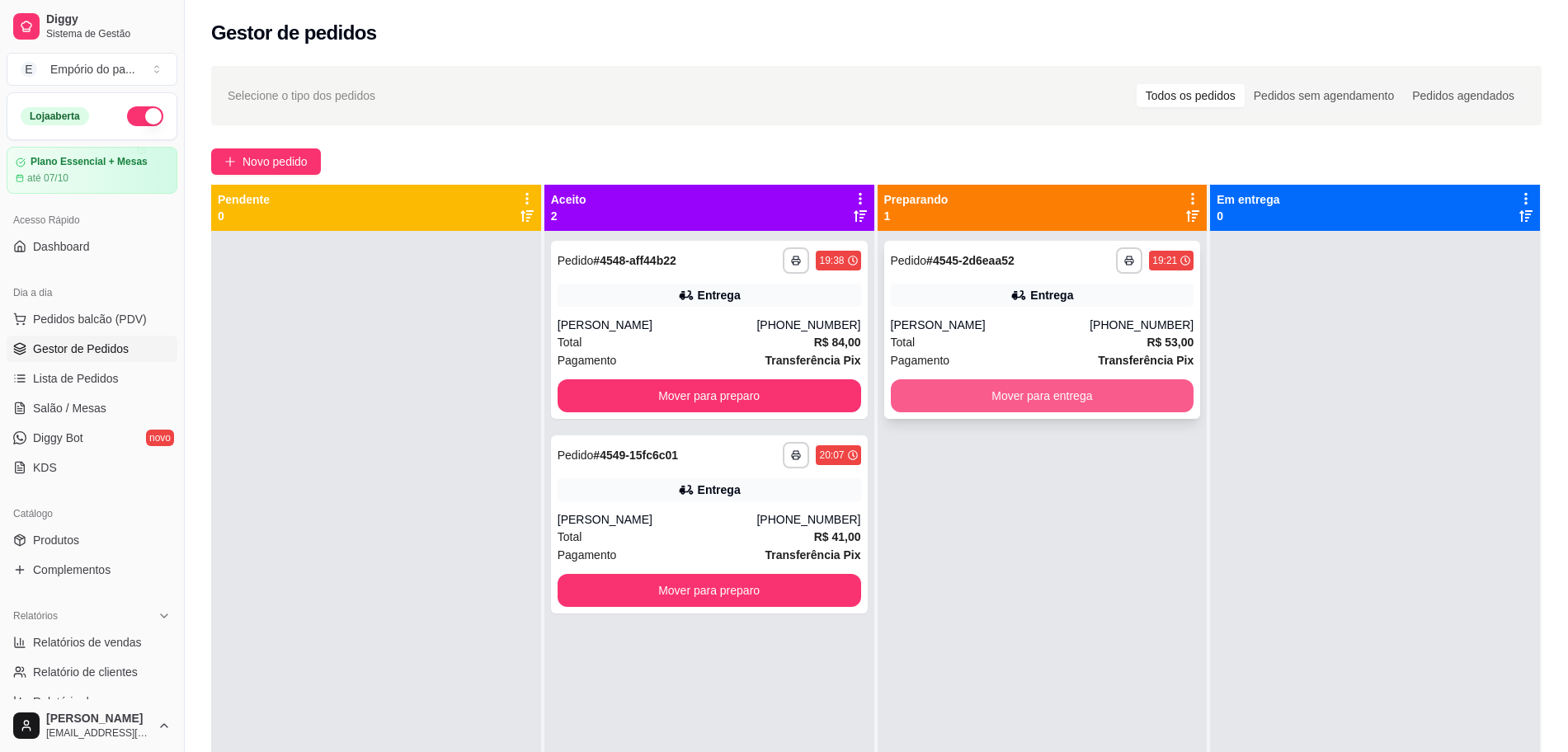
click at [1046, 394] on button "Mover para entrega" at bounding box center [1042, 395] width 303 height 33
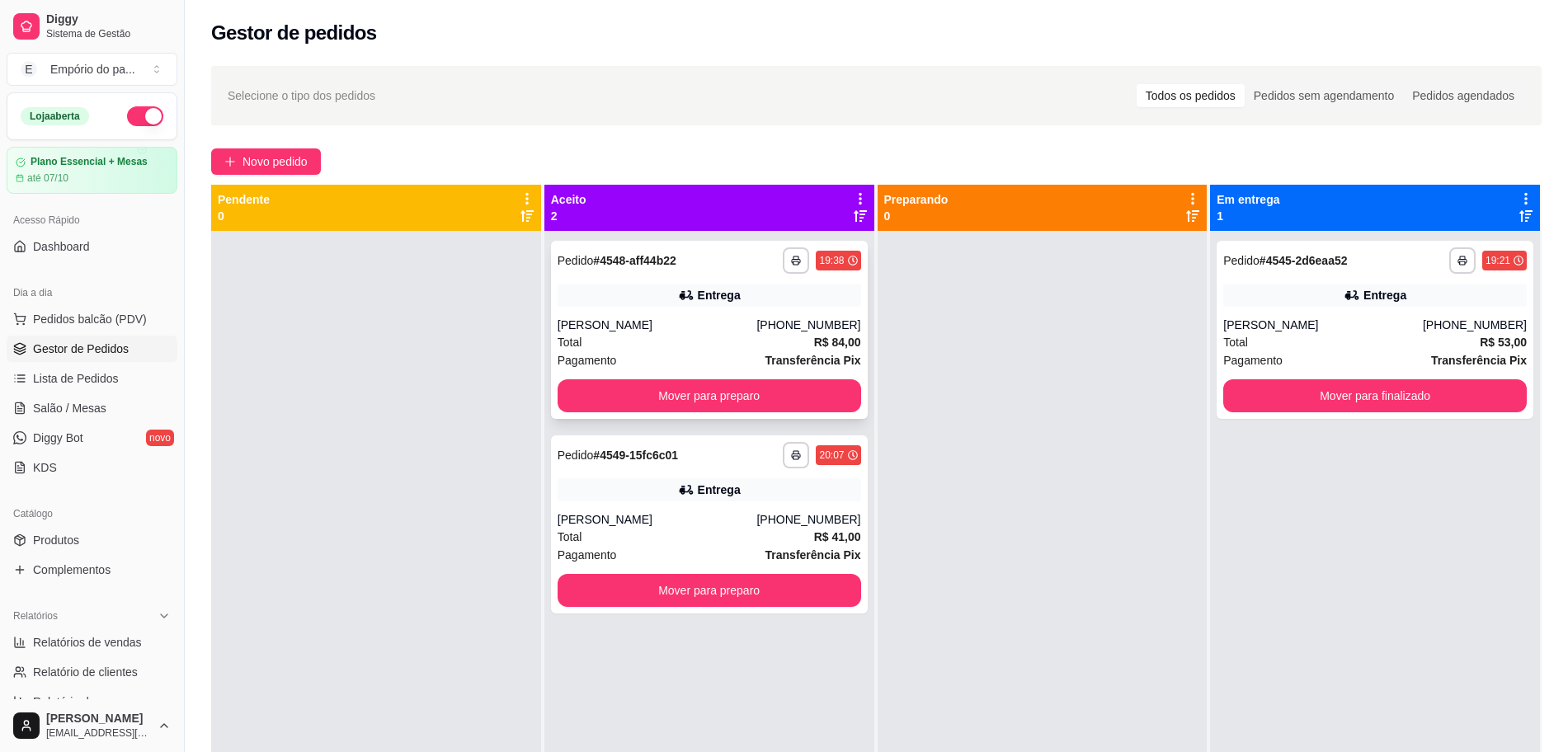
click at [739, 334] on div "Total R$ 84,00" at bounding box center [709, 342] width 303 height 18
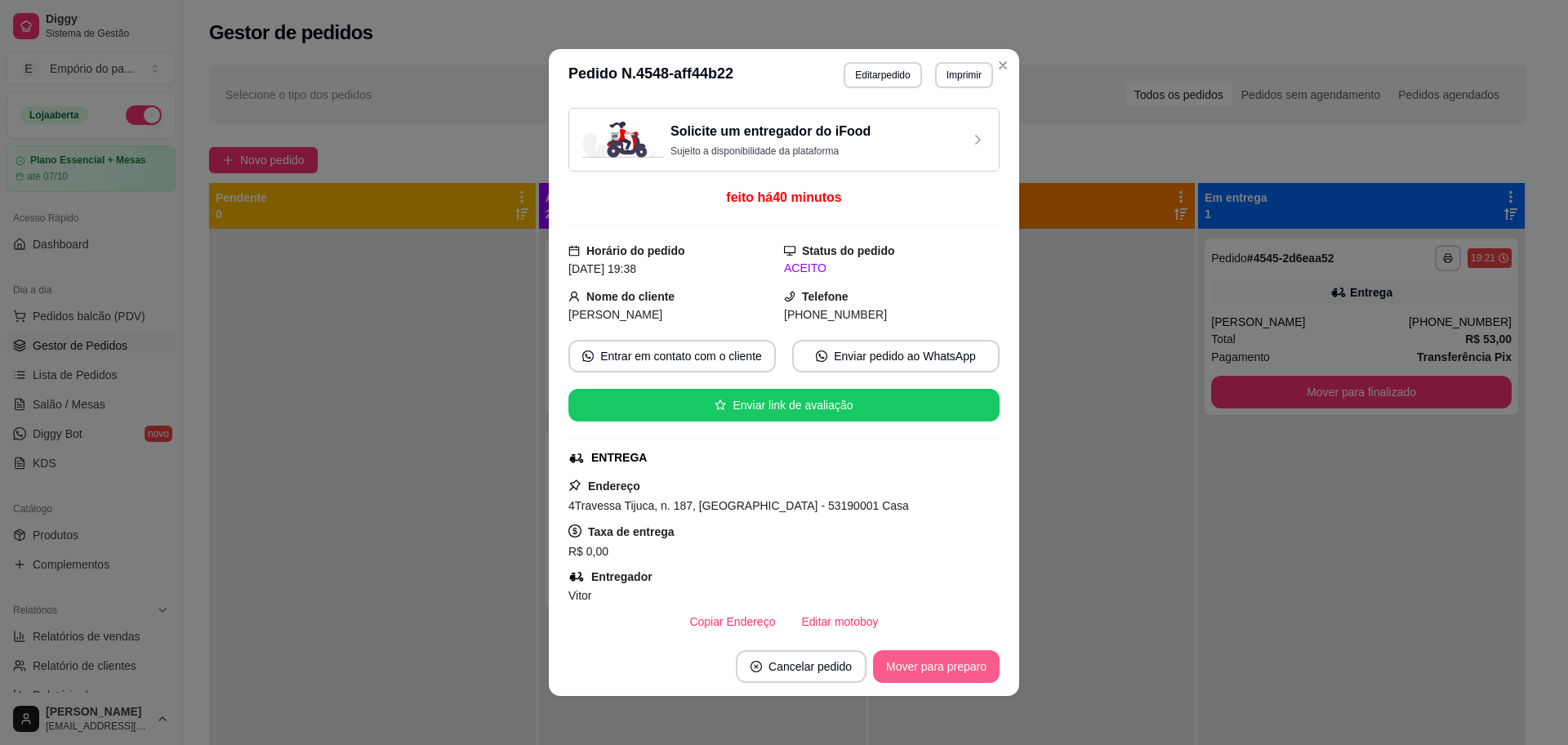
click at [957, 667] on button "Mover para preparo" at bounding box center [936, 667] width 126 height 33
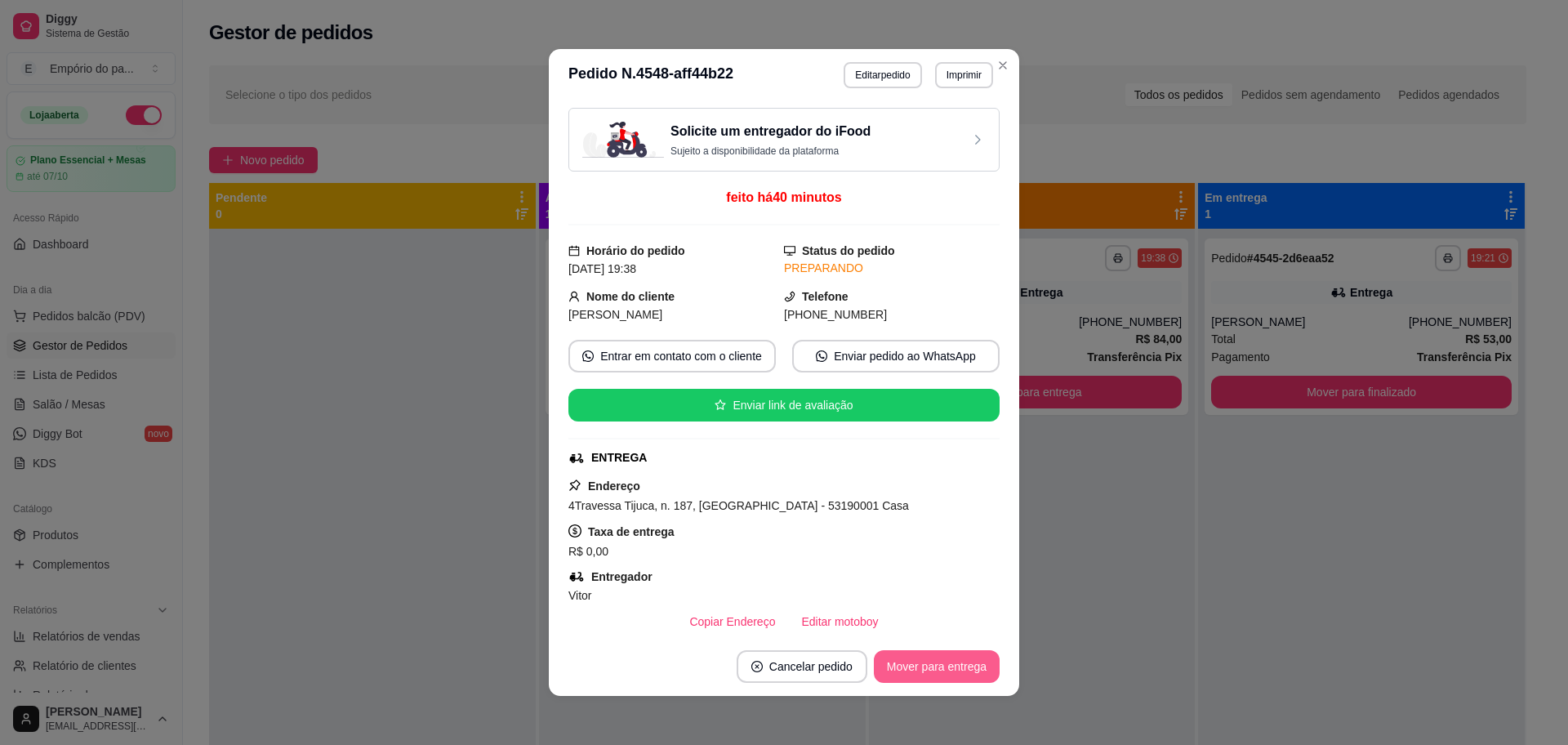
click at [959, 665] on button "Mover para entrega" at bounding box center [936, 667] width 126 height 33
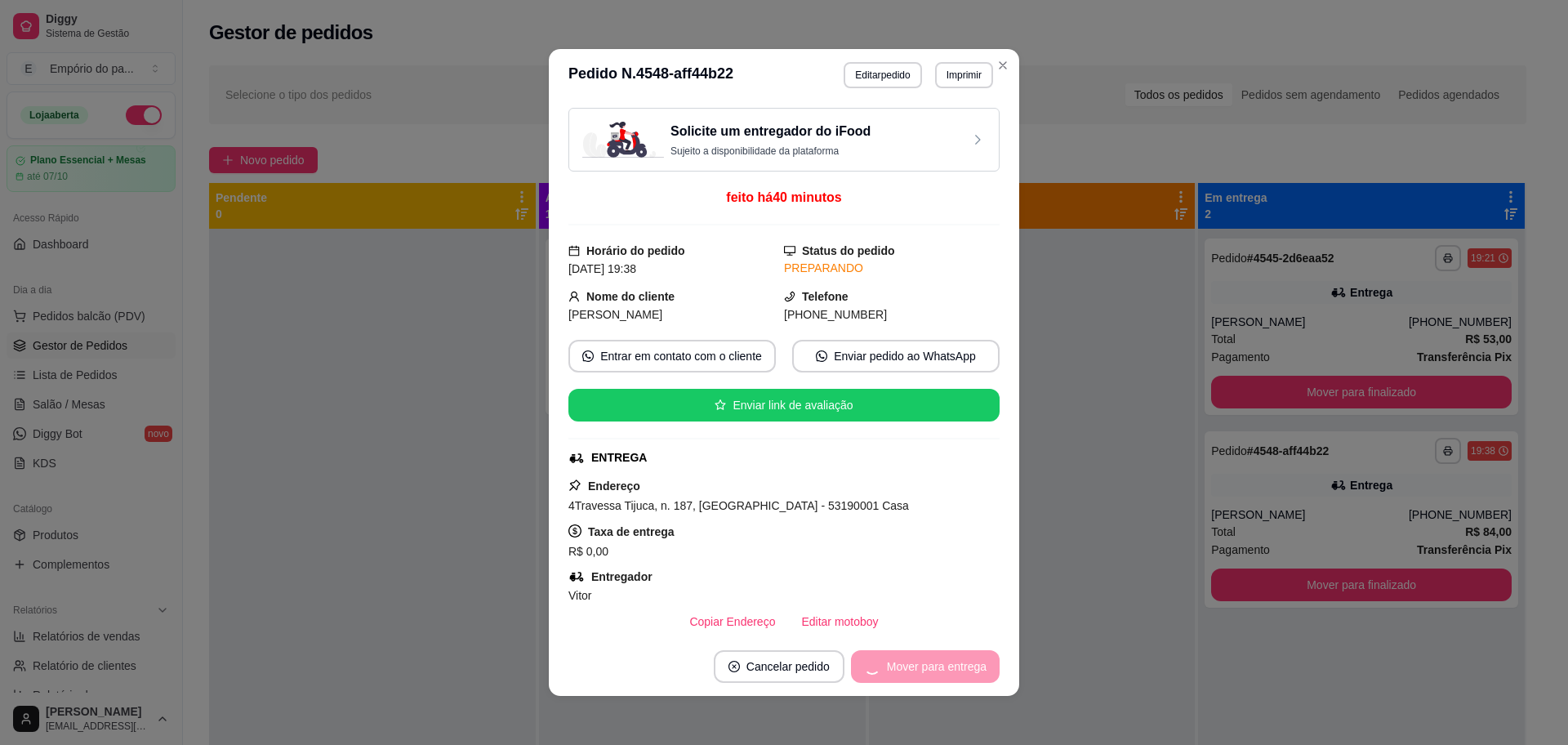
click at [968, 663] on div "Mover para entrega" at bounding box center [925, 667] width 149 height 33
click at [968, 663] on button "Mover para finalizado" at bounding box center [931, 667] width 136 height 33
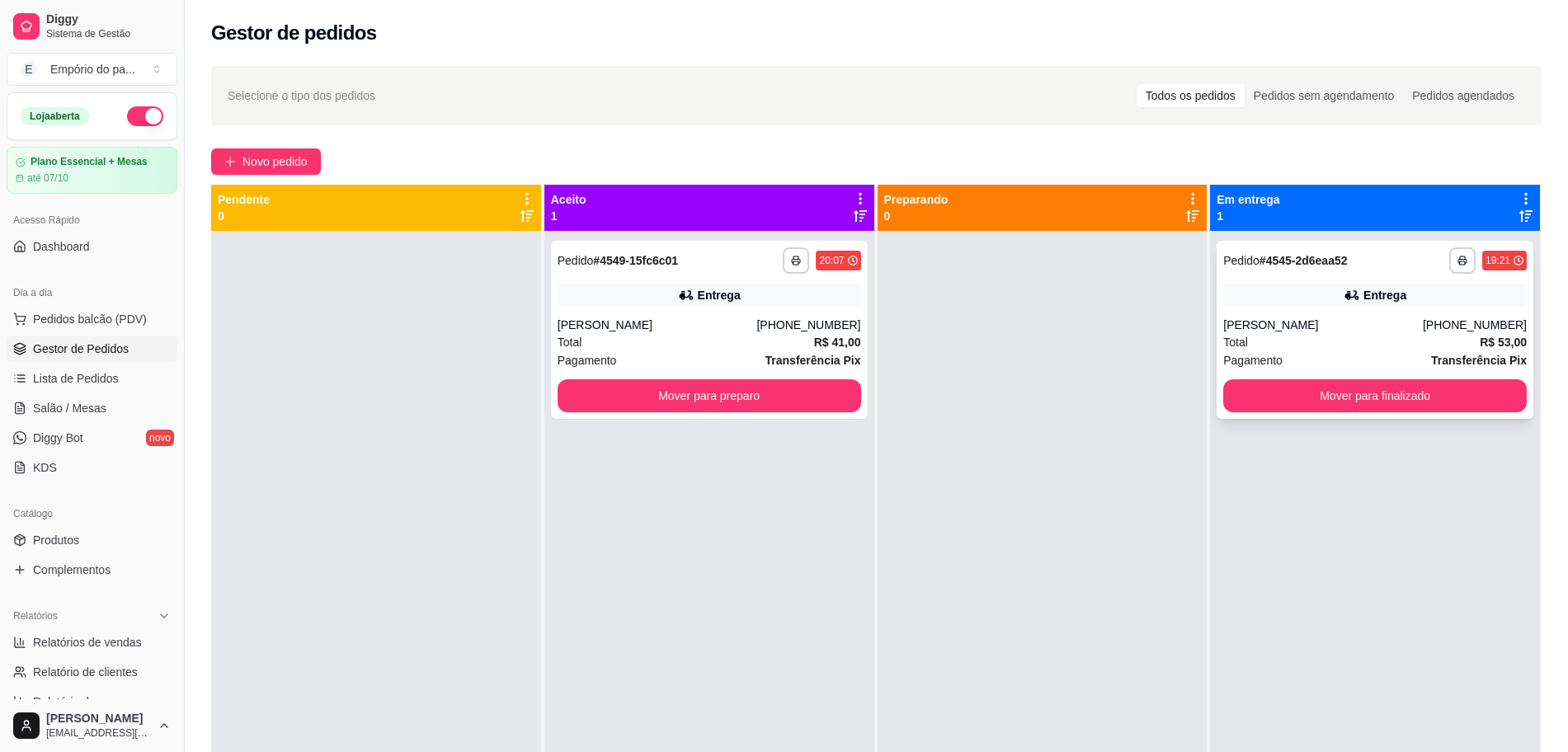
click at [1264, 342] on div "Total R$ 53,00" at bounding box center [1375, 342] width 303 height 18
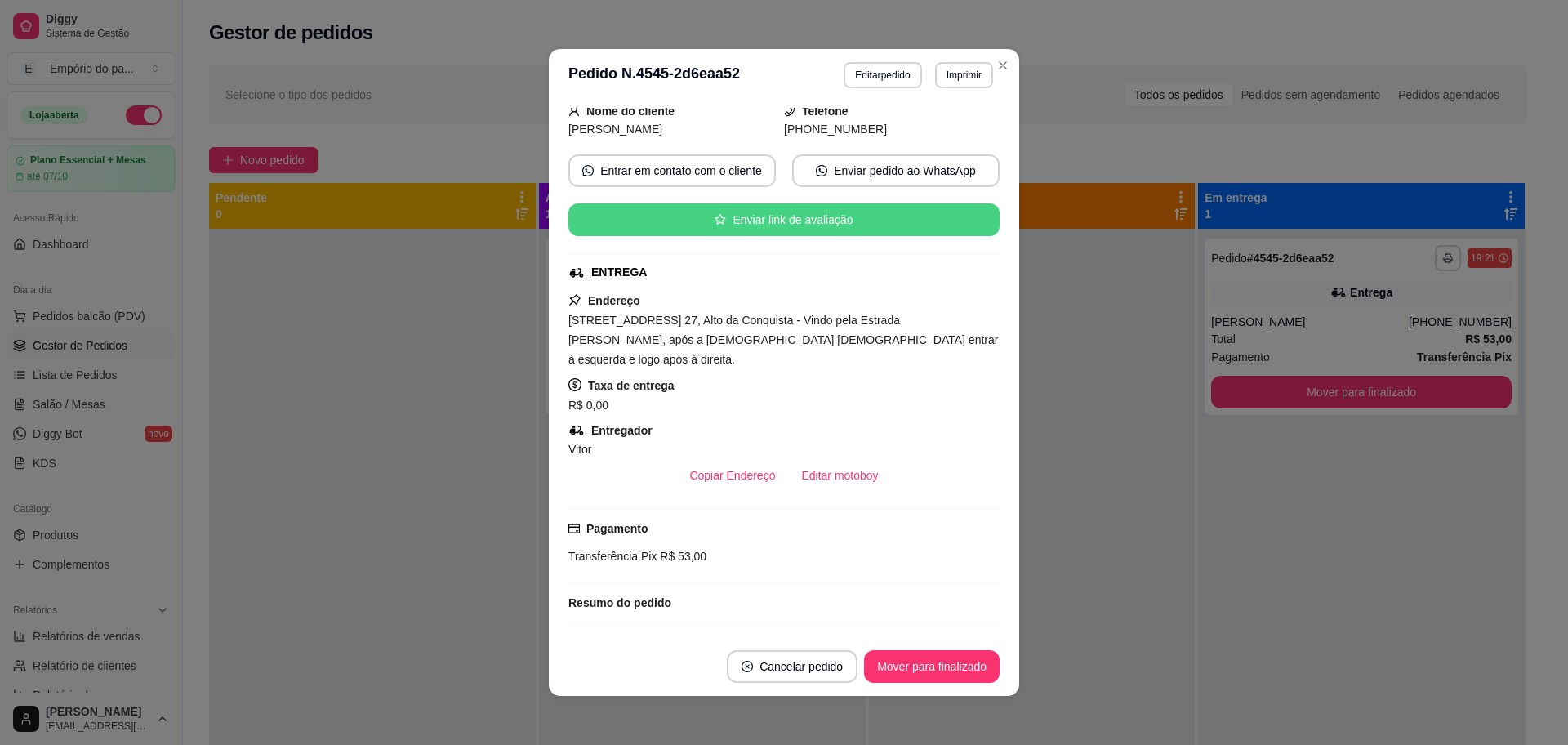
scroll to position [408, 0]
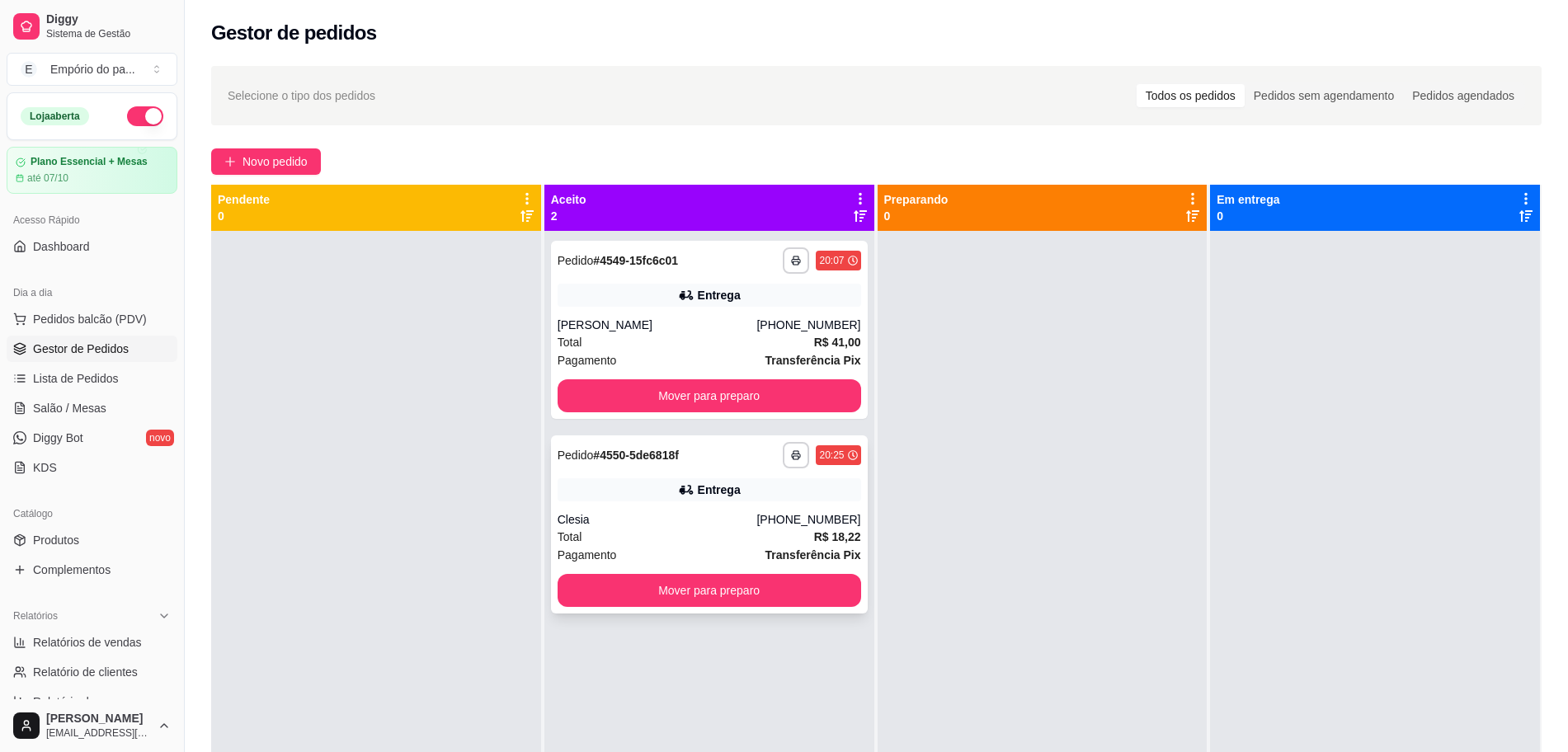
click at [701, 542] on div "Total R$ 18,22" at bounding box center [709, 536] width 303 height 18
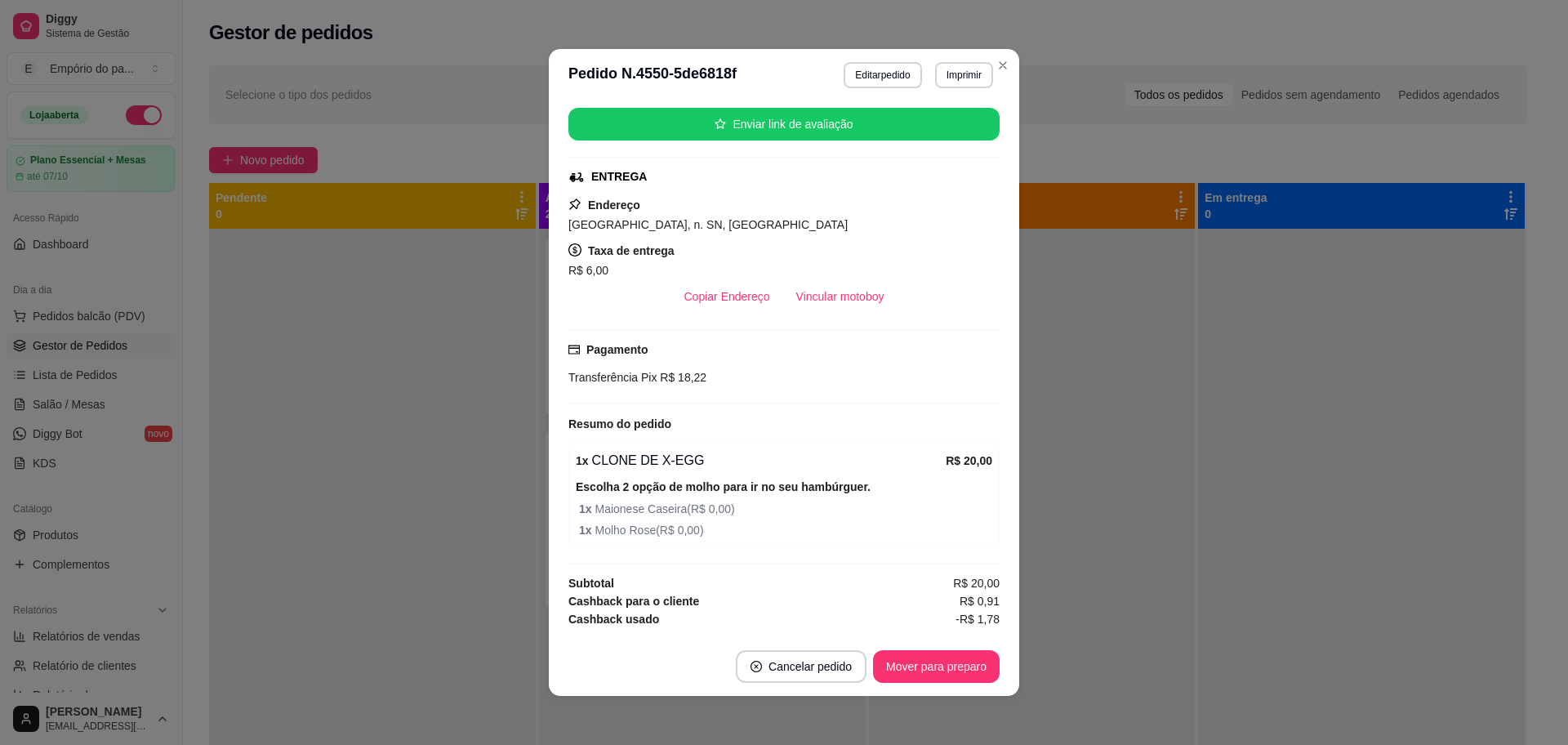
scroll to position [297, 0]
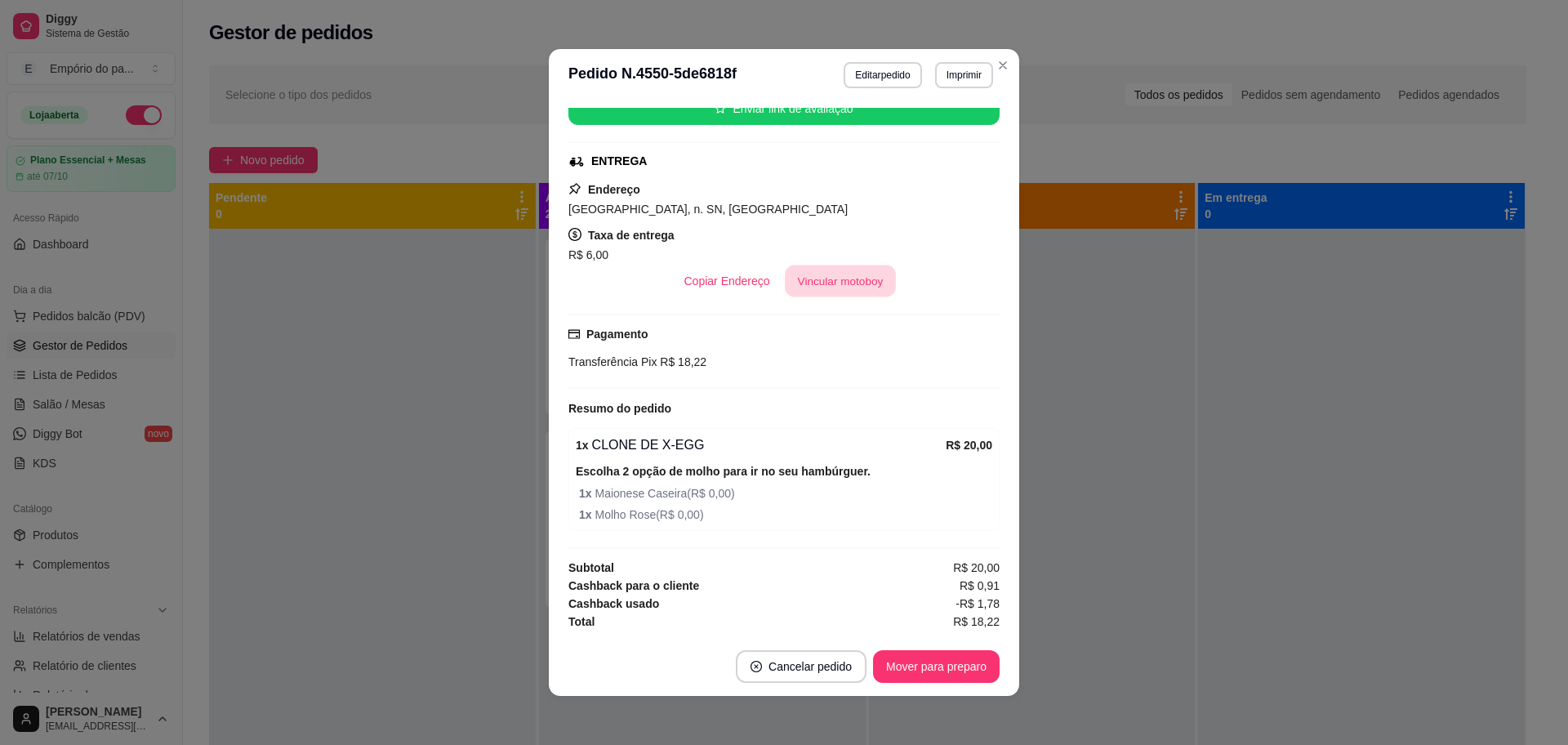
click at [812, 274] on button "Vincular motoboy" at bounding box center [840, 281] width 111 height 32
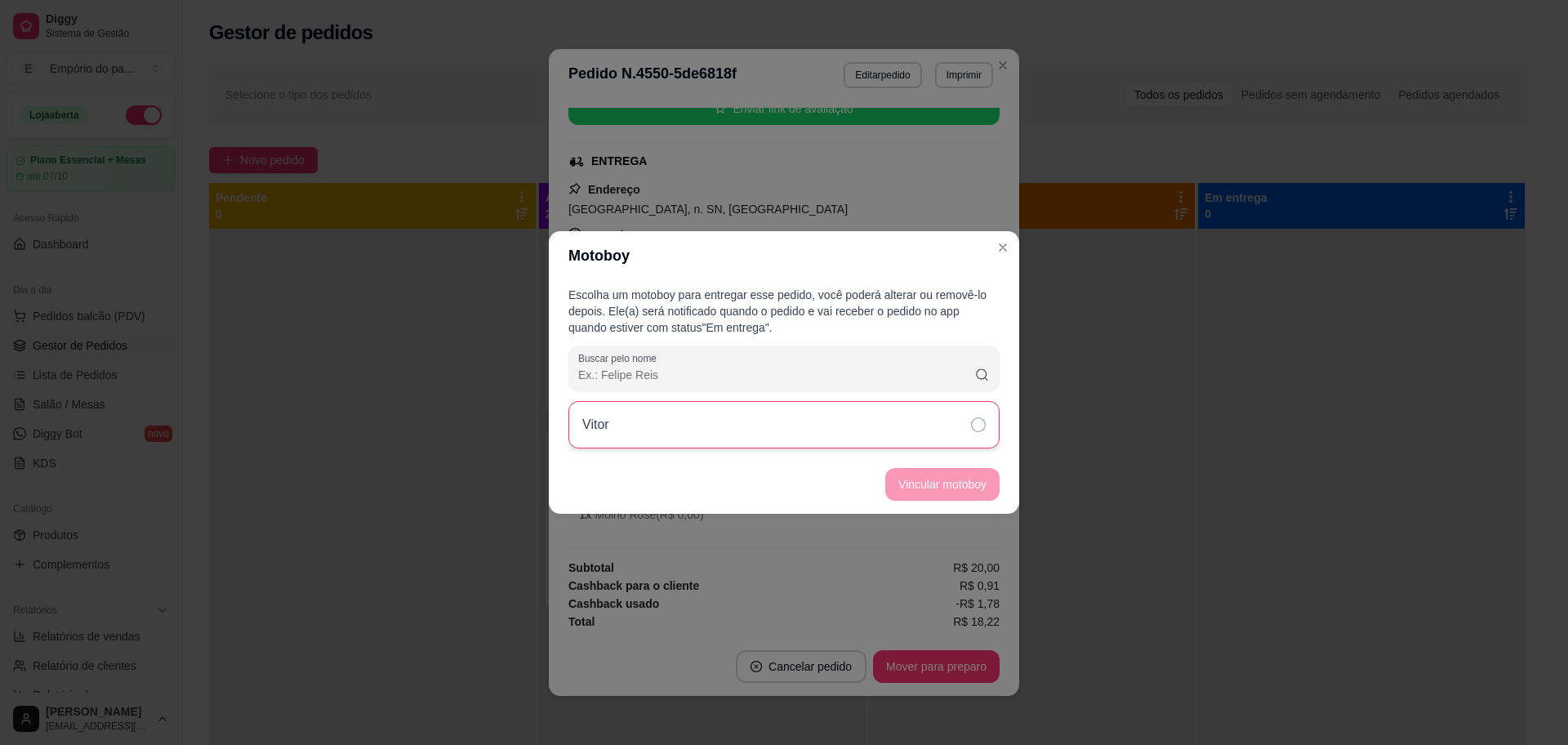
click at [857, 412] on div "Vitor" at bounding box center [784, 425] width 431 height 48
click at [910, 483] on button "Vincular motoboy" at bounding box center [942, 485] width 111 height 32
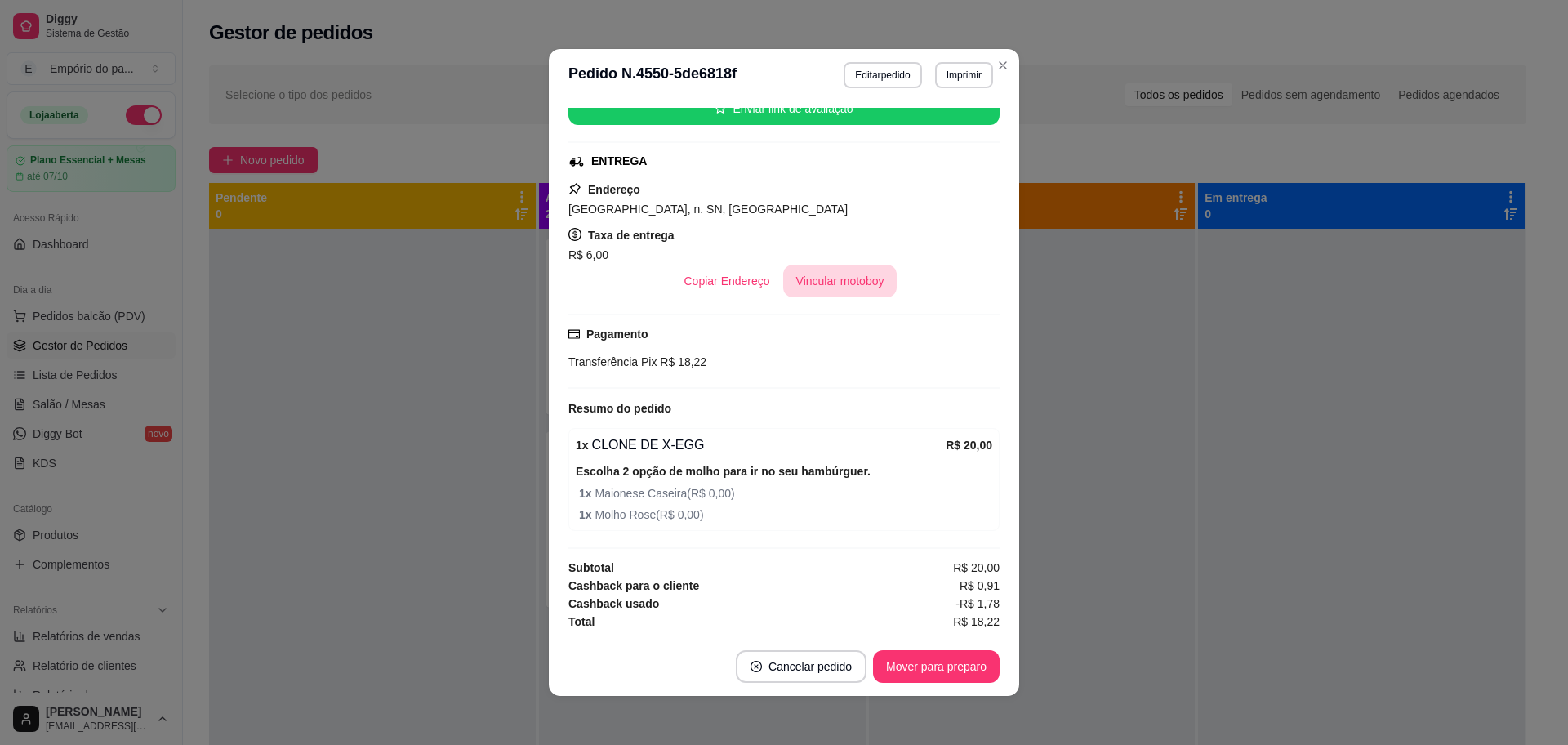
click at [815, 274] on button "Vincular motoboy" at bounding box center [840, 281] width 114 height 33
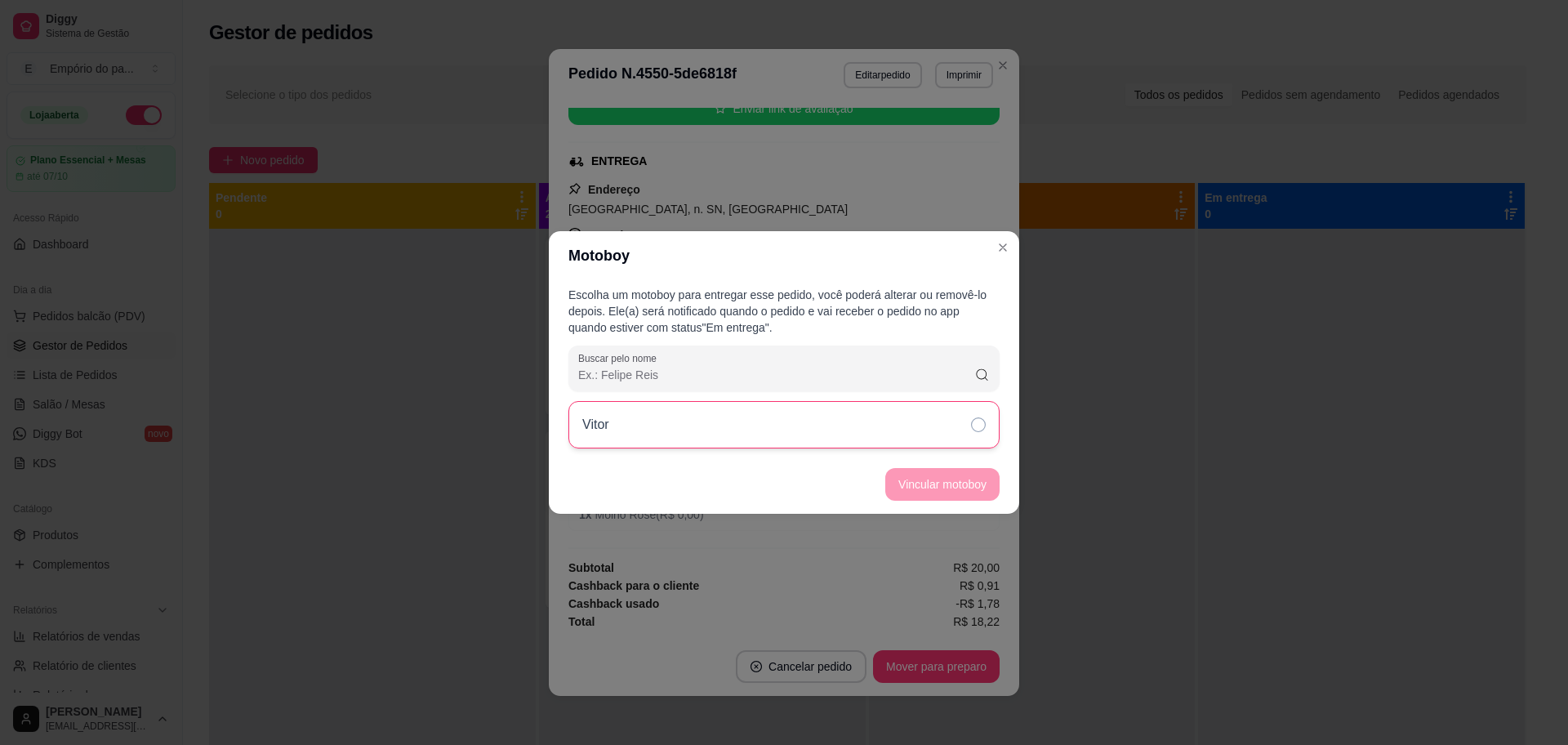
click at [894, 417] on div "Vitor" at bounding box center [784, 425] width 431 height 48
click at [926, 482] on button "Vincular motoboy" at bounding box center [942, 485] width 111 height 32
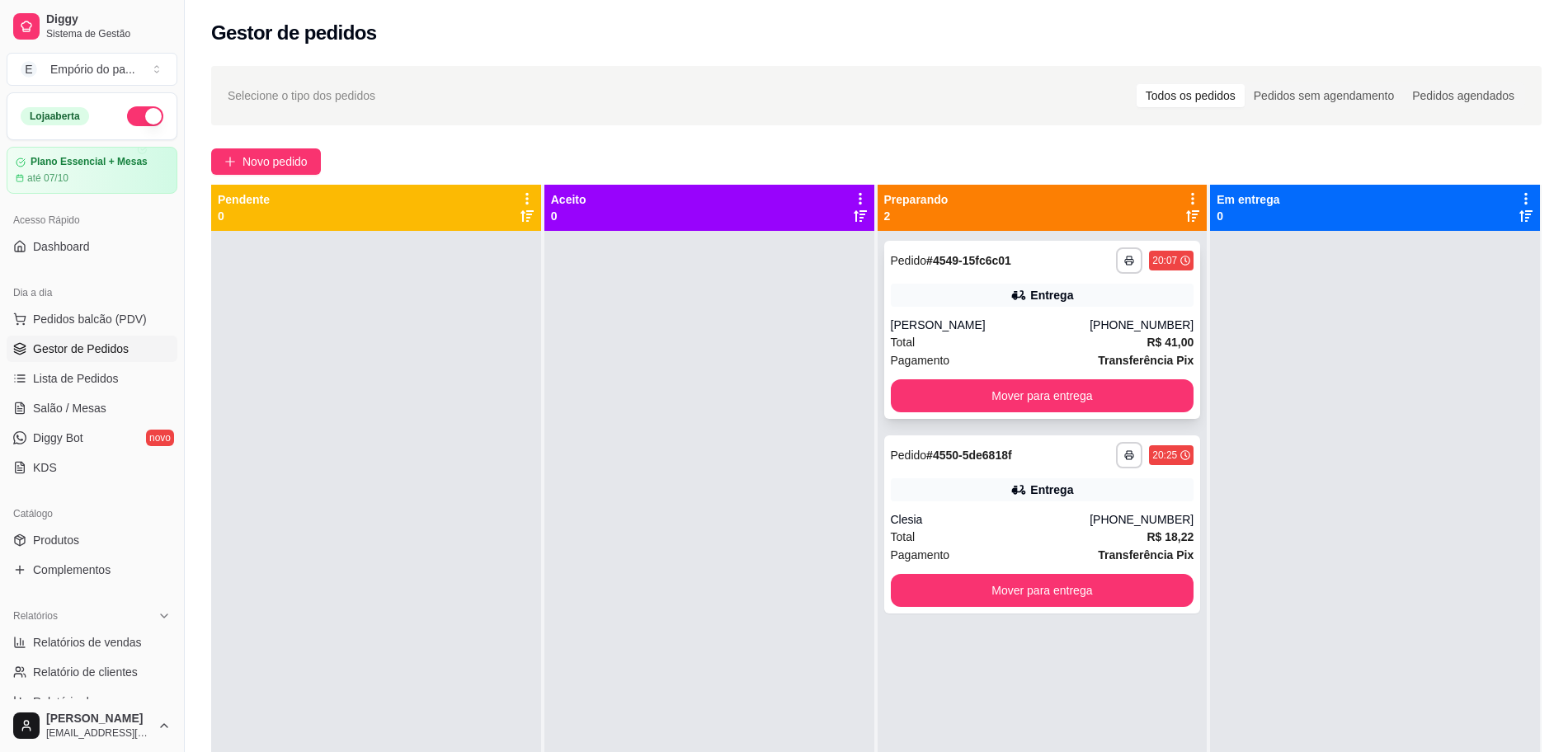
click at [917, 330] on div "[PERSON_NAME]" at bounding box center [990, 325] width 200 height 17
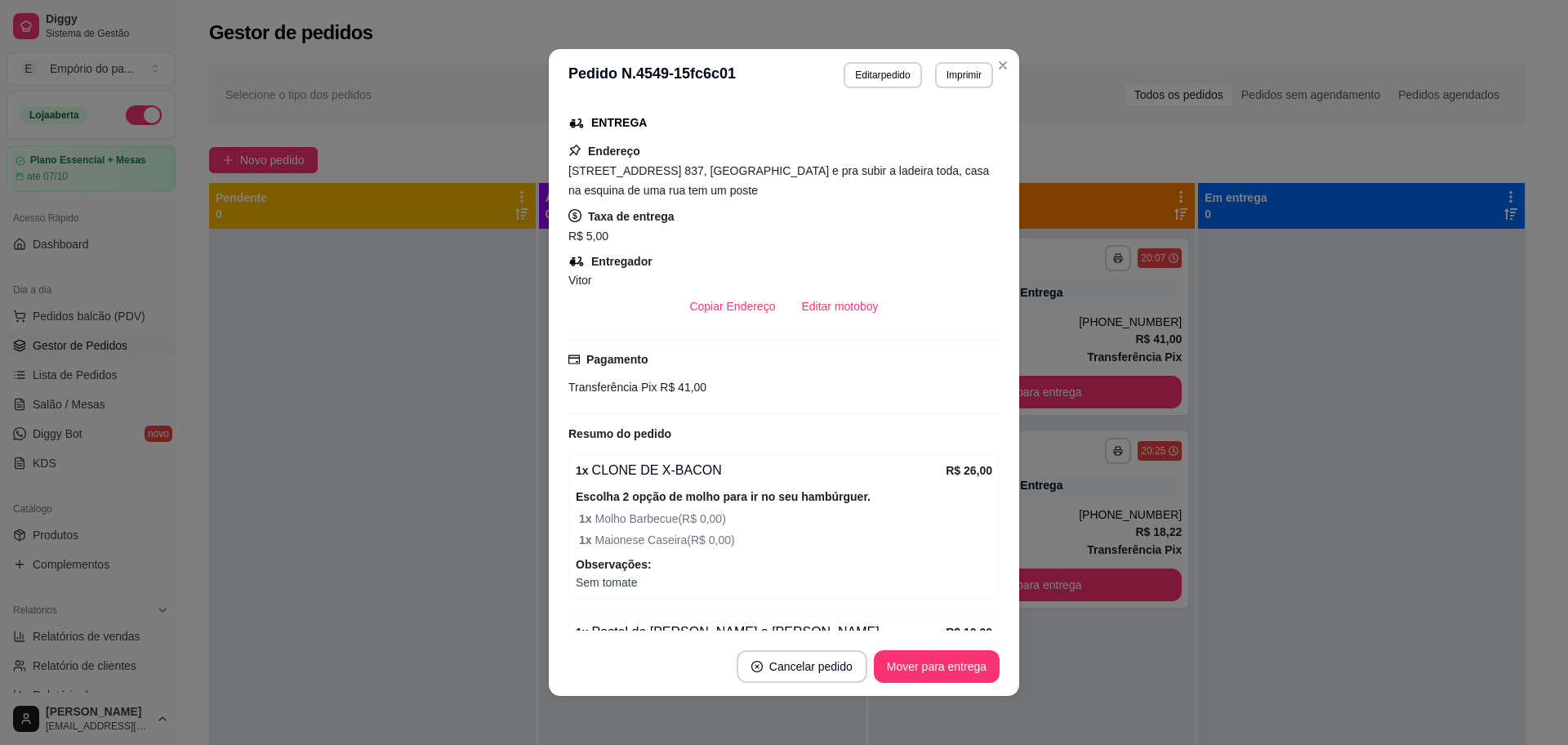
scroll to position [486, 0]
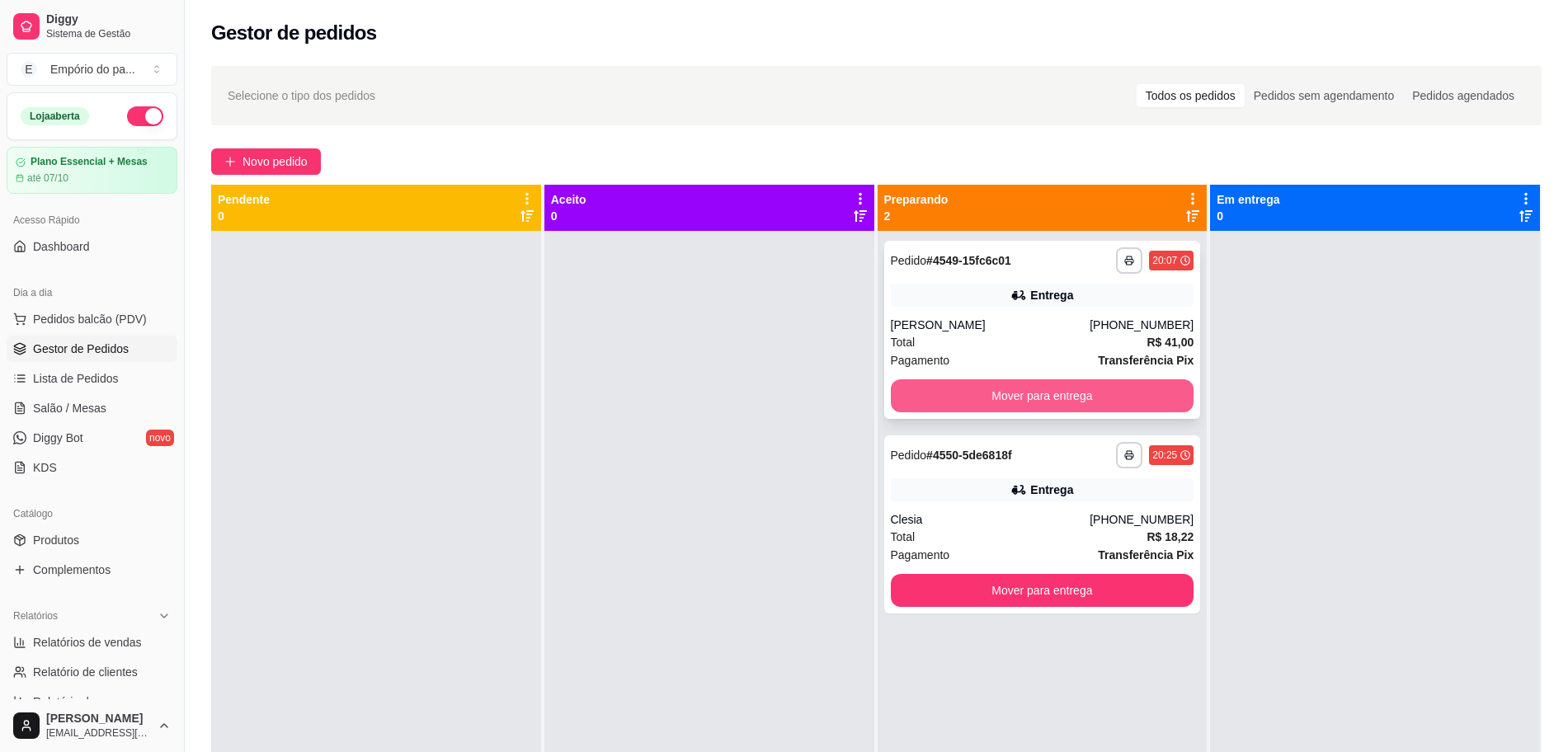
click at [964, 392] on button "Mover para entrega" at bounding box center [1042, 395] width 303 height 33
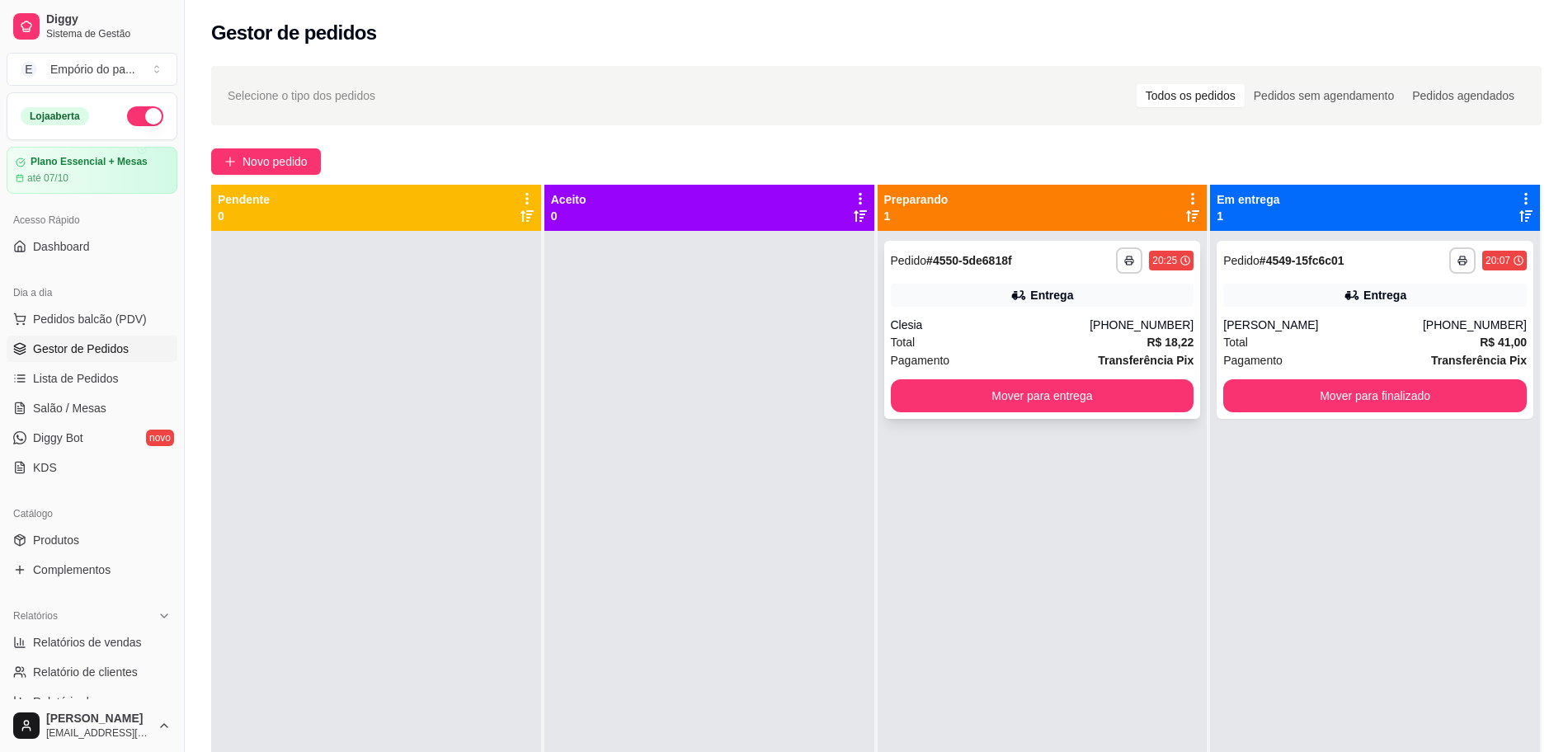
click at [944, 326] on div "Clesia" at bounding box center [990, 325] width 200 height 17
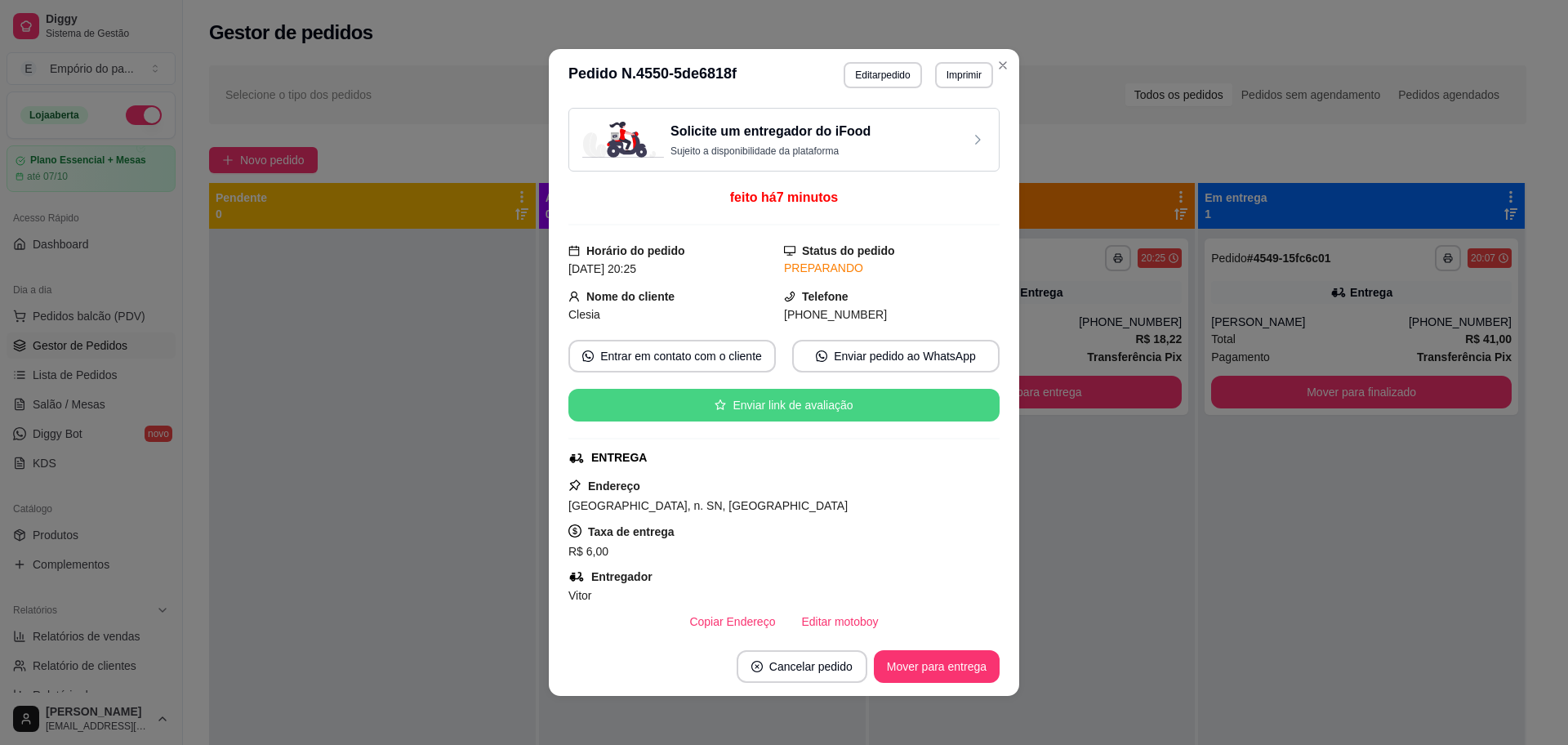
scroll to position [102, 0]
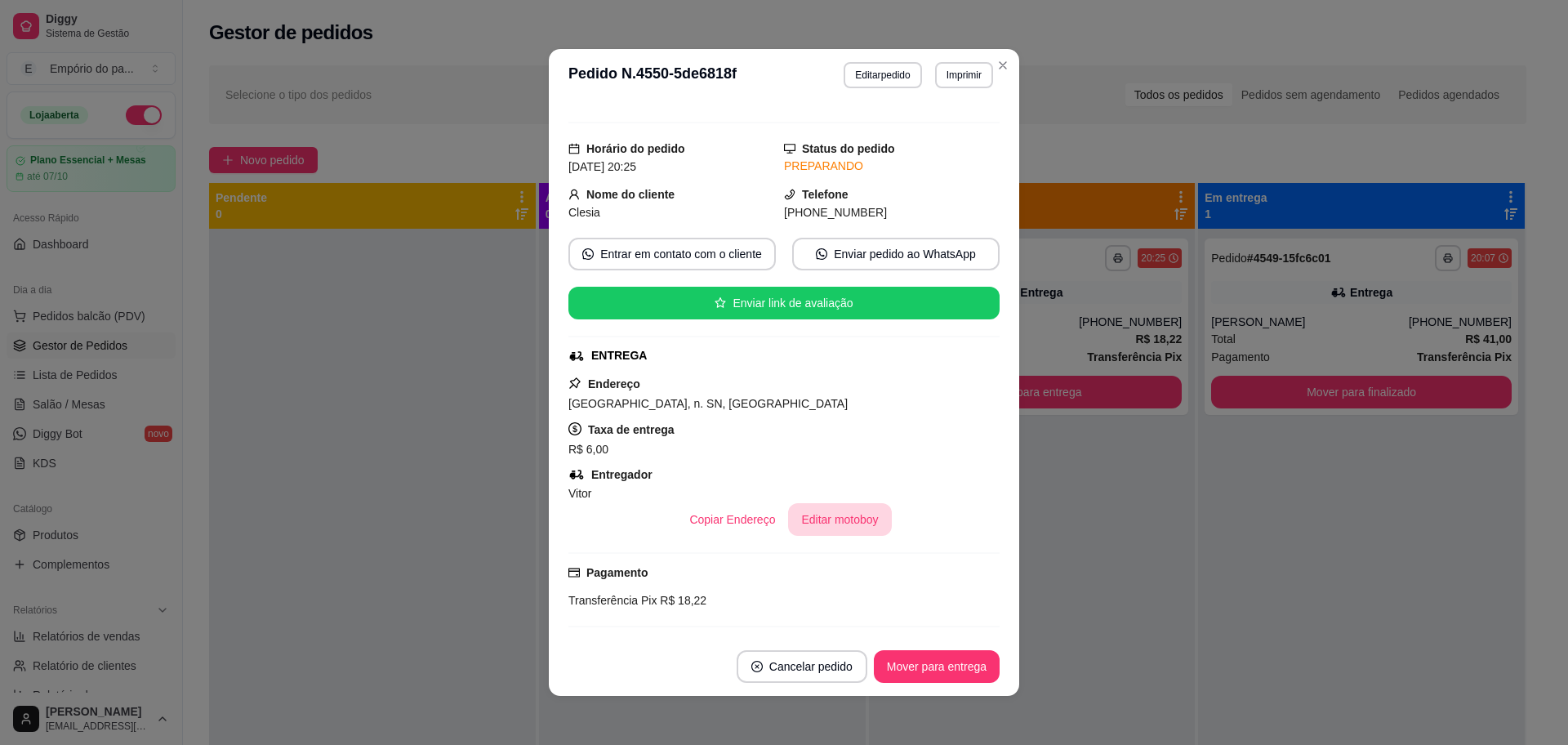
click at [813, 517] on button "Editar motoboy" at bounding box center [839, 520] width 103 height 33
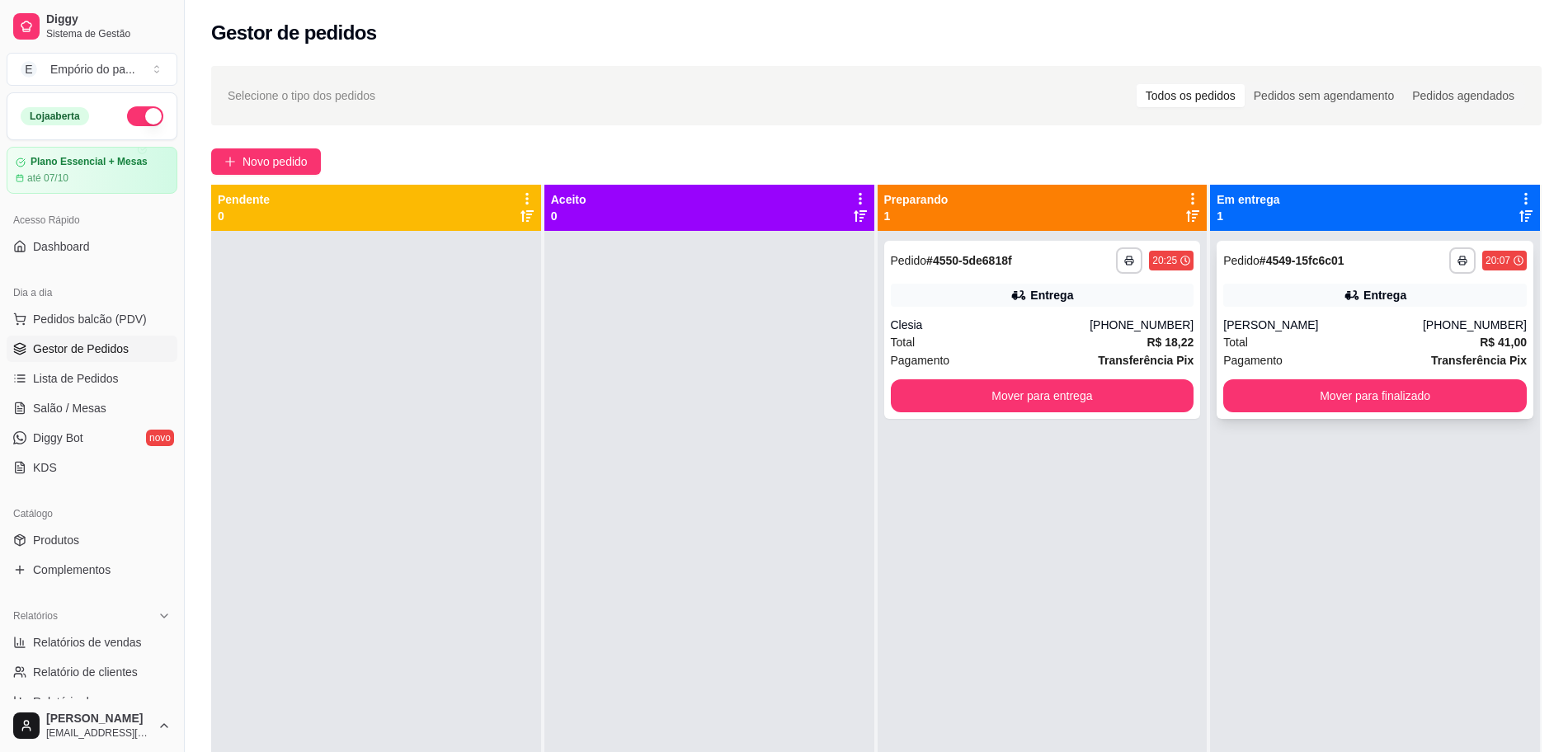
click at [1279, 334] on div "Total R$ 41,00" at bounding box center [1375, 342] width 303 height 18
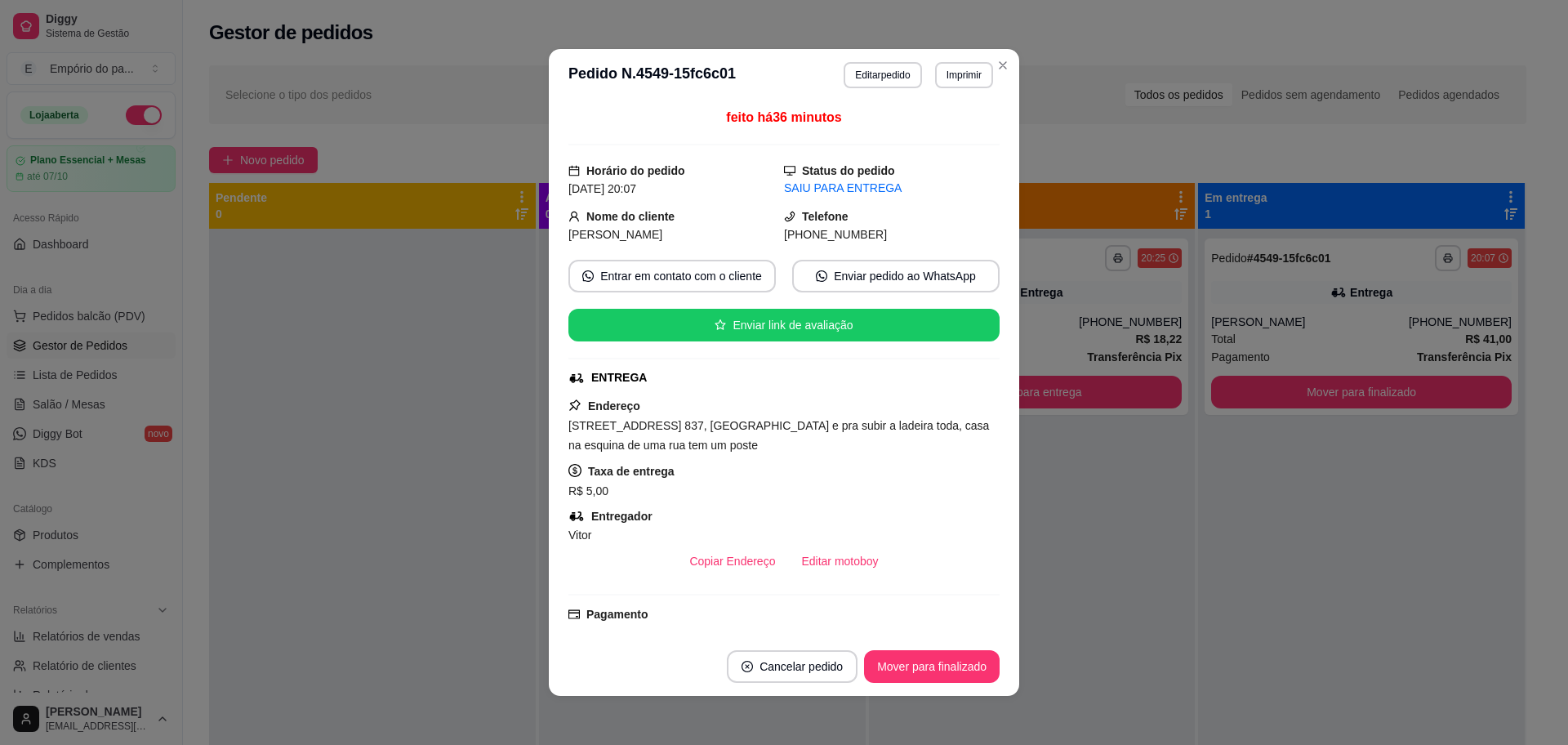
scroll to position [406, 0]
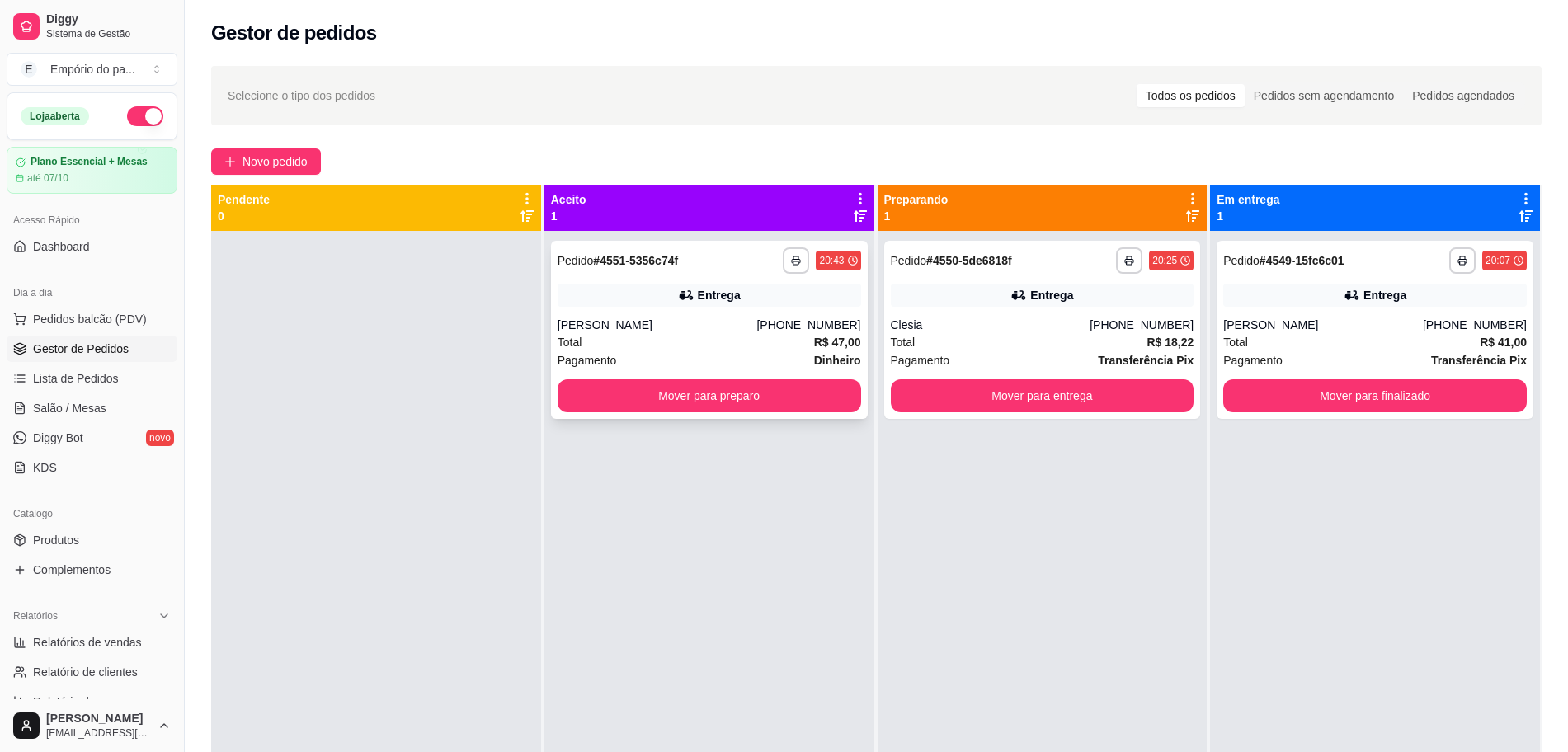
click at [663, 349] on div "Total R$ 47,00" at bounding box center [709, 342] width 303 height 18
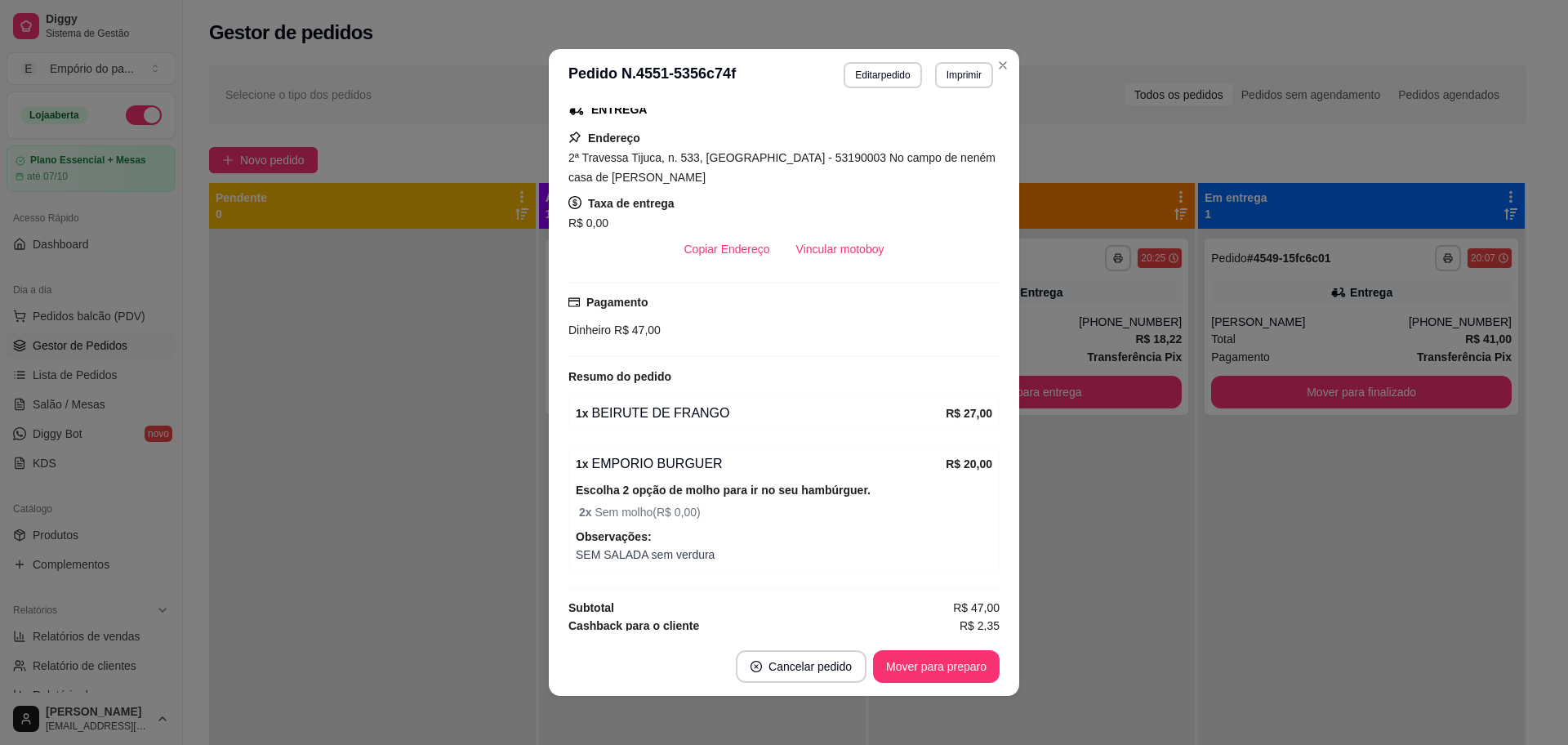
scroll to position [370, 0]
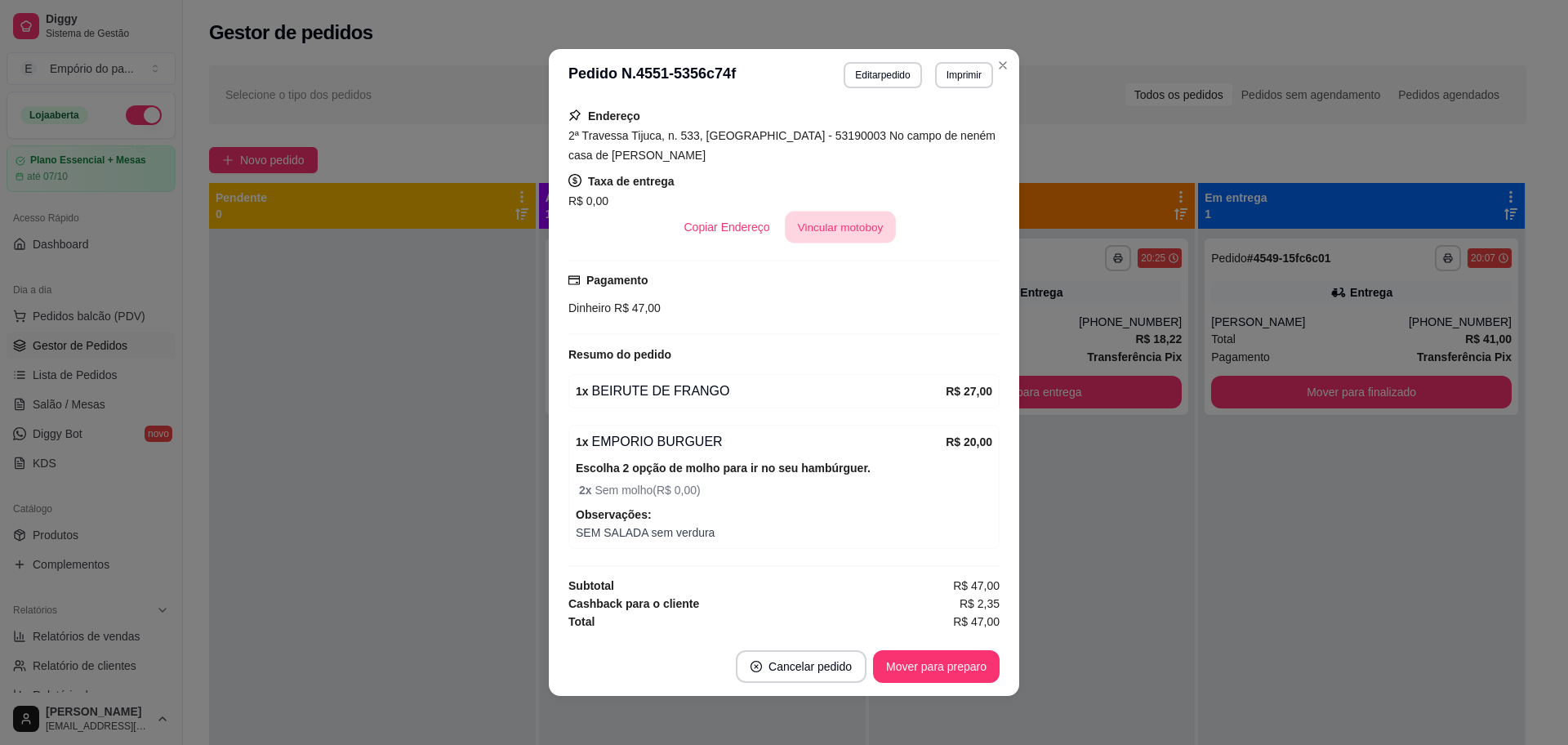
click at [812, 223] on button "Vincular motoboy" at bounding box center [840, 228] width 111 height 32
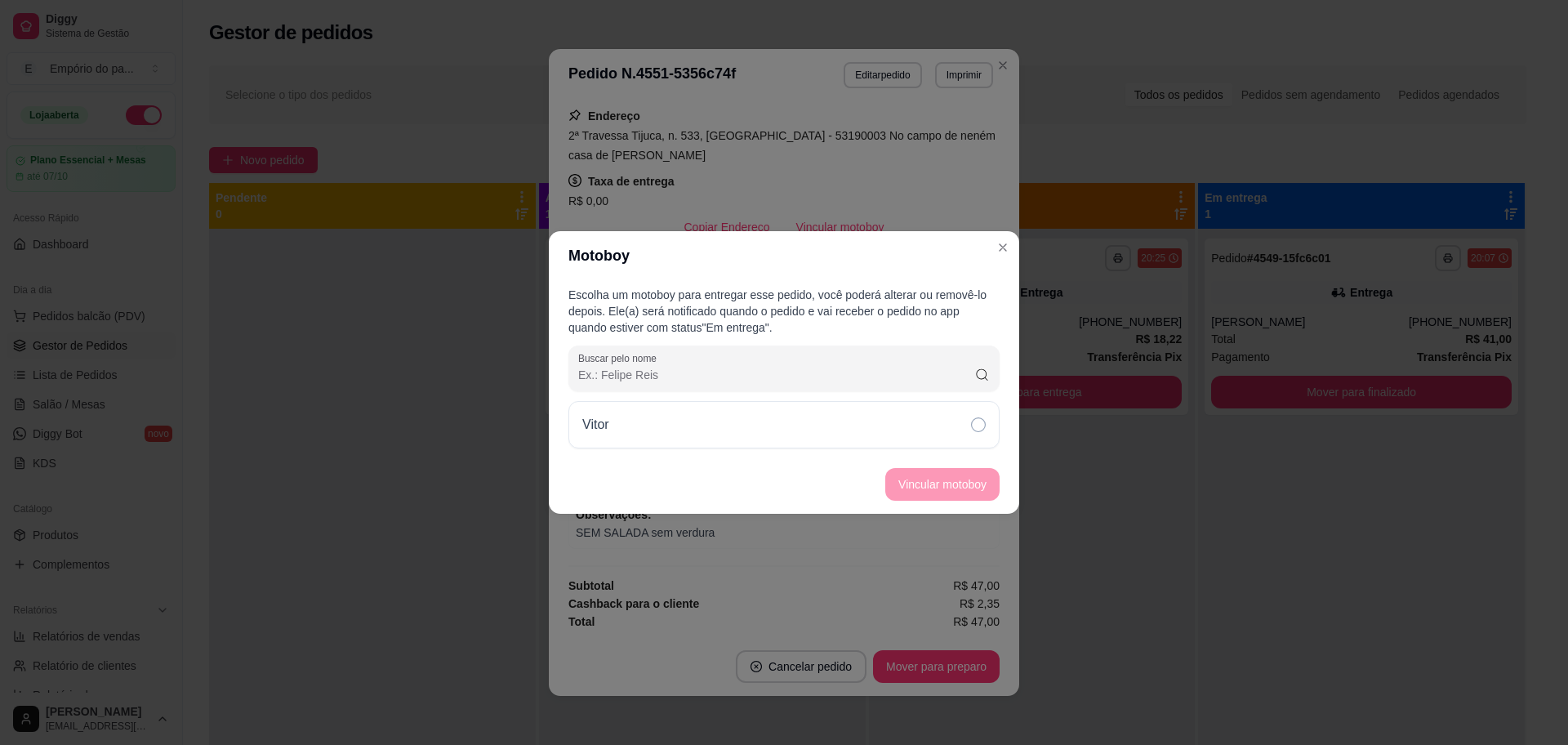
click at [947, 436] on div "Vitor" at bounding box center [784, 425] width 431 height 48
click at [956, 484] on button "Vincular motoboy" at bounding box center [942, 485] width 111 height 32
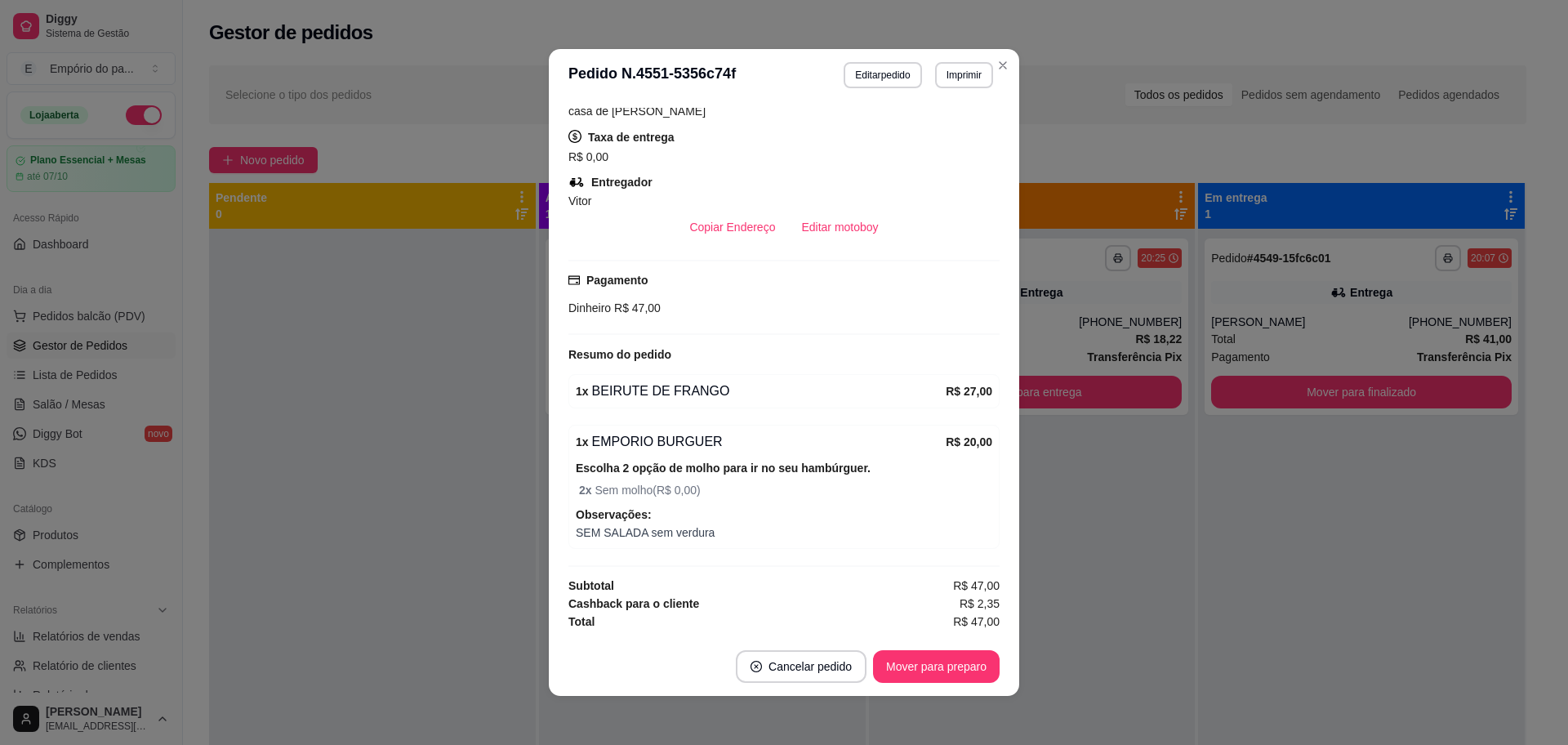
scroll to position [3, 0]
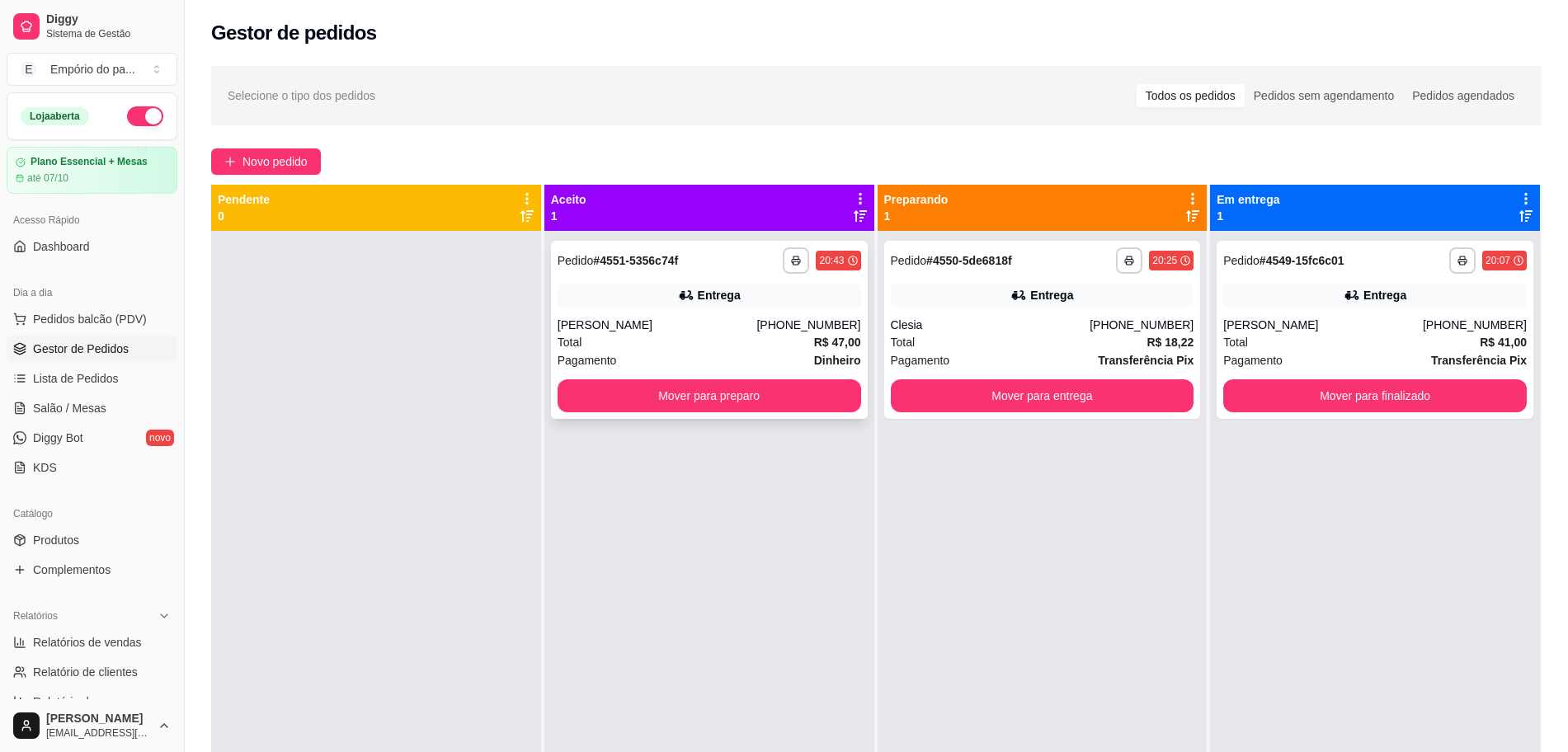
click at [690, 329] on div "[PERSON_NAME]" at bounding box center [657, 325] width 200 height 17
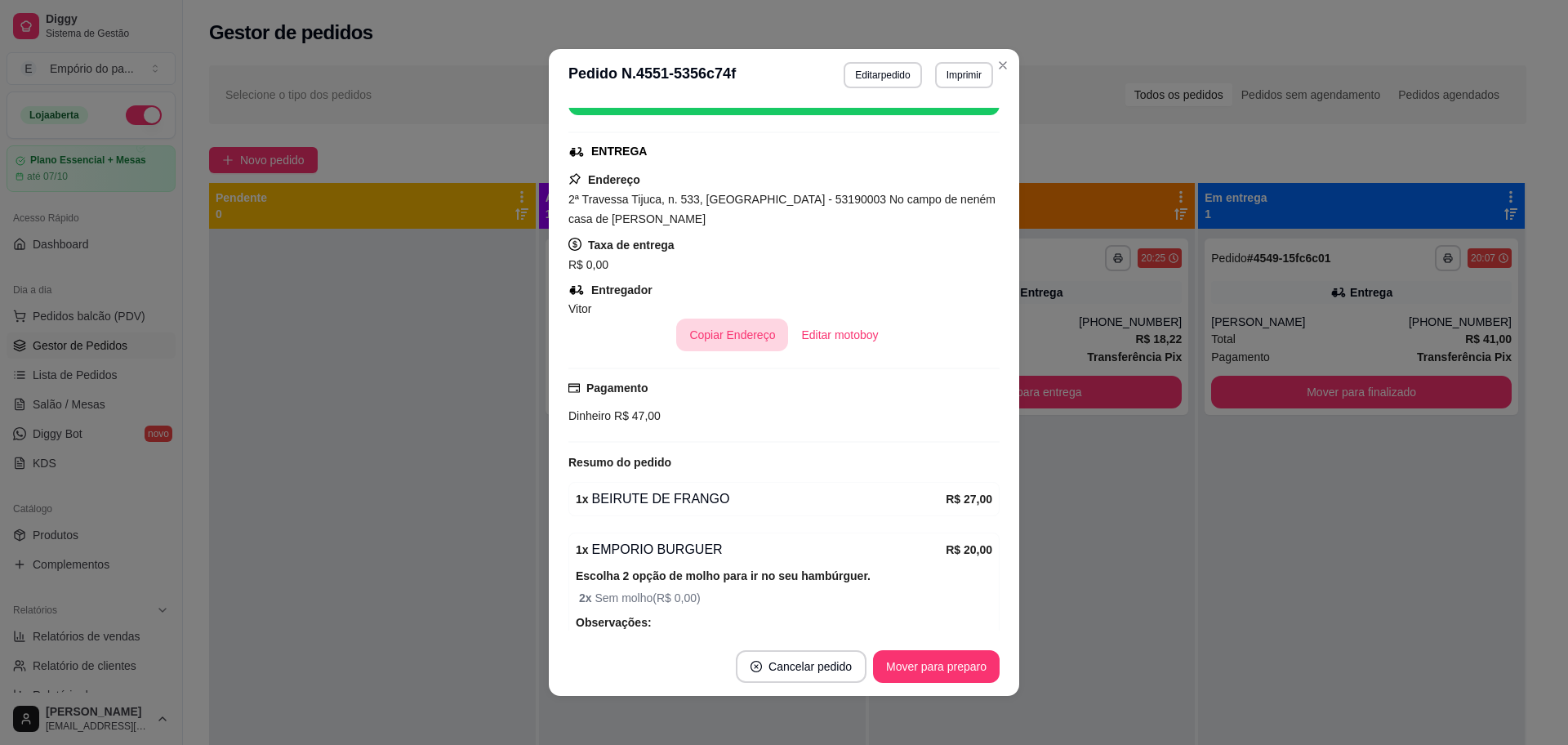
scroll to position [408, 0]
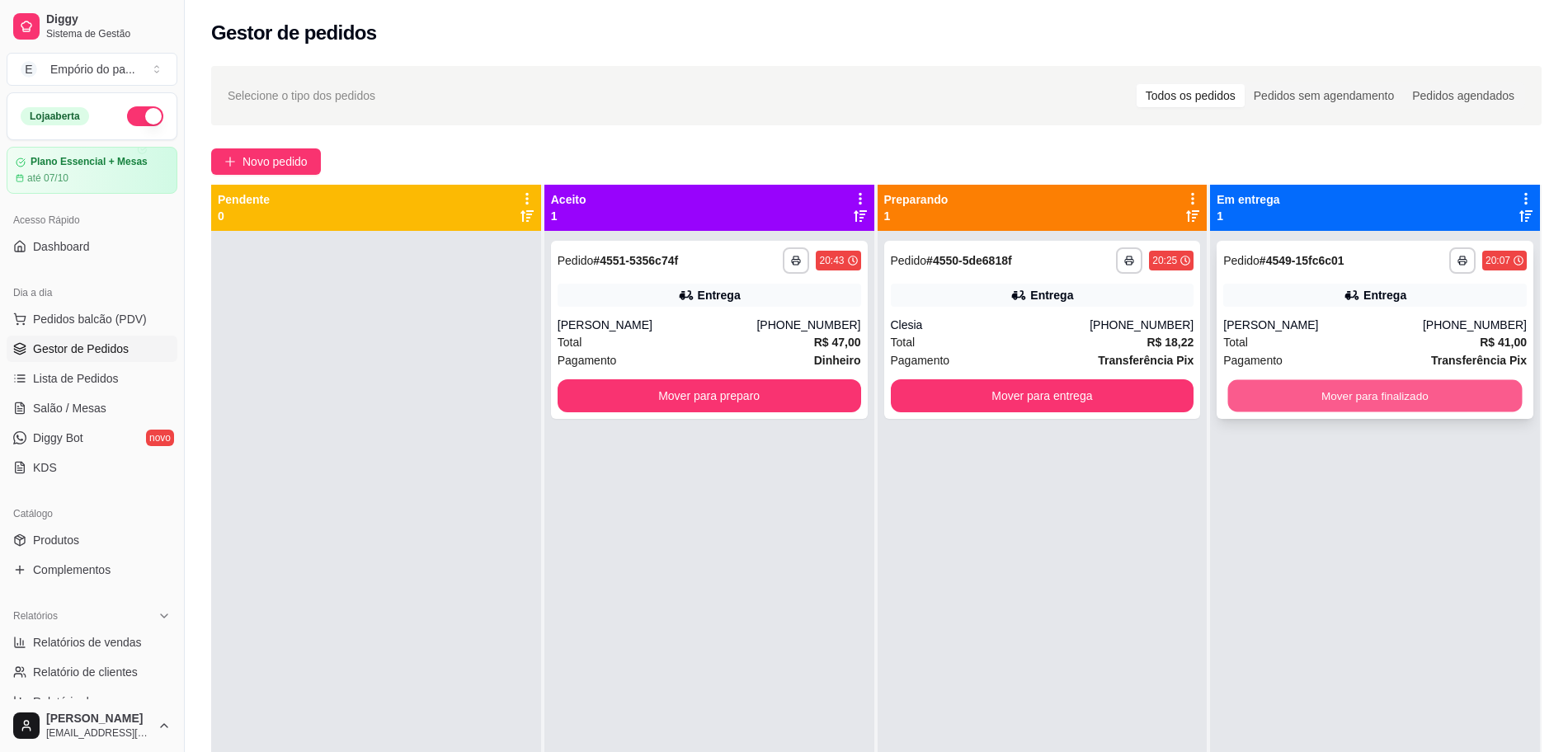
click at [1384, 379] on div "Mover para finalizado" at bounding box center [1375, 395] width 303 height 33
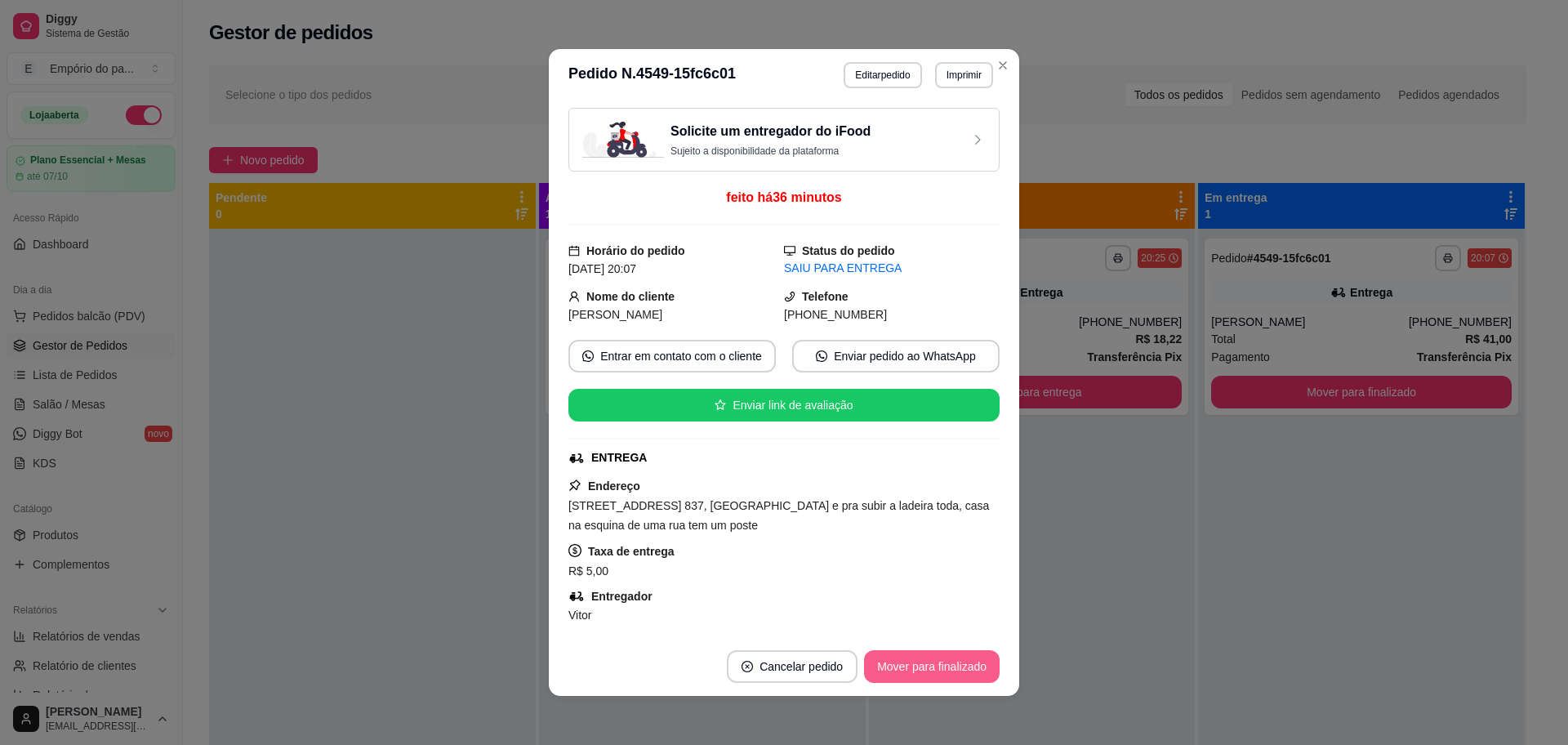
click at [931, 662] on button "Mover para finalizado" at bounding box center [931, 667] width 136 height 33
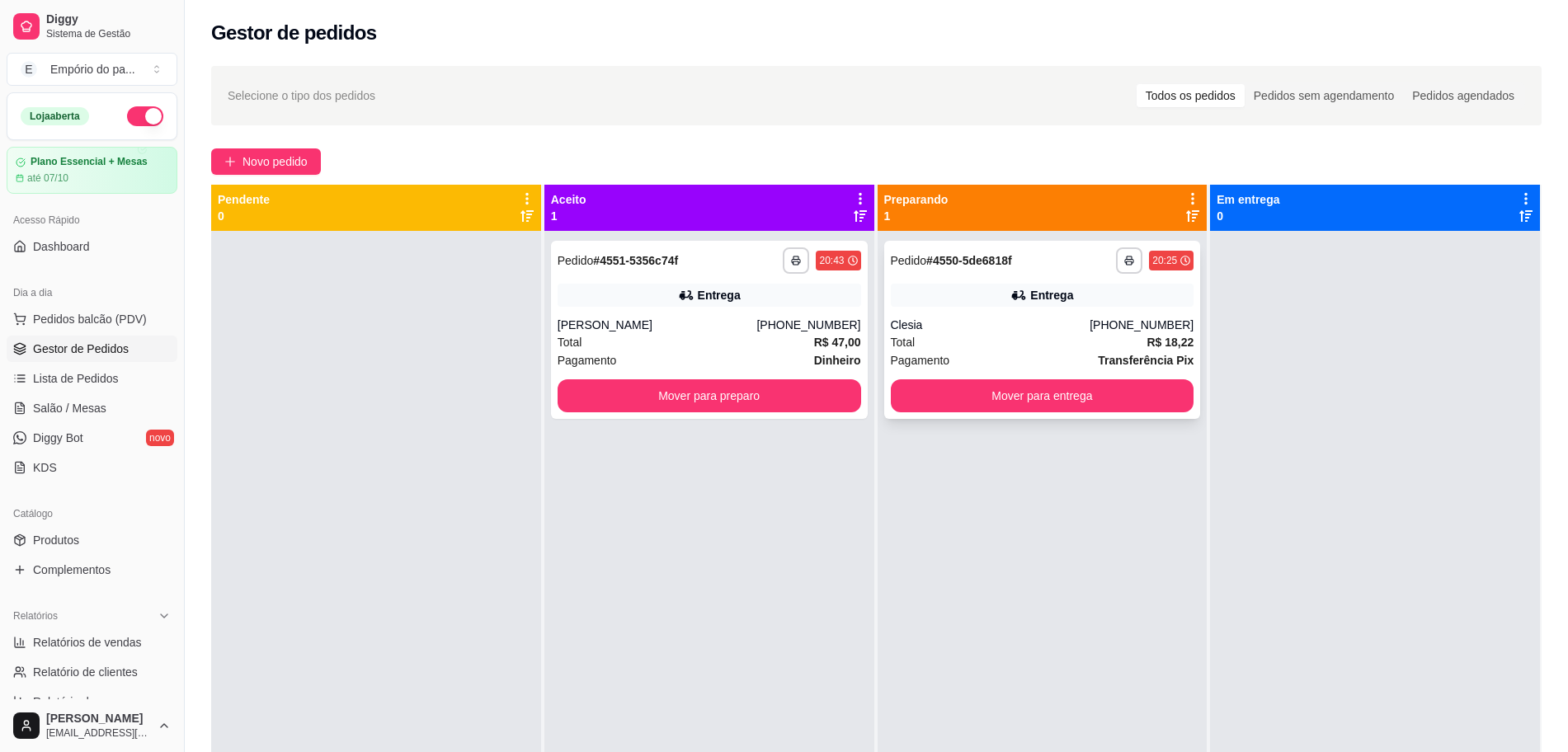
click at [1036, 362] on div "Pagamento Transferência Pix" at bounding box center [1042, 361] width 303 height 18
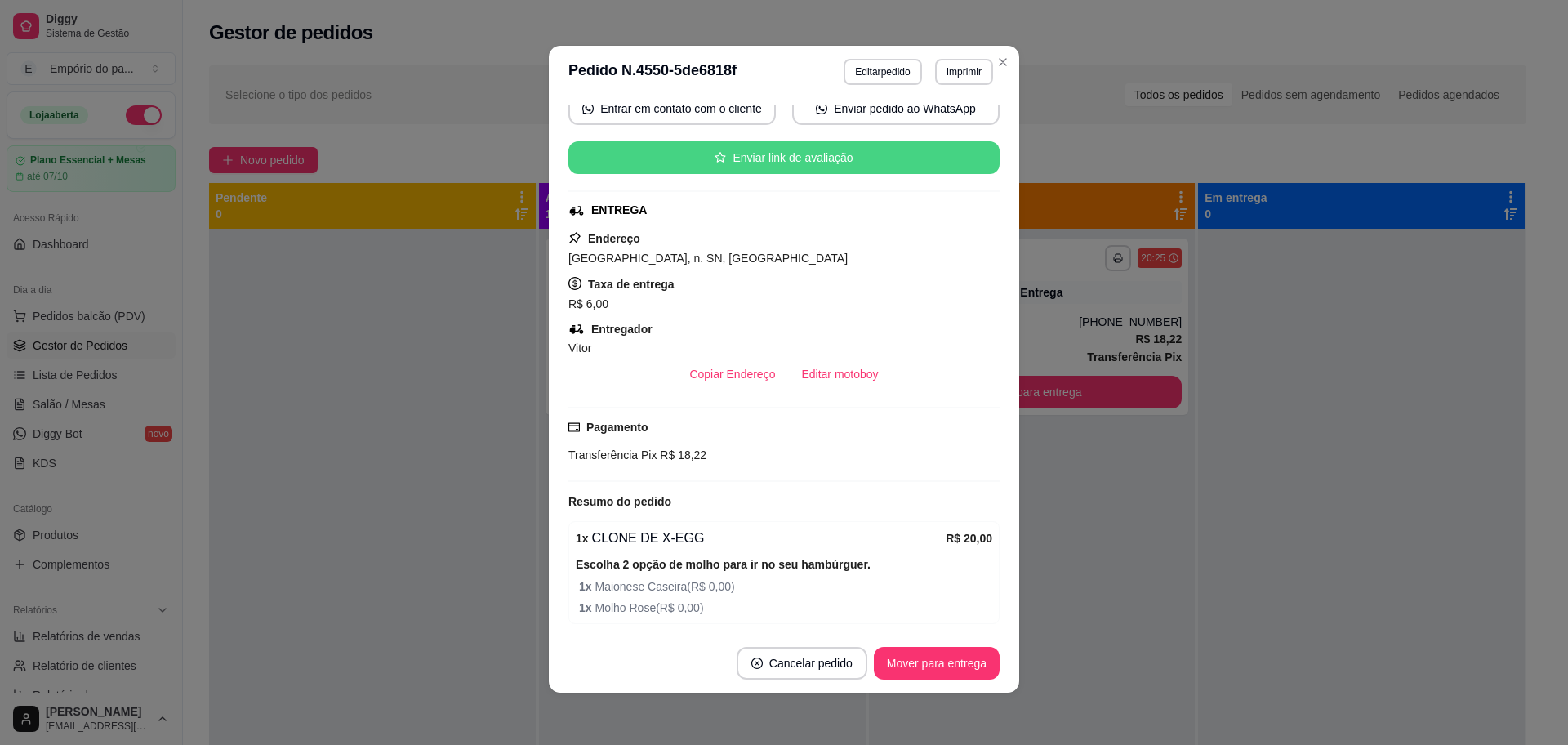
scroll to position [341, 0]
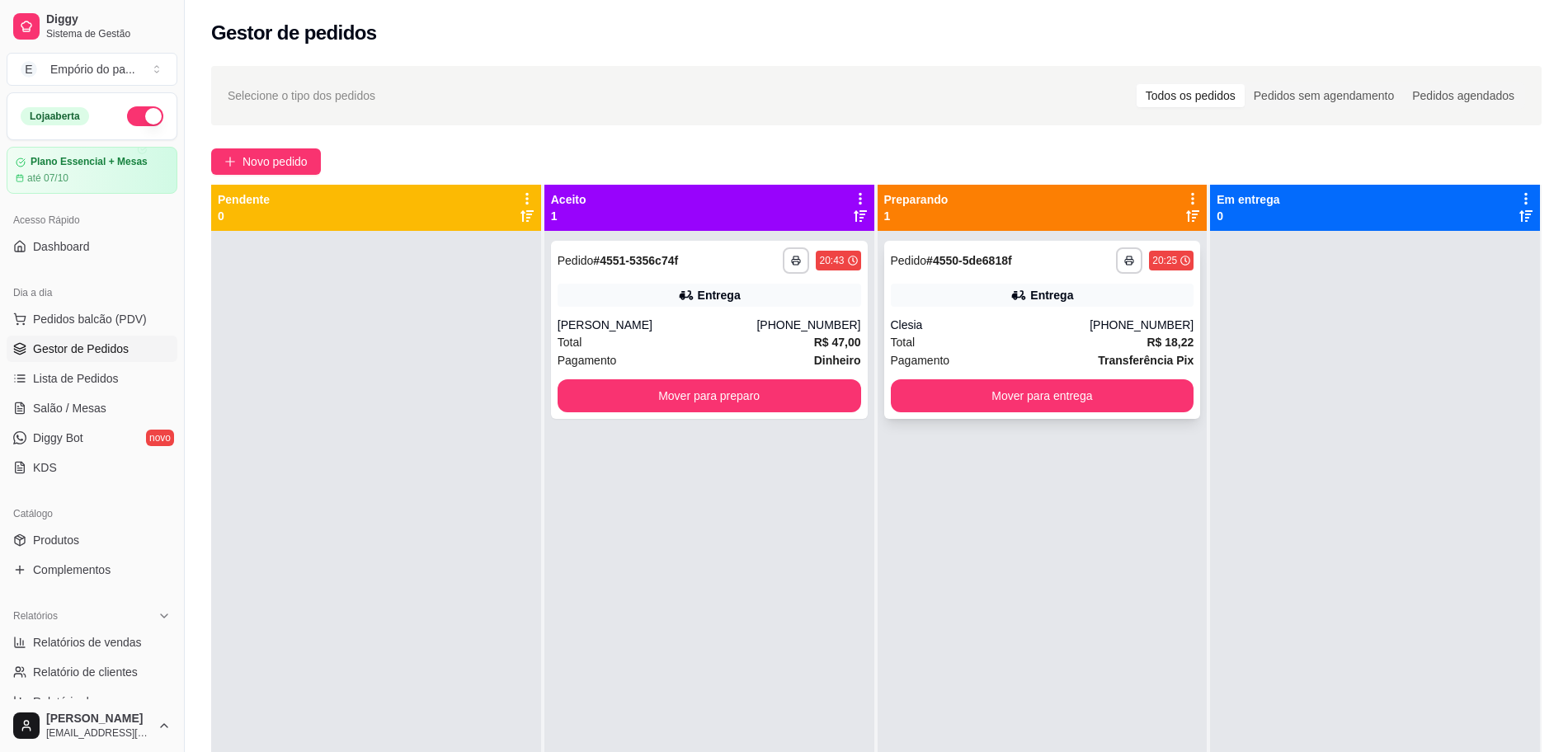
click at [912, 340] on div "Total R$ 18,22" at bounding box center [1042, 342] width 303 height 18
click at [706, 322] on div "[PERSON_NAME]" at bounding box center [657, 325] width 200 height 17
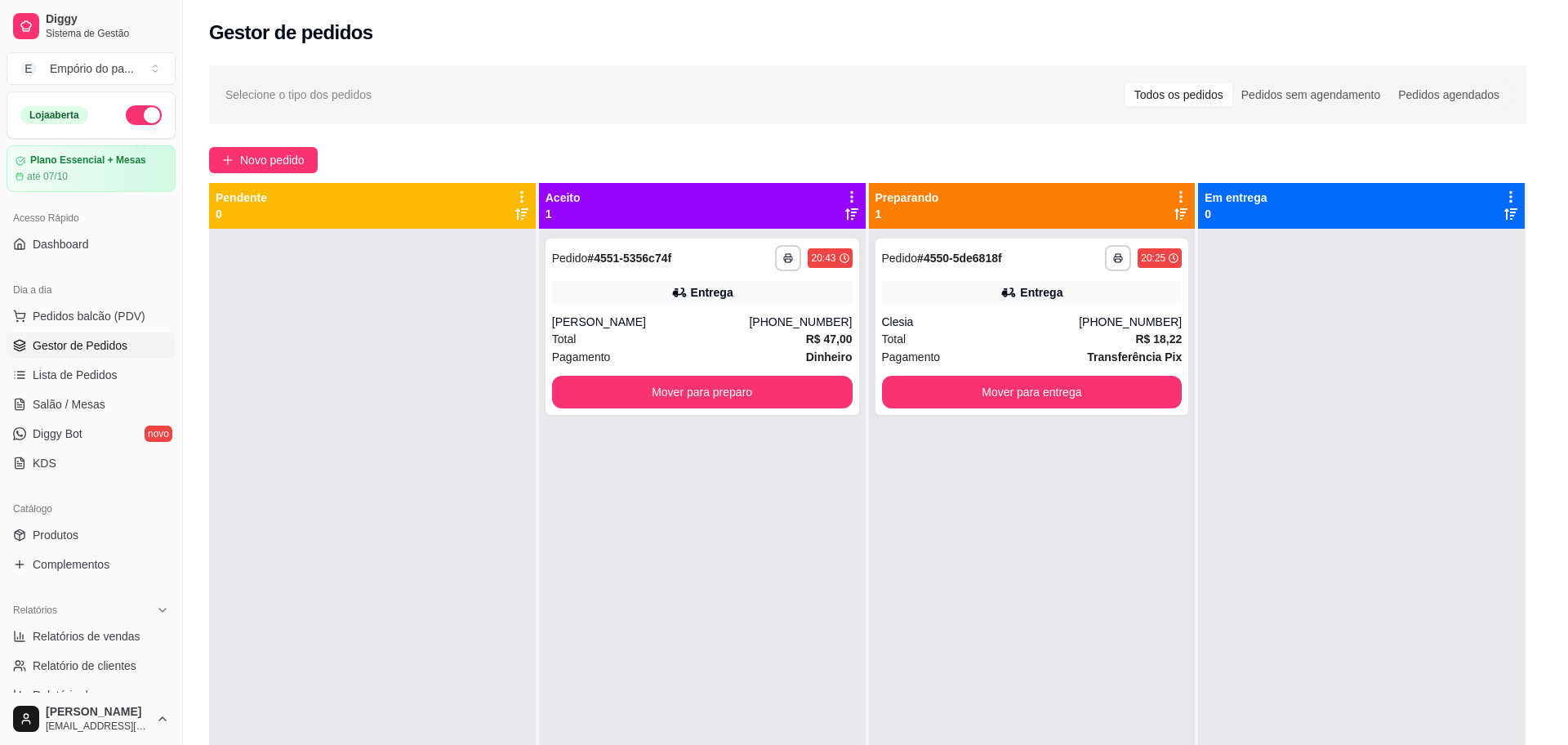
scroll to position [414, 0]
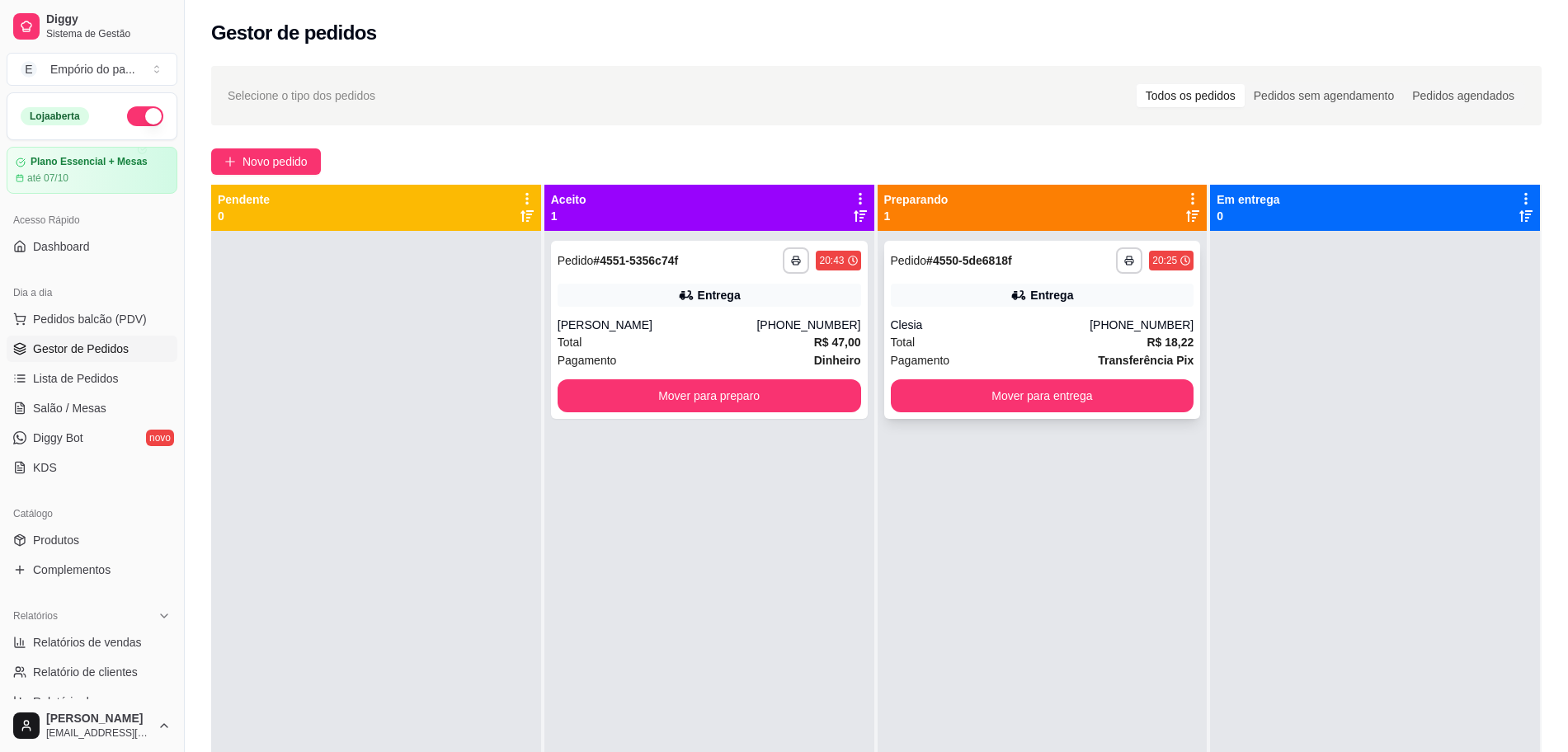
click at [1044, 326] on div "Clesia" at bounding box center [990, 325] width 200 height 17
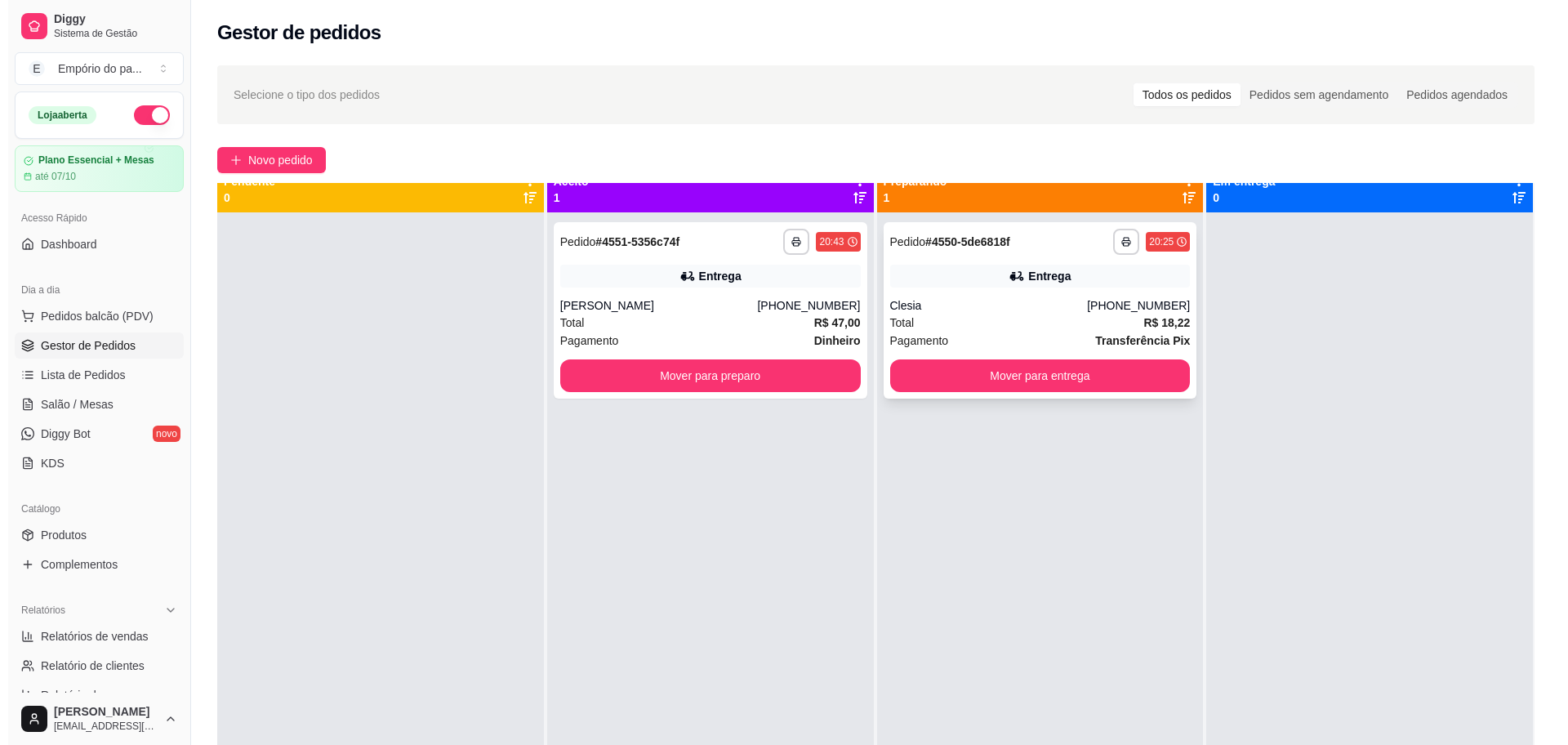
scroll to position [0, 0]
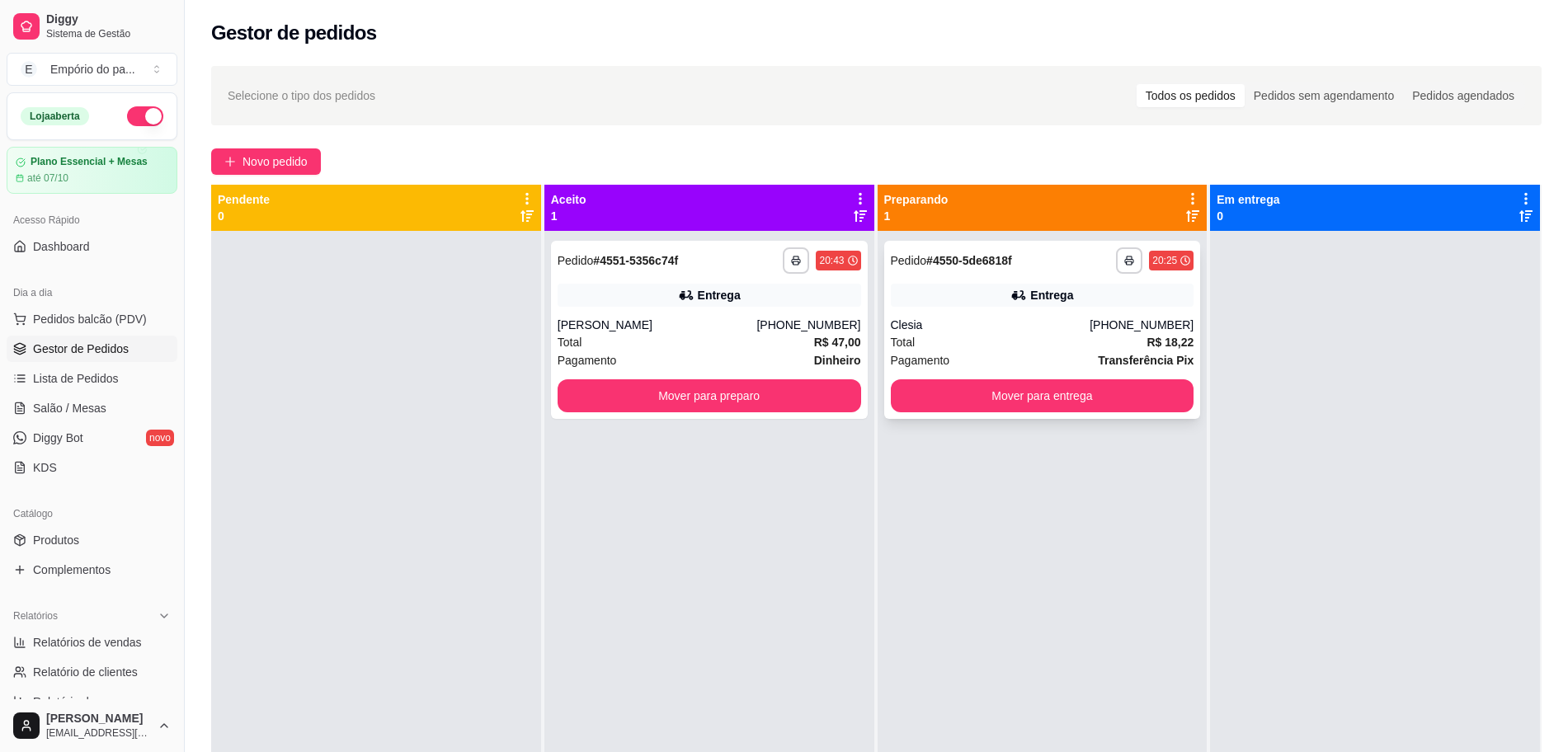
click at [943, 325] on div "Clesia" at bounding box center [990, 325] width 200 height 17
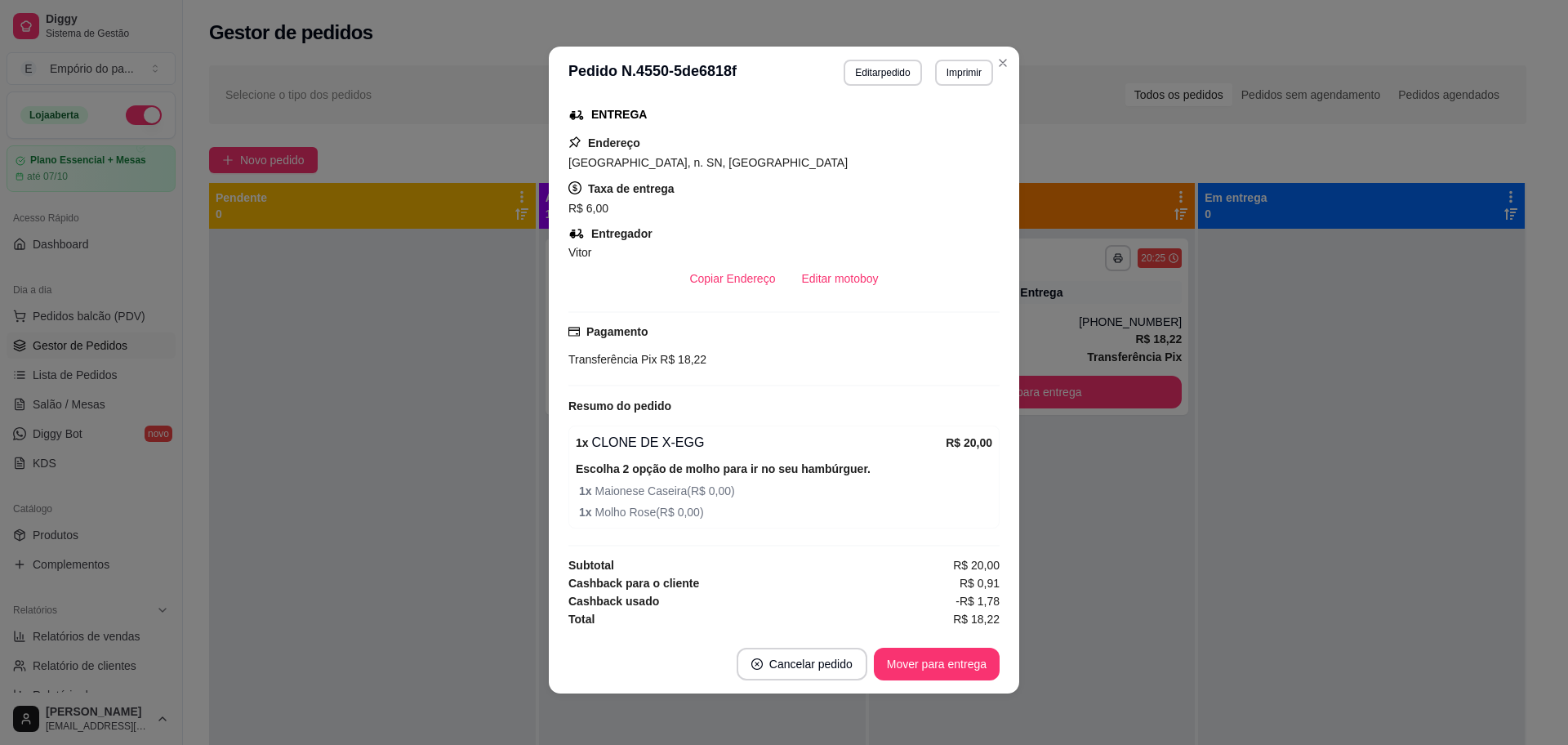
scroll to position [3, 0]
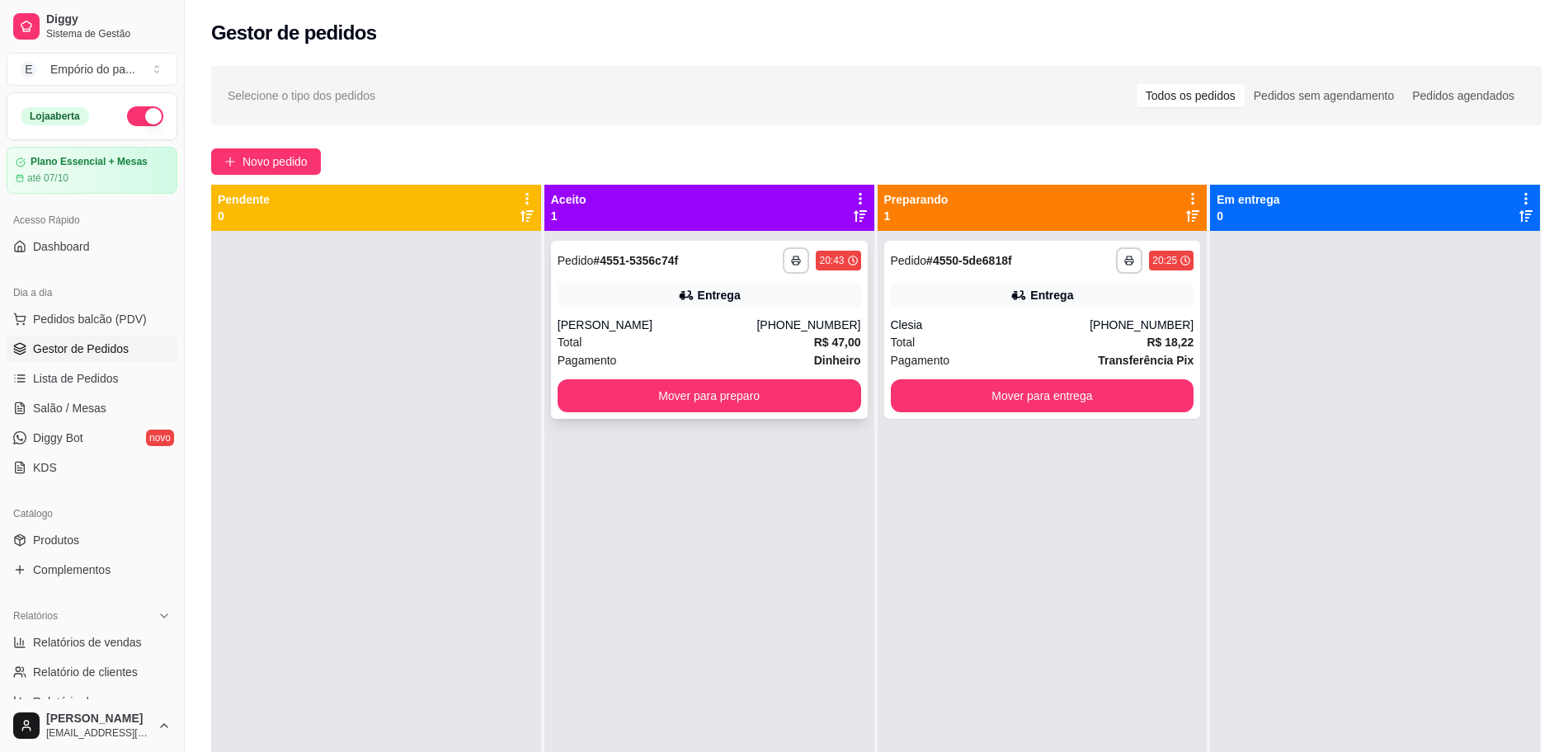
click at [737, 344] on div "Total R$ 47,00" at bounding box center [709, 342] width 303 height 18
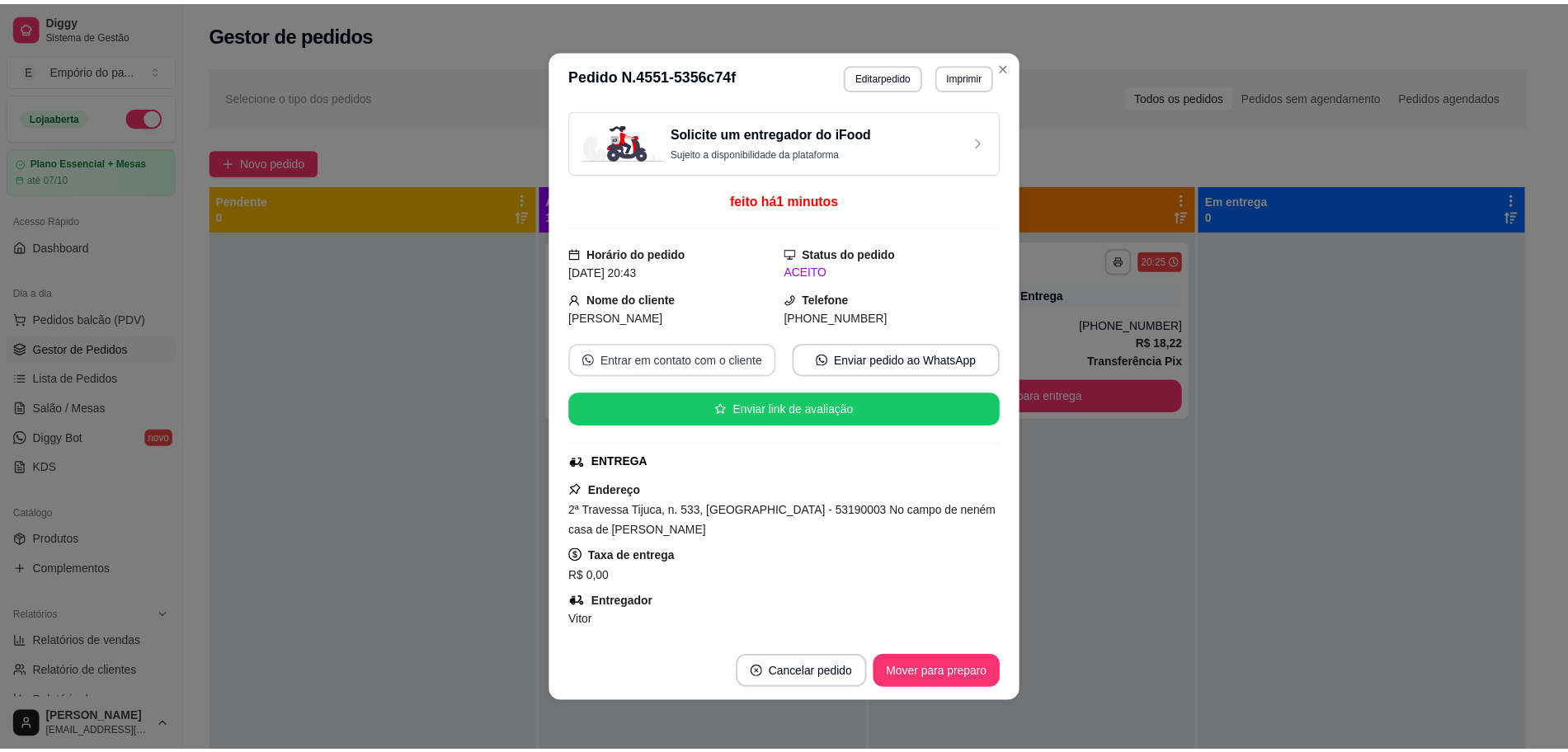
scroll to position [418, 0]
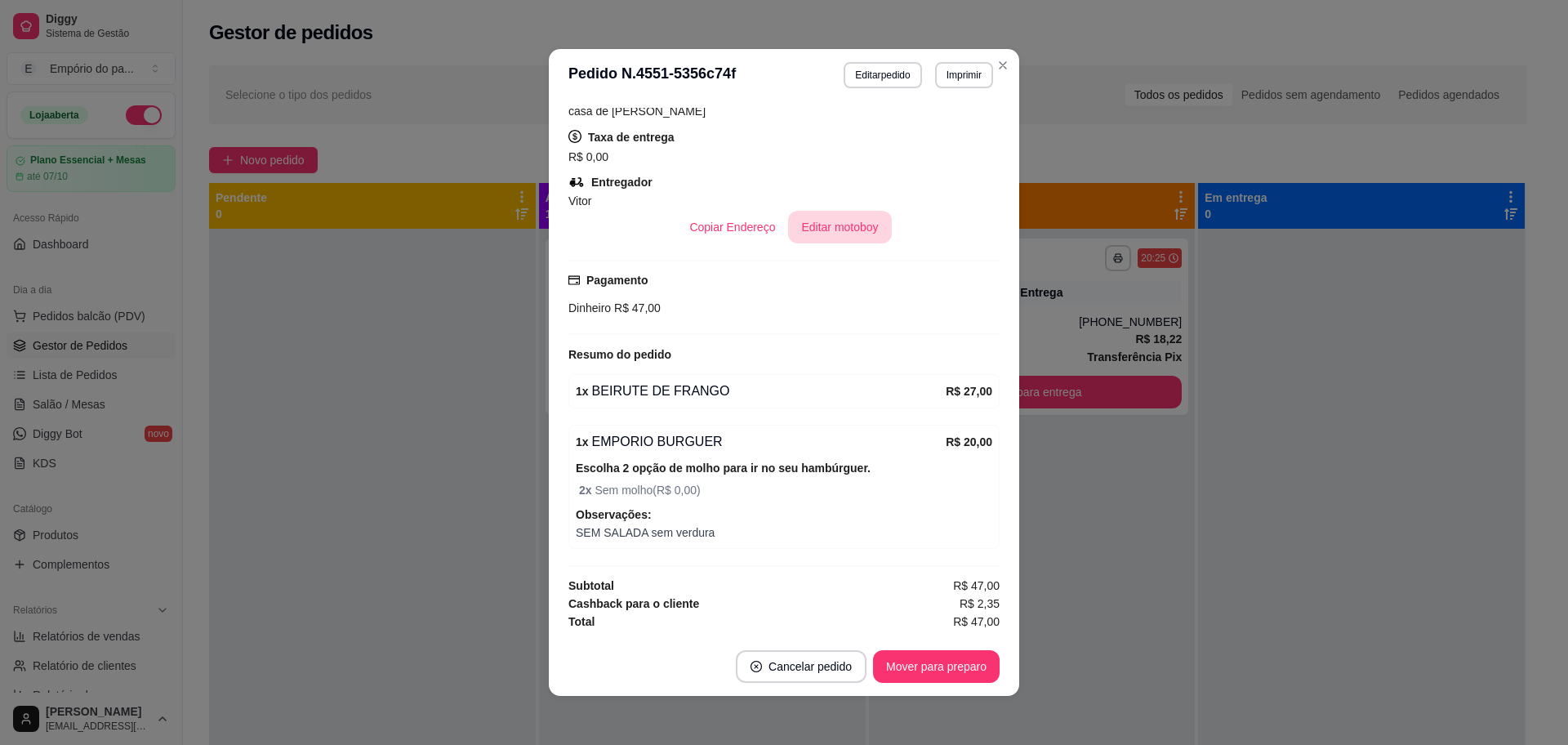
click at [822, 227] on button "Editar motoboy" at bounding box center [839, 228] width 103 height 33
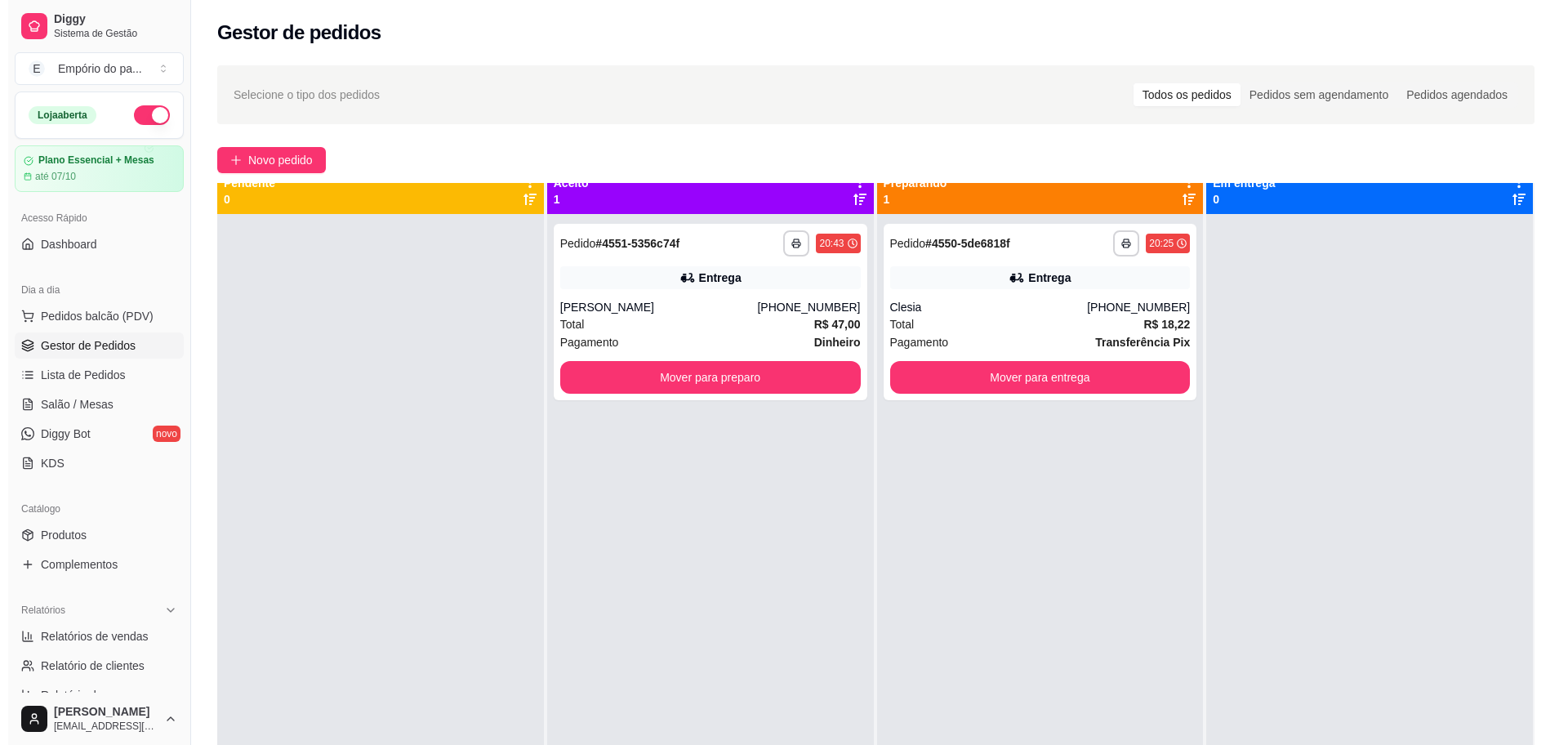
scroll to position [0, 0]
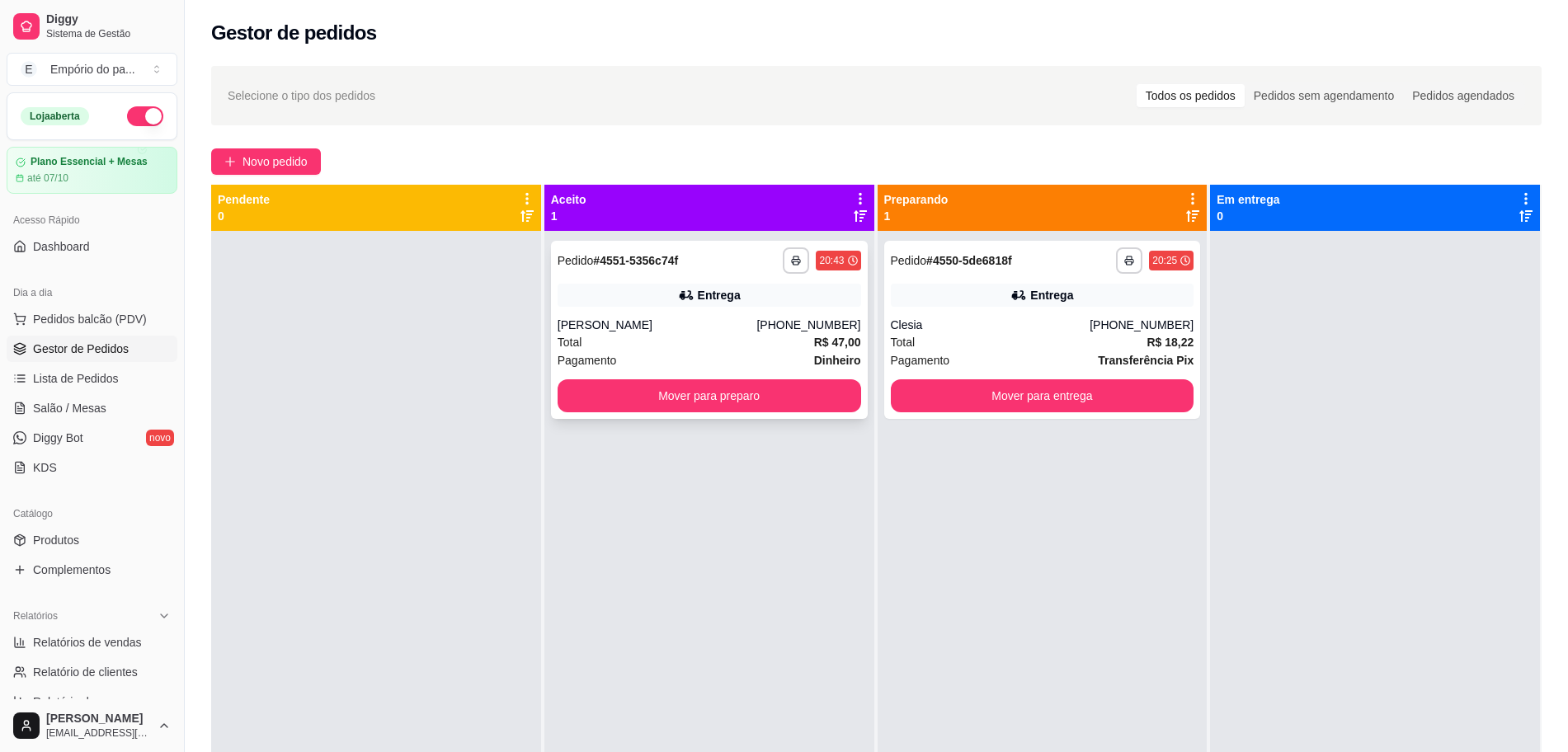
click at [569, 318] on div "[PERSON_NAME]" at bounding box center [657, 325] width 200 height 17
click at [993, 352] on div "Pagamento Transferência Pix" at bounding box center [1042, 361] width 303 height 18
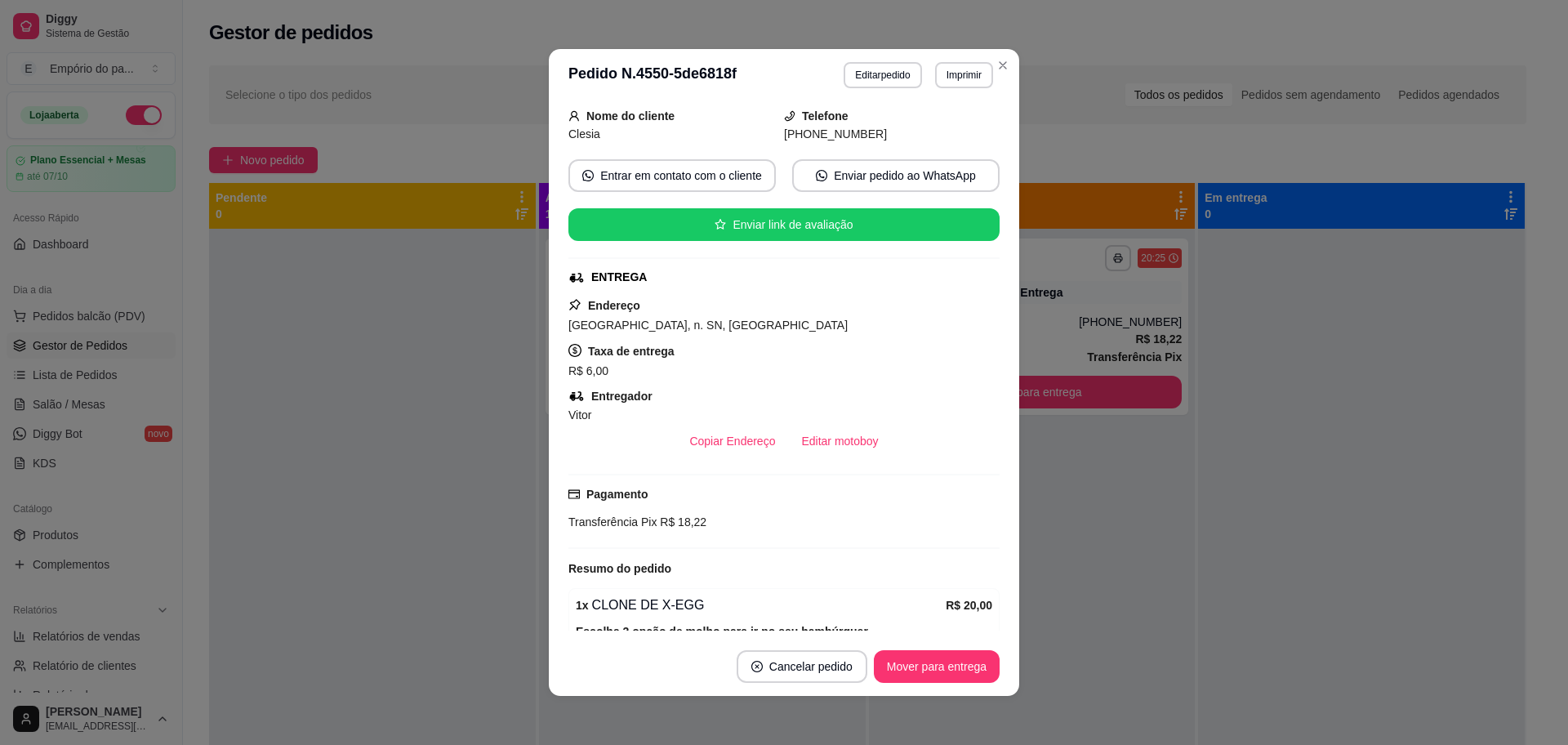
scroll to position [341, 0]
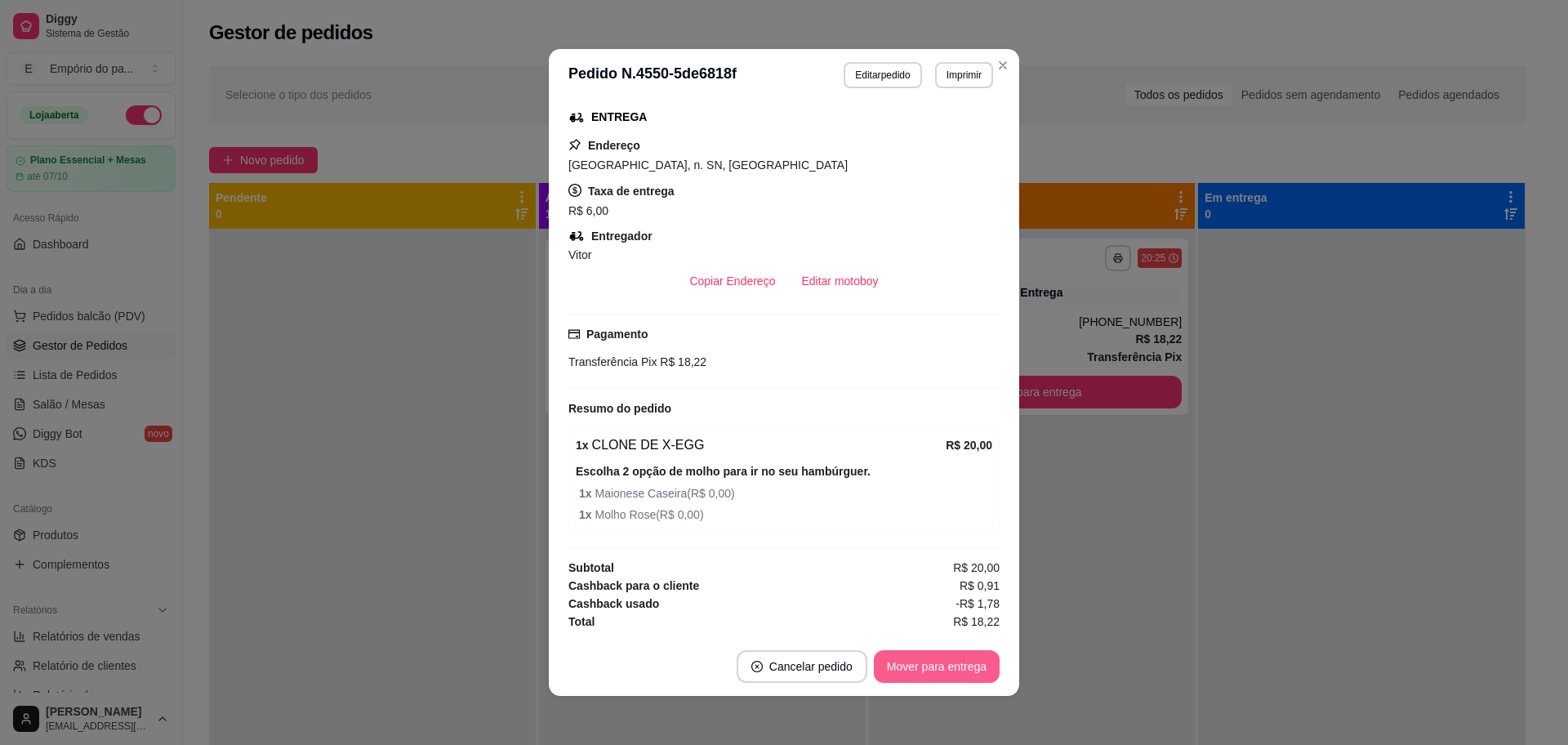
click at [946, 665] on button "Mover para entrega" at bounding box center [936, 667] width 126 height 33
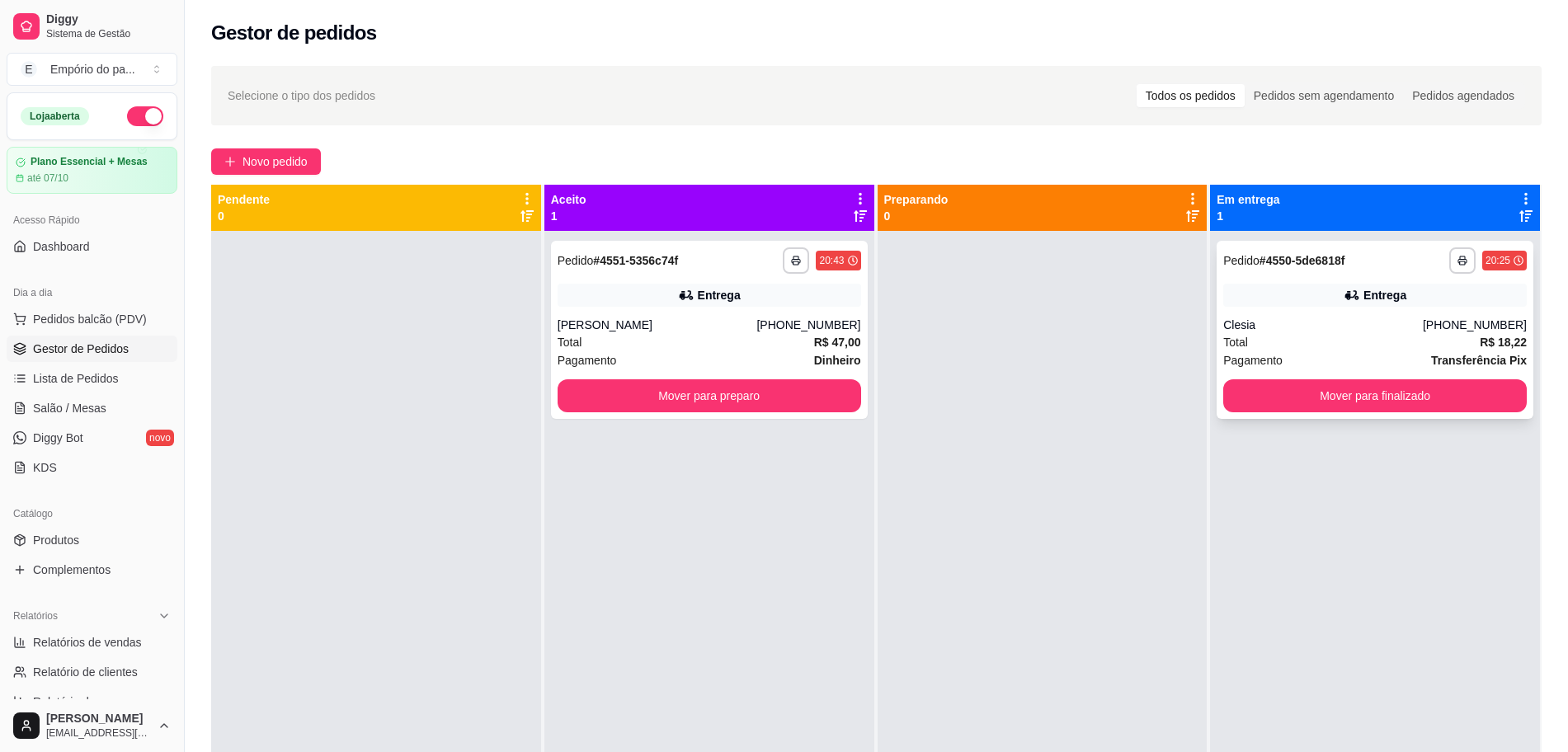
click at [1329, 317] on div "Clesia" at bounding box center [1323, 325] width 200 height 17
click at [604, 331] on div "[PERSON_NAME]" at bounding box center [657, 325] width 200 height 17
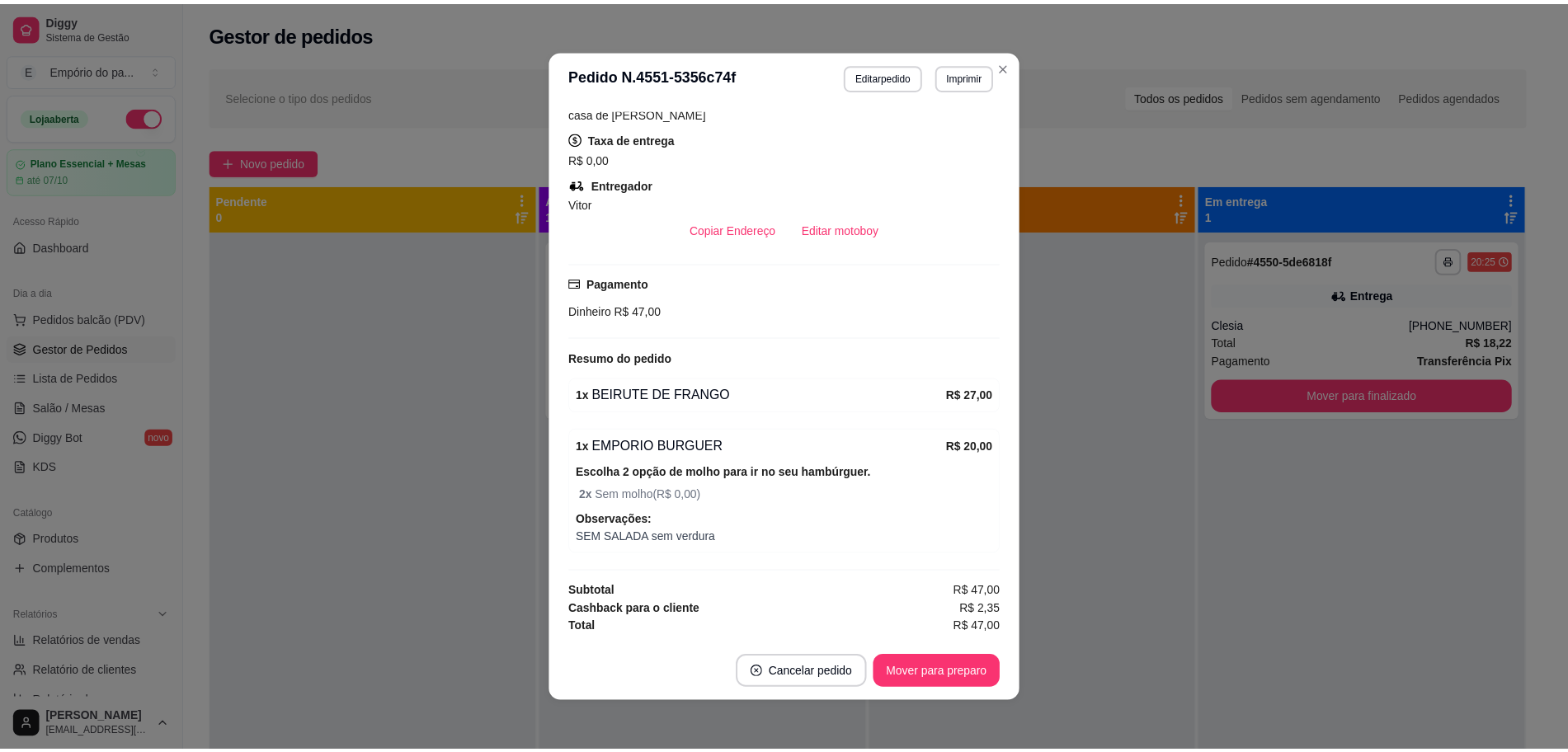
scroll to position [3, 0]
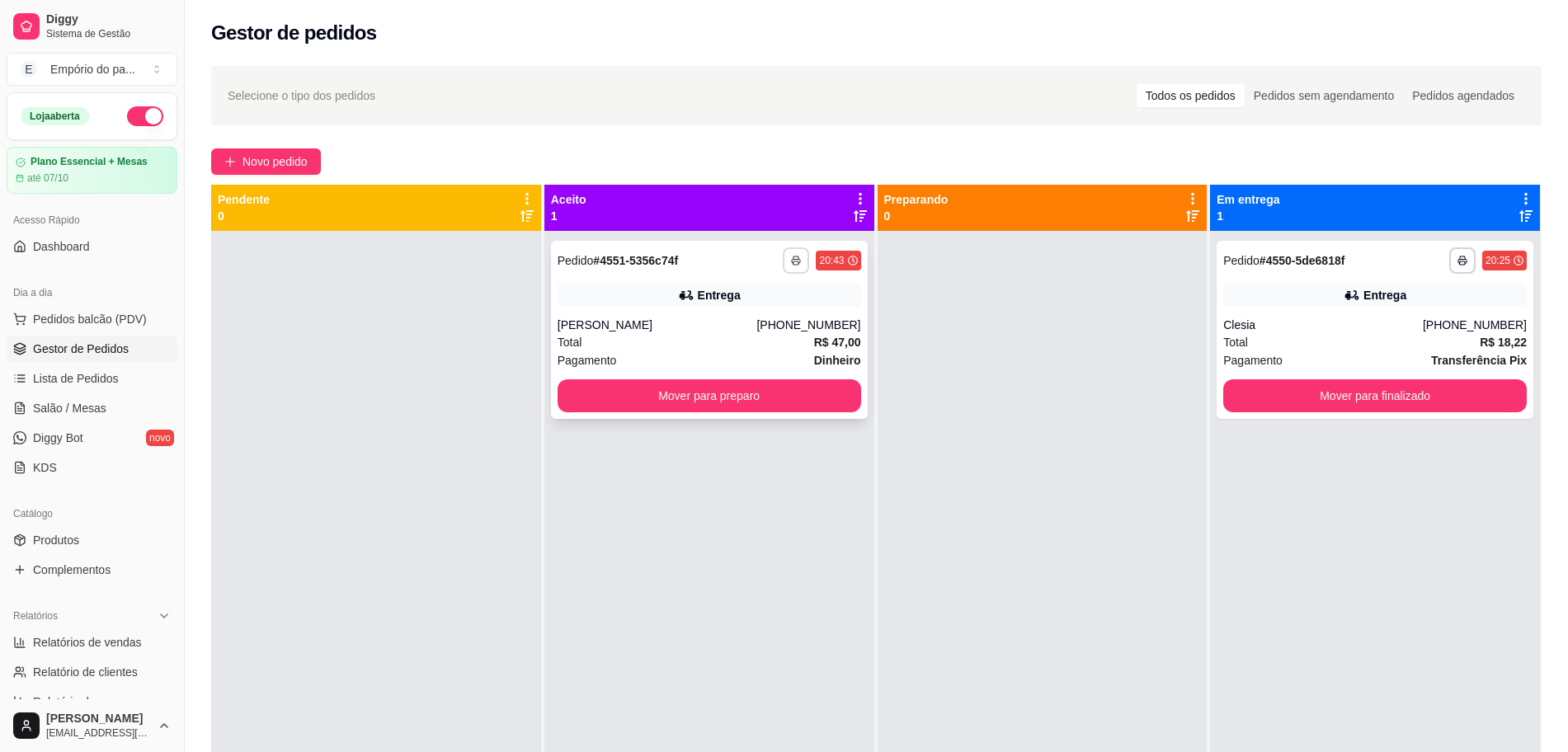
click at [791, 255] on icon "button" at bounding box center [796, 260] width 10 height 10
click at [737, 308] on button "IMPRESSORA" at bounding box center [745, 318] width 119 height 27
click at [116, 383] on link "Lista de Pedidos" at bounding box center [92, 379] width 171 height 27
